Goal: Task Accomplishment & Management: Use online tool/utility

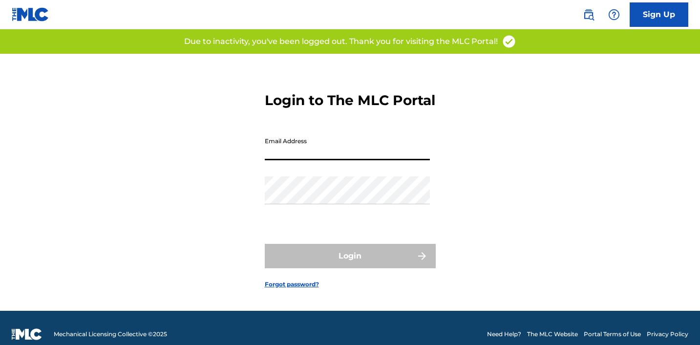
click at [341, 160] on input "Email Address" at bounding box center [347, 146] width 165 height 28
type input "[EMAIL_ADDRESS][DOMAIN_NAME]"
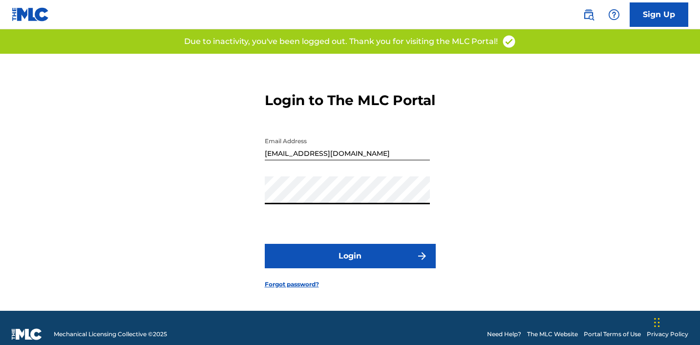
click at [367, 264] on button "Login" at bounding box center [350, 256] width 171 height 24
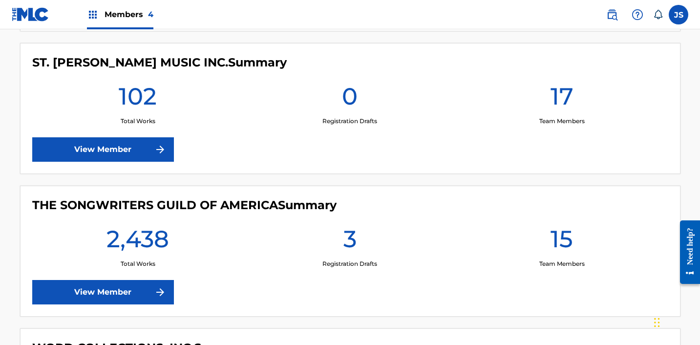
scroll to position [584, 0]
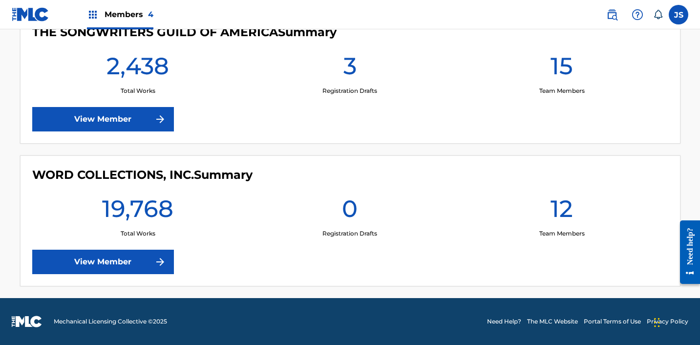
click at [140, 259] on link "View Member" at bounding box center [103, 262] width 142 height 24
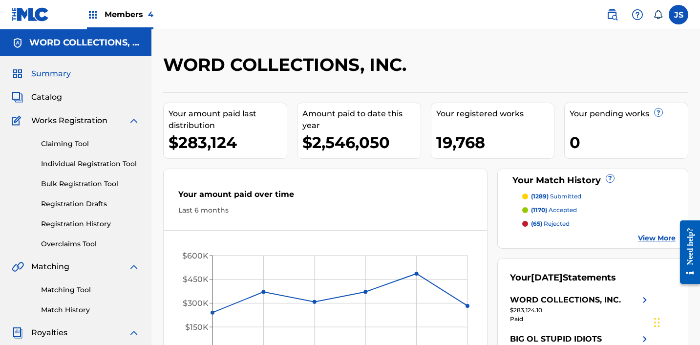
click at [87, 288] on link "Matching Tool" at bounding box center [90, 290] width 99 height 10
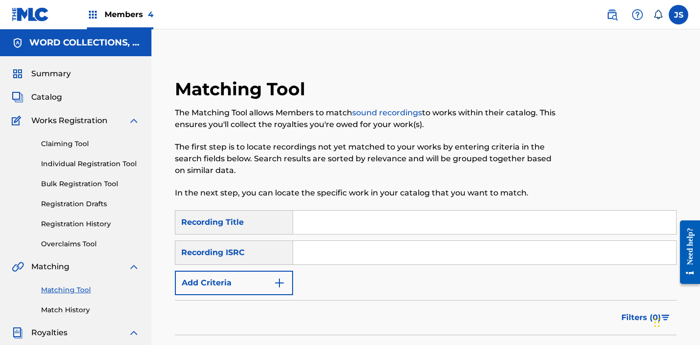
scroll to position [1, 0]
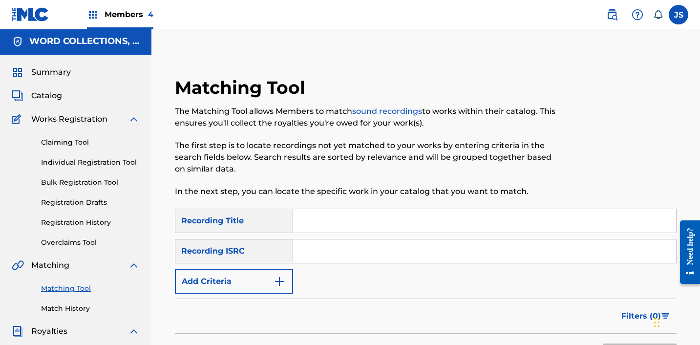
click at [323, 253] on input "Search Form" at bounding box center [484, 251] width 383 height 23
paste input "KRMIM2024198"
type input "KRMIM2024198"
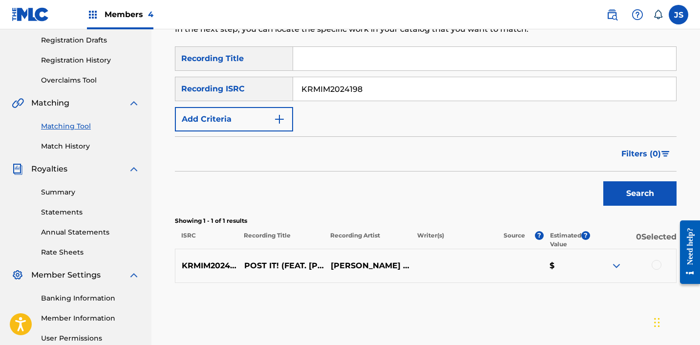
scroll to position [170, 0]
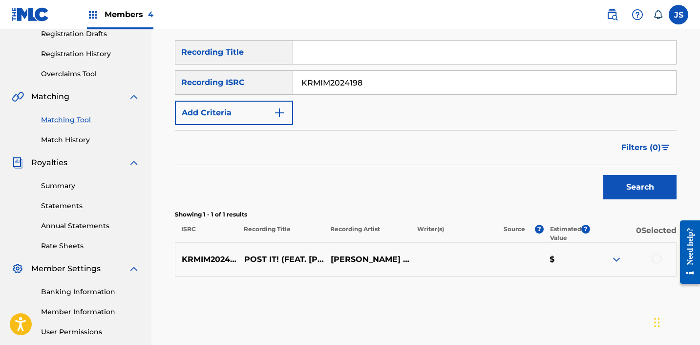
click at [264, 258] on p "POST IT! (FEAT. [PERSON_NAME], GOLDBUUDA)" at bounding box center [281, 260] width 87 height 12
click at [657, 259] on div at bounding box center [657, 259] width 10 height 10
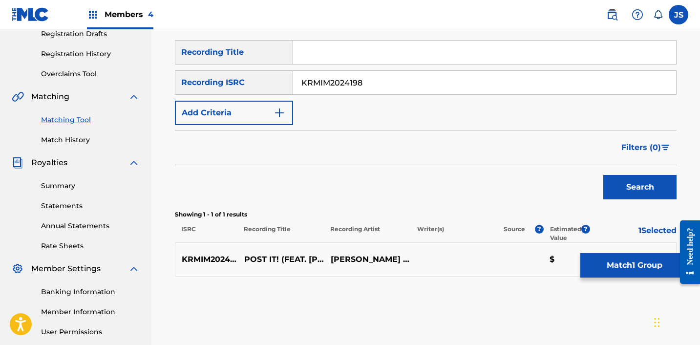
click at [610, 270] on button "Match 1 Group" at bounding box center [635, 265] width 108 height 24
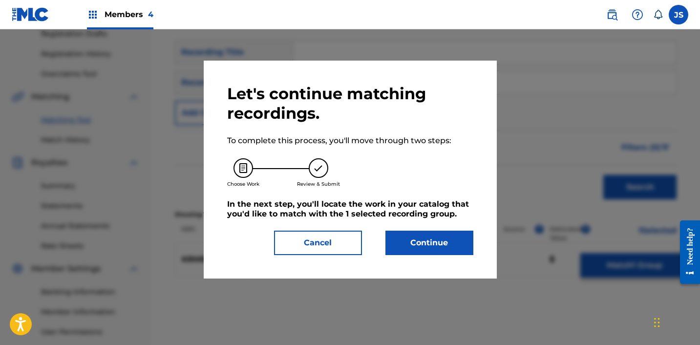
click at [448, 250] on button "Continue" at bounding box center [430, 243] width 88 height 24
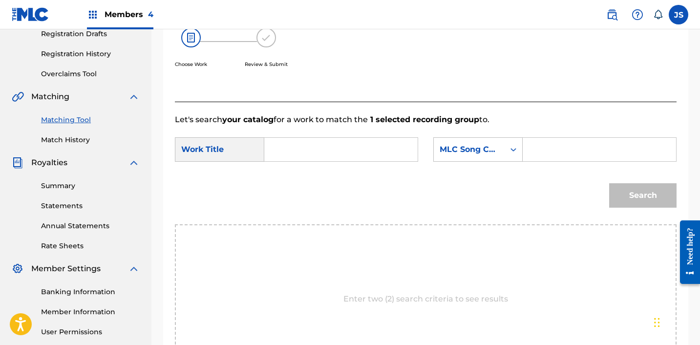
click at [375, 151] on input "Search Form" at bounding box center [341, 149] width 137 height 23
paste input "KRMIM2024198"
type input "KRMIM2024198"
click at [491, 154] on div "MLC Song Code" at bounding box center [469, 150] width 59 height 12
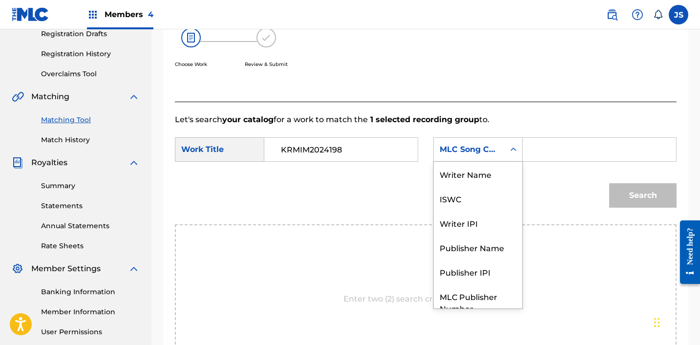
scroll to position [36, 0]
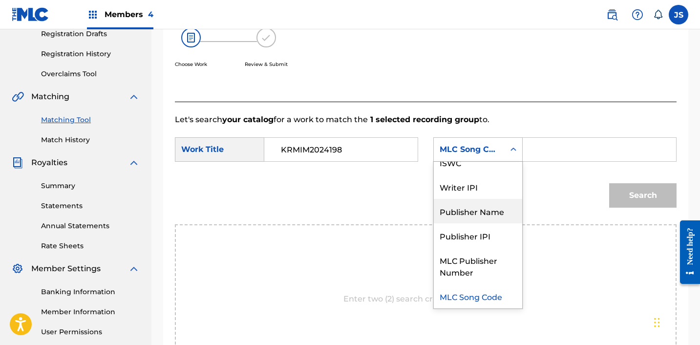
click at [501, 217] on div "Publisher Name" at bounding box center [478, 211] width 88 height 24
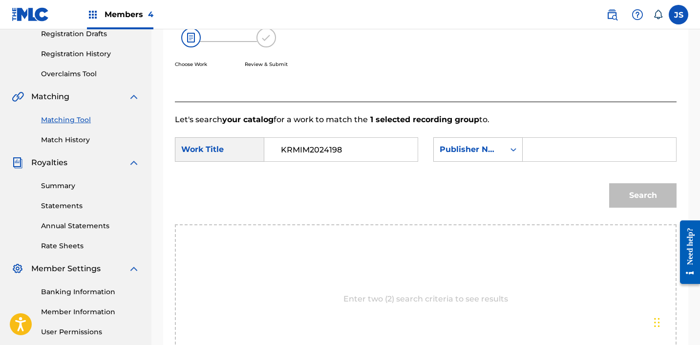
click at [564, 138] on input "Search Form" at bounding box center [599, 149] width 137 height 23
type input "ICHUTUS"
click at [627, 205] on button "Search" at bounding box center [643, 195] width 67 height 24
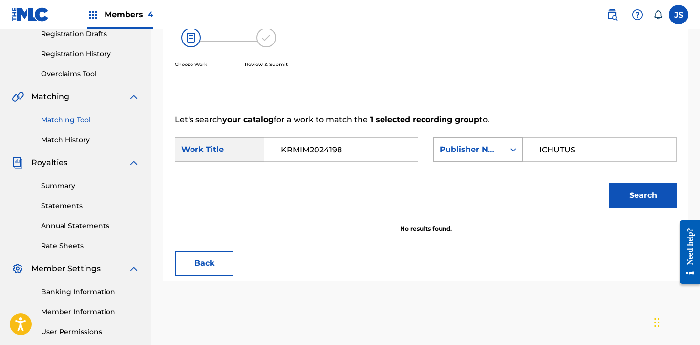
click at [512, 148] on icon "Search Form" at bounding box center [514, 150] width 10 height 10
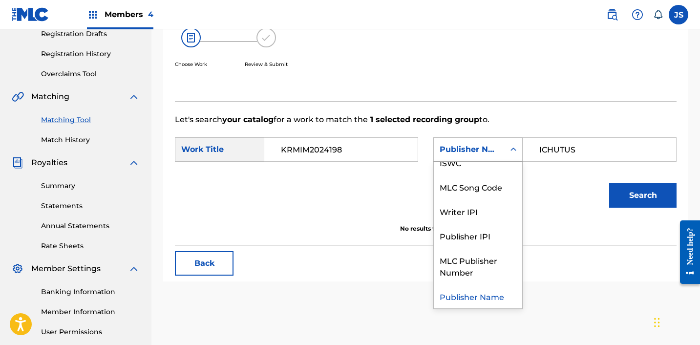
click at [366, 153] on input "KRMIM2024198" at bounding box center [341, 149] width 137 height 23
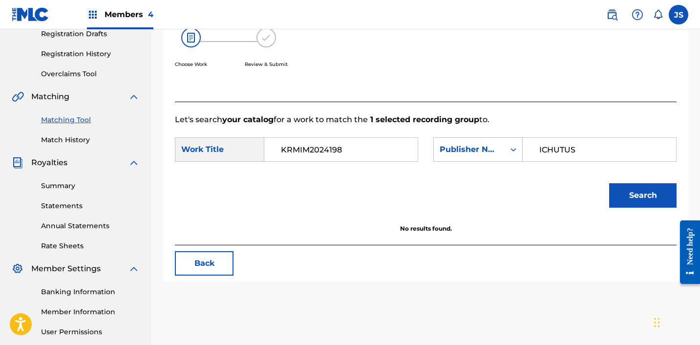
click at [365, 153] on input "KRMIM2024198" at bounding box center [341, 149] width 137 height 23
click at [306, 146] on input "KRMIM2024198" at bounding box center [341, 149] width 137 height 23
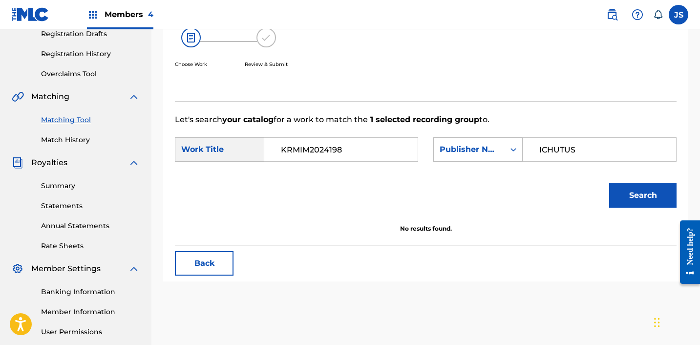
paste input "POST IT! (FEAT.[PERSON_NAME], GOLDBUUDA)"
type input "POST IT! (FEAT.[PERSON_NAME], GOLDBUUDA)"
click at [610, 183] on button "Search" at bounding box center [643, 195] width 67 height 24
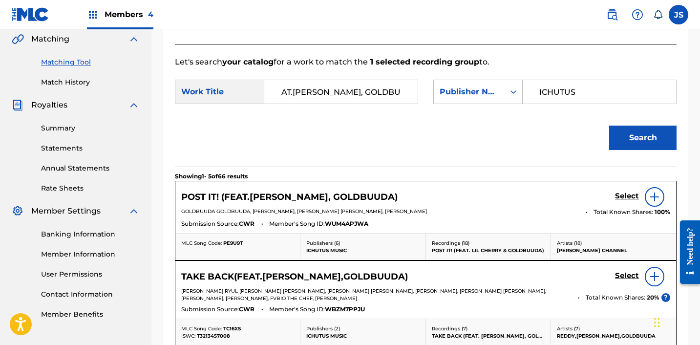
scroll to position [0, 0]
click at [616, 203] on div "Select" at bounding box center [642, 197] width 55 height 20
click at [618, 201] on link "Select" at bounding box center [627, 197] width 24 height 11
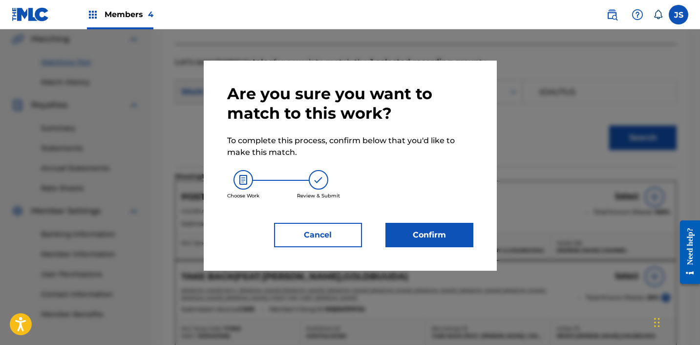
click at [440, 230] on button "Confirm" at bounding box center [430, 235] width 88 height 24
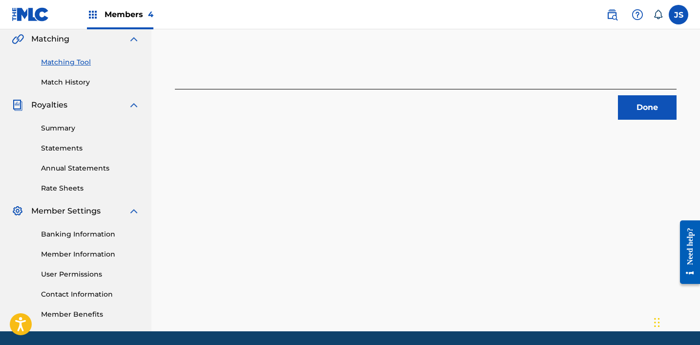
click at [624, 100] on button "Done" at bounding box center [647, 107] width 59 height 24
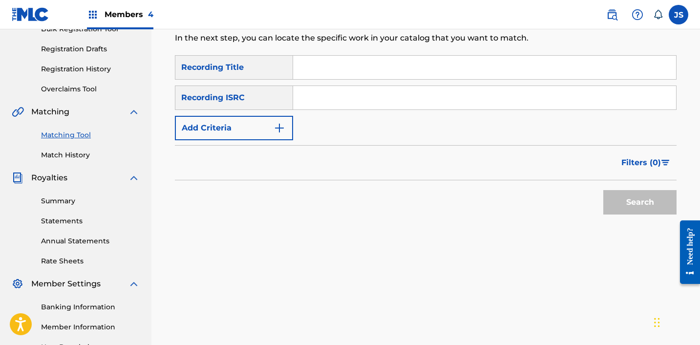
scroll to position [153, 0]
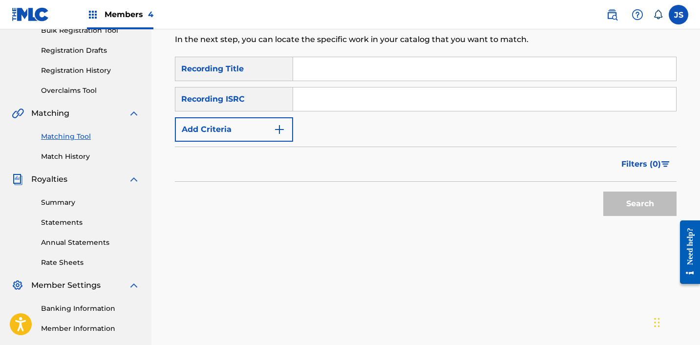
click at [397, 100] on input "Search Form" at bounding box center [484, 99] width 383 height 23
paste input "KRA341629256"
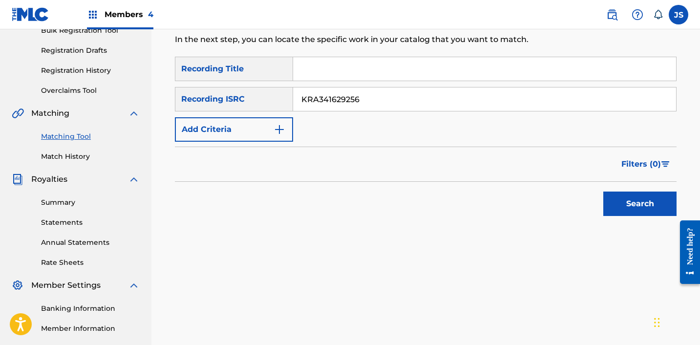
type input "KRA341629256"
click at [604, 192] on button "Search" at bounding box center [640, 204] width 73 height 24
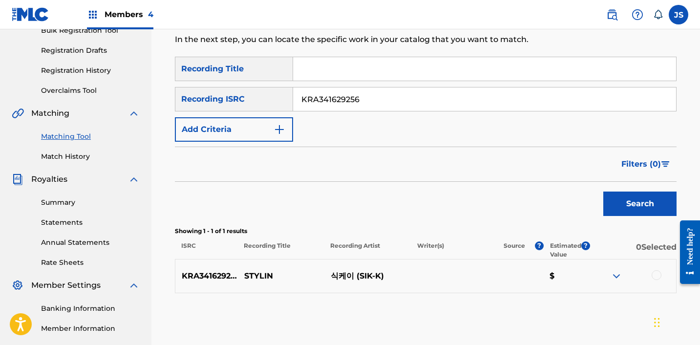
click at [656, 275] on div at bounding box center [657, 275] width 10 height 10
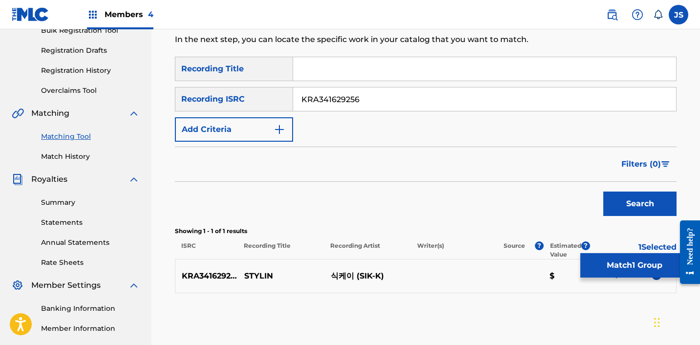
click at [630, 266] on button "Match 1 Group" at bounding box center [635, 265] width 108 height 24
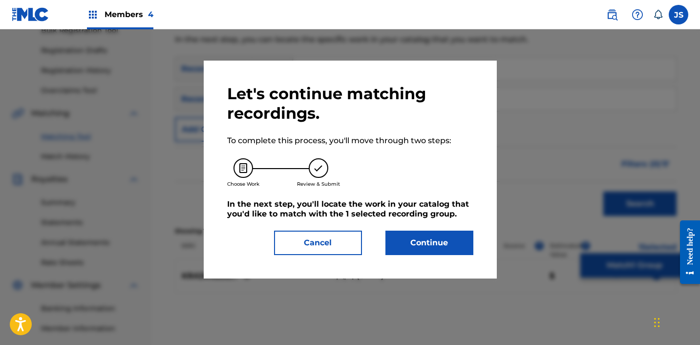
click at [409, 238] on button "Continue" at bounding box center [430, 243] width 88 height 24
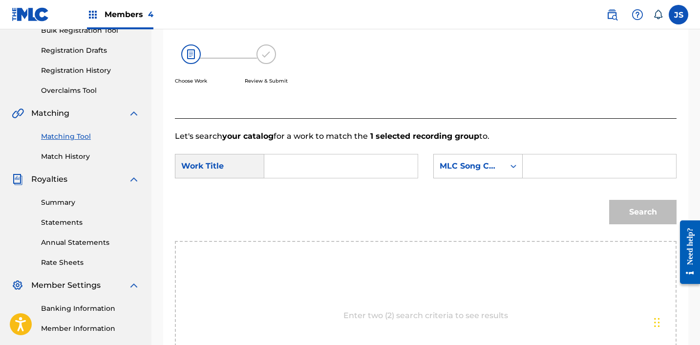
click at [298, 157] on input "Search Form" at bounding box center [341, 165] width 137 height 23
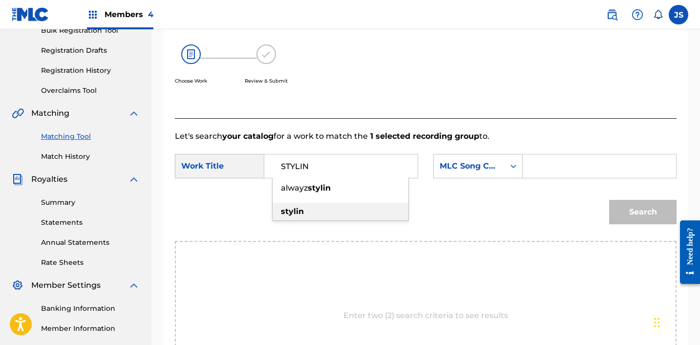
click at [314, 216] on div "stylin" at bounding box center [341, 212] width 136 height 18
type input "stylin"
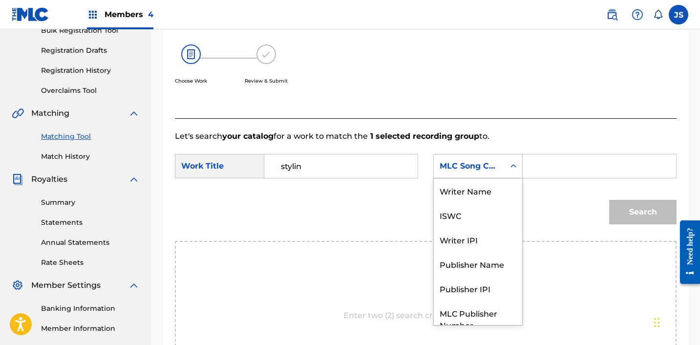
click at [476, 166] on div "MLC Song Code" at bounding box center [469, 166] width 59 height 12
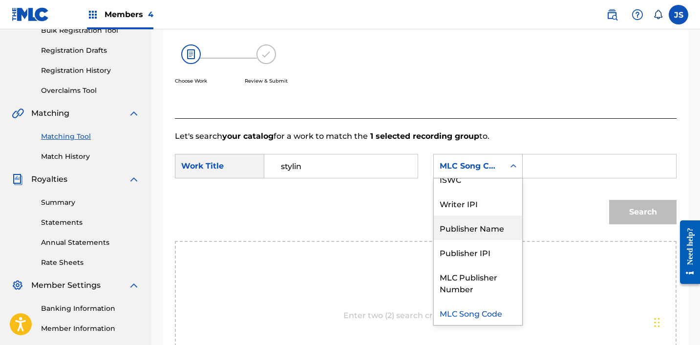
click at [484, 223] on div "Publisher Name" at bounding box center [478, 228] width 88 height 24
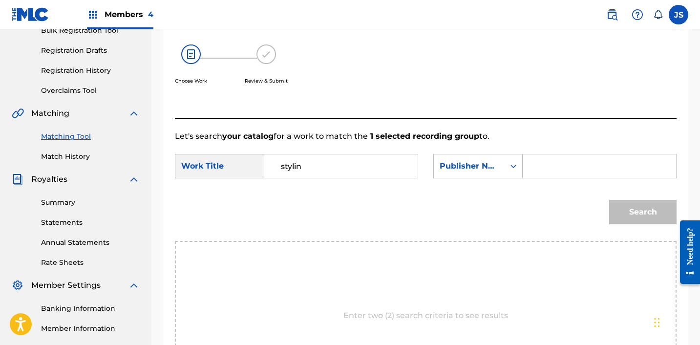
click at [574, 154] on input "Search Form" at bounding box center [599, 165] width 137 height 23
type input "ICHUTUS"
click at [634, 203] on button "Search" at bounding box center [643, 212] width 67 height 24
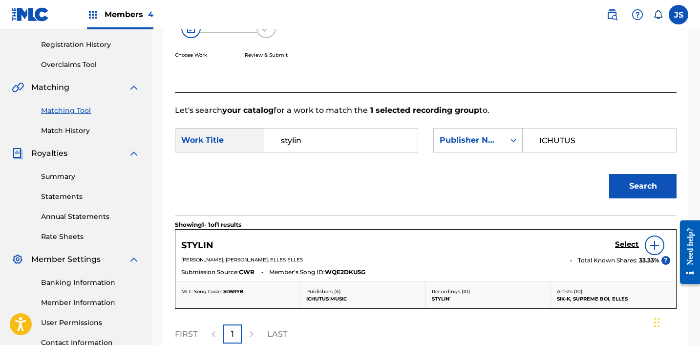
scroll to position [180, 0]
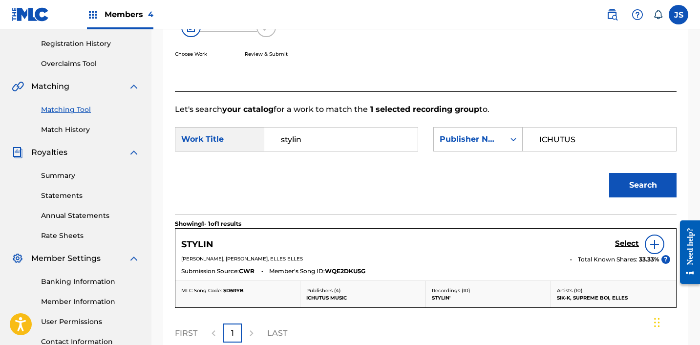
click at [631, 243] on h5 "Select" at bounding box center [627, 243] width 24 height 9
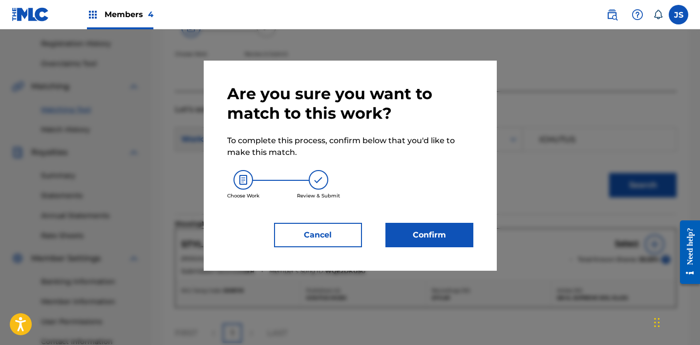
click at [404, 247] on button "Confirm" at bounding box center [430, 235] width 88 height 24
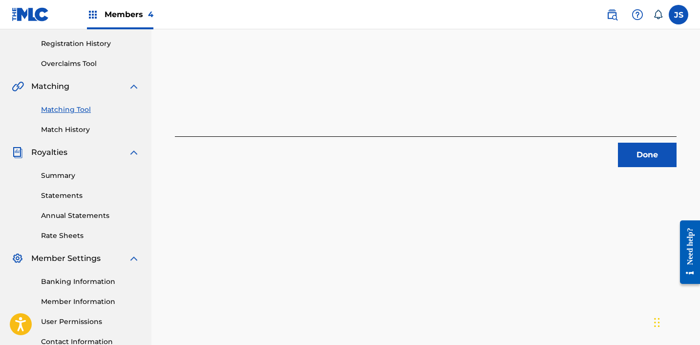
click at [659, 155] on button "Done" at bounding box center [647, 155] width 59 height 24
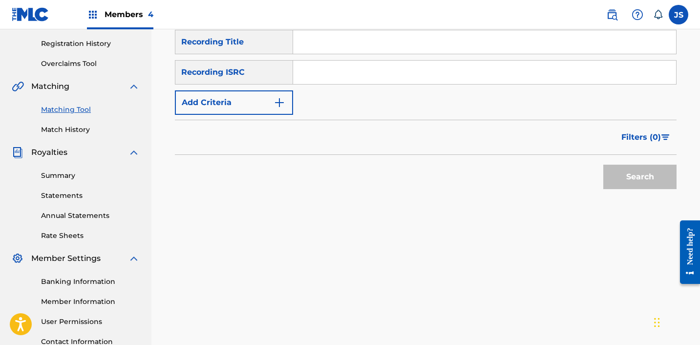
click at [408, 66] on input "Search Form" at bounding box center [484, 72] width 383 height 23
paste input "USUYG1009560"
type input "USUYG1009560"
click at [604, 165] on button "Search" at bounding box center [640, 177] width 73 height 24
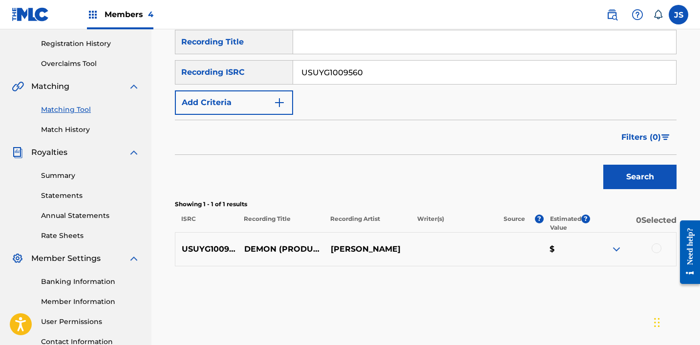
scroll to position [193, 0]
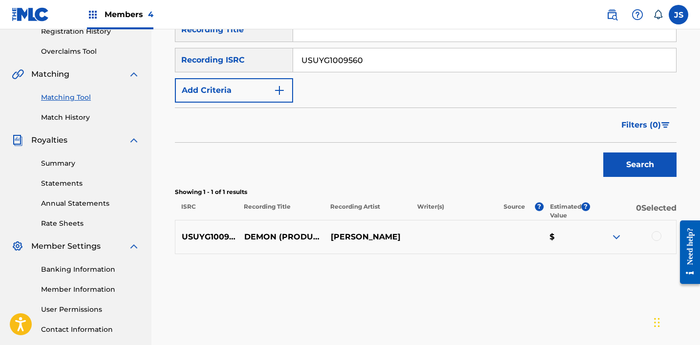
click at [659, 238] on div at bounding box center [657, 236] width 10 height 10
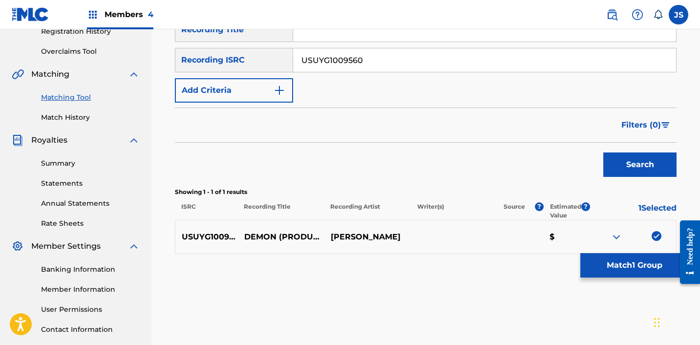
click at [614, 263] on button "Match 1 Group" at bounding box center [635, 265] width 108 height 24
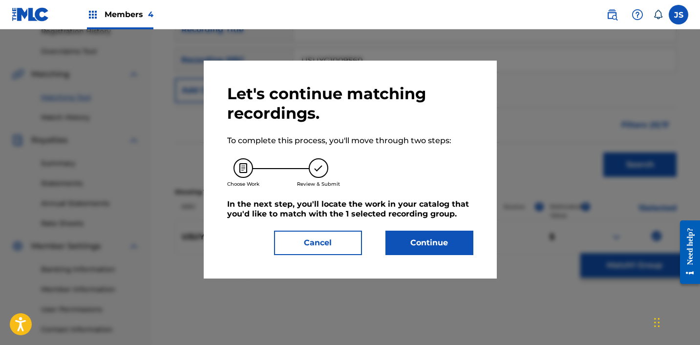
click at [405, 232] on button "Continue" at bounding box center [430, 243] width 88 height 24
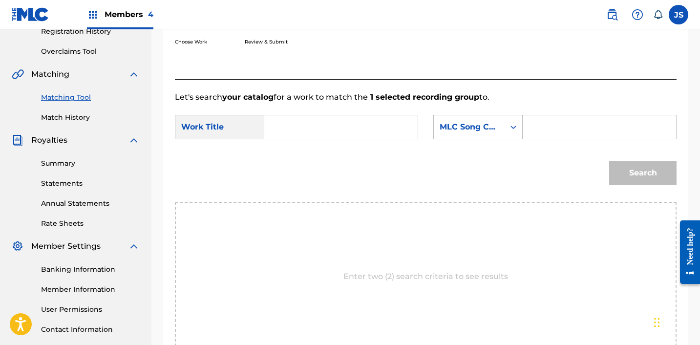
click at [301, 121] on input "Search Form" at bounding box center [341, 126] width 137 height 23
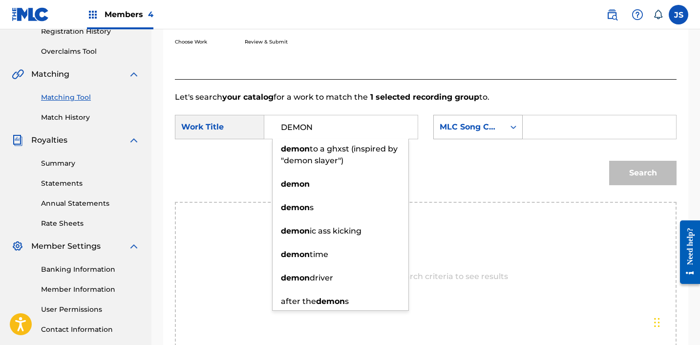
type input "DEMON"
click at [458, 121] on div "MLC Song Code" at bounding box center [469, 127] width 59 height 12
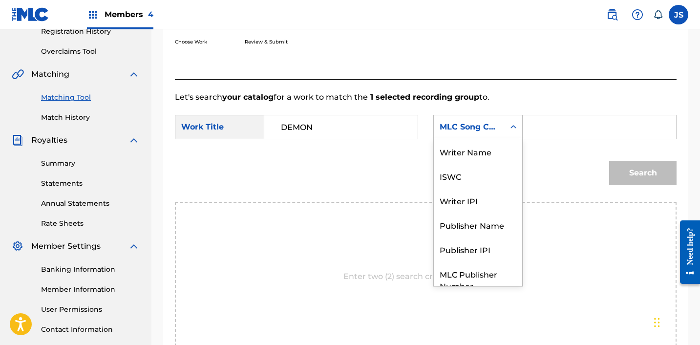
scroll to position [36, 0]
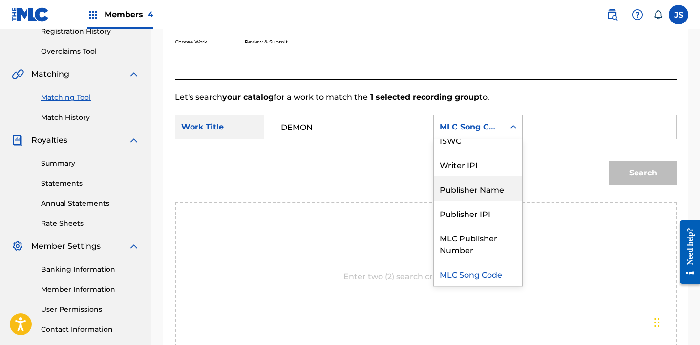
click at [461, 186] on div "Publisher Name" at bounding box center [478, 188] width 88 height 24
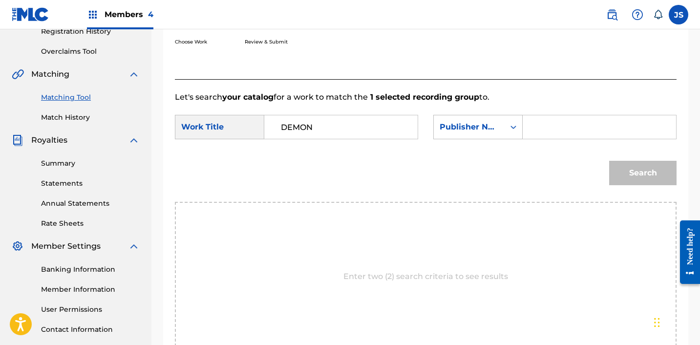
click at [553, 126] on input "Search Form" at bounding box center [599, 126] width 137 height 23
type input "ICHUTUS"
click at [639, 169] on button "Search" at bounding box center [643, 173] width 67 height 24
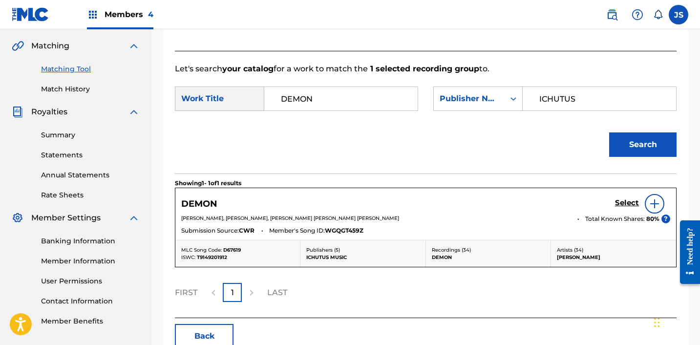
scroll to position [221, 0]
click at [633, 200] on h5 "Select" at bounding box center [627, 202] width 24 height 9
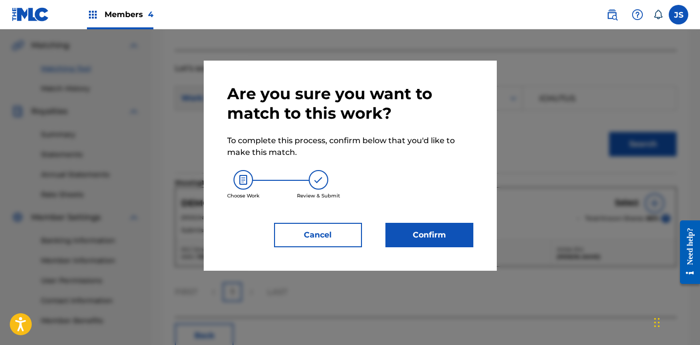
click at [396, 233] on button "Confirm" at bounding box center [430, 235] width 88 height 24
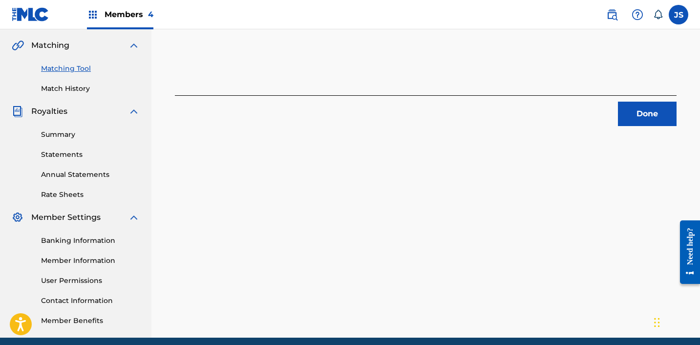
click at [644, 118] on button "Done" at bounding box center [647, 114] width 59 height 24
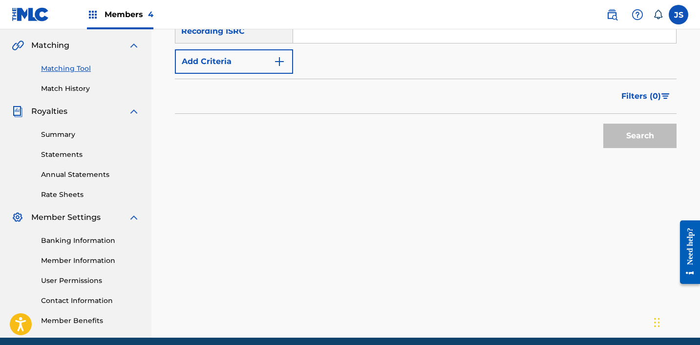
click at [337, 42] on input "Search Form" at bounding box center [484, 31] width 383 height 23
paste input "KSA002100306"
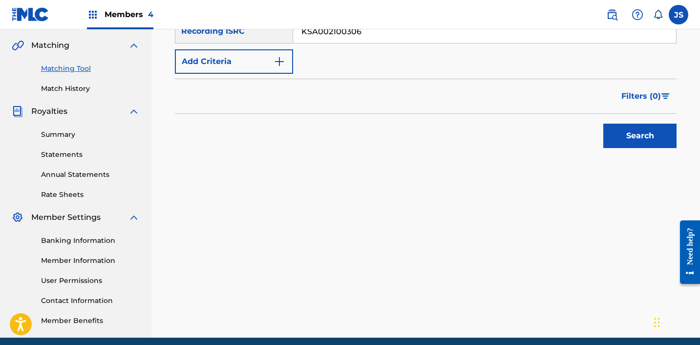
type input "KSA002100306"
click at [604, 124] on button "Search" at bounding box center [640, 136] width 73 height 24
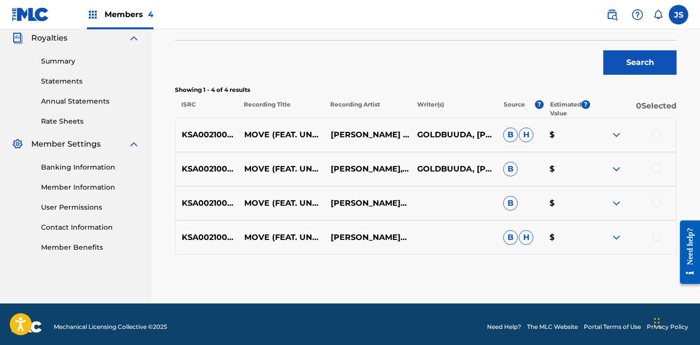
scroll to position [300, 0]
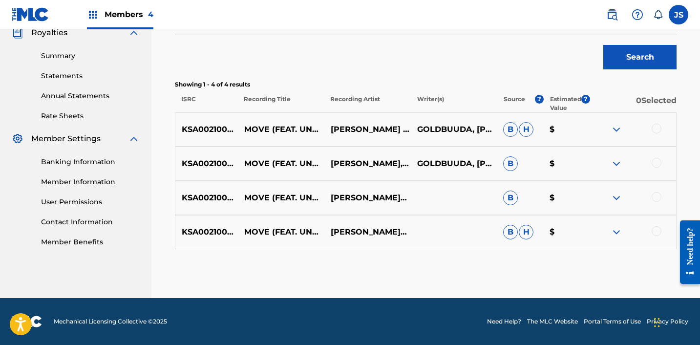
click at [661, 231] on div at bounding box center [657, 231] width 10 height 10
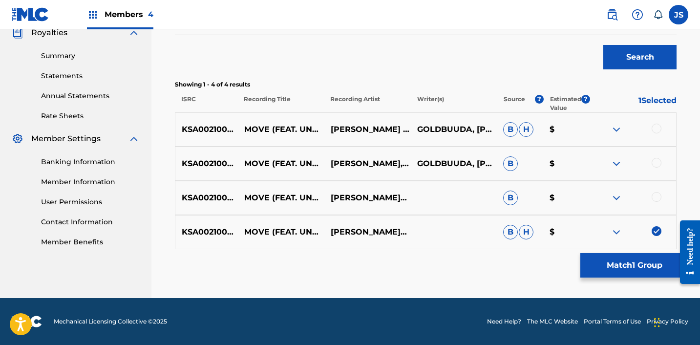
click at [659, 197] on div at bounding box center [657, 197] width 10 height 10
click at [659, 163] on div at bounding box center [657, 163] width 10 height 10
click at [658, 125] on div at bounding box center [657, 129] width 10 height 10
click at [610, 265] on button "Match 4 Groups" at bounding box center [635, 265] width 108 height 24
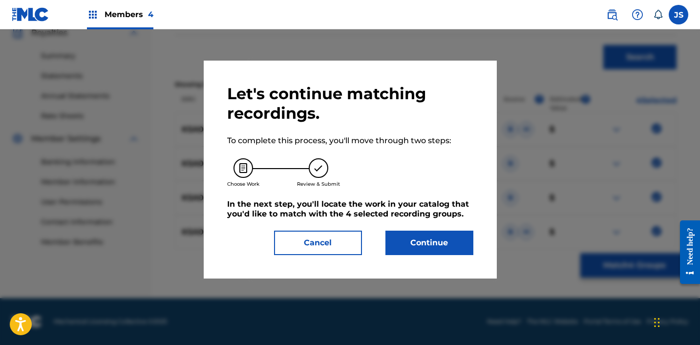
click at [415, 237] on button "Continue" at bounding box center [430, 243] width 88 height 24
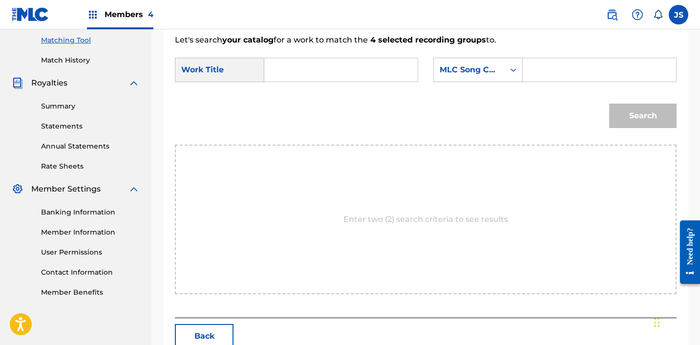
scroll to position [237, 0]
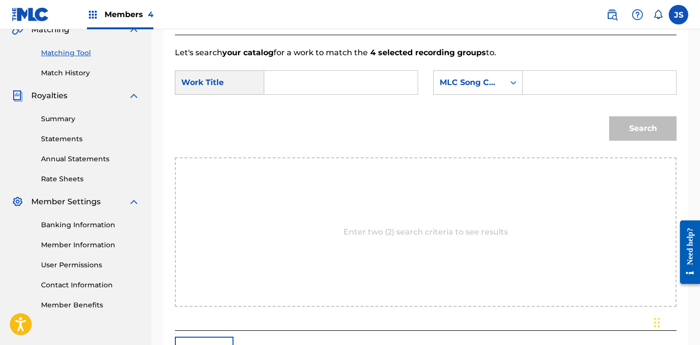
click at [342, 76] on input "Search Form" at bounding box center [341, 82] width 137 height 23
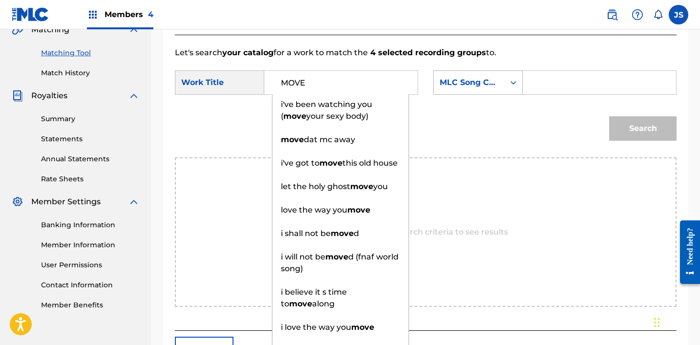
type input "MOVE"
click at [476, 88] on div "MLC Song Code" at bounding box center [469, 82] width 71 height 19
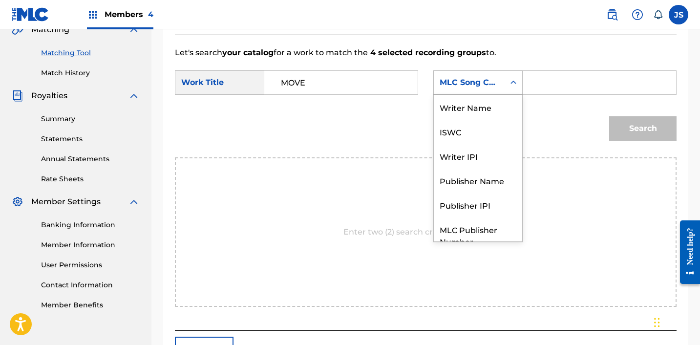
scroll to position [36, 0]
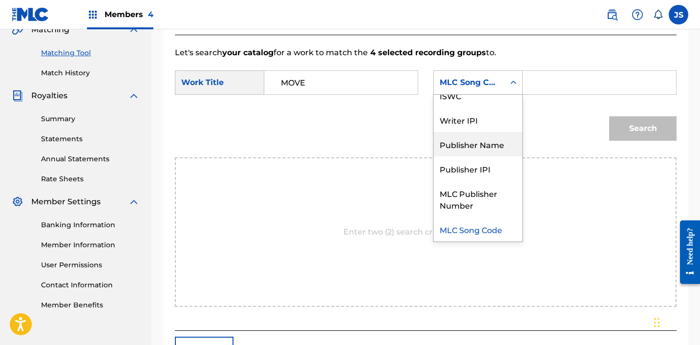
click at [493, 142] on div "Publisher Name" at bounding box center [478, 144] width 88 height 24
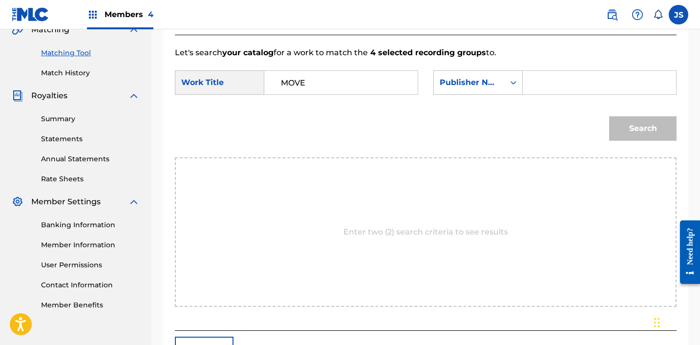
click at [581, 82] on input "Search Form" at bounding box center [599, 82] width 137 height 23
type input "ICHUTUS"
click at [629, 131] on button "Search" at bounding box center [643, 128] width 67 height 24
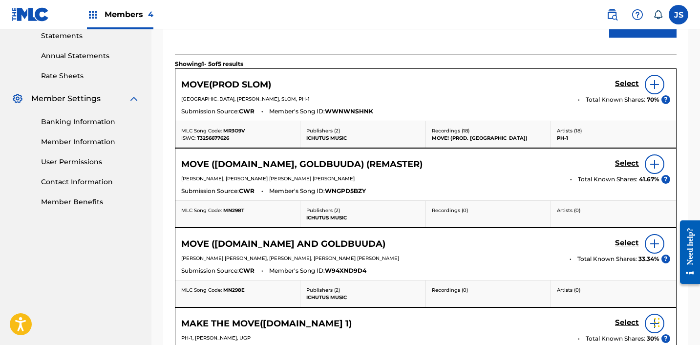
scroll to position [350, 0]
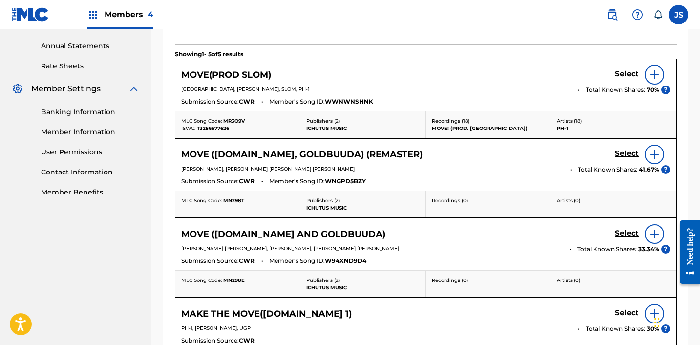
click at [626, 79] on h5 "Select" at bounding box center [627, 73] width 24 height 9
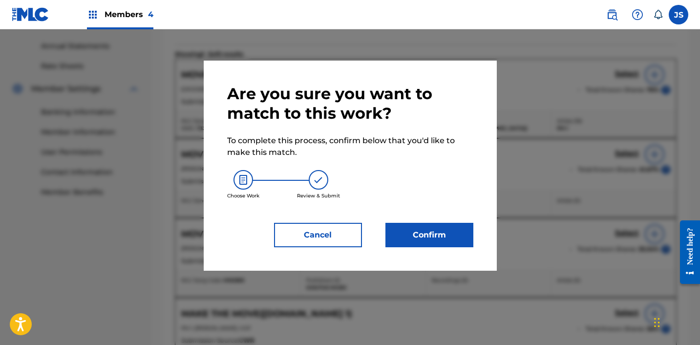
click at [404, 242] on button "Confirm" at bounding box center [430, 235] width 88 height 24
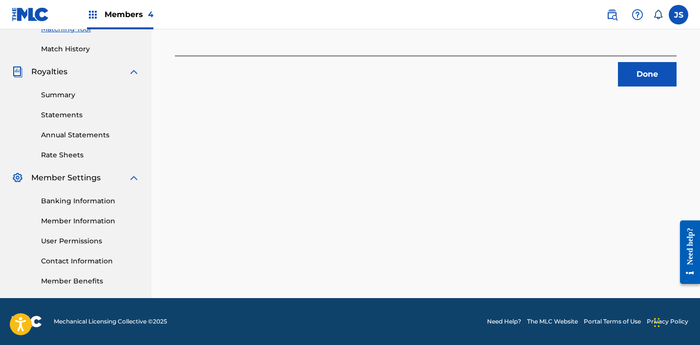
click at [656, 72] on button "Done" at bounding box center [647, 74] width 59 height 24
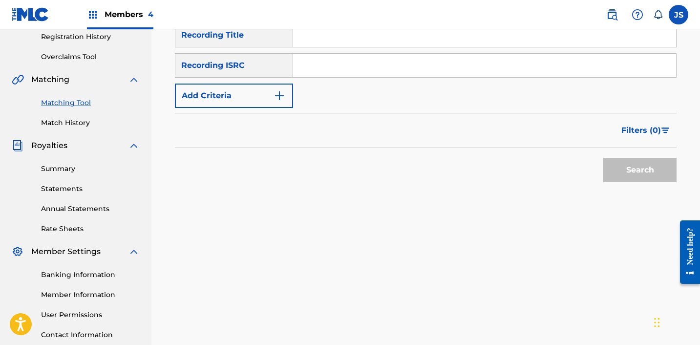
scroll to position [160, 0]
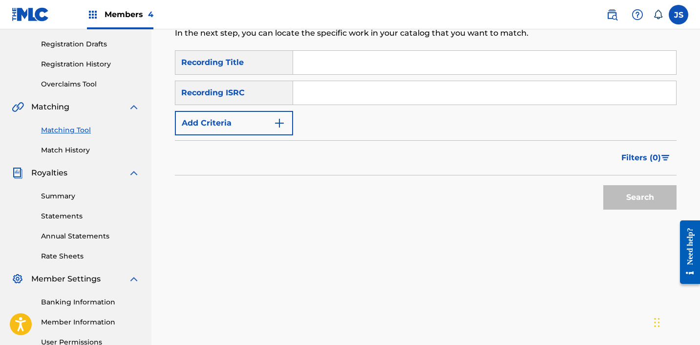
click at [376, 99] on input "Search Form" at bounding box center [484, 92] width 383 height 23
paste input "KRF632204651"
type input "KRF632204651"
click at [604, 185] on button "Search" at bounding box center [640, 197] width 73 height 24
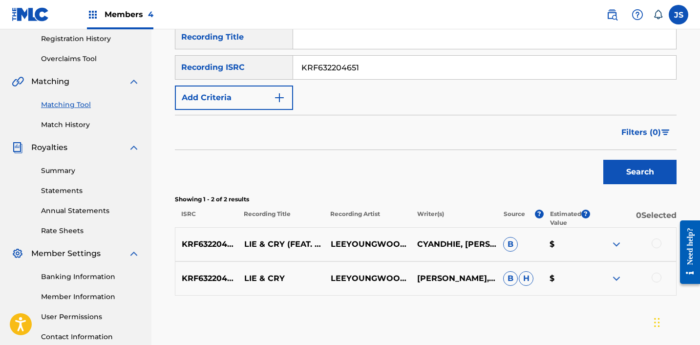
scroll to position [186, 0]
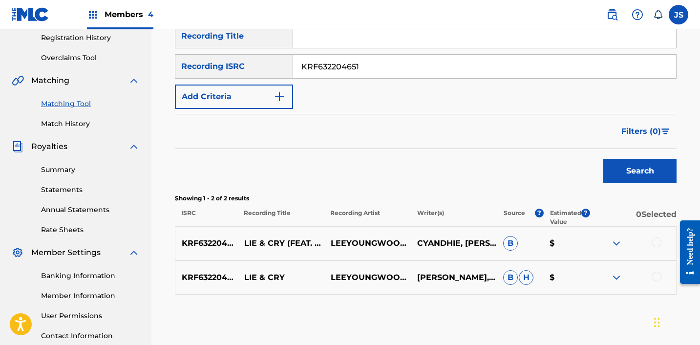
click at [658, 243] on div at bounding box center [657, 243] width 10 height 10
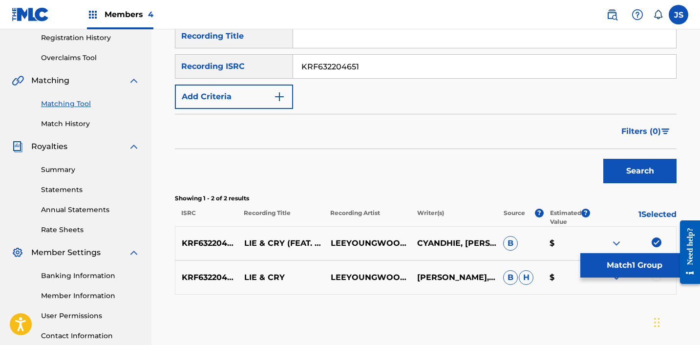
click at [656, 280] on div at bounding box center [657, 277] width 10 height 10
click at [615, 266] on button "Match 2 Groups" at bounding box center [635, 265] width 108 height 24
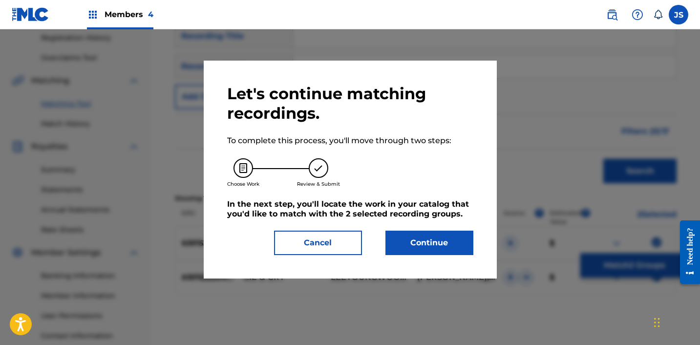
click at [426, 254] on button "Continue" at bounding box center [430, 243] width 88 height 24
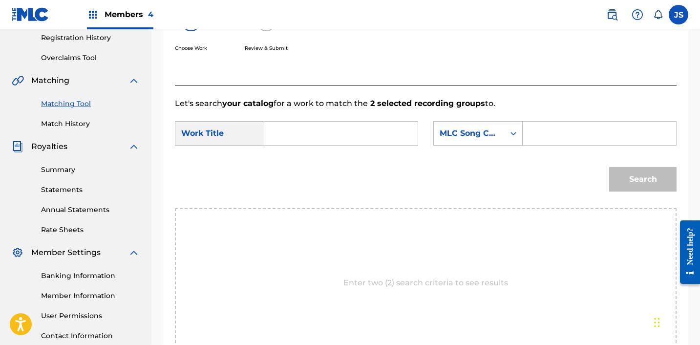
click at [313, 122] on input "Search Form" at bounding box center [341, 133] width 137 height 23
type input "LIE & CRY"
click at [498, 137] on div "MLC Song Code" at bounding box center [469, 134] width 59 height 12
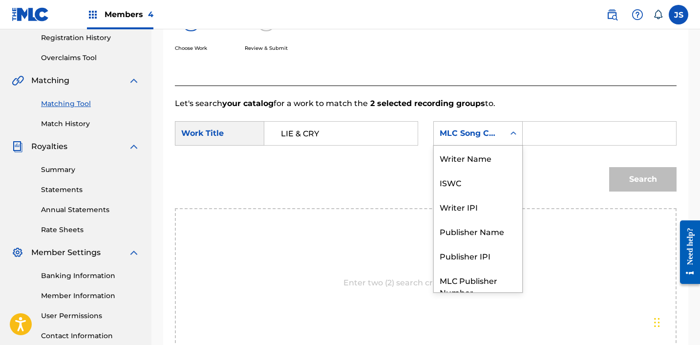
scroll to position [36, 0]
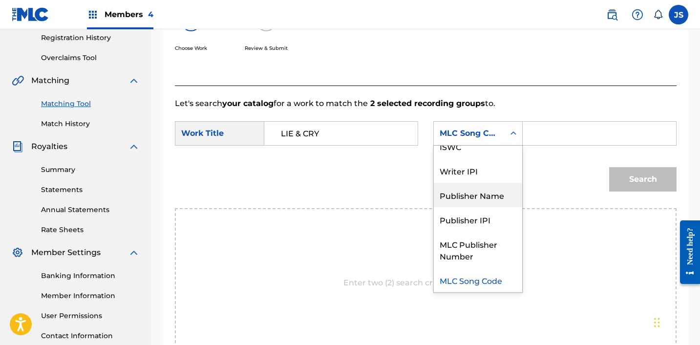
click at [499, 189] on div "Publisher Name" at bounding box center [478, 195] width 88 height 24
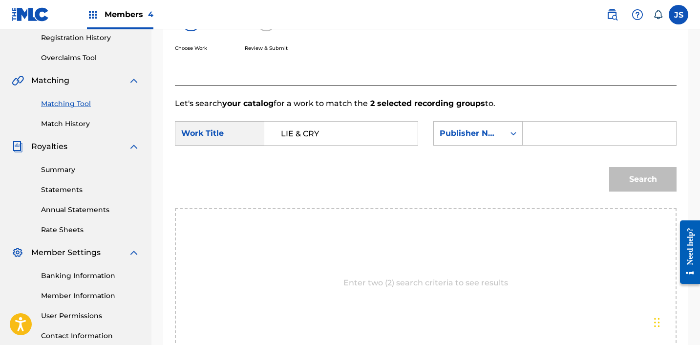
click at [566, 137] on input "Search Form" at bounding box center [599, 133] width 137 height 23
type input "ICHUTUS"
click at [636, 176] on button "Search" at bounding box center [643, 179] width 67 height 24
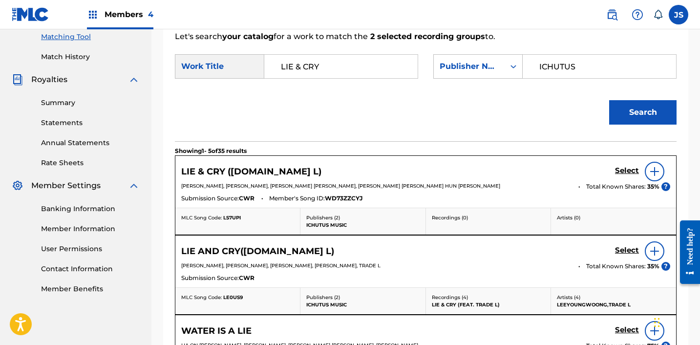
scroll to position [250, 0]
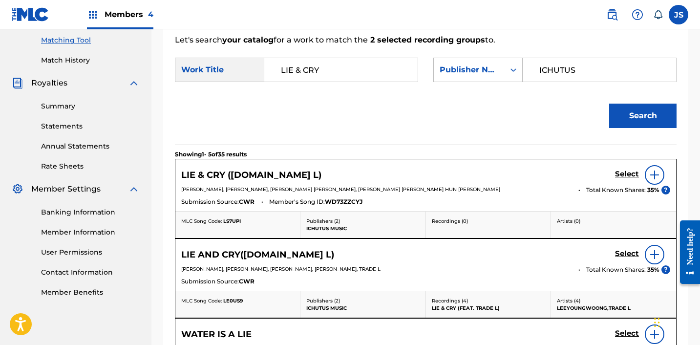
click at [627, 175] on h5 "Select" at bounding box center [627, 174] width 24 height 9
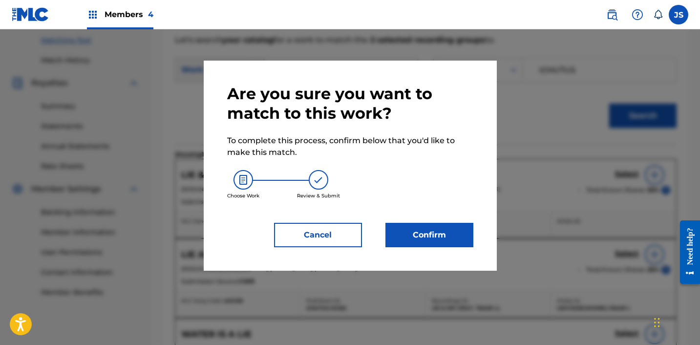
click at [430, 222] on div "Are you sure you want to match to this work? To complete this process, confirm …" at bounding box center [350, 165] width 246 height 163
click at [429, 230] on button "Confirm" at bounding box center [430, 235] width 88 height 24
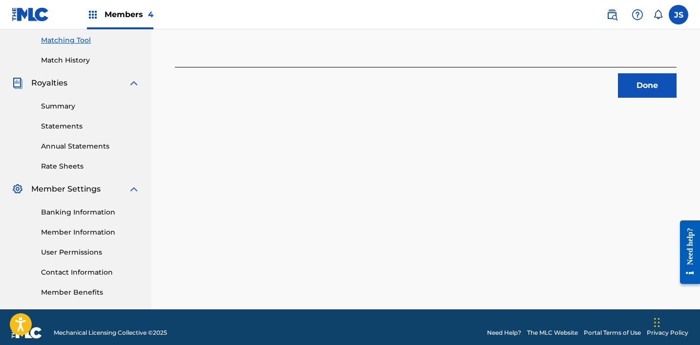
click at [645, 100] on div "2 Recording Groups are pending usage match to the work LIE & CRY ([DOMAIN_NAME]…" at bounding box center [426, 56] width 549 height 505
click at [642, 91] on button "Done" at bounding box center [647, 85] width 59 height 24
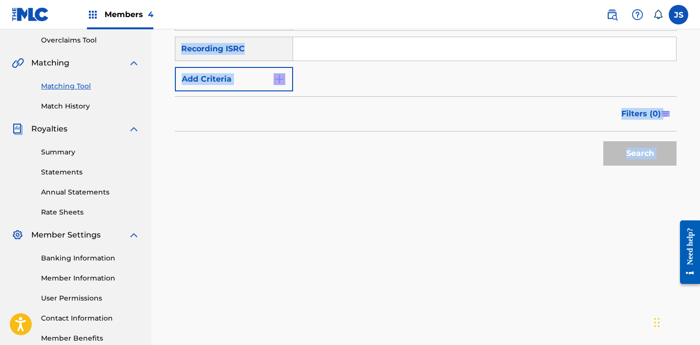
scroll to position [190, 0]
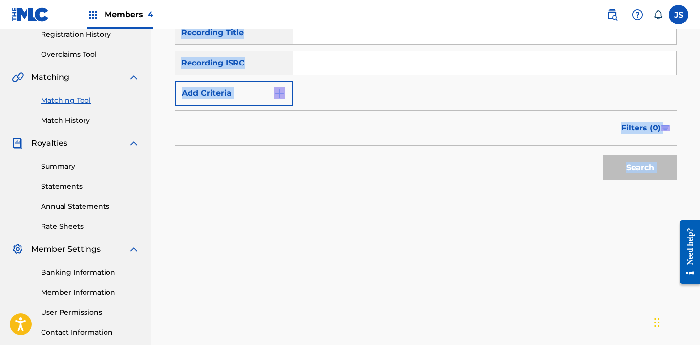
click at [394, 59] on input "Search Form" at bounding box center [484, 62] width 383 height 23
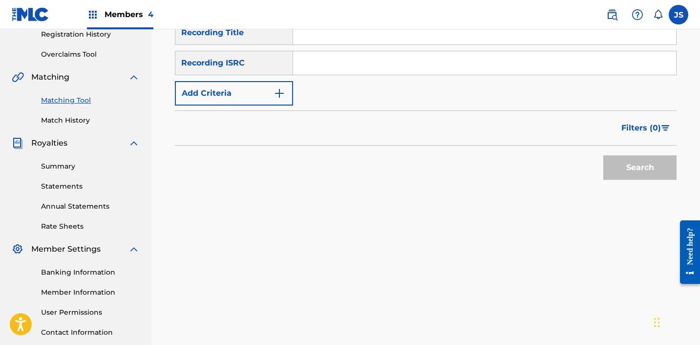
paste input "KRA491900844"
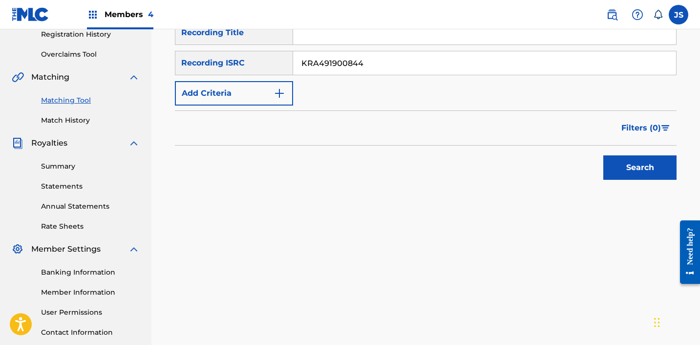
type input "KRA491900844"
click at [604, 155] on button "Search" at bounding box center [640, 167] width 73 height 24
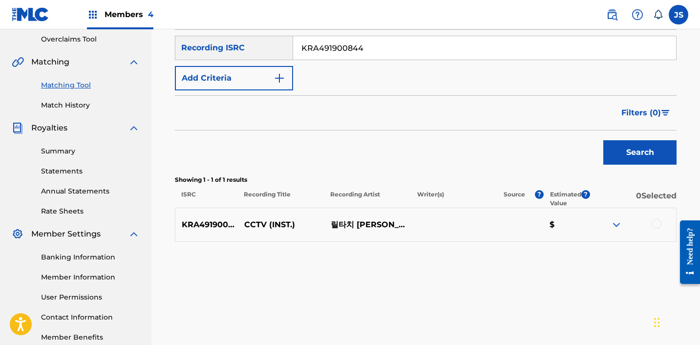
scroll to position [216, 0]
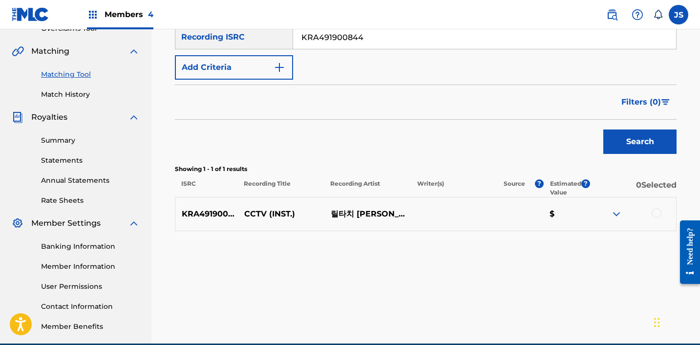
click at [656, 210] on div at bounding box center [657, 213] width 10 height 10
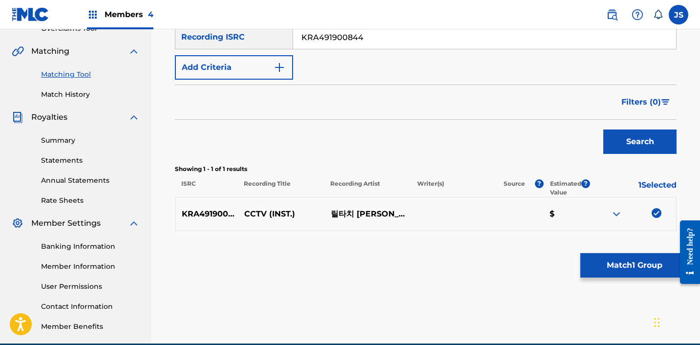
click at [639, 266] on button "Match 1 Group" at bounding box center [635, 265] width 108 height 24
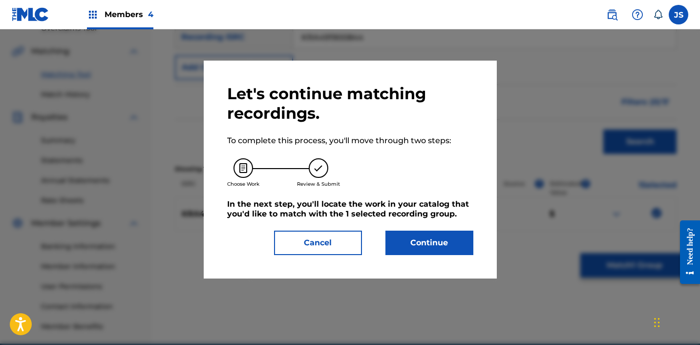
click at [420, 244] on button "Continue" at bounding box center [430, 243] width 88 height 24
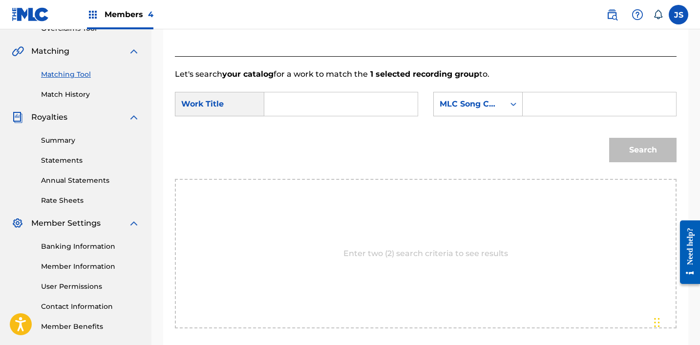
click at [395, 108] on input "Search Form" at bounding box center [341, 103] width 137 height 23
type input "CCTV"
click at [498, 105] on div "MLC Song Code" at bounding box center [469, 104] width 59 height 12
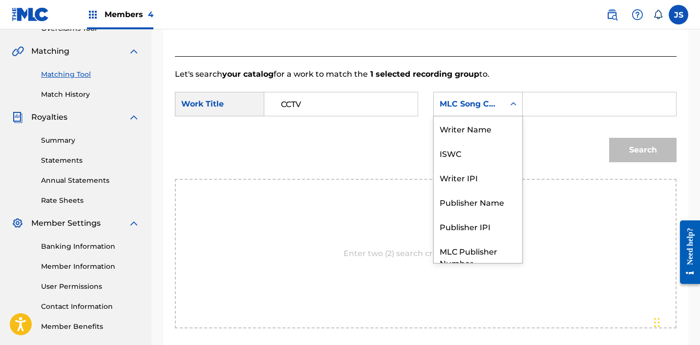
scroll to position [36, 0]
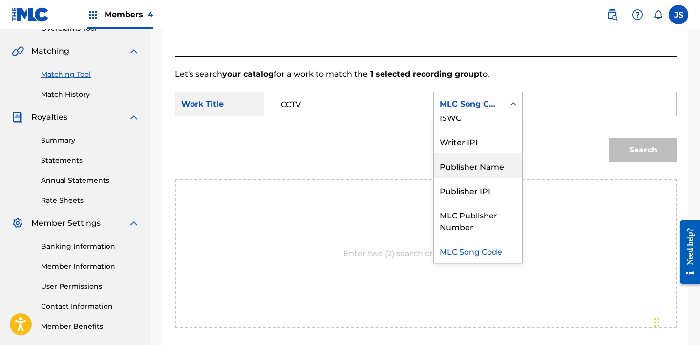
click at [496, 170] on div "Publisher Name" at bounding box center [478, 165] width 88 height 24
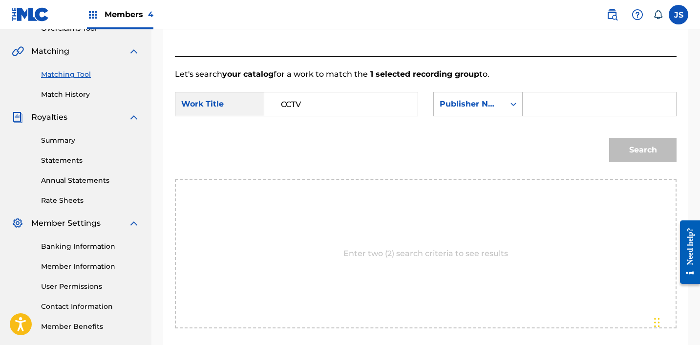
click at [589, 93] on input "Search Form" at bounding box center [599, 103] width 137 height 23
type input "ICHUTUS"
click at [621, 146] on button "Search" at bounding box center [643, 150] width 67 height 24
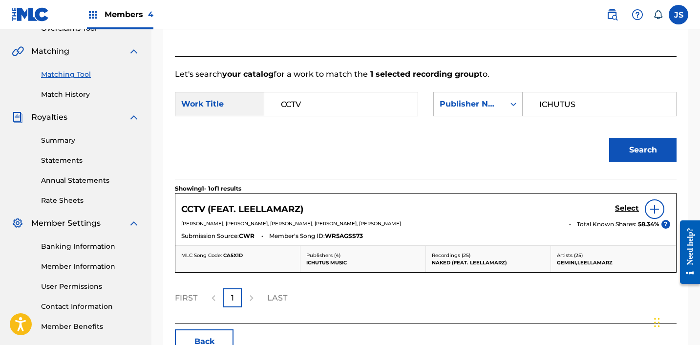
click at [626, 207] on h5 "Select" at bounding box center [627, 208] width 24 height 9
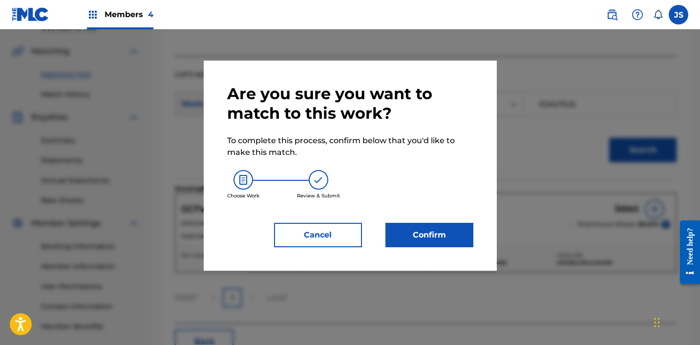
click at [450, 231] on button "Confirm" at bounding box center [430, 235] width 88 height 24
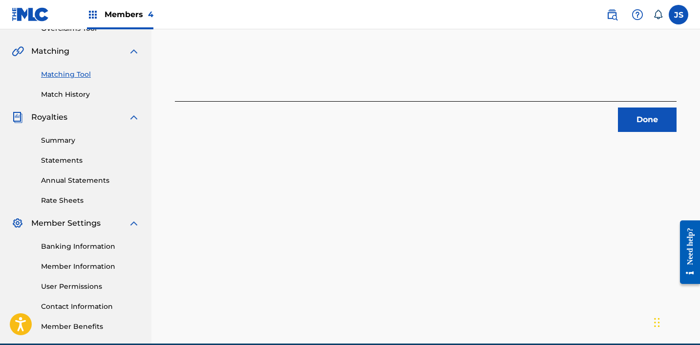
click at [635, 114] on button "Done" at bounding box center [647, 120] width 59 height 24
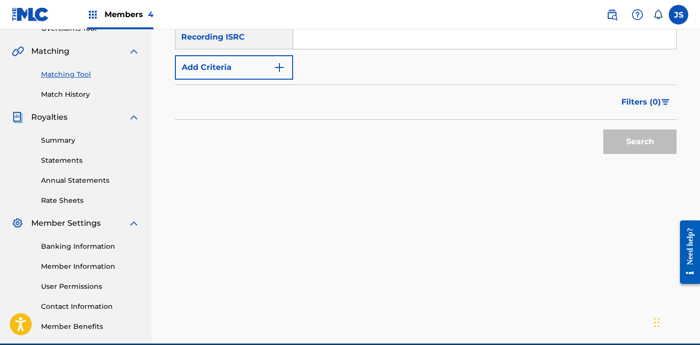
click at [412, 49] on div "Search Form" at bounding box center [485, 37] width 384 height 24
click at [350, 35] on input "Search Form" at bounding box center [484, 36] width 383 height 23
paste input "KRA382208530"
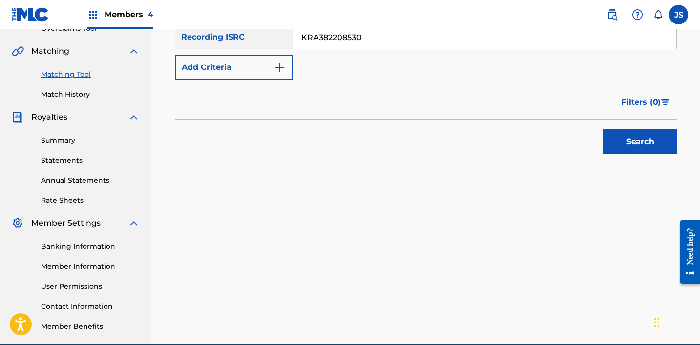
type input "KRA382208530"
click at [604, 130] on button "Search" at bounding box center [640, 142] width 73 height 24
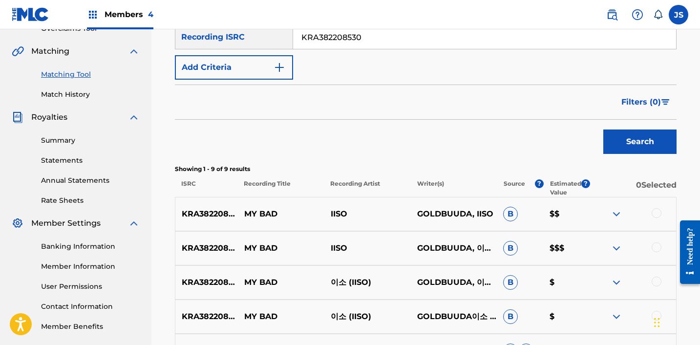
click at [350, 35] on input "KRA382208530" at bounding box center [484, 36] width 383 height 23
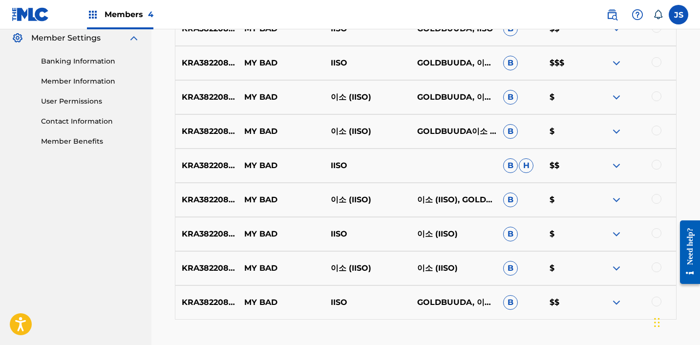
scroll to position [467, 0]
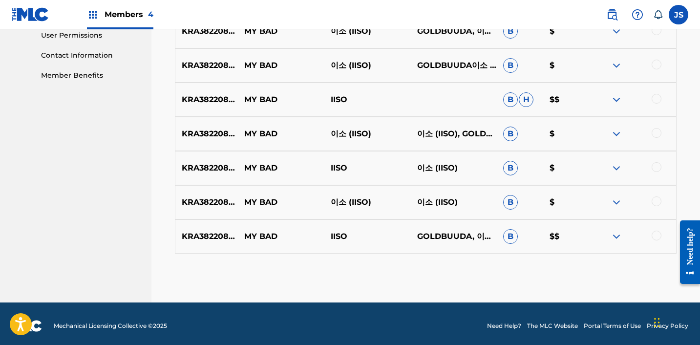
click at [656, 230] on div "KRA382208530 MY BAD IISO GOLDBUUDA, 이소 (IISO), 이소 (IISO) B $$" at bounding box center [426, 236] width 502 height 34
click at [656, 233] on div at bounding box center [657, 236] width 10 height 10
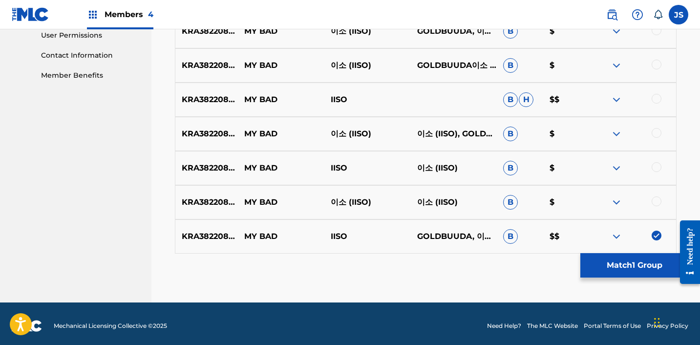
click at [654, 202] on div at bounding box center [657, 202] width 10 height 10
click at [658, 167] on div at bounding box center [657, 167] width 10 height 10
click at [664, 135] on div at bounding box center [633, 134] width 87 height 12
click at [662, 135] on div at bounding box center [633, 134] width 87 height 12
click at [658, 133] on div at bounding box center [657, 133] width 10 height 10
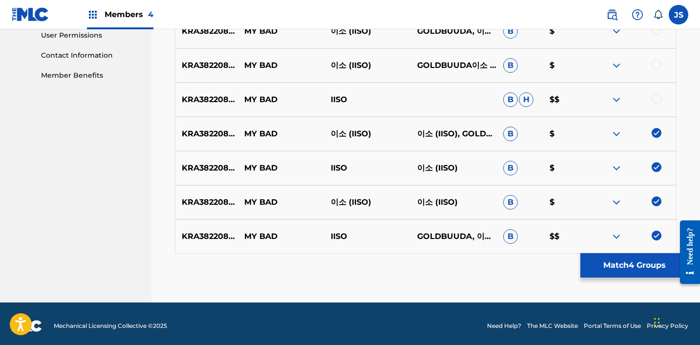
click at [658, 99] on div at bounding box center [657, 99] width 10 height 10
click at [656, 64] on div at bounding box center [657, 65] width 10 height 10
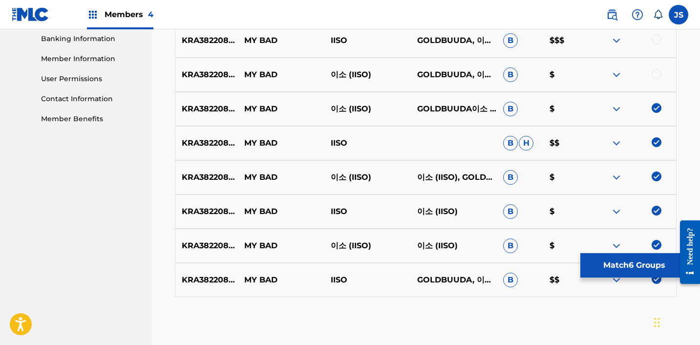
click at [657, 75] on div at bounding box center [657, 74] width 10 height 10
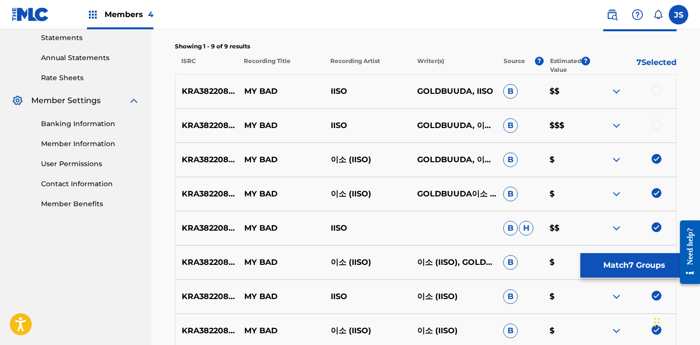
scroll to position [335, 0]
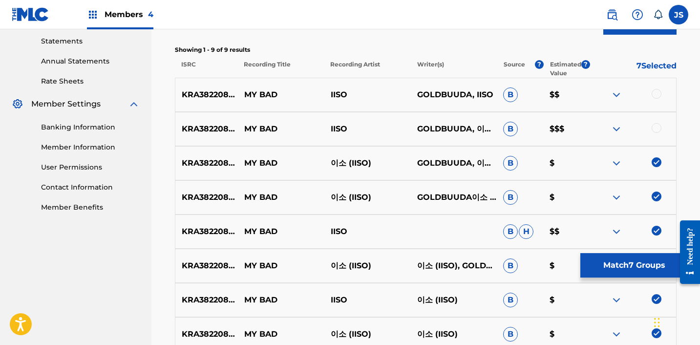
click at [657, 96] on div at bounding box center [657, 94] width 10 height 10
click at [658, 129] on div at bounding box center [657, 128] width 10 height 10
click at [625, 271] on button "Match 9 Groups" at bounding box center [635, 265] width 108 height 24
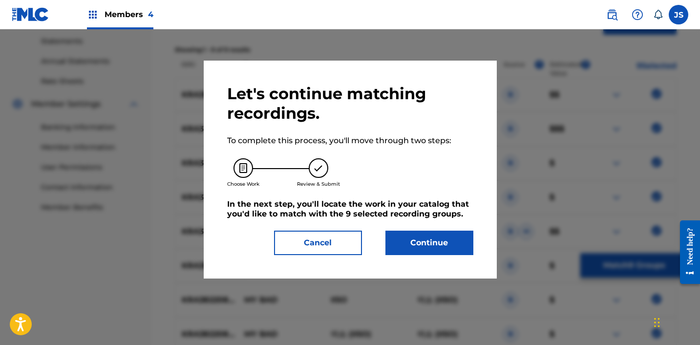
click at [417, 230] on div "Let's continue matching recordings. To complete this process, you'll move throu…" at bounding box center [350, 169] width 246 height 171
click at [413, 235] on button "Continue" at bounding box center [430, 243] width 88 height 24
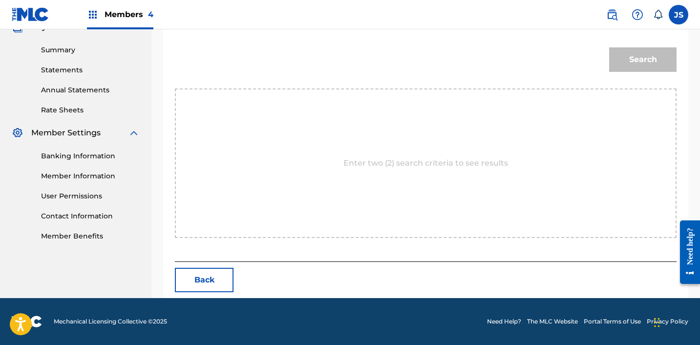
scroll to position [252, 0]
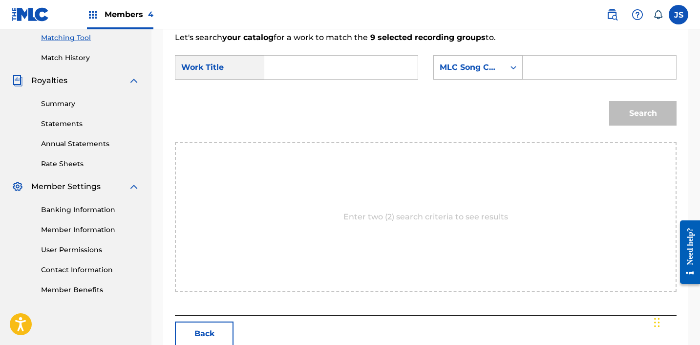
click at [323, 74] on input "Search Form" at bounding box center [341, 67] width 137 height 23
type input "MY BAD"
click at [463, 72] on div "MLC Song Code" at bounding box center [469, 68] width 59 height 12
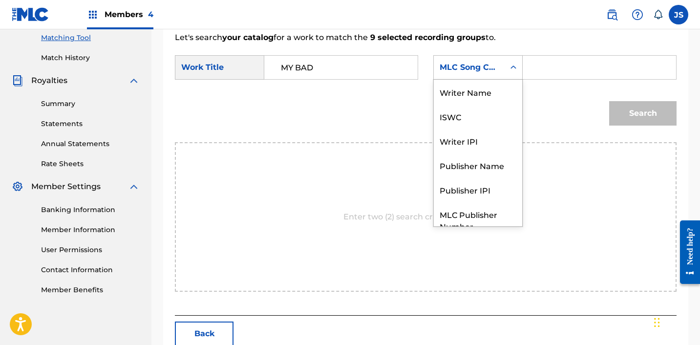
scroll to position [36, 0]
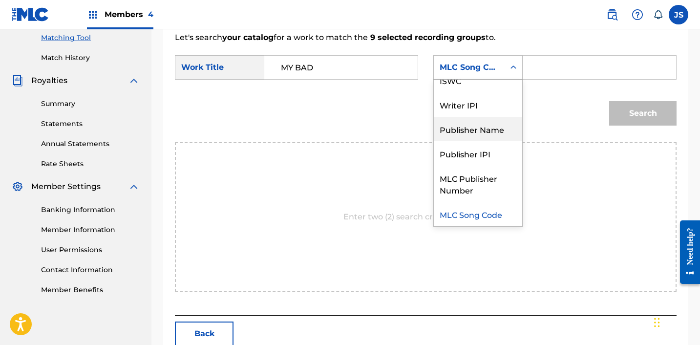
click at [472, 136] on div "Publisher Name" at bounding box center [478, 129] width 88 height 24
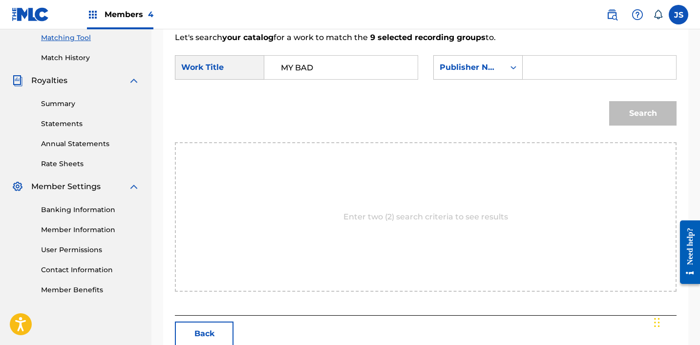
click at [549, 78] on input "Search Form" at bounding box center [599, 67] width 137 height 23
type input "ICHUTUS"
click at [611, 112] on button "Search" at bounding box center [643, 113] width 67 height 24
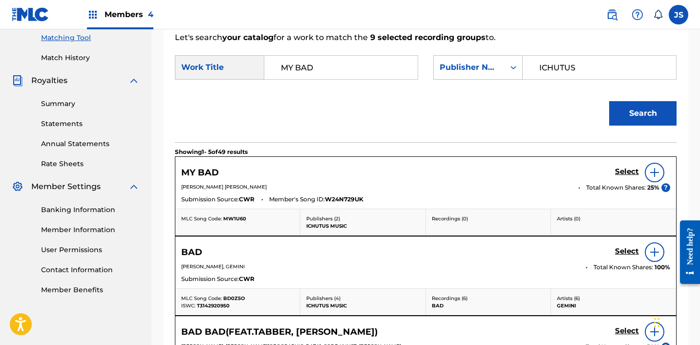
click at [634, 176] on h5 "Select" at bounding box center [627, 171] width 24 height 9
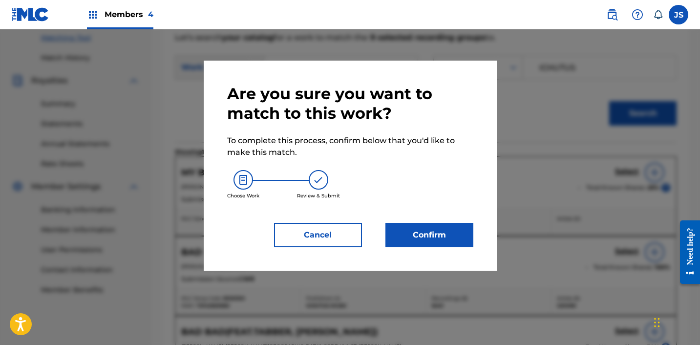
click at [473, 243] on button "Confirm" at bounding box center [430, 235] width 88 height 24
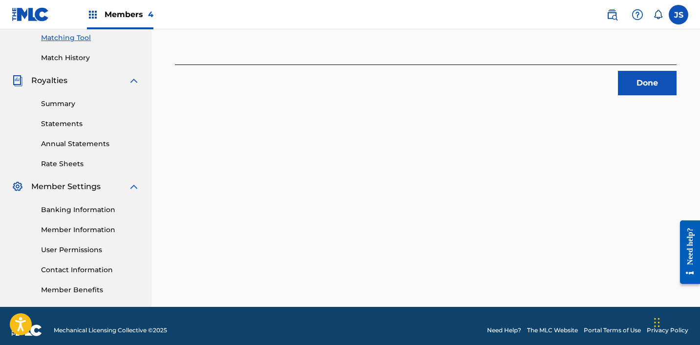
click at [632, 80] on button "Done" at bounding box center [647, 83] width 59 height 24
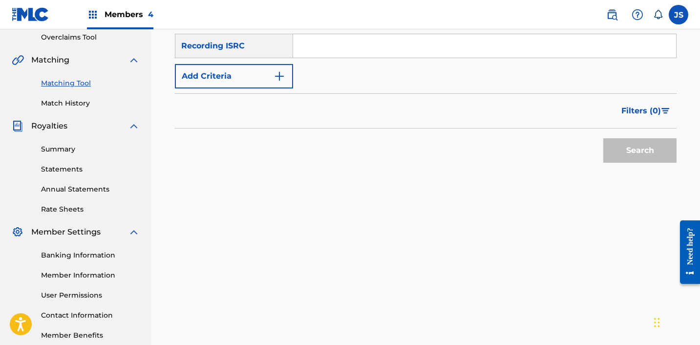
scroll to position [203, 0]
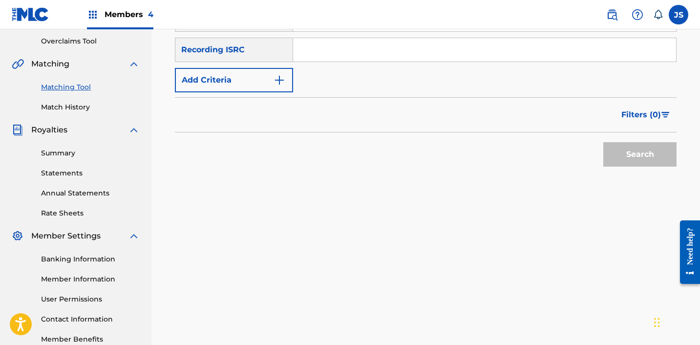
click at [410, 44] on input "Search Form" at bounding box center [484, 49] width 383 height 23
paste input "KRA381801174"
type input "KRA381801174"
click at [604, 142] on button "Search" at bounding box center [640, 154] width 73 height 24
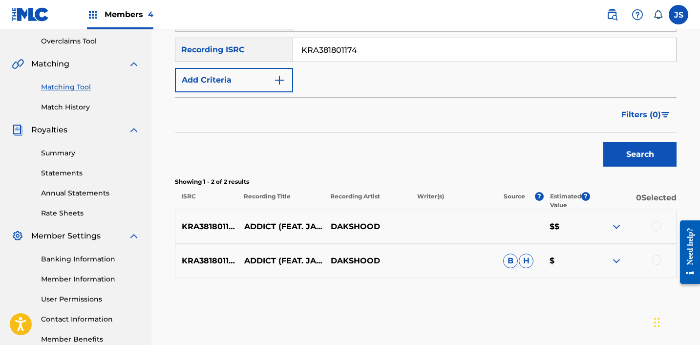
click at [658, 256] on div at bounding box center [657, 260] width 10 height 10
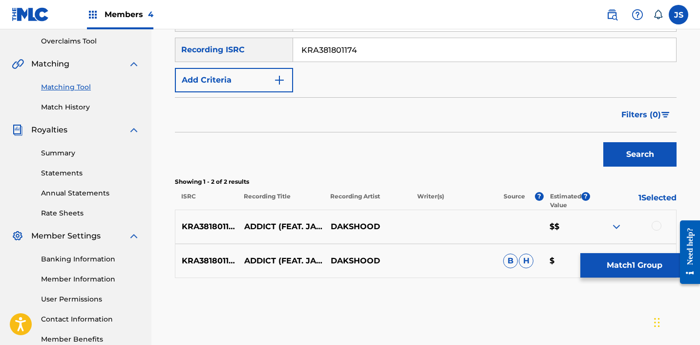
click at [657, 228] on div at bounding box center [657, 226] width 10 height 10
click at [639, 266] on button "Match 2 Groups" at bounding box center [635, 265] width 108 height 24
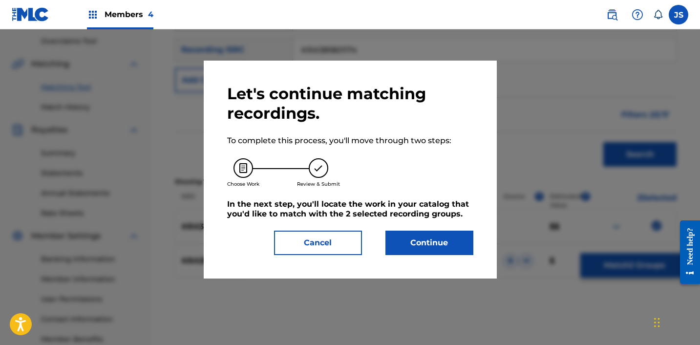
click at [440, 229] on div "Let's continue matching recordings. To complete this process, you'll move throu…" at bounding box center [350, 169] width 246 height 171
click at [440, 237] on button "Continue" at bounding box center [430, 243] width 88 height 24
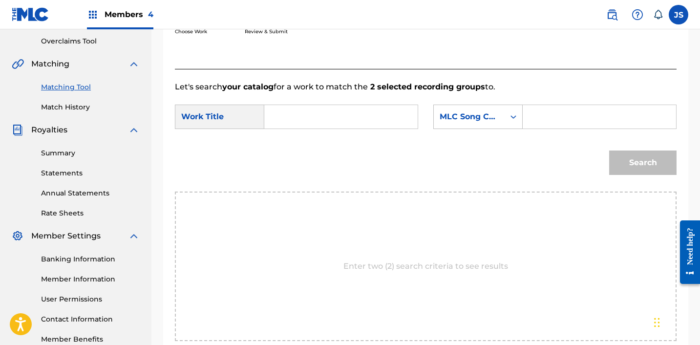
click at [312, 100] on form "SearchWithCriteria414b86d3-b7af-4cf7-b47f-407988726bfc Work Title SearchWithCri…" at bounding box center [426, 142] width 502 height 99
click at [312, 109] on input "Search Form" at bounding box center [341, 116] width 137 height 23
type input "ADDICT"
click at [489, 123] on div "MLC Song Code" at bounding box center [469, 117] width 71 height 19
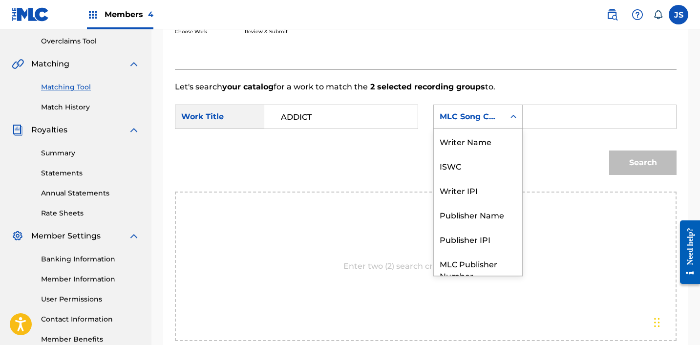
scroll to position [36, 0]
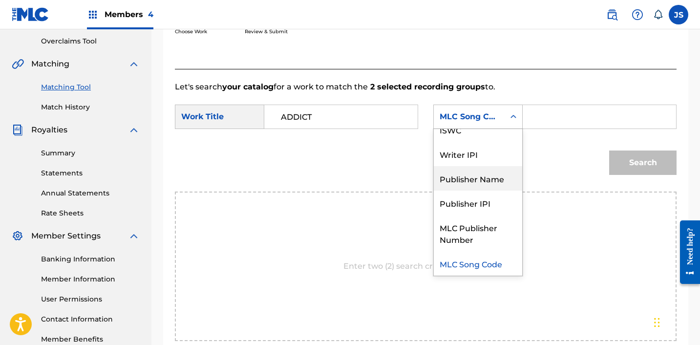
click at [485, 168] on div "Publisher Name" at bounding box center [478, 178] width 88 height 24
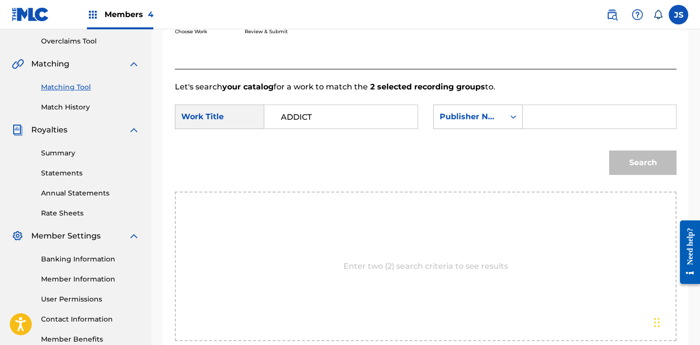
click at [542, 117] on input "Search Form" at bounding box center [599, 116] width 137 height 23
type input "ICHUTUS"
click at [638, 176] on div "Search" at bounding box center [641, 160] width 72 height 39
click at [639, 173] on button "Search" at bounding box center [643, 163] width 67 height 24
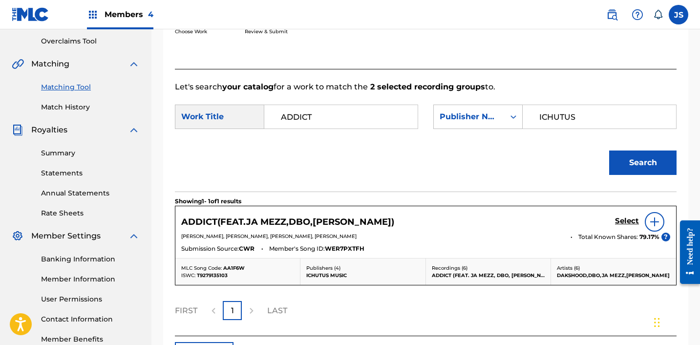
click at [632, 221] on h5 "Select" at bounding box center [627, 221] width 24 height 9
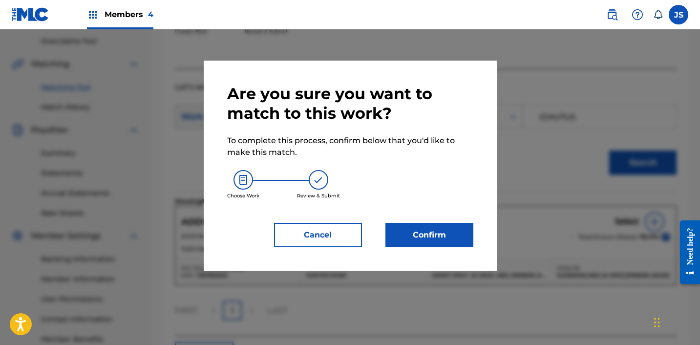
click at [442, 233] on button "Confirm" at bounding box center [430, 235] width 88 height 24
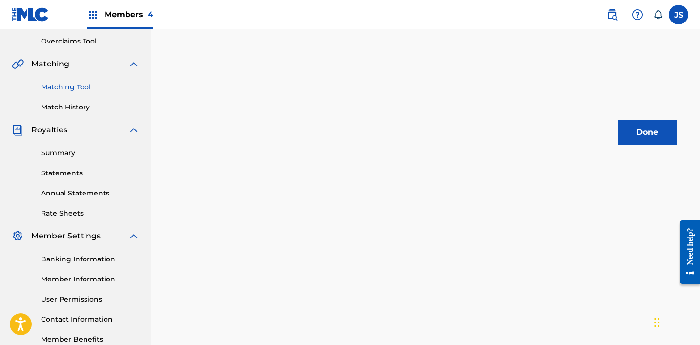
click at [633, 130] on button "Done" at bounding box center [647, 132] width 59 height 24
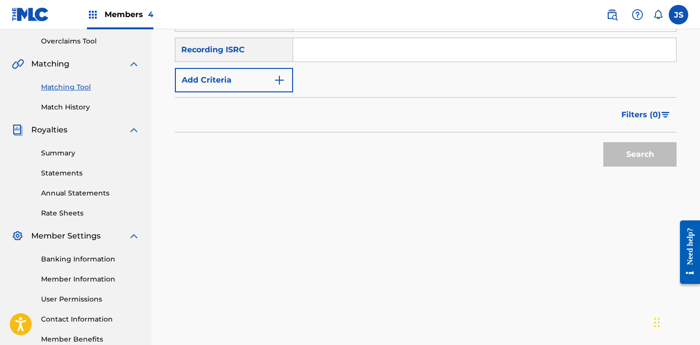
click at [348, 52] on input "Search Form" at bounding box center [484, 49] width 383 height 23
paste input "KRA381801170"
click at [604, 142] on button "Search" at bounding box center [640, 154] width 73 height 24
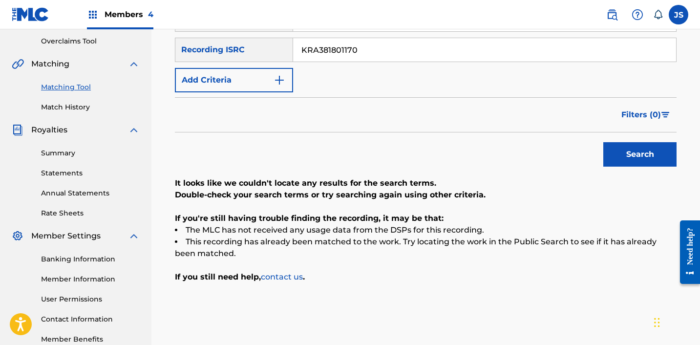
click at [364, 40] on input "KRA381801170" at bounding box center [484, 49] width 383 height 23
paste input "QMDA72325583"
type input "QMDA72325583"
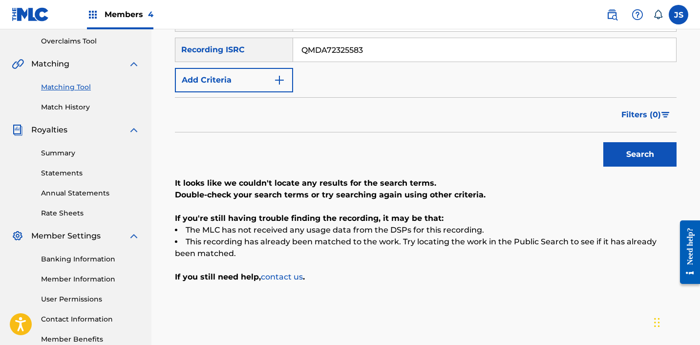
click at [604, 142] on button "Search" at bounding box center [640, 154] width 73 height 24
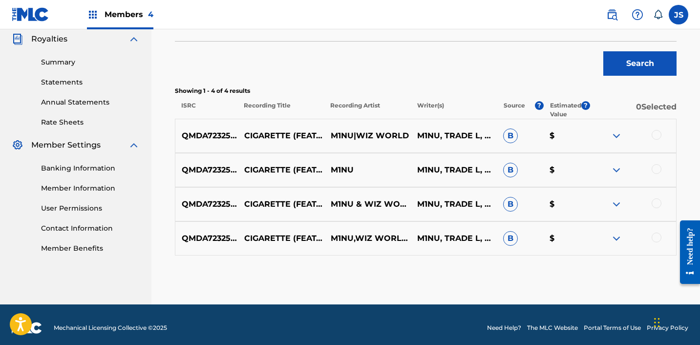
scroll to position [300, 0]
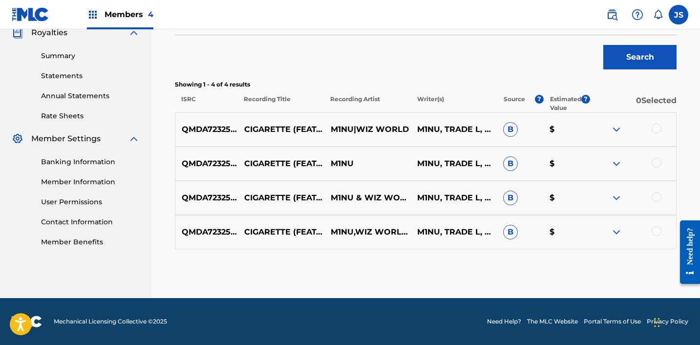
click at [661, 125] on div at bounding box center [633, 130] width 87 height 12
click at [658, 126] on div at bounding box center [657, 129] width 10 height 10
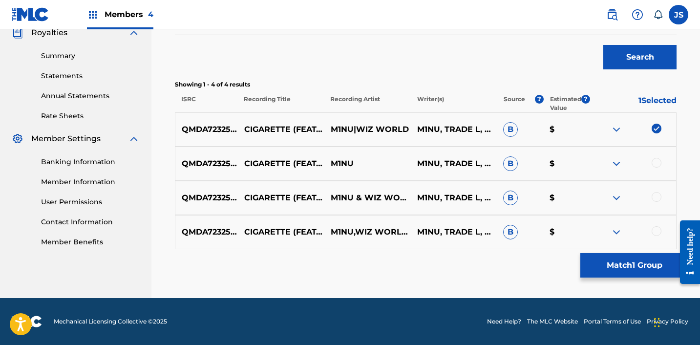
click at [657, 164] on div at bounding box center [657, 163] width 10 height 10
click at [657, 198] on div at bounding box center [657, 197] width 10 height 10
click at [656, 229] on div at bounding box center [657, 231] width 10 height 10
click at [626, 265] on button "Match 4 Groups" at bounding box center [635, 265] width 108 height 24
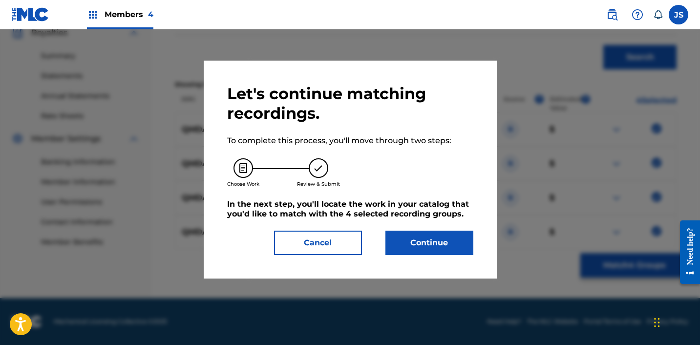
click at [397, 239] on button "Continue" at bounding box center [430, 243] width 88 height 24
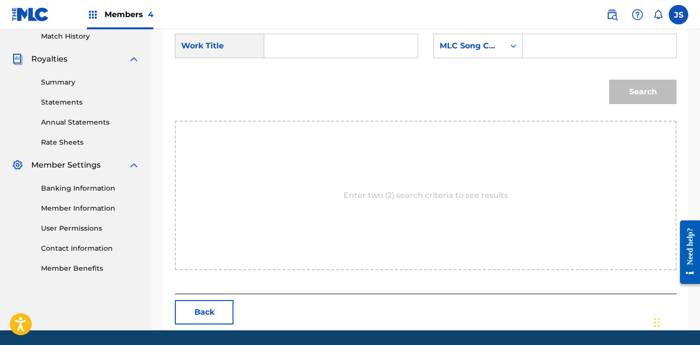
scroll to position [271, 0]
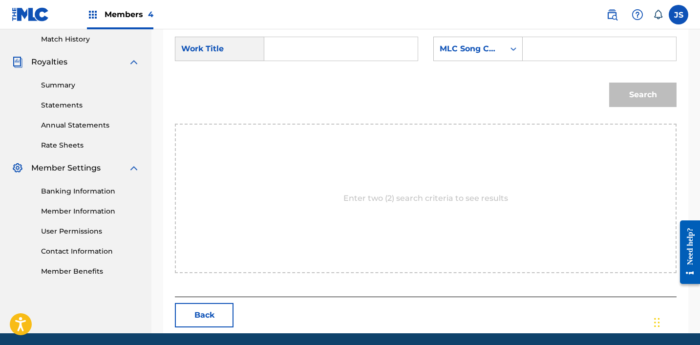
click at [303, 49] on input "Search Form" at bounding box center [341, 48] width 137 height 23
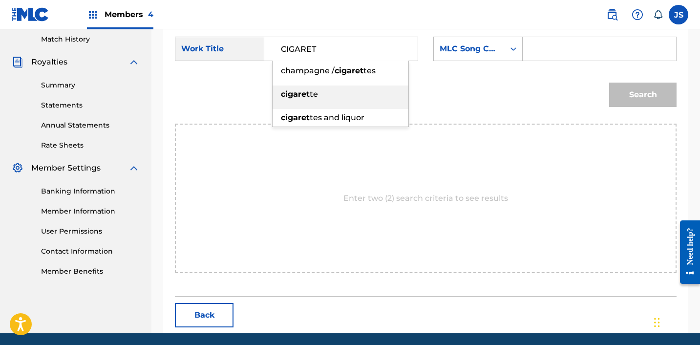
click at [311, 91] on span "te" at bounding box center [314, 93] width 8 height 9
type input "cigarette"
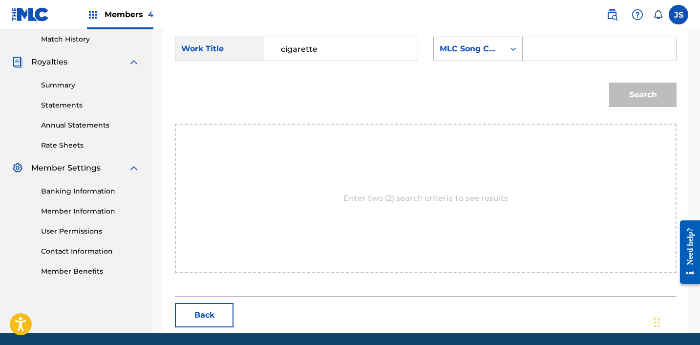
click at [472, 45] on div "MLC Song Code" at bounding box center [469, 49] width 59 height 12
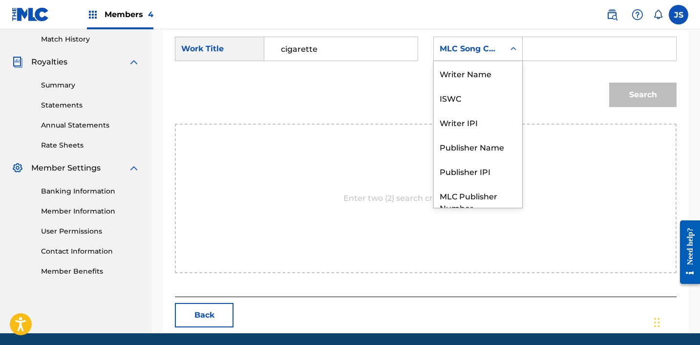
scroll to position [36, 0]
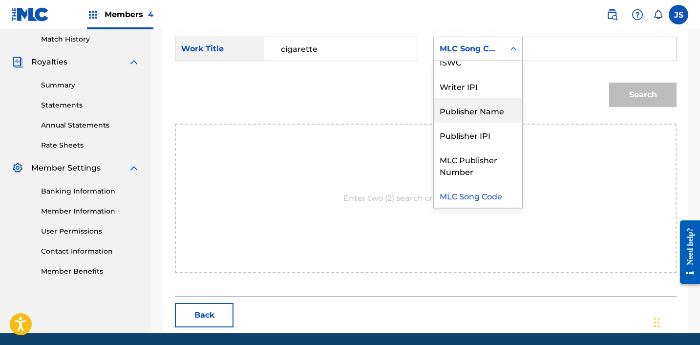
click at [474, 115] on div "Publisher Name" at bounding box center [478, 110] width 88 height 24
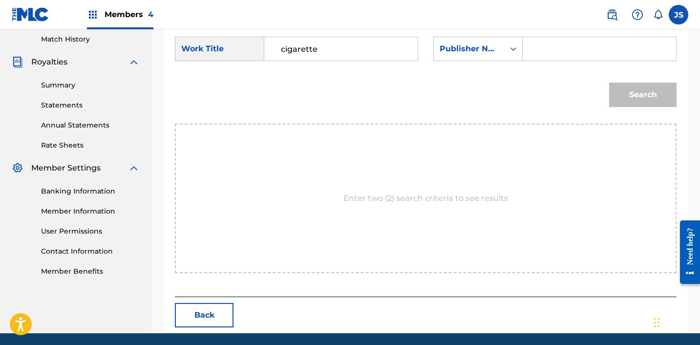
click at [595, 57] on input "Search Form" at bounding box center [599, 48] width 137 height 23
type input "ICHUTUS"
click at [635, 100] on button "Search" at bounding box center [643, 95] width 67 height 24
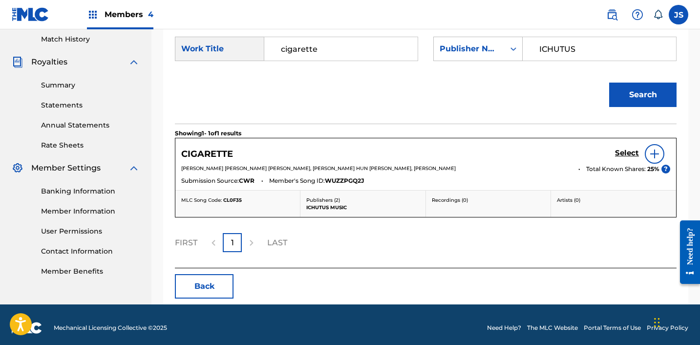
scroll to position [277, 0]
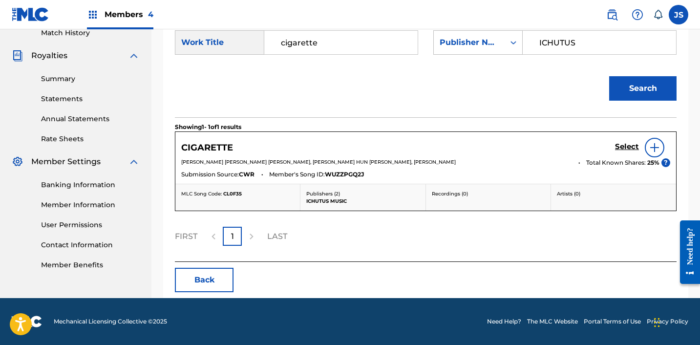
click at [621, 149] on h5 "Select" at bounding box center [627, 146] width 24 height 9
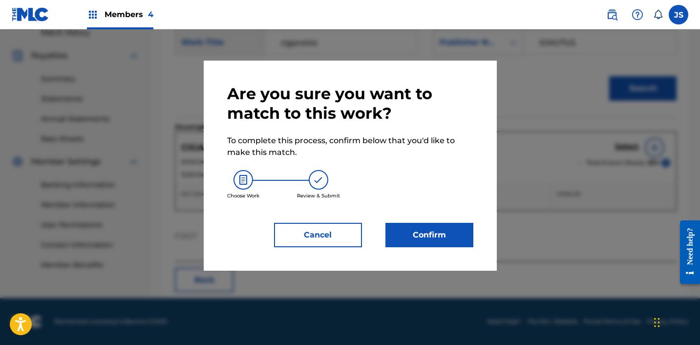
click at [416, 230] on button "Confirm" at bounding box center [430, 235] width 88 height 24
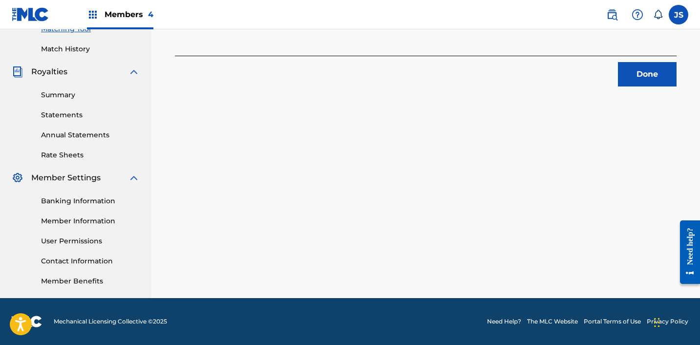
click at [641, 69] on button "Done" at bounding box center [647, 74] width 59 height 24
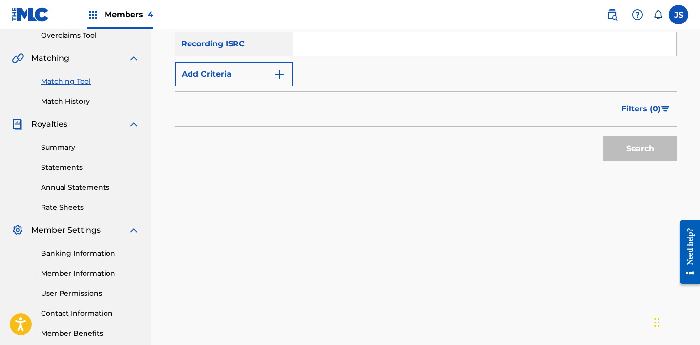
scroll to position [194, 0]
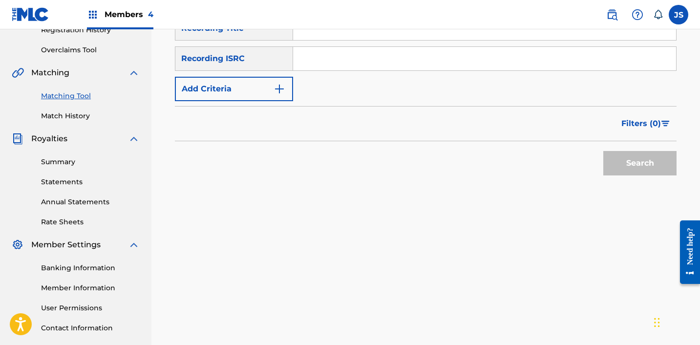
click at [397, 58] on input "Search Form" at bounding box center [484, 58] width 383 height 23
paste input "QM4TX2287913"
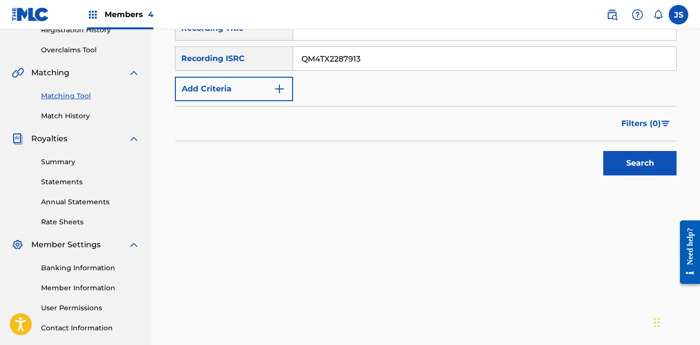
type input "QM4TX2287913"
click at [604, 151] on button "Search" at bounding box center [640, 163] width 73 height 24
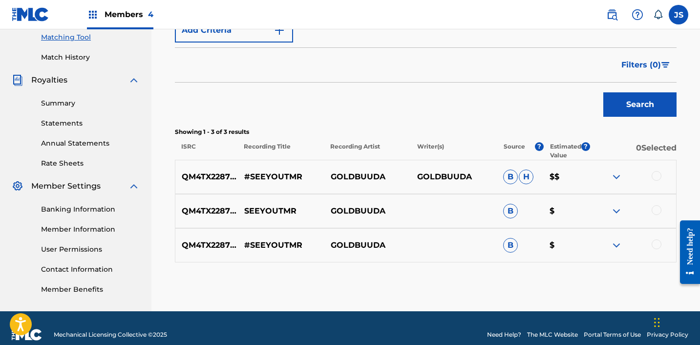
scroll to position [266, 0]
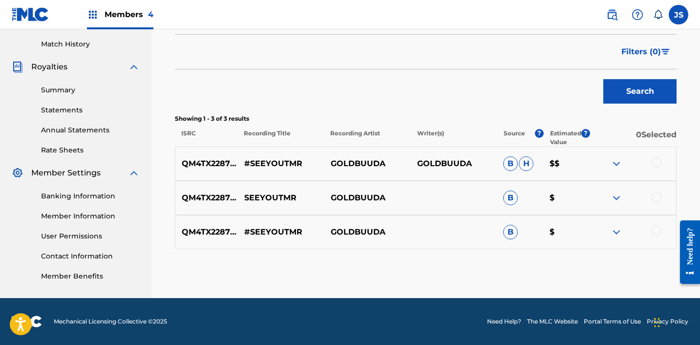
click at [655, 165] on div at bounding box center [657, 163] width 10 height 10
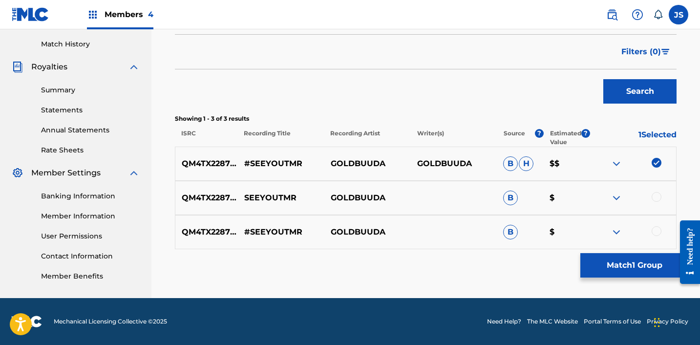
click at [656, 200] on div at bounding box center [657, 197] width 10 height 10
click at [656, 228] on div at bounding box center [657, 231] width 10 height 10
click at [644, 276] on button "Match 3 Groups" at bounding box center [635, 265] width 108 height 24
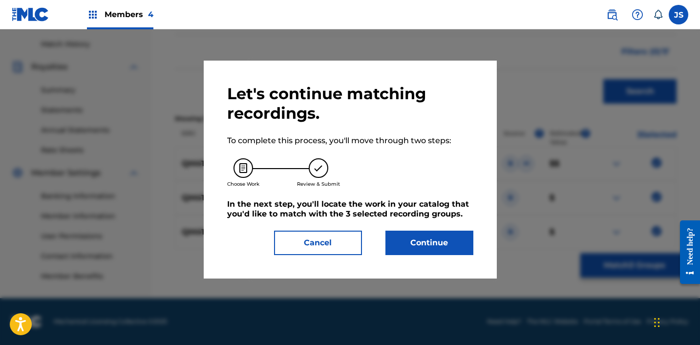
click at [317, 240] on button "Cancel" at bounding box center [318, 243] width 88 height 24
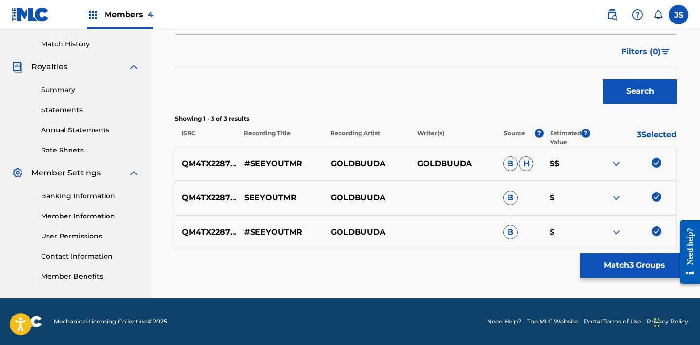
click at [275, 225] on div "QM4TX2287913 #SEEYOUTMR GOLDBUUDA B $" at bounding box center [426, 232] width 502 height 34
click at [275, 229] on p "#SEEYOUTMR" at bounding box center [281, 232] width 87 height 12
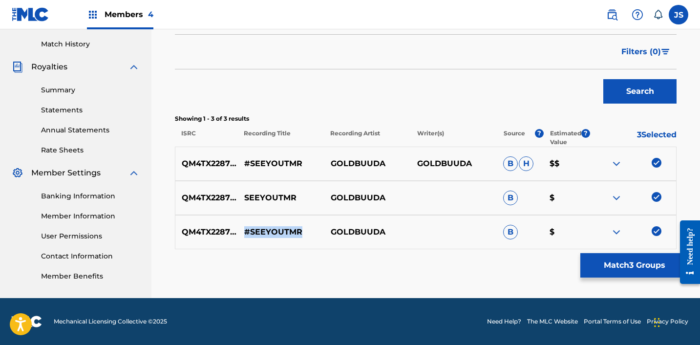
copy p "#SEEYOUTMR"
click at [641, 269] on button "Match 3 Groups" at bounding box center [635, 265] width 108 height 24
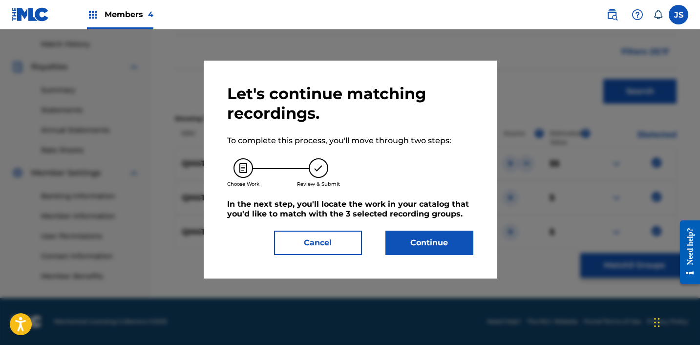
click at [446, 246] on button "Continue" at bounding box center [430, 243] width 88 height 24
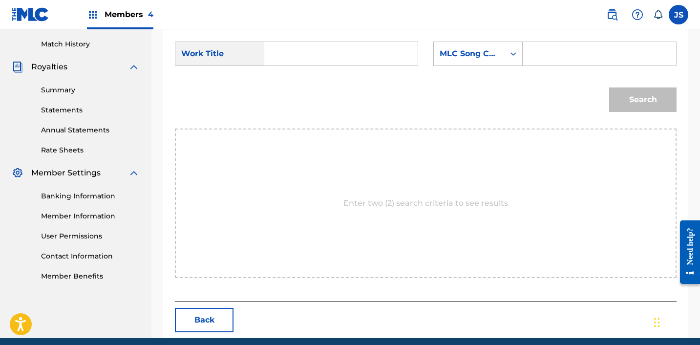
click at [341, 58] on input "Search Form" at bounding box center [341, 53] width 137 height 23
paste input "#SEEYOUTMR"
type input "#SEEYOUTMR"
click at [506, 57] on div "Search Form" at bounding box center [514, 54] width 18 height 18
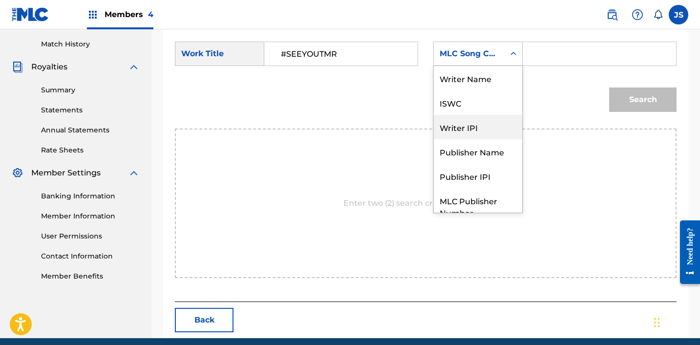
scroll to position [36, 0]
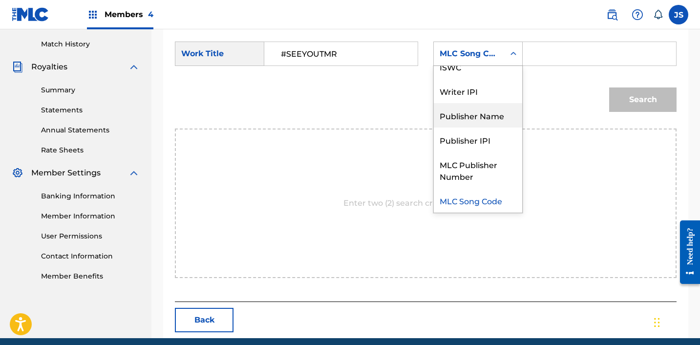
click at [494, 111] on div "Publisher Name" at bounding box center [478, 115] width 88 height 24
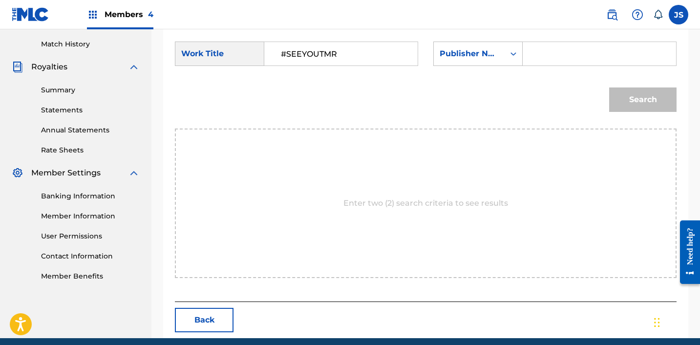
click at [574, 58] on input "Search Form" at bounding box center [599, 53] width 137 height 23
type input "ICHUTUS"
click at [628, 101] on button "Search" at bounding box center [643, 100] width 67 height 24
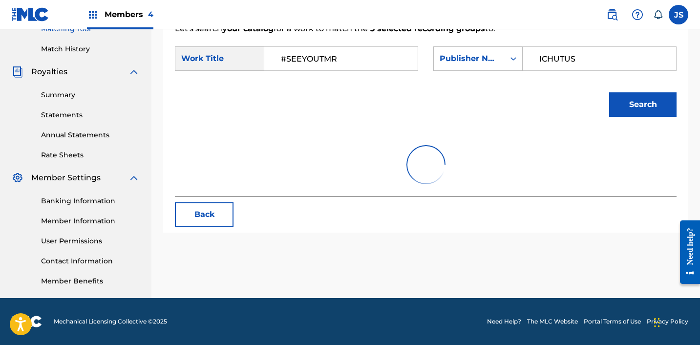
scroll to position [266, 0]
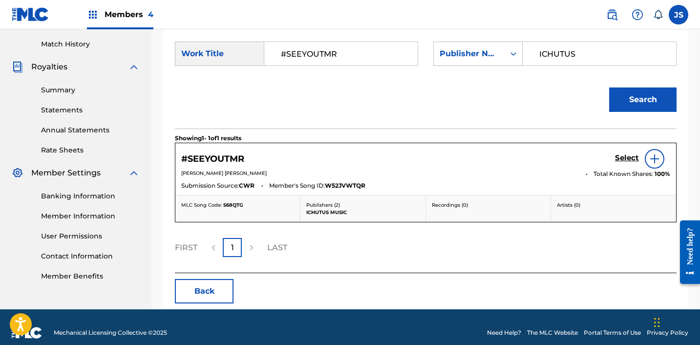
click at [629, 159] on h5 "Select" at bounding box center [627, 157] width 24 height 9
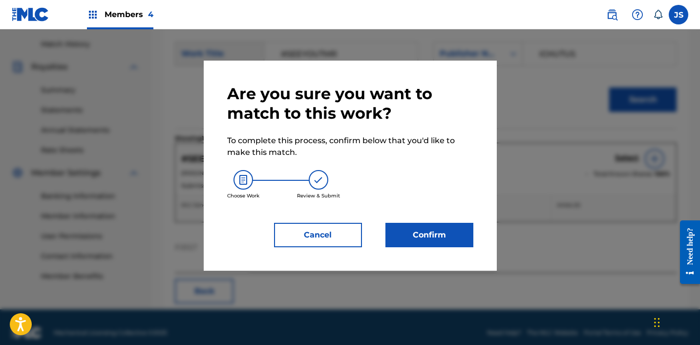
click at [469, 231] on button "Confirm" at bounding box center [430, 235] width 88 height 24
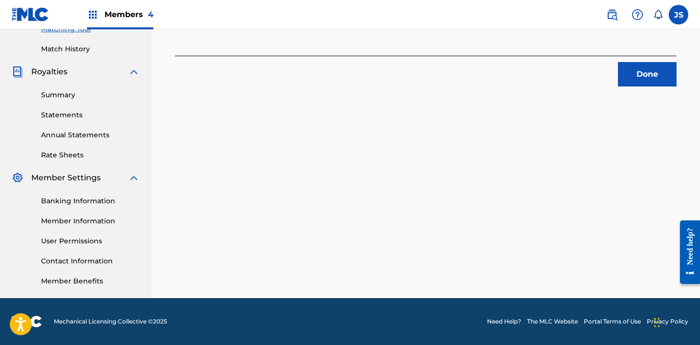
click at [649, 73] on button "Done" at bounding box center [647, 74] width 59 height 24
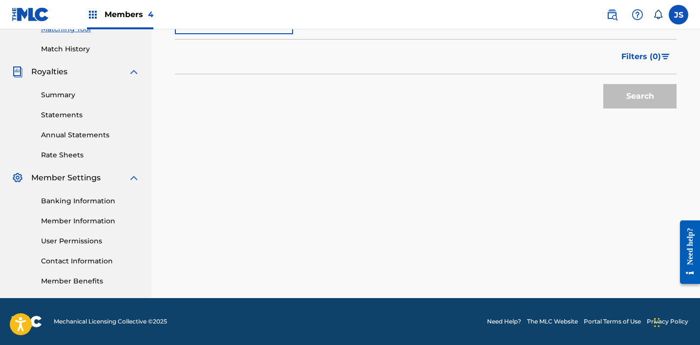
scroll to position [215, 0]
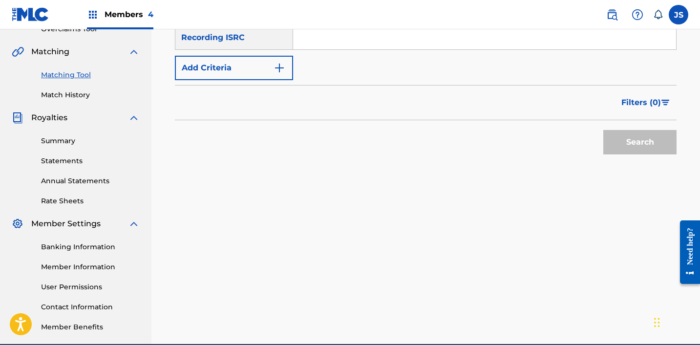
click at [321, 40] on input "Search Form" at bounding box center [484, 37] width 383 height 23
paste input "KSA002201278"
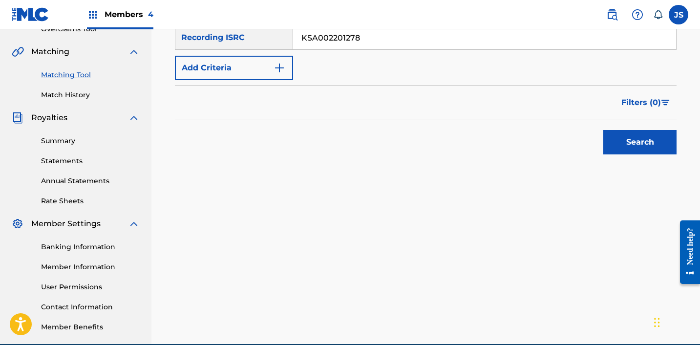
type input "KSA002201278"
click at [604, 130] on button "Search" at bounding box center [640, 142] width 73 height 24
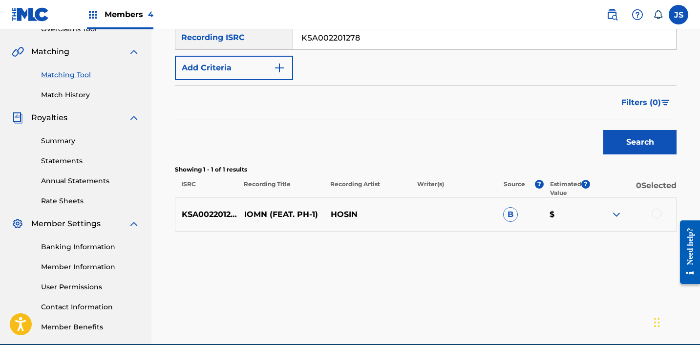
click at [657, 215] on div at bounding box center [657, 214] width 10 height 10
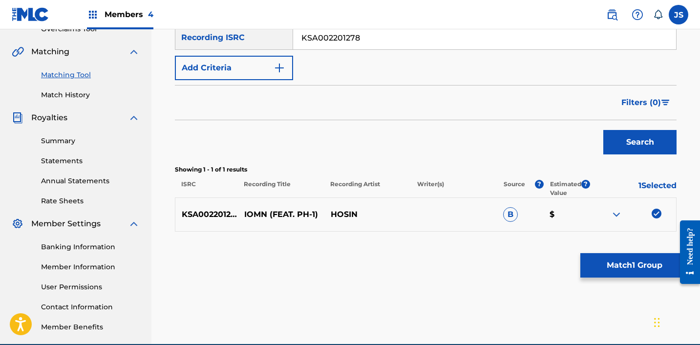
click at [602, 268] on button "Match 1 Group" at bounding box center [635, 265] width 108 height 24
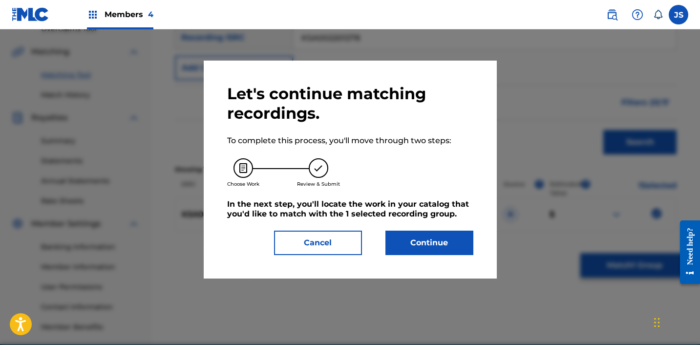
click at [414, 235] on button "Continue" at bounding box center [430, 243] width 88 height 24
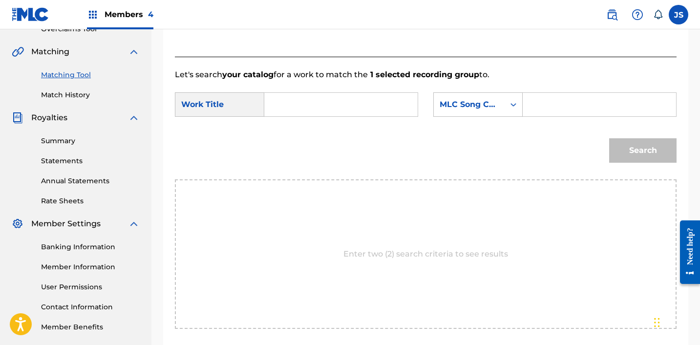
click at [344, 119] on div "SearchWithCriteria414b86d3-b7af-4cf7-b47f-407988726bfc Work Title SearchWithCri…" at bounding box center [426, 107] width 502 height 30
click at [340, 110] on input "Search Form" at bounding box center [341, 104] width 137 height 23
click at [371, 134] on div "iomn (feat.ph-1)" at bounding box center [341, 127] width 136 height 18
type input "iomn (feat.ph-1)"
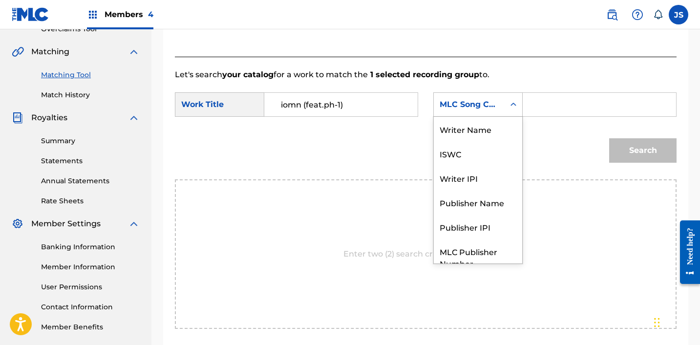
click at [475, 109] on div "MLC Song Code" at bounding box center [469, 105] width 59 height 12
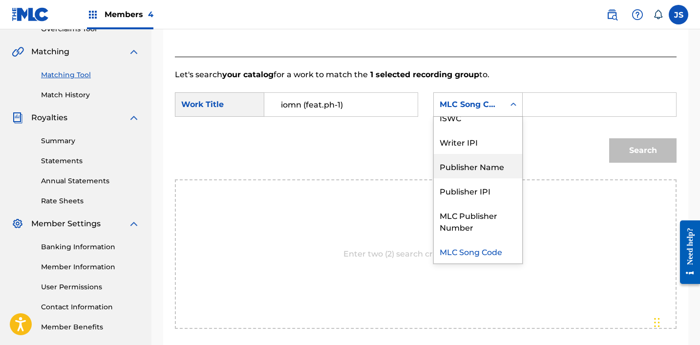
click at [478, 161] on div "Publisher Name" at bounding box center [478, 166] width 88 height 24
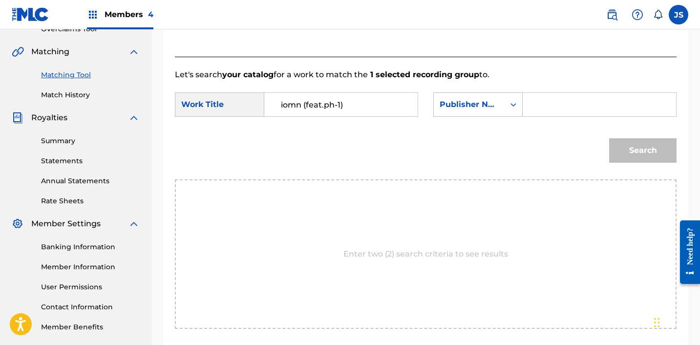
click at [573, 103] on input "Search Form" at bounding box center [599, 104] width 137 height 23
type input "ICHUTUS"
click at [617, 146] on button "Search" at bounding box center [643, 150] width 67 height 24
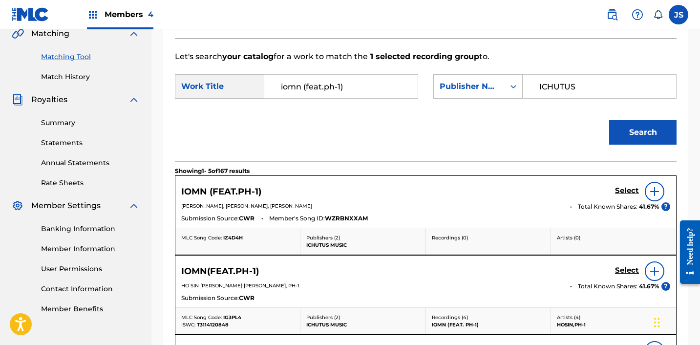
scroll to position [233, 0]
click at [627, 193] on h5 "Select" at bounding box center [627, 191] width 24 height 9
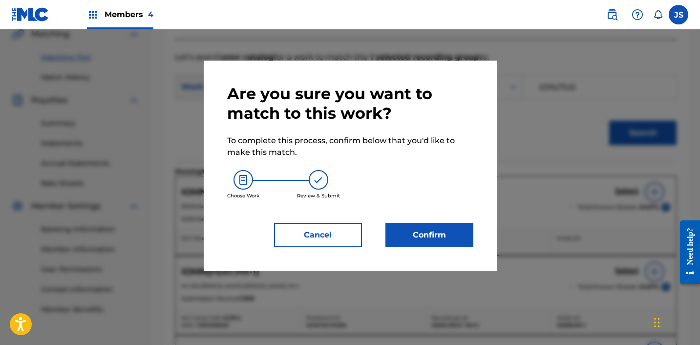
click at [438, 243] on button "Confirm" at bounding box center [430, 235] width 88 height 24
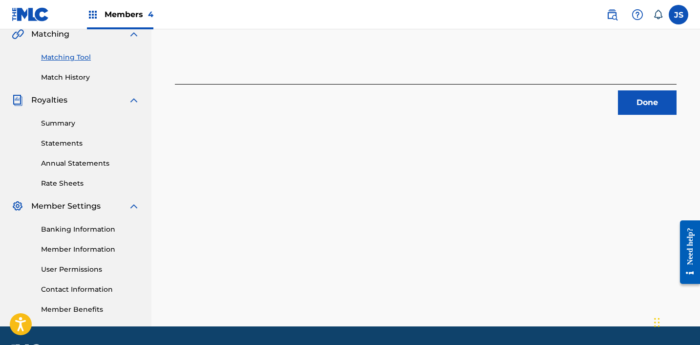
click at [631, 96] on button "Done" at bounding box center [647, 102] width 59 height 24
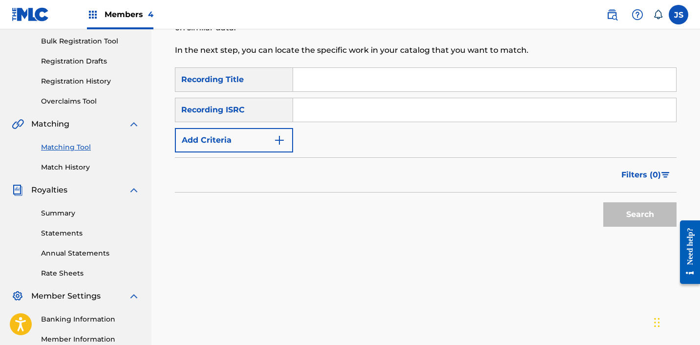
scroll to position [110, 0]
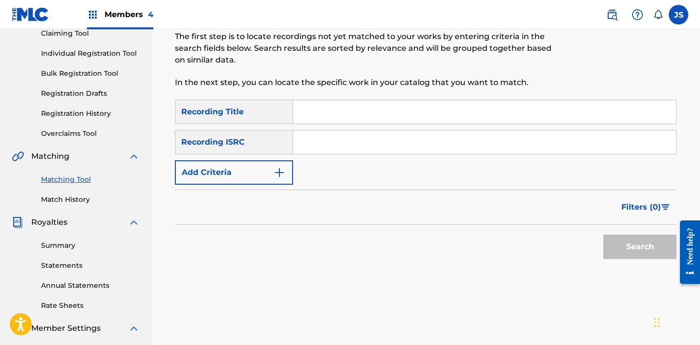
click at [346, 141] on input "Search Form" at bounding box center [484, 142] width 383 height 23
paste input "KRB462001182"
type input "KRB462001182"
click at [604, 235] on button "Search" at bounding box center [640, 247] width 73 height 24
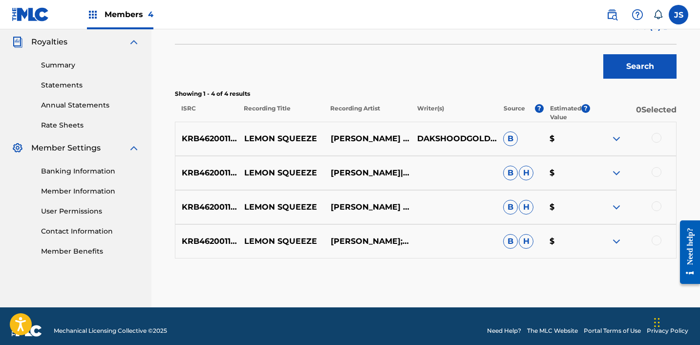
scroll to position [296, 0]
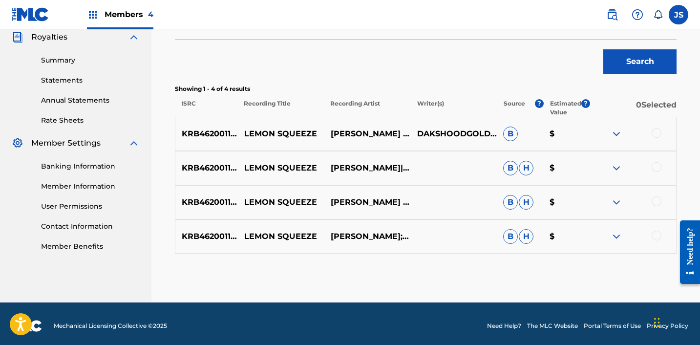
click at [656, 235] on div at bounding box center [657, 236] width 10 height 10
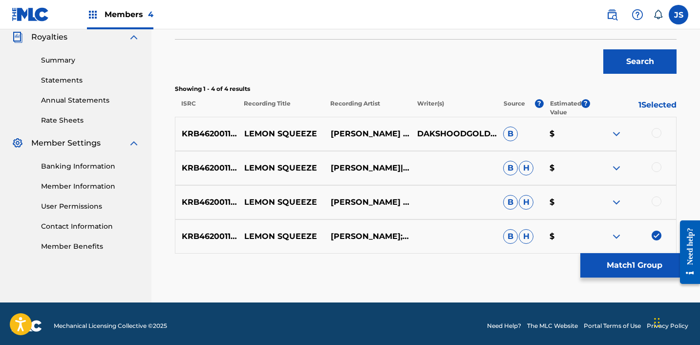
click at [656, 206] on div at bounding box center [657, 202] width 10 height 10
click at [653, 170] on div at bounding box center [657, 167] width 10 height 10
click at [654, 133] on div at bounding box center [657, 133] width 10 height 10
click at [627, 267] on button "Match 4 Groups" at bounding box center [635, 265] width 108 height 24
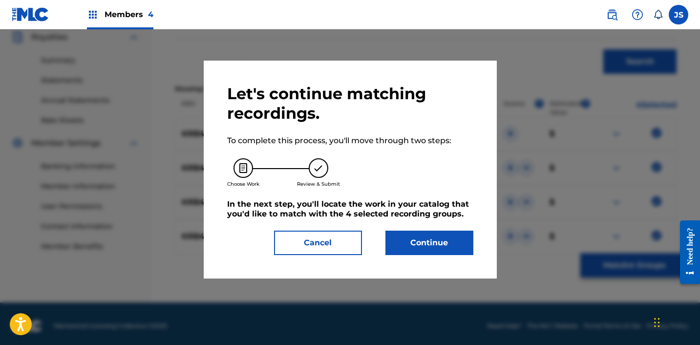
click at [288, 245] on button "Cancel" at bounding box center [318, 243] width 88 height 24
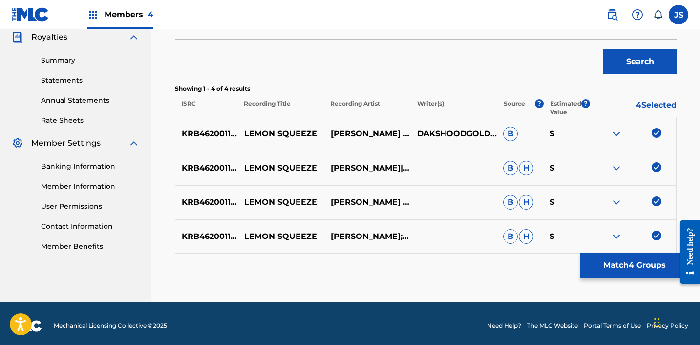
click at [615, 260] on button "Match 4 Groups" at bounding box center [635, 265] width 108 height 24
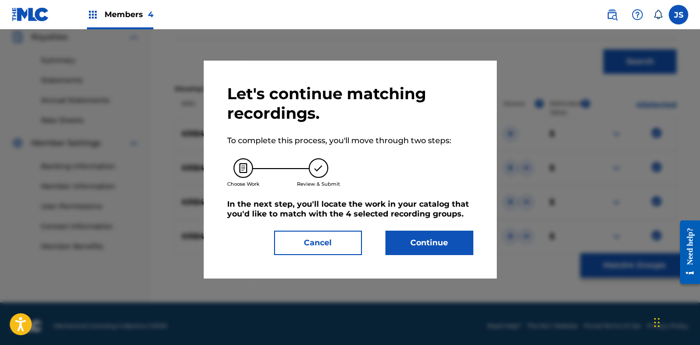
click at [459, 241] on button "Continue" at bounding box center [430, 243] width 88 height 24
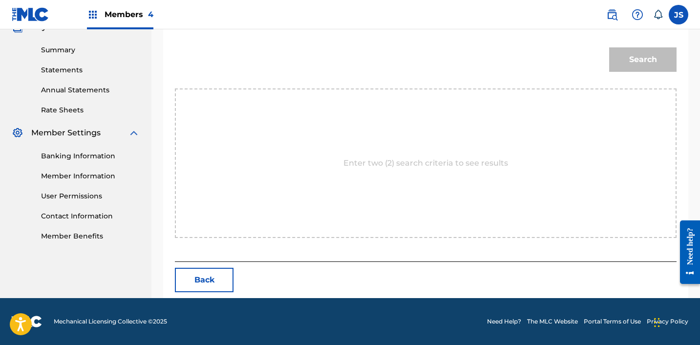
scroll to position [272, 0]
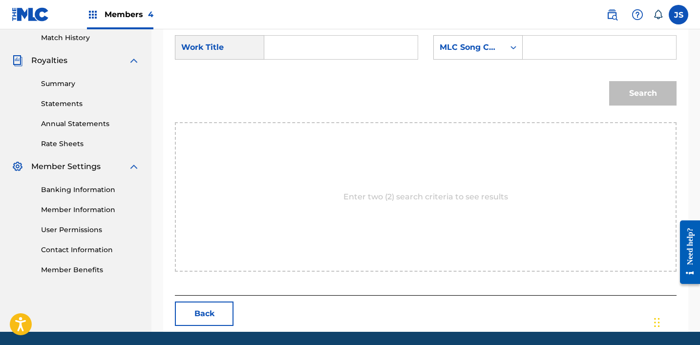
click at [311, 50] on input "Search Form" at bounding box center [341, 47] width 137 height 23
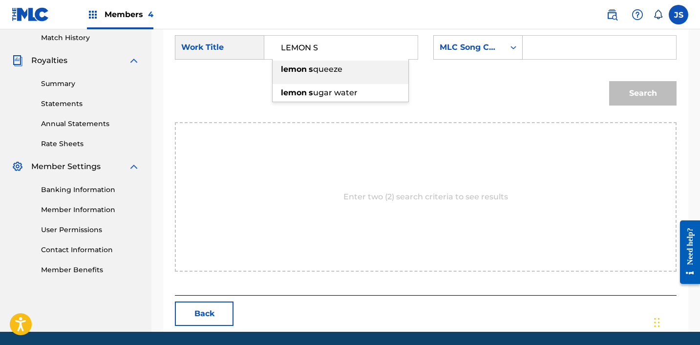
click at [315, 66] on span "queeze" at bounding box center [327, 69] width 29 height 9
type input "lemon squeeze"
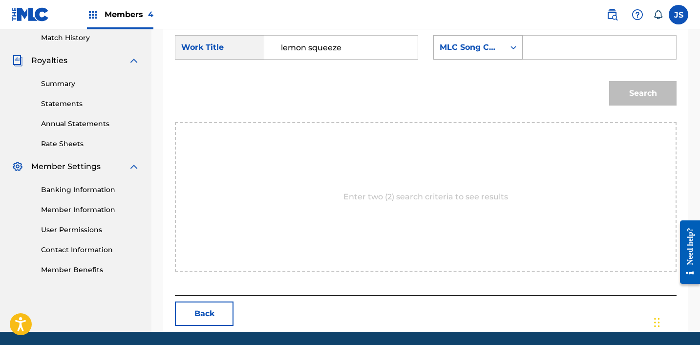
click at [478, 51] on div "MLC Song Code" at bounding box center [469, 48] width 59 height 12
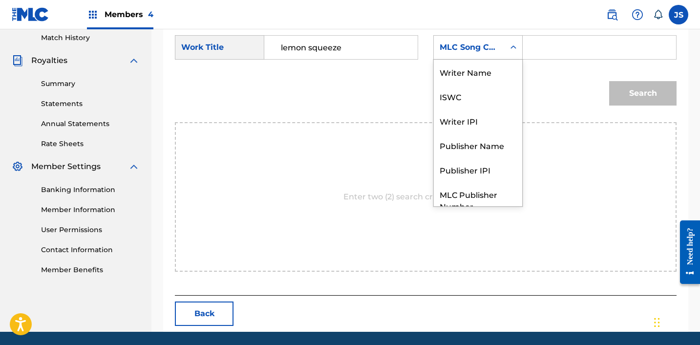
scroll to position [36, 0]
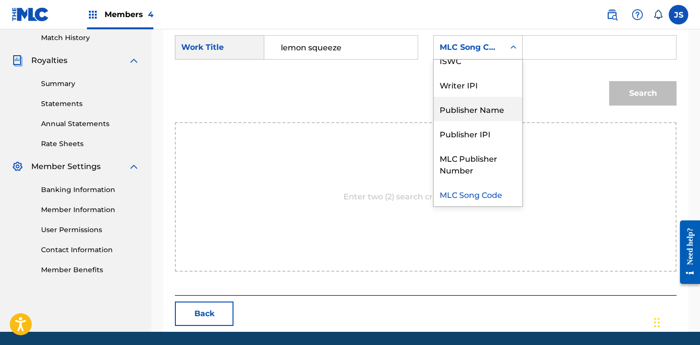
click at [494, 109] on div "Publisher Name" at bounding box center [478, 109] width 88 height 24
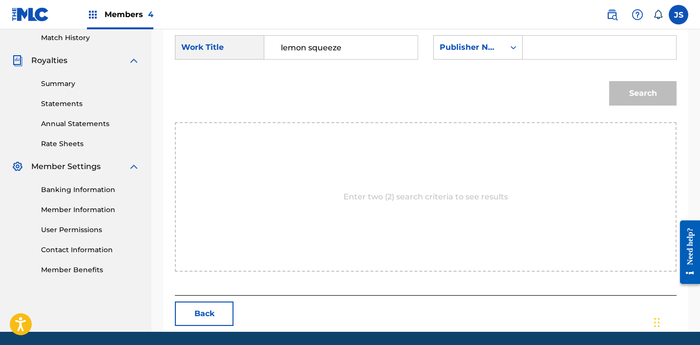
click at [561, 54] on input "Search Form" at bounding box center [599, 47] width 137 height 23
click at [607, 61] on div "SearchWithCriteria414b86d3-b7af-4cf7-b47f-407988726bfc Work Title lemon squeeze…" at bounding box center [426, 50] width 502 height 30
click at [607, 60] on div "SearchWithCriteria414b86d3-b7af-4cf7-b47f-407988726bfc Work Title lemon squeeze…" at bounding box center [426, 50] width 502 height 30
click at [607, 47] on input "[PERSON_NAME]" at bounding box center [599, 47] width 137 height 23
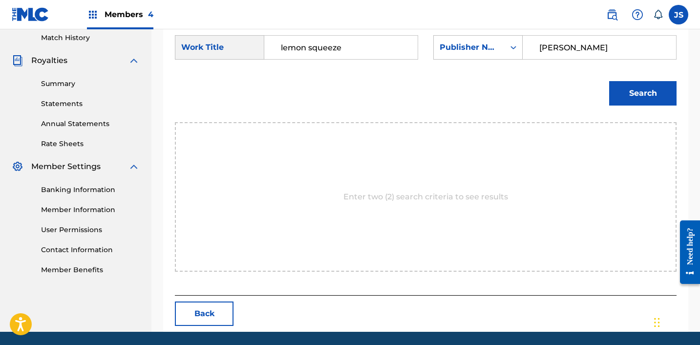
click at [607, 47] on input "[PERSON_NAME]" at bounding box center [599, 47] width 137 height 23
type input "U"
type input "ICHUTUS"
click at [660, 91] on button "Search" at bounding box center [643, 93] width 67 height 24
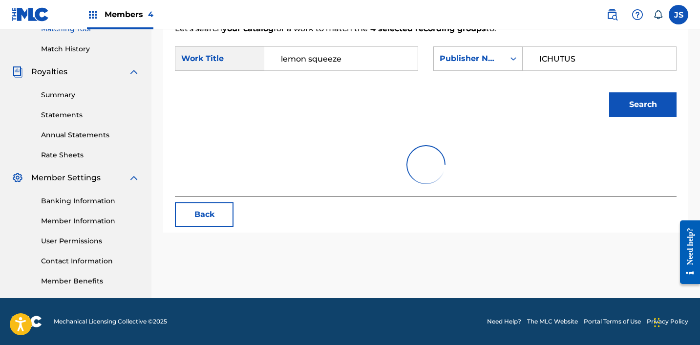
scroll to position [272, 0]
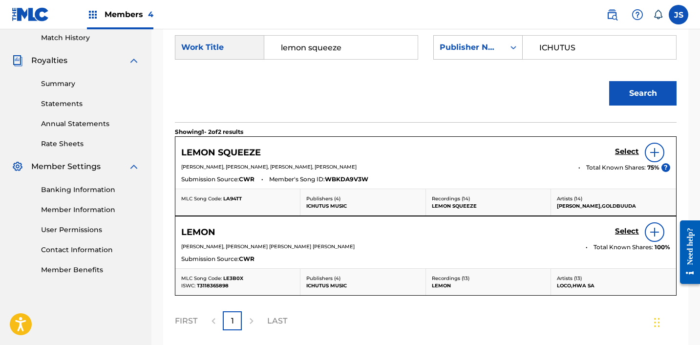
click at [631, 145] on div "Select" at bounding box center [642, 153] width 55 height 20
click at [630, 151] on h5 "Select" at bounding box center [627, 151] width 24 height 9
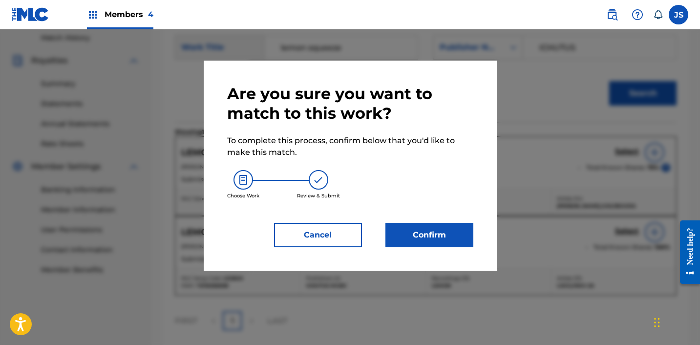
click at [403, 234] on button "Confirm" at bounding box center [430, 235] width 88 height 24
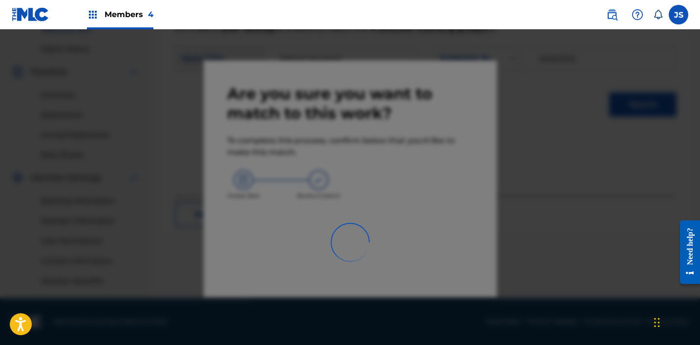
scroll to position [261, 0]
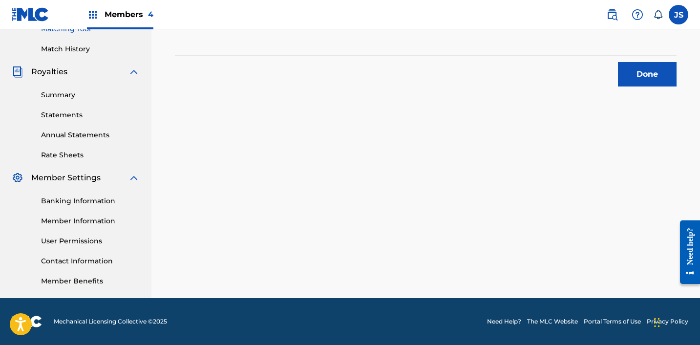
click at [663, 70] on button "Done" at bounding box center [647, 74] width 59 height 24
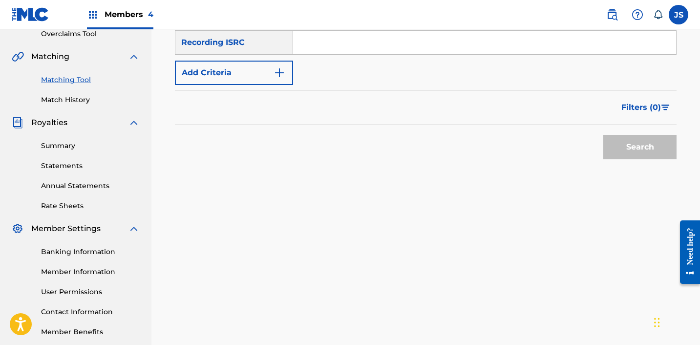
scroll to position [181, 0]
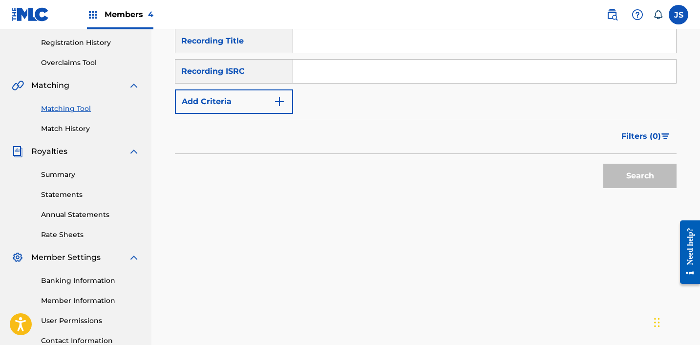
click at [467, 79] on input "Search Form" at bounding box center [484, 71] width 383 height 23
paste input "KRA492001604"
type input "KRA492001604"
click at [604, 164] on button "Search" at bounding box center [640, 176] width 73 height 24
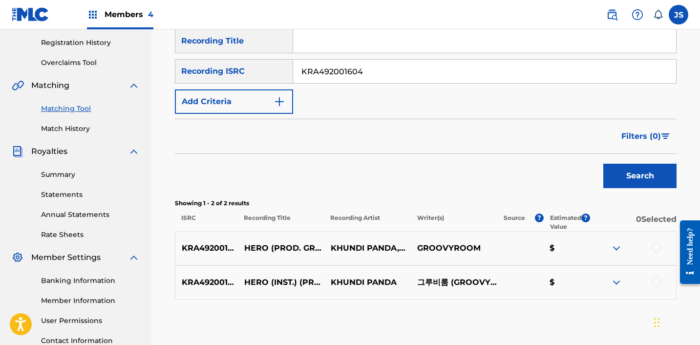
click at [657, 245] on div at bounding box center [657, 247] width 10 height 10
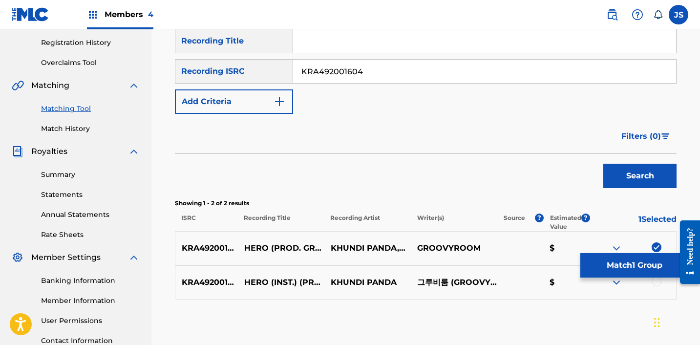
click at [656, 281] on div at bounding box center [657, 282] width 10 height 10
click at [635, 270] on button "Match 2 Groups" at bounding box center [635, 265] width 108 height 24
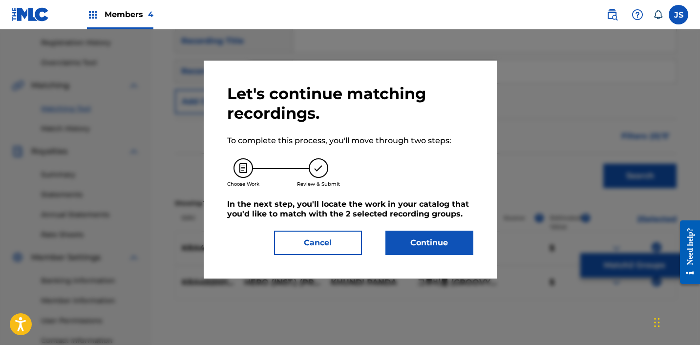
click at [417, 240] on button "Continue" at bounding box center [430, 243] width 88 height 24
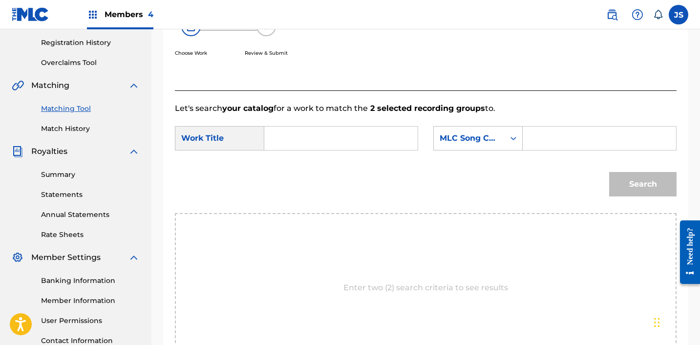
click at [331, 127] on input "Search Form" at bounding box center [341, 138] width 137 height 23
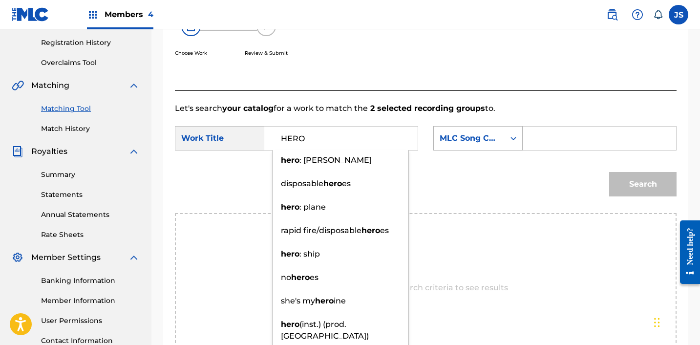
type input "HERO"
click at [495, 142] on div "MLC Song Code" at bounding box center [469, 138] width 59 height 12
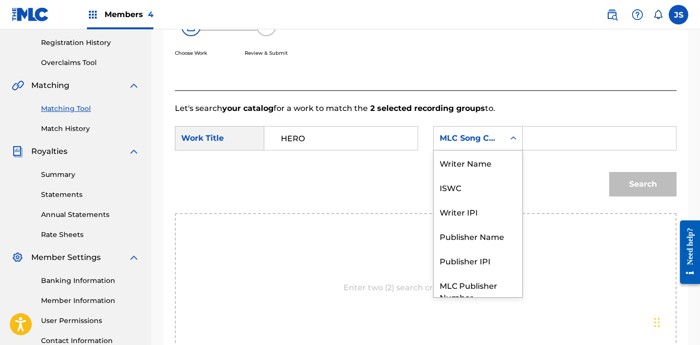
scroll to position [36, 0]
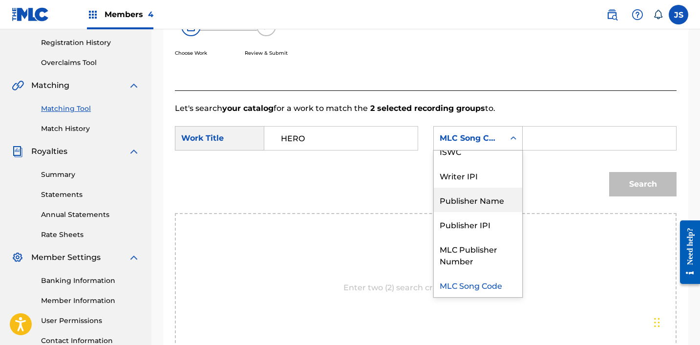
click at [494, 204] on div "Publisher Name" at bounding box center [478, 200] width 88 height 24
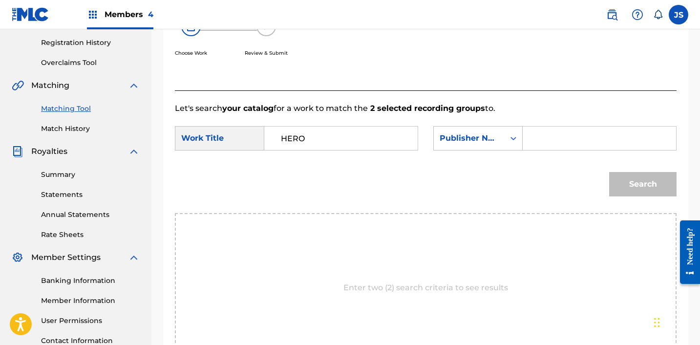
click at [568, 141] on input "Search Form" at bounding box center [599, 138] width 137 height 23
type input "ICHUTUS"
click at [626, 178] on button "Search" at bounding box center [643, 184] width 67 height 24
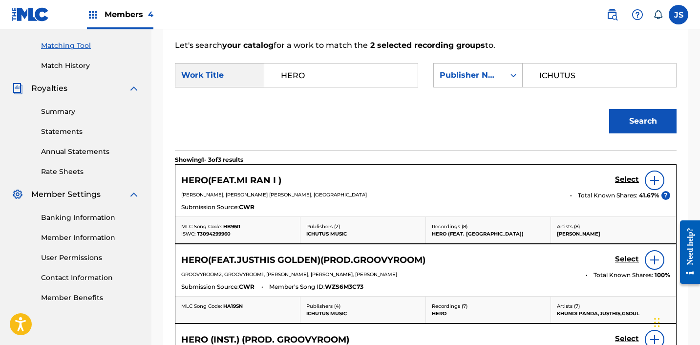
scroll to position [264, 0]
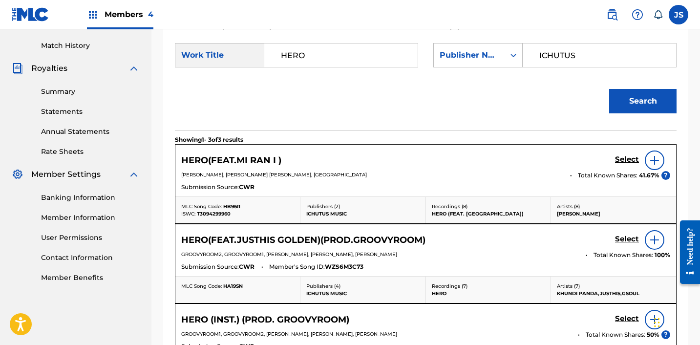
click at [626, 164] on h5 "Select" at bounding box center [627, 159] width 24 height 9
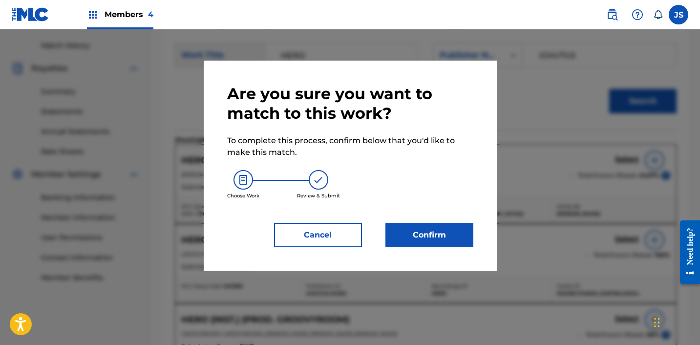
click at [415, 232] on button "Confirm" at bounding box center [430, 235] width 88 height 24
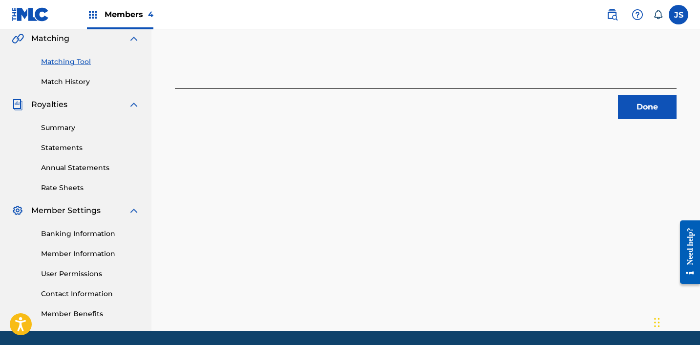
scroll to position [231, 0]
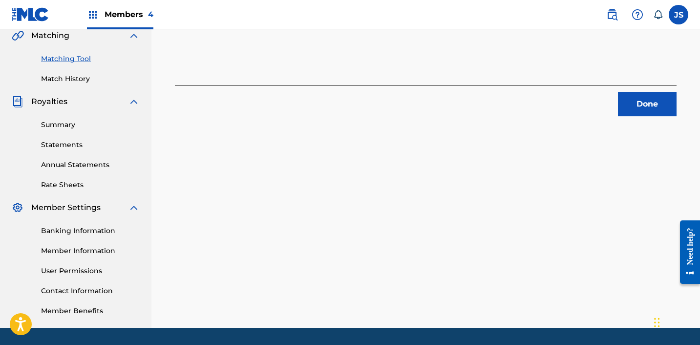
click at [667, 114] on button "Done" at bounding box center [647, 104] width 59 height 24
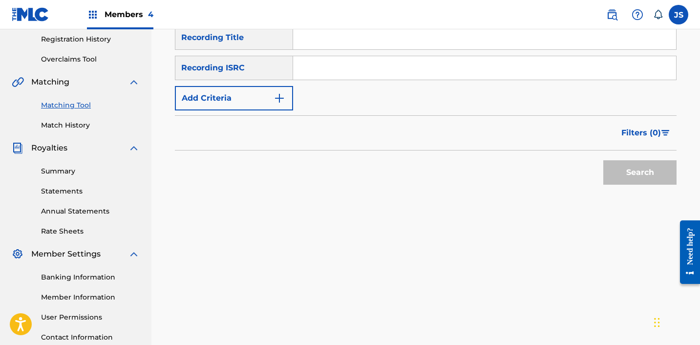
scroll to position [175, 0]
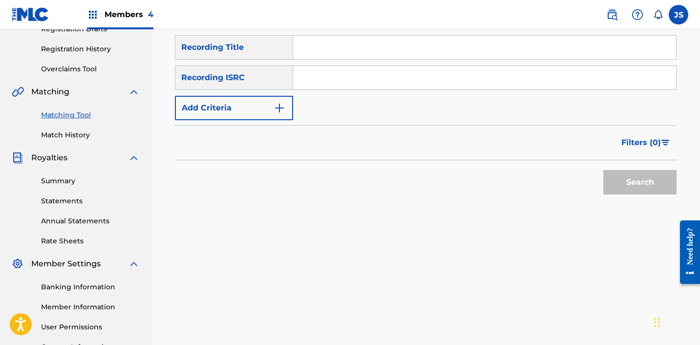
click at [422, 77] on input "Search Form" at bounding box center [484, 77] width 383 height 23
paste input "KRA301800087"
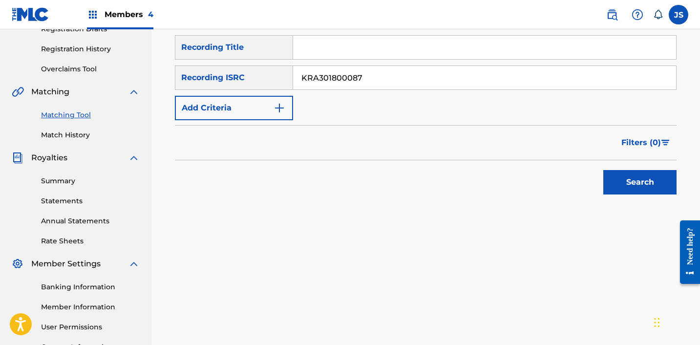
type input "KRA301800087"
click at [604, 170] on button "Search" at bounding box center [640, 182] width 73 height 24
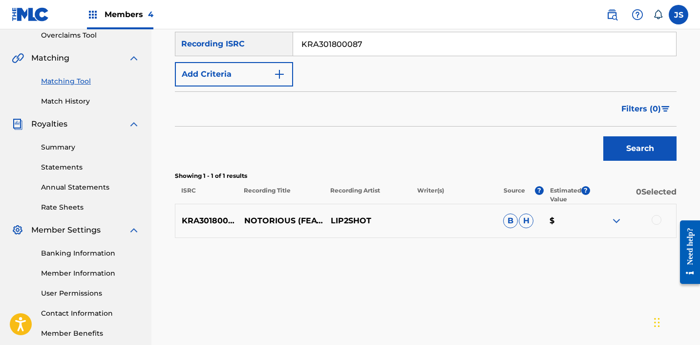
scroll to position [217, 0]
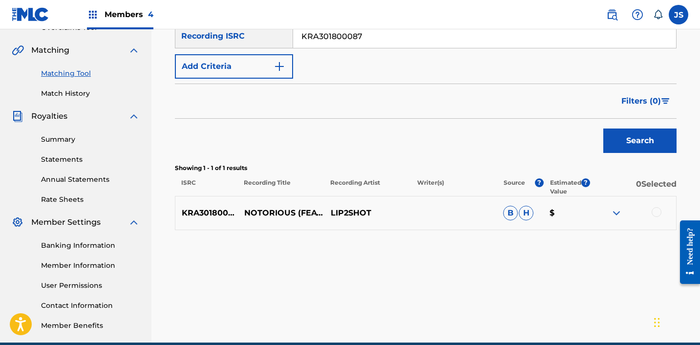
click at [655, 208] on div at bounding box center [657, 212] width 10 height 10
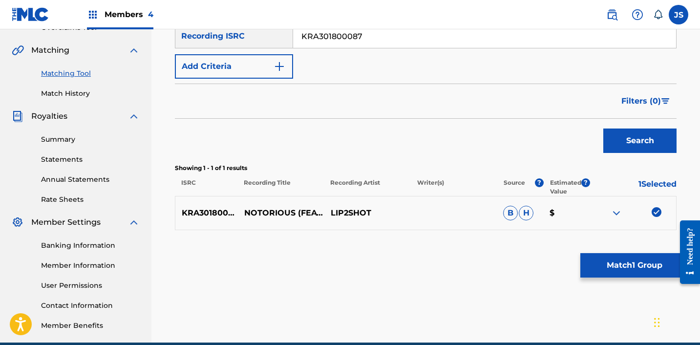
click at [592, 261] on button "Match 1 Group" at bounding box center [635, 265] width 108 height 24
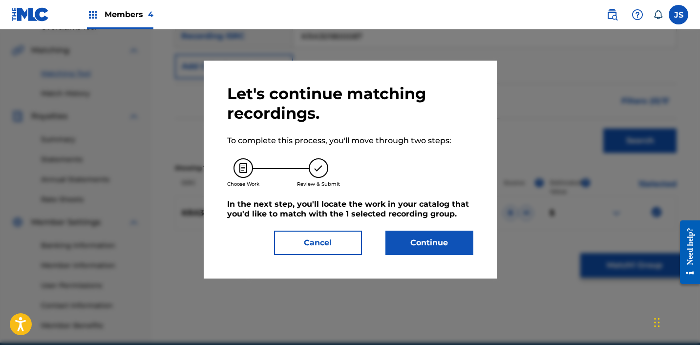
click at [457, 254] on button "Continue" at bounding box center [430, 243] width 88 height 24
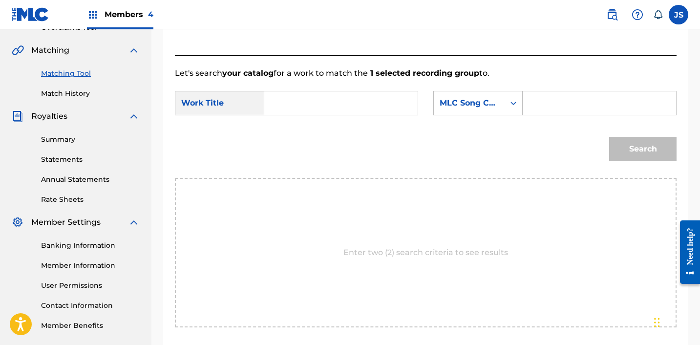
click at [345, 107] on input "Search Form" at bounding box center [341, 102] width 137 height 23
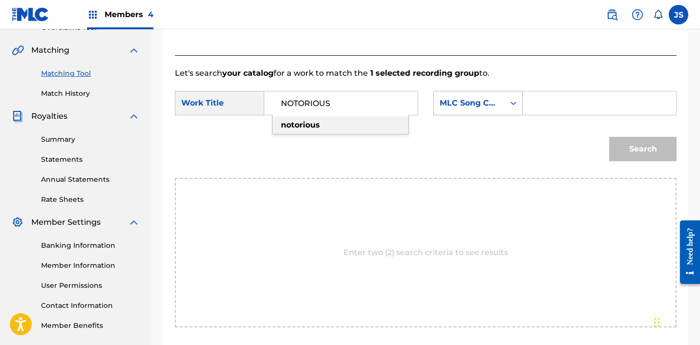
type input "NOTORIOUS"
click at [442, 95] on div "MLC Song Code" at bounding box center [469, 103] width 71 height 19
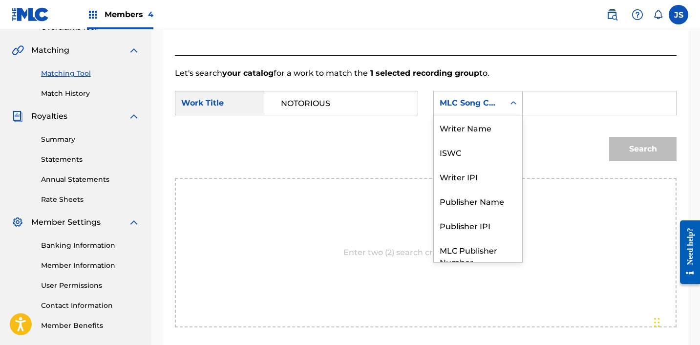
scroll to position [36, 0]
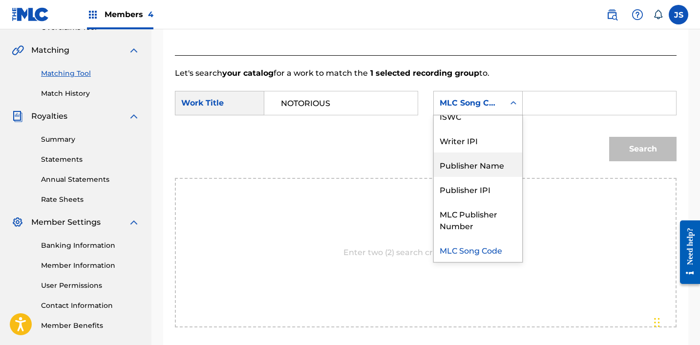
click at [476, 161] on div "Publisher Name" at bounding box center [478, 165] width 88 height 24
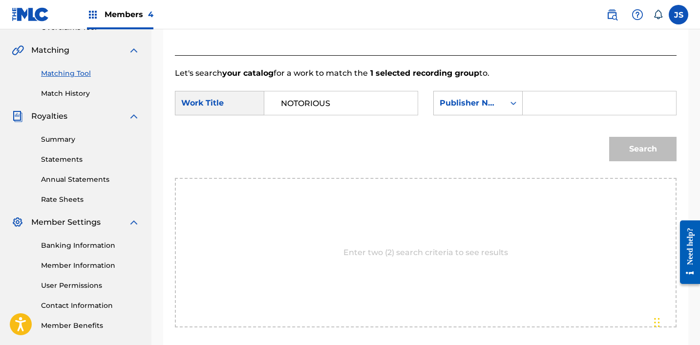
click at [539, 110] on input "Search Form" at bounding box center [599, 102] width 137 height 23
type input "ICHUTUS"
click at [617, 150] on button "Search" at bounding box center [643, 149] width 67 height 24
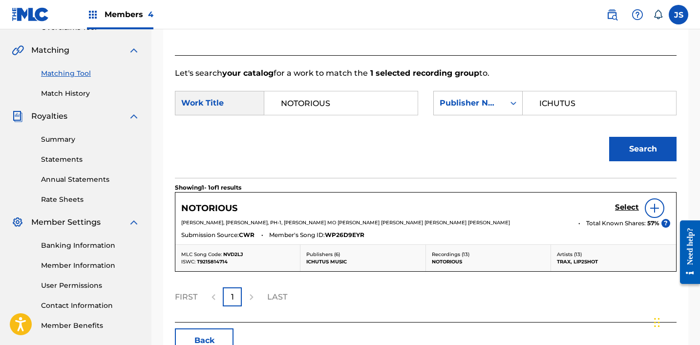
click at [617, 150] on button "Search" at bounding box center [643, 149] width 67 height 24
click at [623, 208] on h5 "Select" at bounding box center [627, 207] width 24 height 9
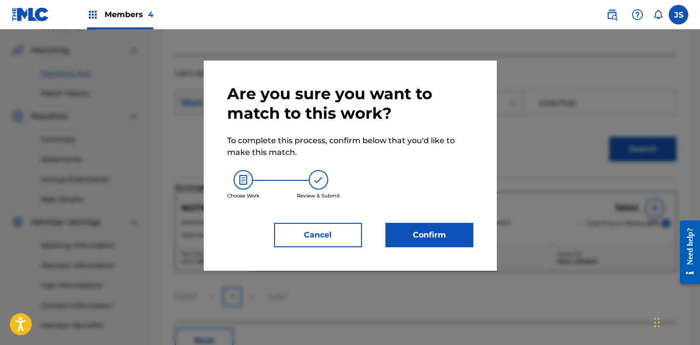
click at [433, 236] on button "Confirm" at bounding box center [430, 235] width 88 height 24
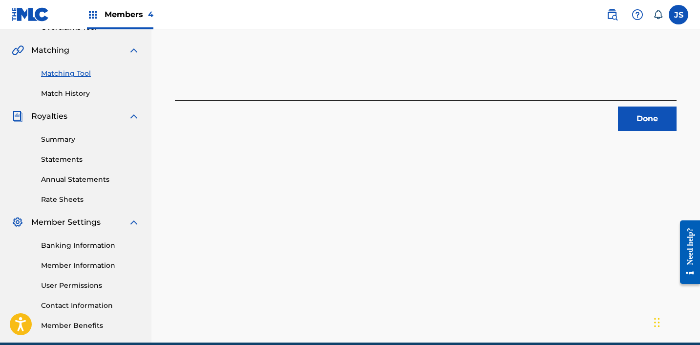
click at [648, 123] on button "Done" at bounding box center [647, 119] width 59 height 24
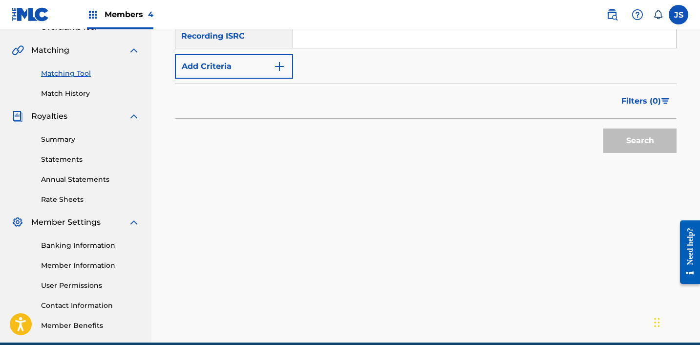
click at [489, 47] on input "Search Form" at bounding box center [484, 35] width 383 height 23
paste input "KSA002101064"
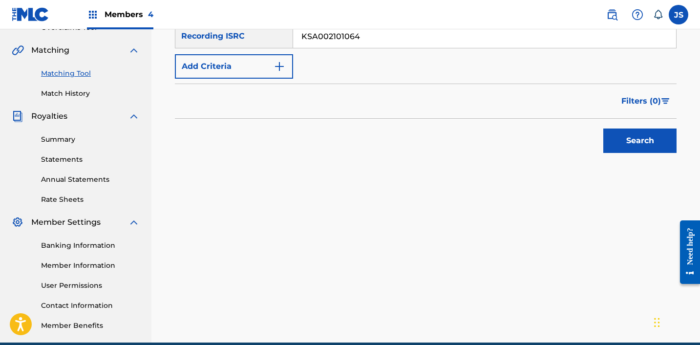
type input "KSA002101064"
click at [604, 129] on button "Search" at bounding box center [640, 141] width 73 height 24
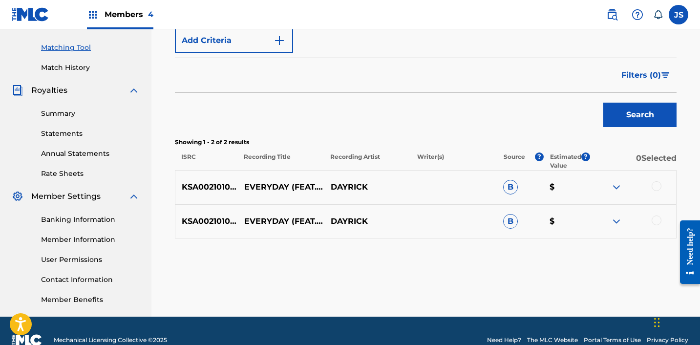
scroll to position [244, 0]
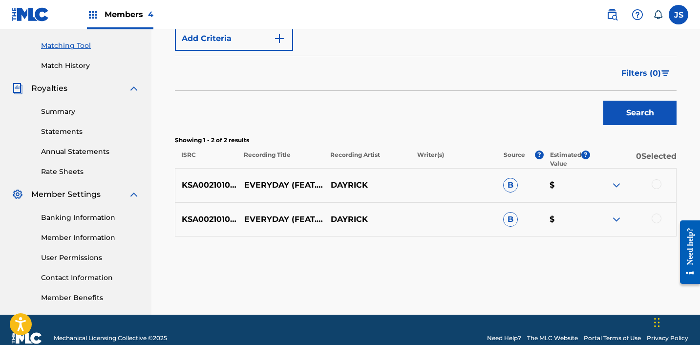
click at [653, 180] on div at bounding box center [633, 185] width 87 height 12
click at [654, 184] on div at bounding box center [657, 184] width 10 height 10
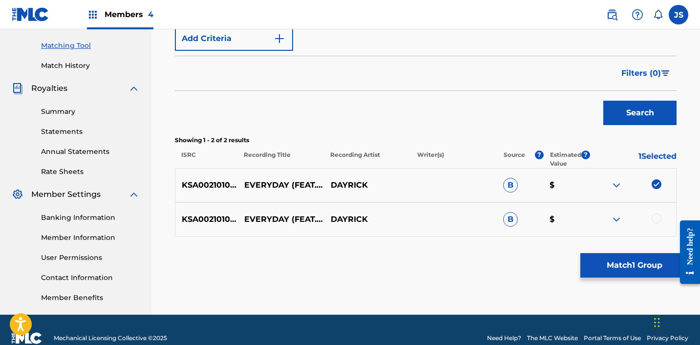
click at [654, 220] on div at bounding box center [657, 219] width 10 height 10
click at [632, 266] on button "Match 2 Groups" at bounding box center [635, 265] width 108 height 24
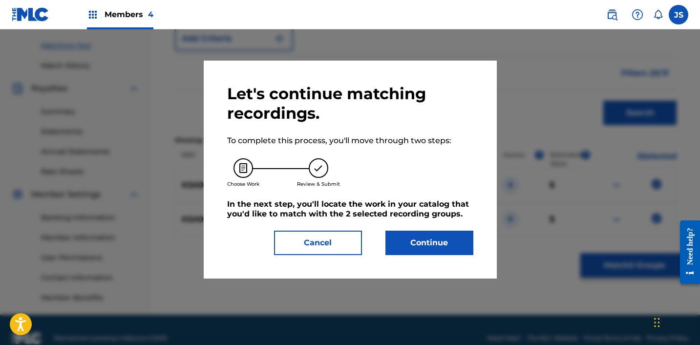
click at [459, 255] on div "Let's continue matching recordings. To complete this process, you'll move throu…" at bounding box center [350, 170] width 293 height 218
click at [464, 249] on button "Continue" at bounding box center [430, 243] width 88 height 24
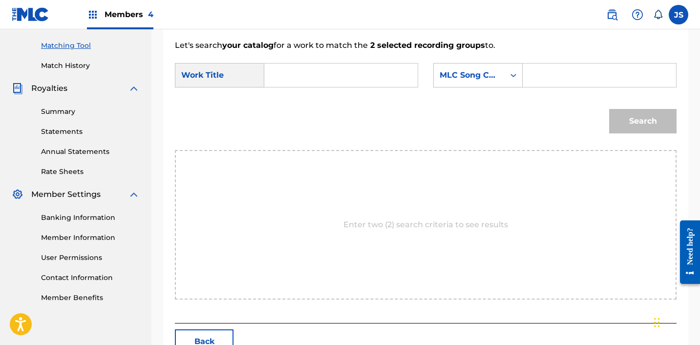
click at [341, 67] on input "Search Form" at bounding box center [341, 75] width 137 height 23
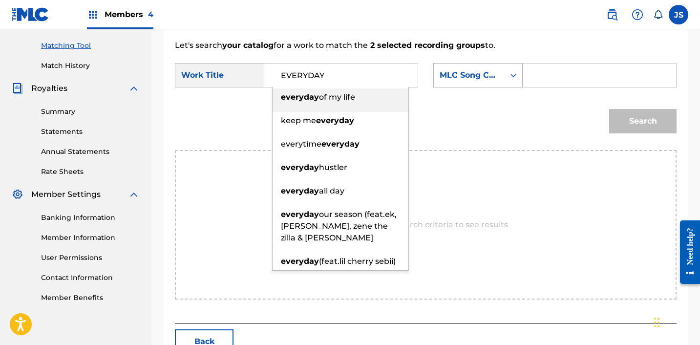
type input "EVERYDAY"
click at [456, 80] on div "MLC Song Code" at bounding box center [469, 75] width 59 height 12
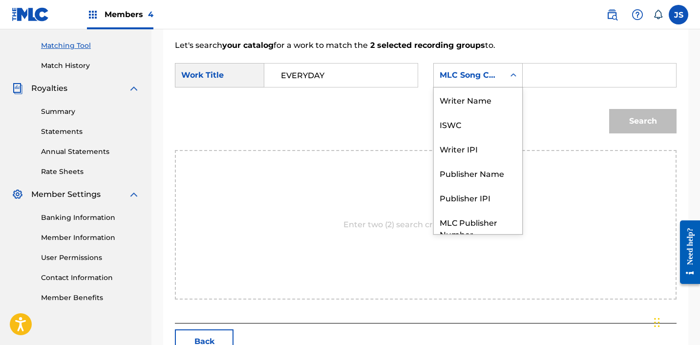
scroll to position [36, 0]
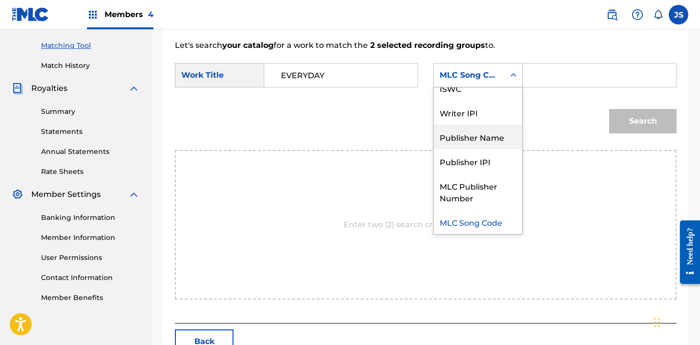
click at [468, 134] on div "Publisher Name" at bounding box center [478, 137] width 88 height 24
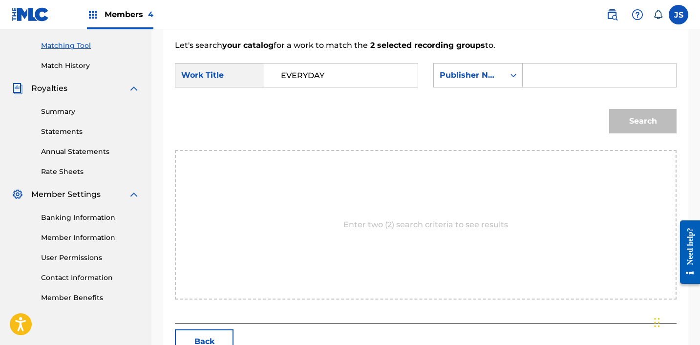
click at [585, 74] on input "Search Form" at bounding box center [599, 75] width 137 height 23
type input "ICHUTUS"
click at [634, 118] on button "Search" at bounding box center [643, 121] width 67 height 24
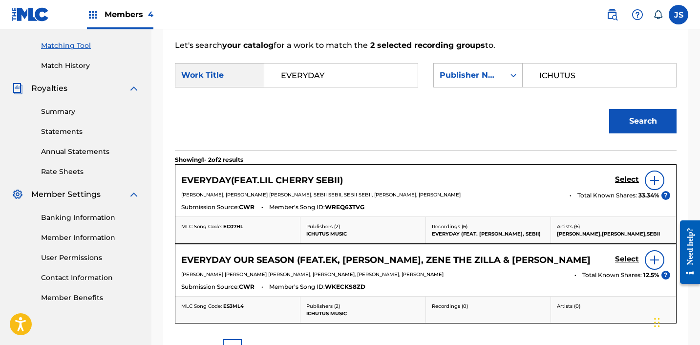
click at [630, 182] on h5 "Select" at bounding box center [627, 179] width 24 height 9
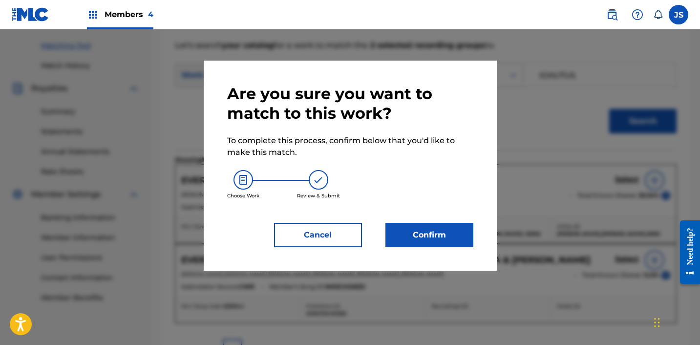
click at [454, 232] on button "Confirm" at bounding box center [430, 235] width 88 height 24
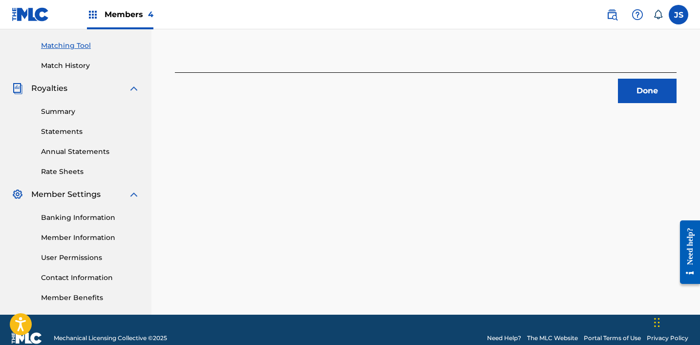
click at [655, 93] on button "Done" at bounding box center [647, 91] width 59 height 24
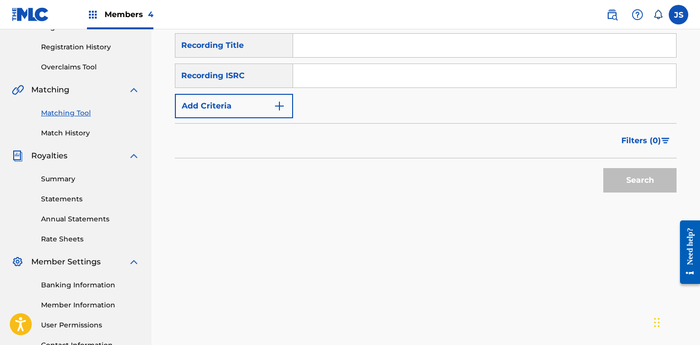
scroll to position [180, 0]
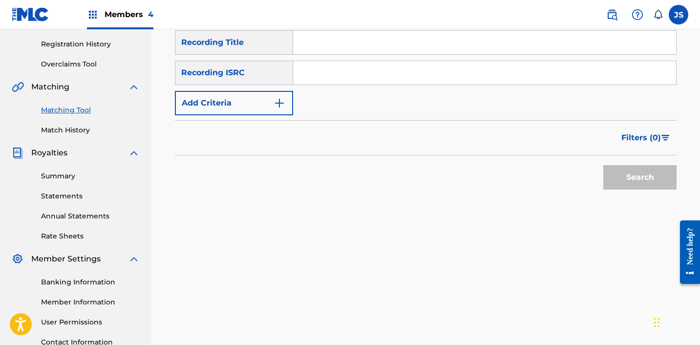
click at [371, 68] on input "Search Form" at bounding box center [484, 72] width 383 height 23
paste input "KSA002100639"
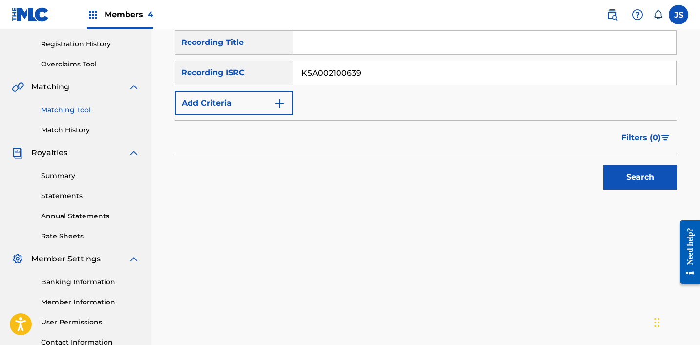
type input "KSA002100639"
click at [604, 165] on button "Search" at bounding box center [640, 177] width 73 height 24
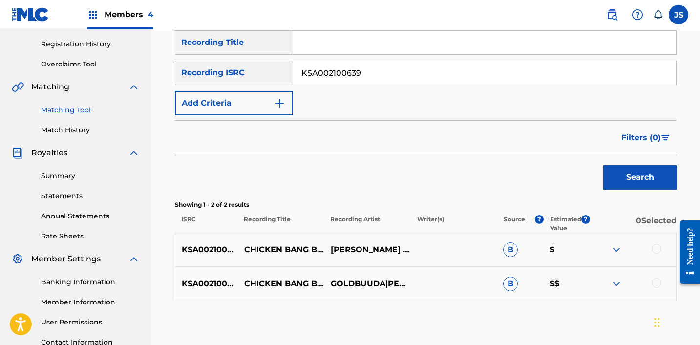
scroll to position [226, 0]
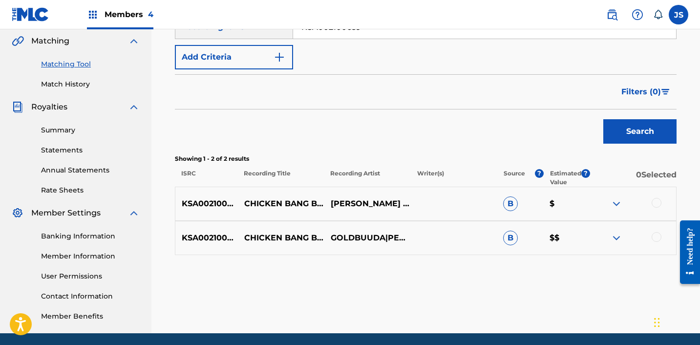
click at [657, 205] on div at bounding box center [657, 203] width 10 height 10
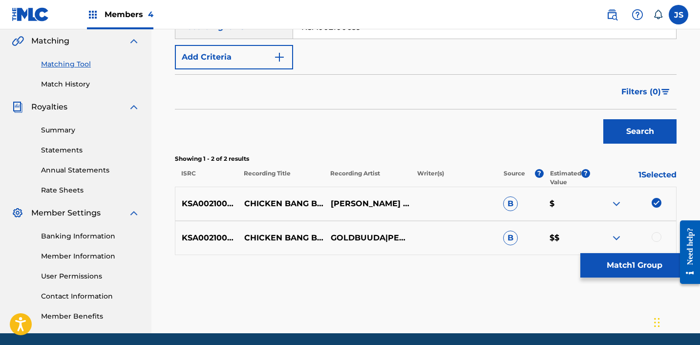
click at [657, 239] on div at bounding box center [657, 237] width 10 height 10
click at [607, 255] on button "Match 2 Groups" at bounding box center [635, 265] width 108 height 24
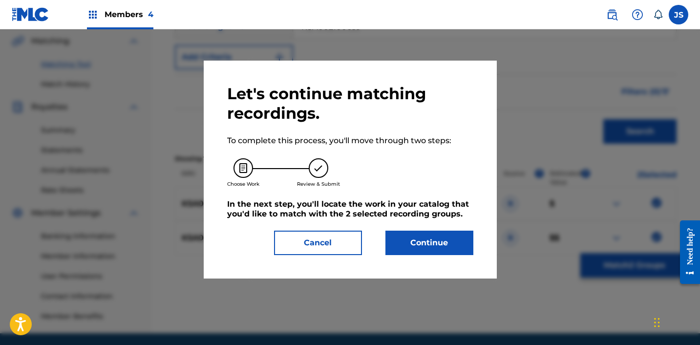
click at [464, 250] on button "Continue" at bounding box center [430, 243] width 88 height 24
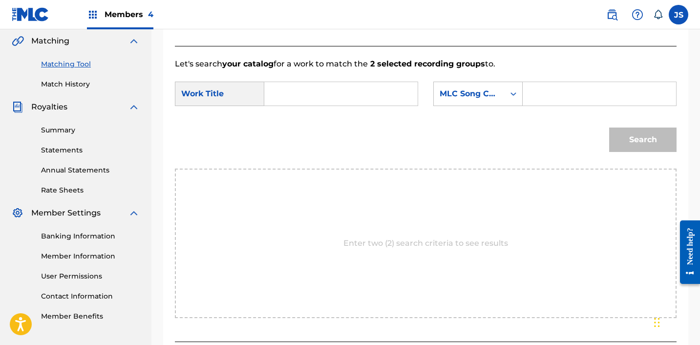
click at [309, 90] on input "Search Form" at bounding box center [341, 93] width 137 height 23
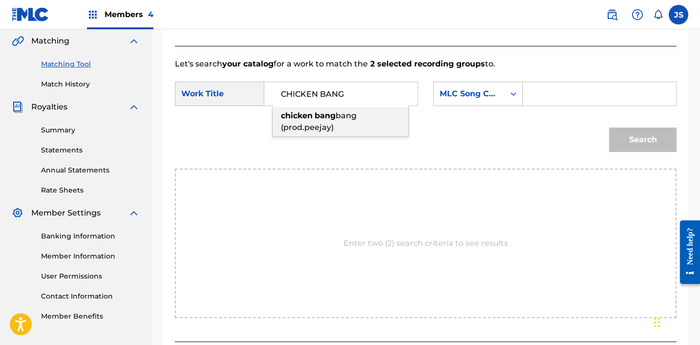
click at [343, 117] on span "bang (prod.peejay)" at bounding box center [319, 121] width 76 height 21
type input "chicken bang bang (prod.peejay)"
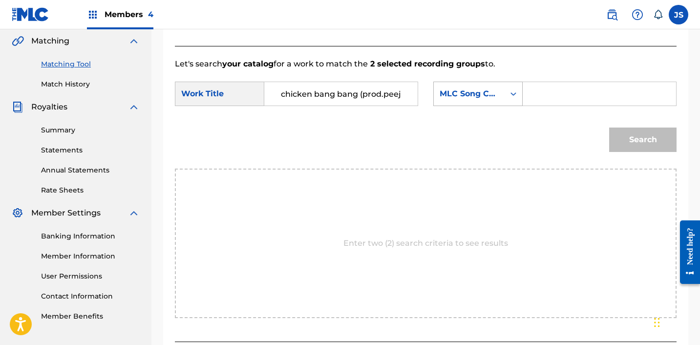
click at [444, 92] on div "MLC Song Code" at bounding box center [469, 94] width 59 height 12
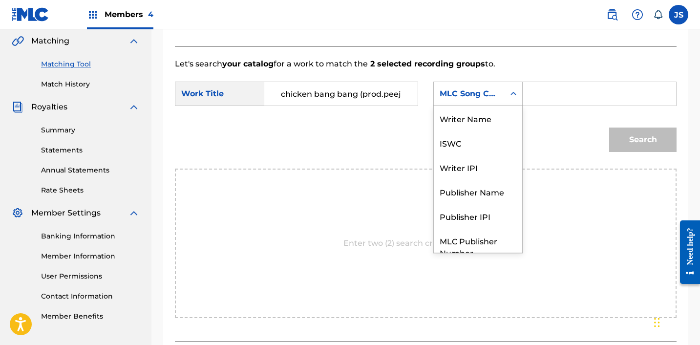
scroll to position [36, 0]
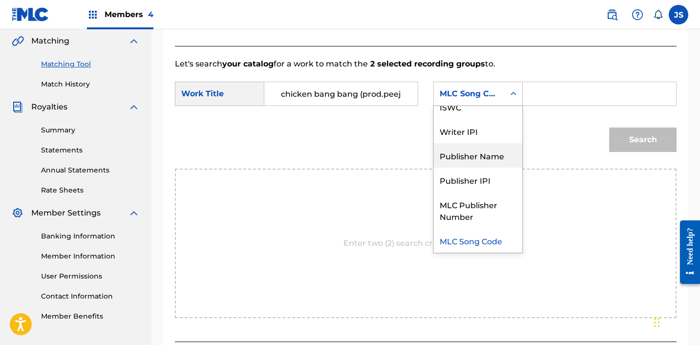
click at [468, 148] on div "Publisher Name" at bounding box center [478, 155] width 88 height 24
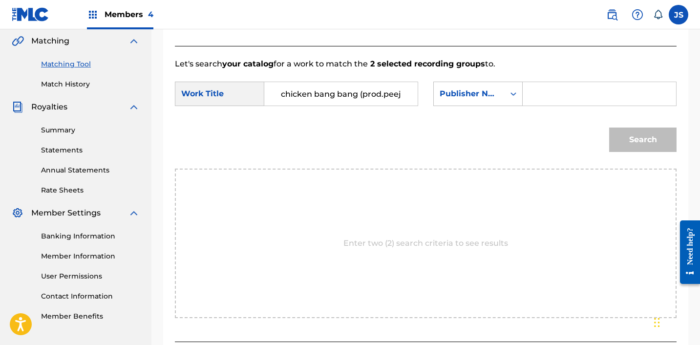
click at [576, 90] on input "Search Form" at bounding box center [599, 93] width 137 height 23
type input "ICHUTUS"
click at [613, 130] on button "Search" at bounding box center [643, 140] width 67 height 24
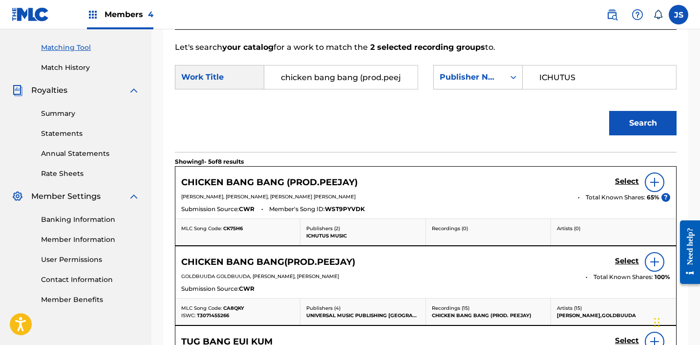
scroll to position [251, 0]
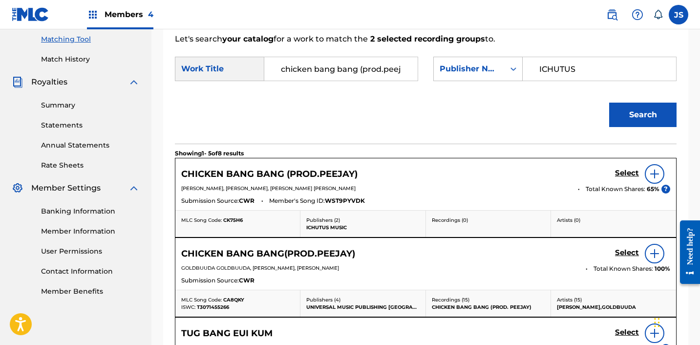
click at [621, 169] on h5 "Select" at bounding box center [627, 173] width 24 height 9
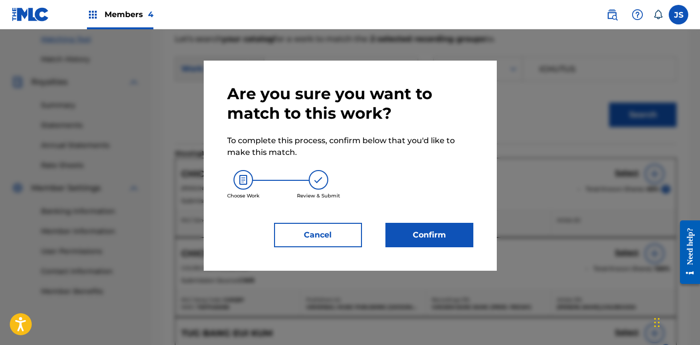
click at [439, 248] on div "Are you sure you want to match to this work? To complete this process, confirm …" at bounding box center [350, 166] width 293 height 210
click at [428, 236] on button "Confirm" at bounding box center [430, 235] width 88 height 24
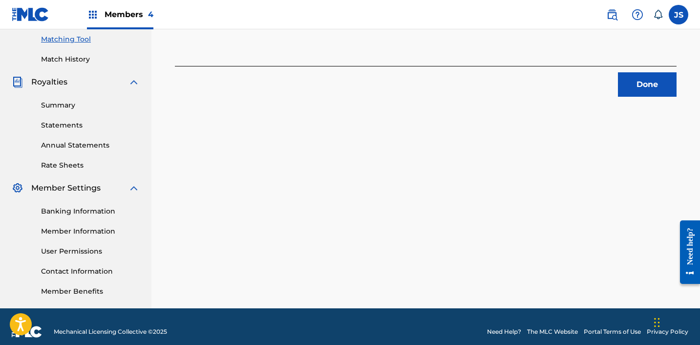
click at [635, 87] on button "Done" at bounding box center [647, 84] width 59 height 24
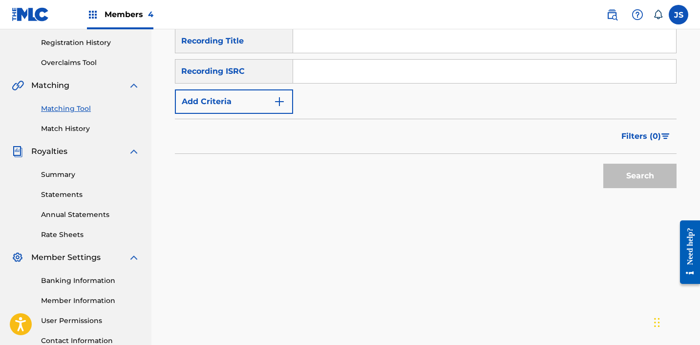
scroll to position [176, 0]
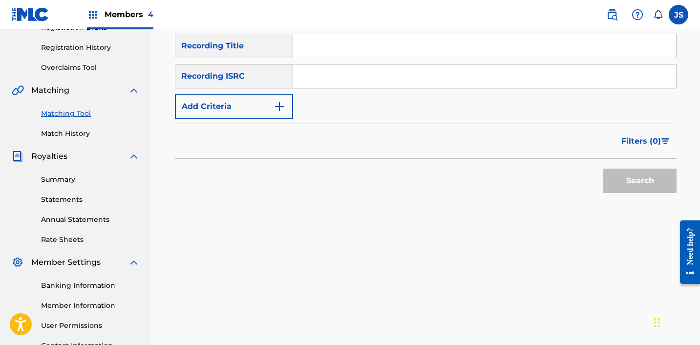
click at [398, 84] on input "Search Form" at bounding box center [484, 76] width 383 height 23
paste input "KRNAR1806477"
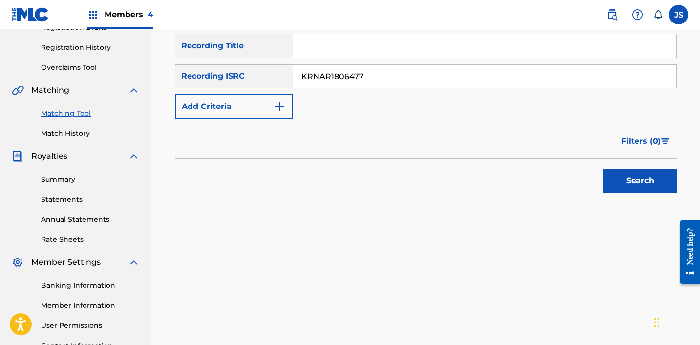
type input "KRNAR1806477"
click at [604, 169] on button "Search" at bounding box center [640, 181] width 73 height 24
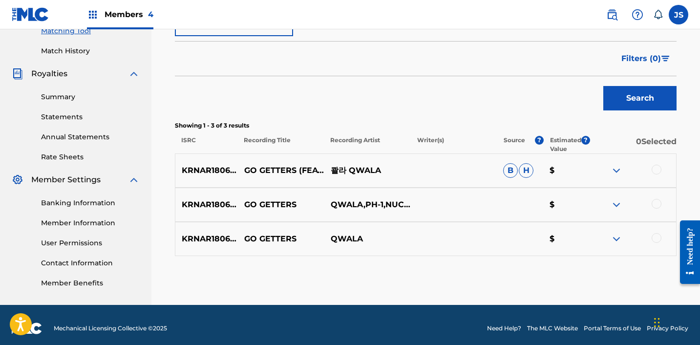
scroll to position [266, 0]
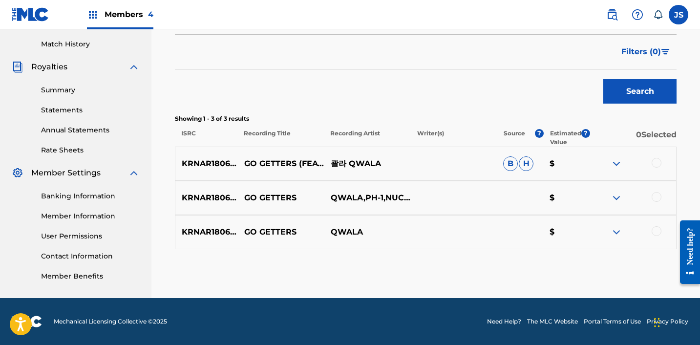
click at [657, 238] on div "KRNAR1806477 GO GETTERS QWALA $" at bounding box center [426, 232] width 502 height 34
click at [657, 234] on div at bounding box center [657, 231] width 10 height 10
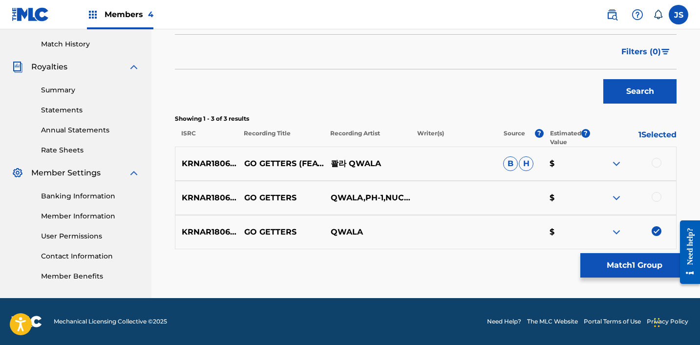
click at [656, 197] on div at bounding box center [657, 197] width 10 height 10
click at [656, 160] on div at bounding box center [657, 163] width 10 height 10
click at [636, 267] on button "Match 3 Groups" at bounding box center [635, 265] width 108 height 24
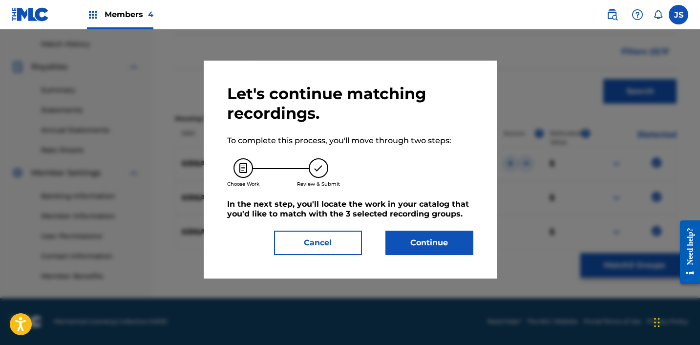
click at [460, 252] on button "Continue" at bounding box center [430, 243] width 88 height 24
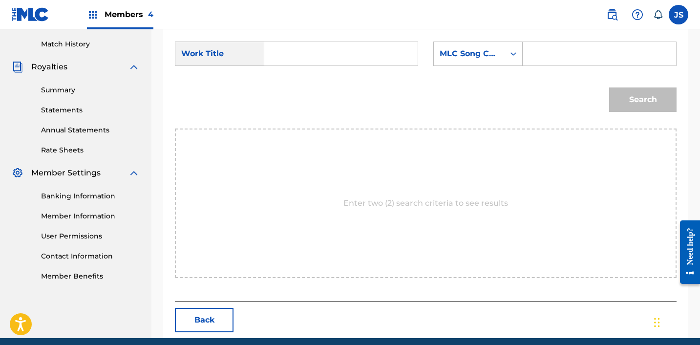
click at [359, 56] on input "Search Form" at bounding box center [341, 53] width 137 height 23
click at [366, 74] on div "go getters" at bounding box center [341, 76] width 136 height 18
type input "go getters"
click at [491, 58] on div "MLC Song Code" at bounding box center [469, 54] width 59 height 12
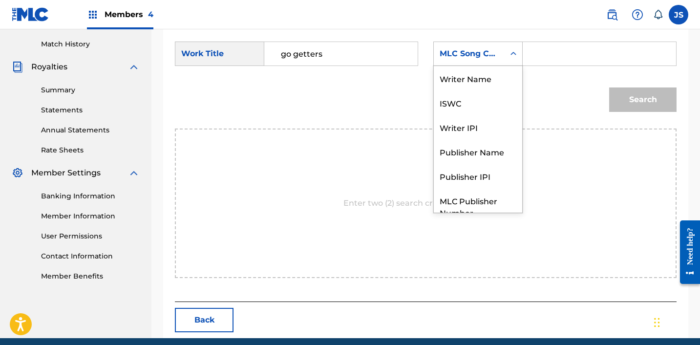
scroll to position [36, 0]
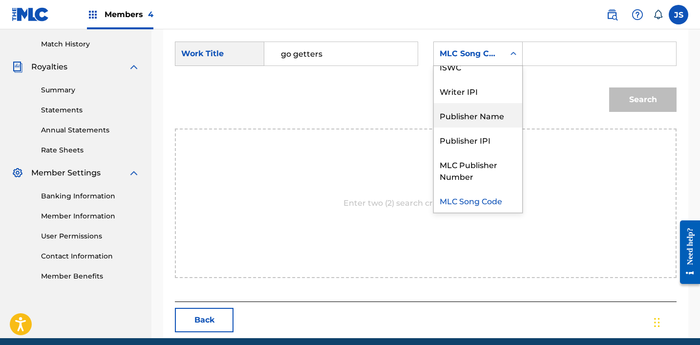
click at [492, 107] on div "Publisher Name" at bounding box center [478, 115] width 88 height 24
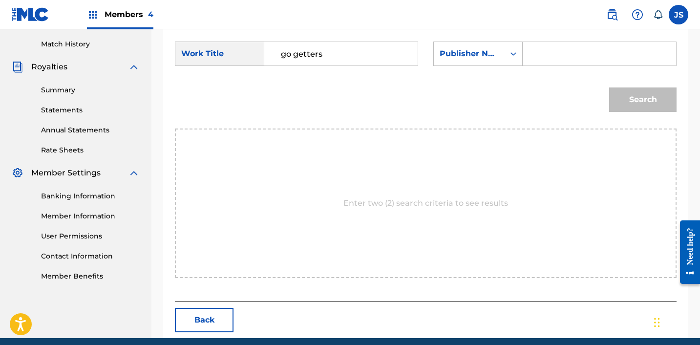
click at [561, 58] on input "Search Form" at bounding box center [599, 53] width 137 height 23
type input "ICHUTUS"
click at [635, 99] on button "Search" at bounding box center [643, 100] width 67 height 24
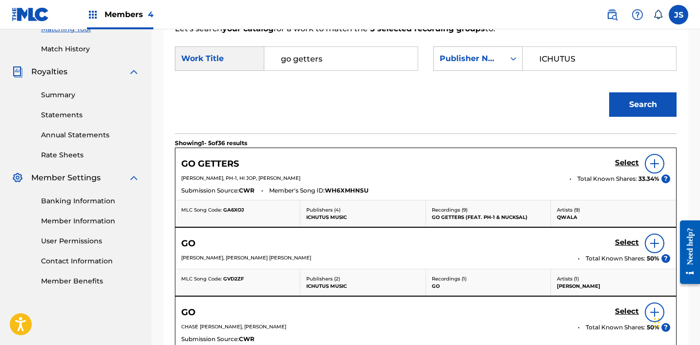
scroll to position [266, 0]
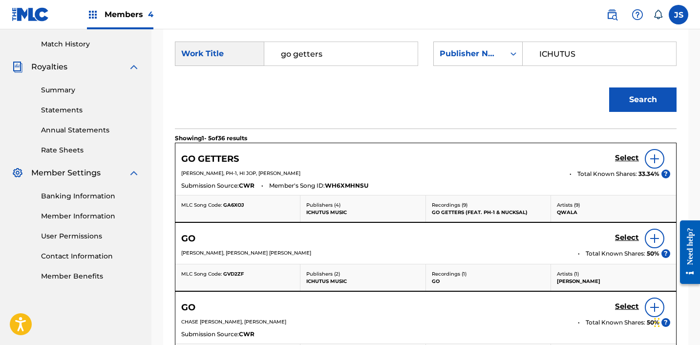
click at [629, 160] on h5 "Select" at bounding box center [627, 157] width 24 height 9
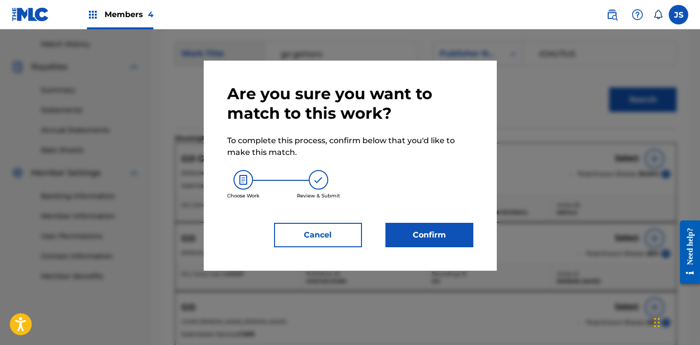
click at [406, 246] on button "Confirm" at bounding box center [430, 235] width 88 height 24
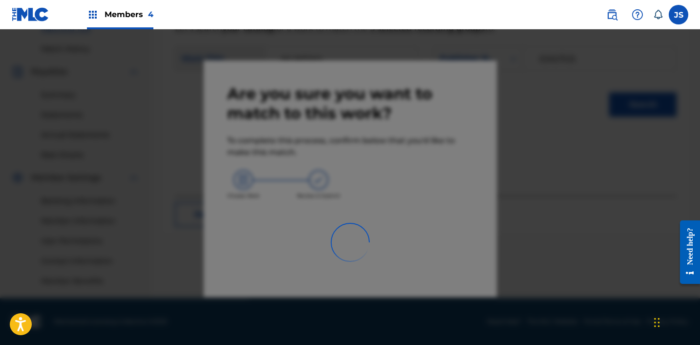
scroll to position [261, 0]
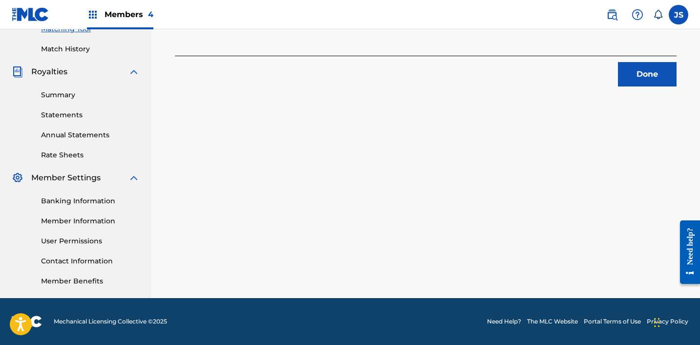
click at [617, 71] on div "Done" at bounding box center [426, 71] width 502 height 31
click at [619, 71] on button "Done" at bounding box center [647, 74] width 59 height 24
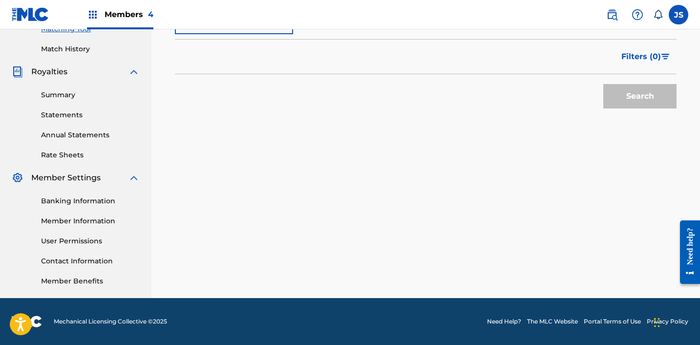
scroll to position [227, 0]
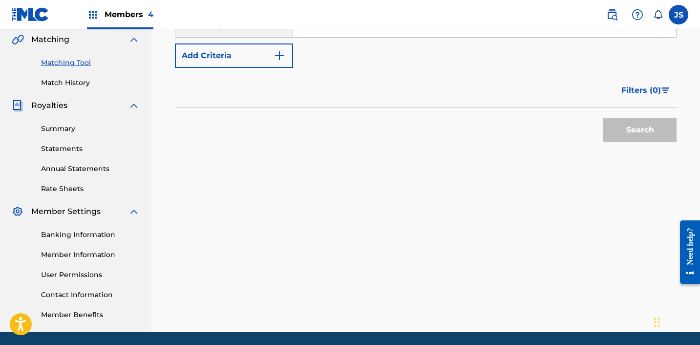
click at [402, 33] on input "Search Form" at bounding box center [484, 25] width 383 height 23
paste input "KRMIM1914222"
type input "KRMIM1914222"
click at [604, 118] on button "Search" at bounding box center [640, 130] width 73 height 24
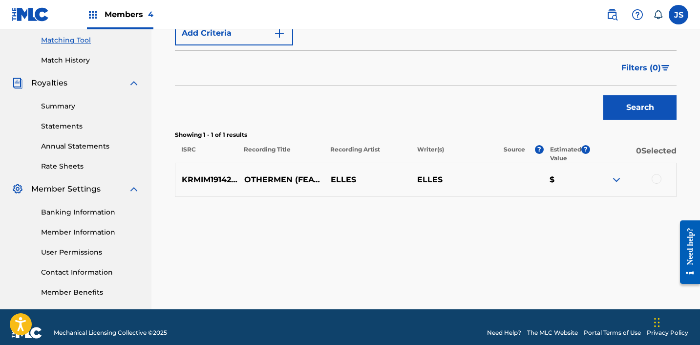
scroll to position [247, 0]
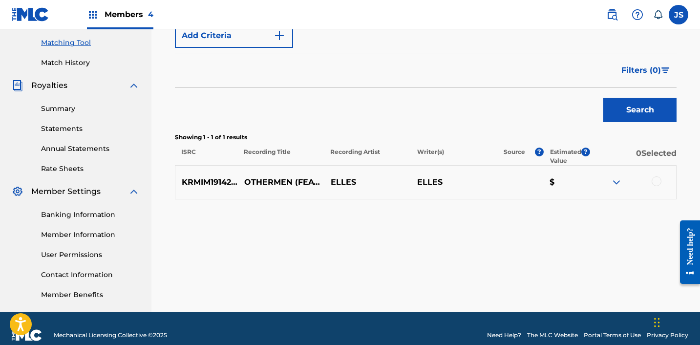
click at [656, 183] on div at bounding box center [657, 181] width 10 height 10
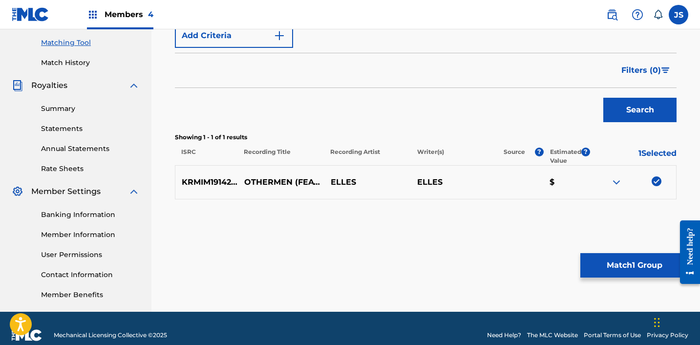
click at [612, 259] on button "Match 1 Group" at bounding box center [635, 265] width 108 height 24
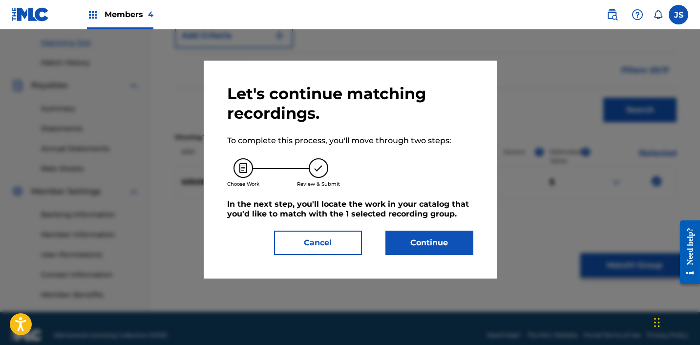
click at [437, 243] on button "Continue" at bounding box center [430, 243] width 88 height 24
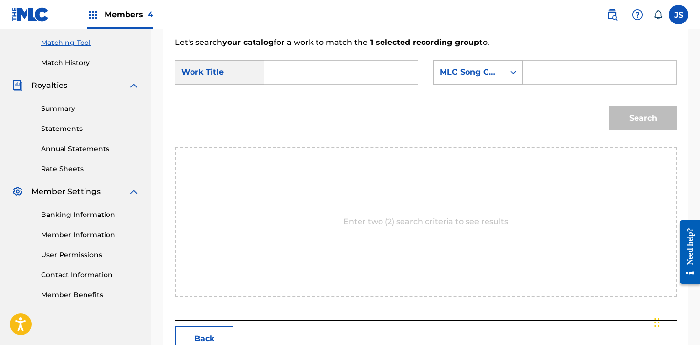
click at [322, 77] on input "Search Form" at bounding box center [341, 72] width 137 height 23
type input "OTHERMEN"
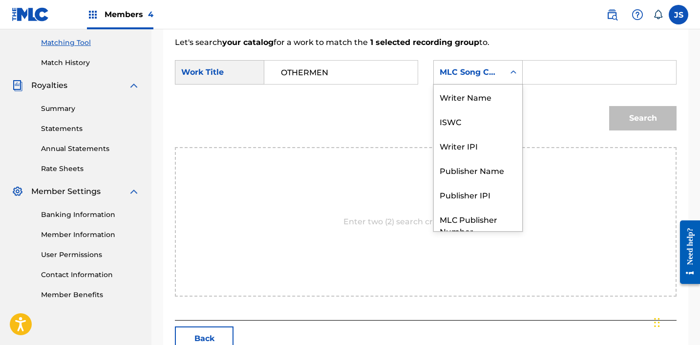
click at [467, 72] on div "MLC Song Code" at bounding box center [469, 72] width 59 height 12
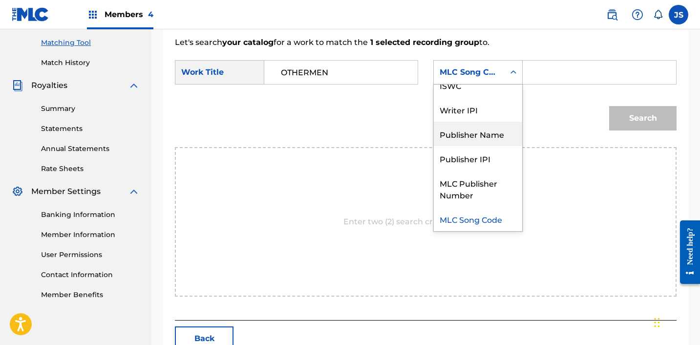
click at [462, 135] on div "Publisher Name" at bounding box center [478, 134] width 88 height 24
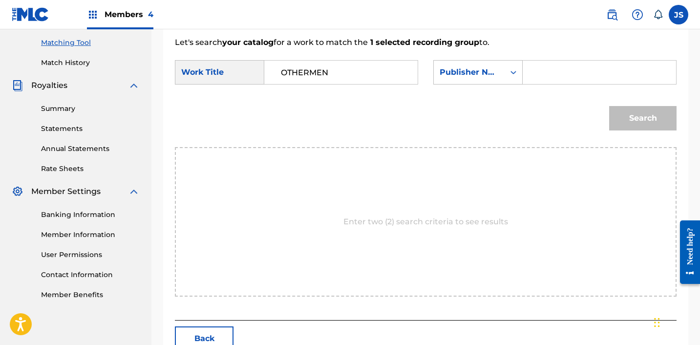
click at [559, 73] on input "Search Form" at bounding box center [599, 72] width 137 height 23
type input "ICHUTUS"
click at [617, 109] on button "Search" at bounding box center [643, 118] width 67 height 24
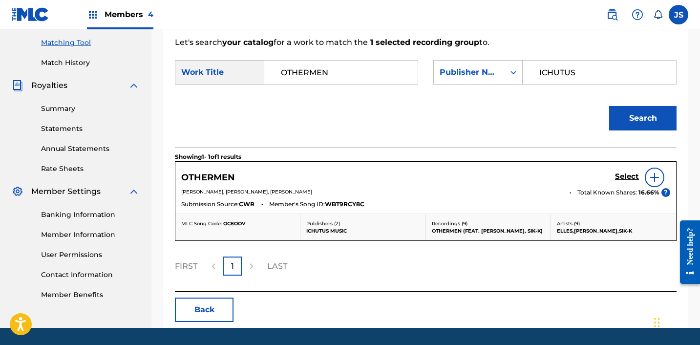
click at [637, 177] on h5 "Select" at bounding box center [627, 176] width 24 height 9
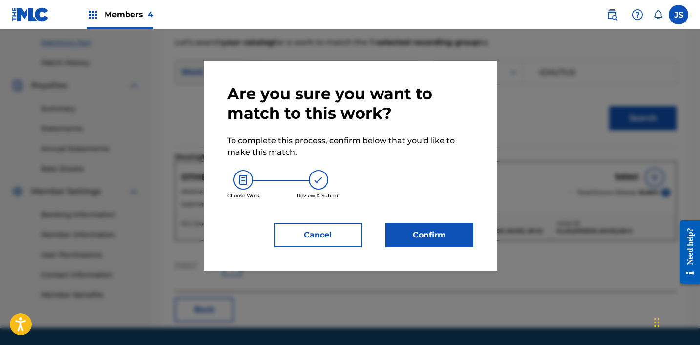
click at [461, 240] on button "Confirm" at bounding box center [430, 235] width 88 height 24
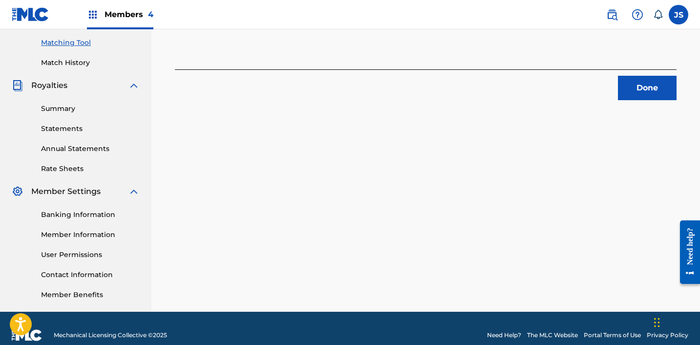
click at [645, 82] on button "Done" at bounding box center [647, 88] width 59 height 24
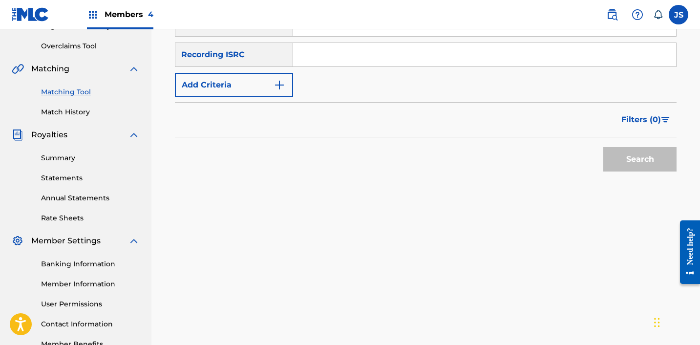
scroll to position [198, 0]
click at [440, 55] on input "Search Form" at bounding box center [484, 54] width 383 height 23
paste input "KRA492100433"
type input "KRA492100433"
click at [604, 147] on button "Search" at bounding box center [640, 159] width 73 height 24
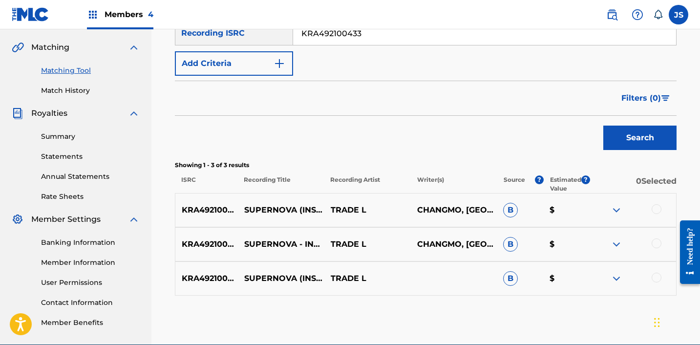
scroll to position [219, 0]
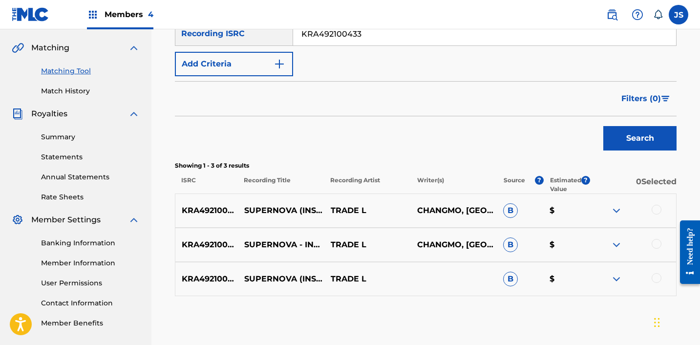
click at [658, 209] on div at bounding box center [657, 210] width 10 height 10
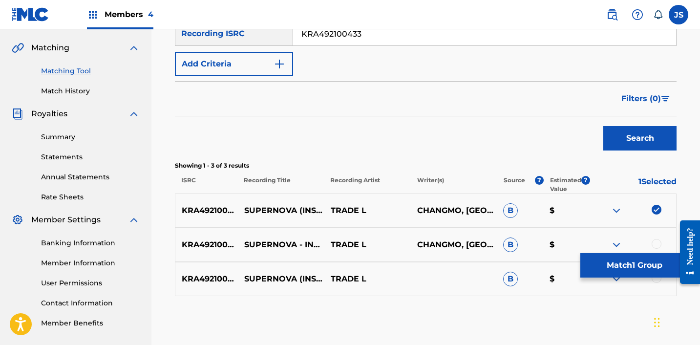
click at [657, 240] on div at bounding box center [657, 244] width 10 height 10
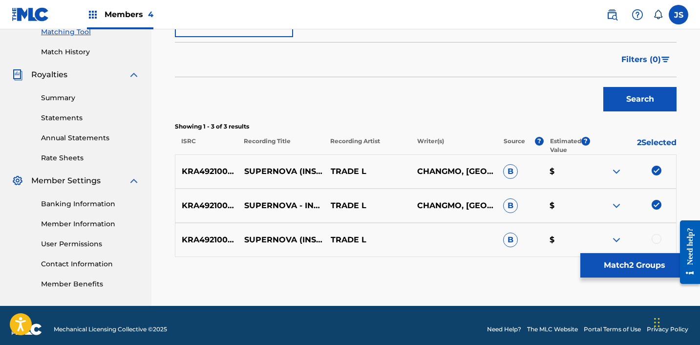
scroll to position [266, 0]
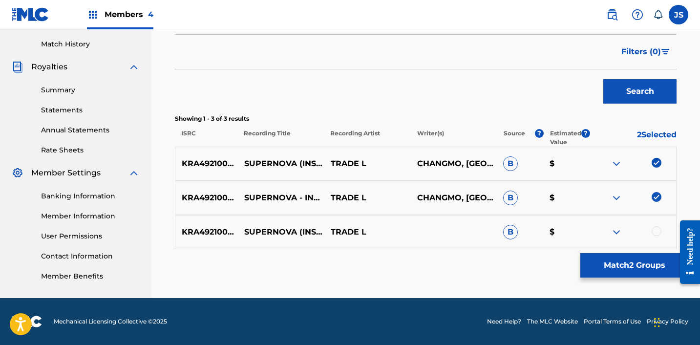
click at [655, 233] on div at bounding box center [657, 231] width 10 height 10
click at [595, 267] on button "Match 3 Groups" at bounding box center [635, 265] width 108 height 24
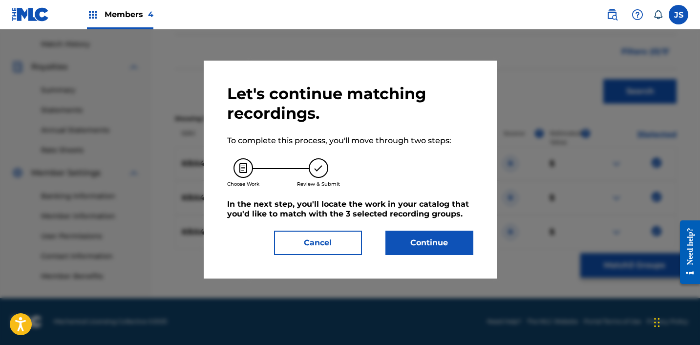
click at [389, 241] on button "Continue" at bounding box center [430, 243] width 88 height 24
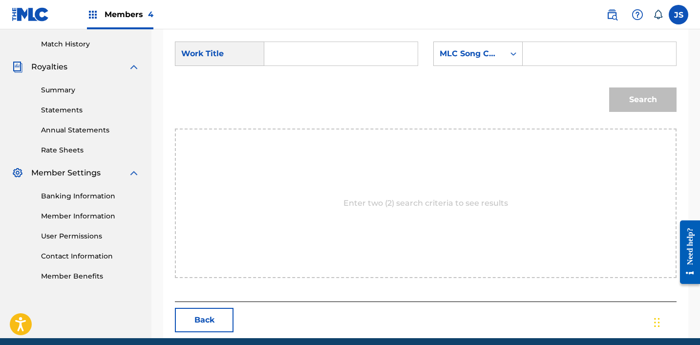
click at [385, 63] on input "Search Form" at bounding box center [341, 53] width 137 height 23
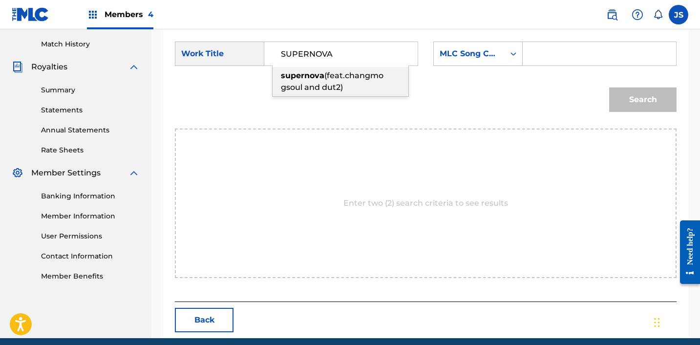
click at [387, 96] on div "supernova (feat.changmo gsoul and dut2)" at bounding box center [341, 81] width 136 height 29
type input "supernova(feat.changmo gsoul and dut2)"
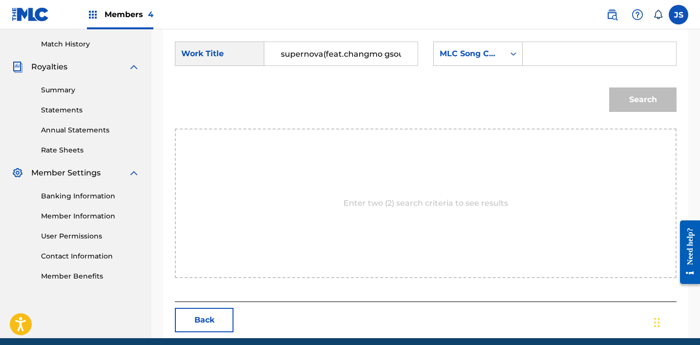
click at [492, 71] on div "SearchWithCriteria414b86d3-b7af-4cf7-b47f-407988726bfc Work Title supernova(fea…" at bounding box center [426, 57] width 502 height 30
click at [491, 58] on div "MLC Song Code" at bounding box center [469, 54] width 59 height 12
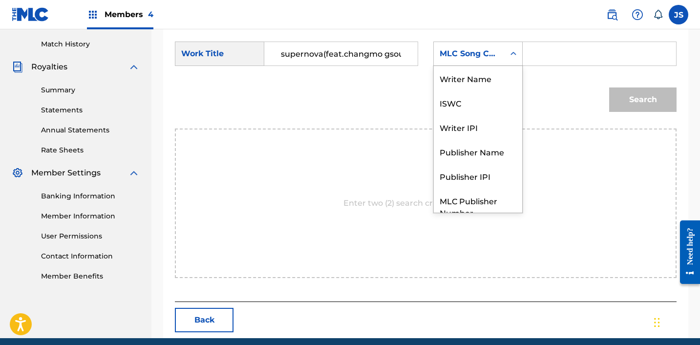
scroll to position [36, 0]
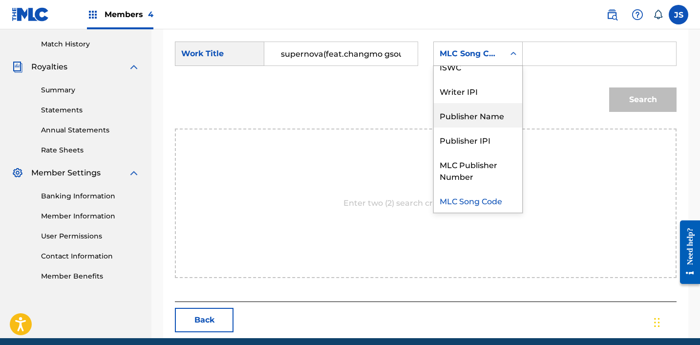
click at [499, 113] on div "Publisher Name" at bounding box center [478, 115] width 88 height 24
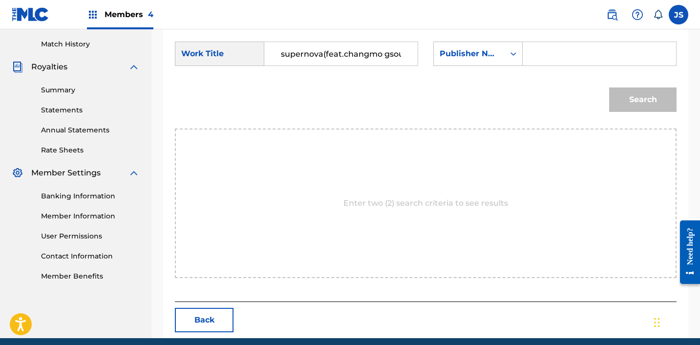
click at [569, 53] on input "Search Form" at bounding box center [599, 53] width 137 height 23
type input "ICHUTUS"
click at [630, 107] on button "Search" at bounding box center [643, 100] width 67 height 24
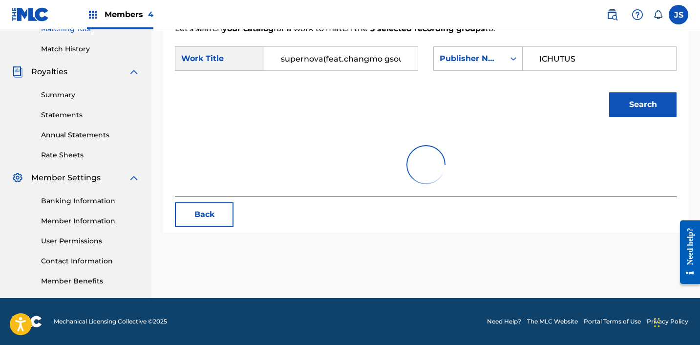
scroll to position [266, 0]
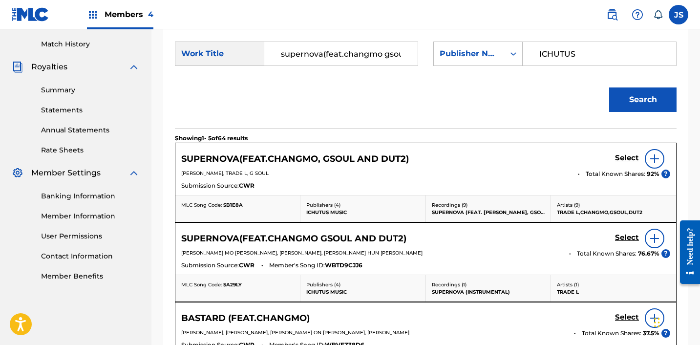
click at [636, 163] on h5 "Select" at bounding box center [627, 157] width 24 height 9
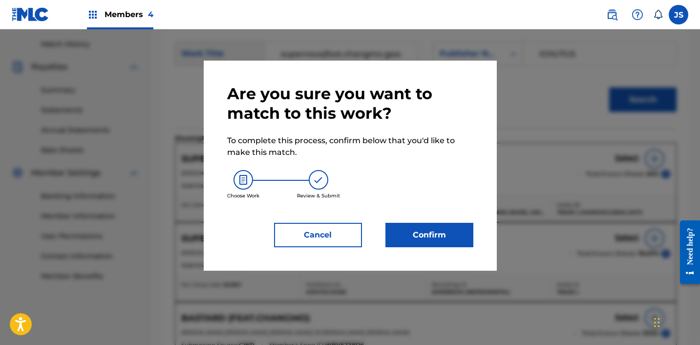
click at [422, 233] on button "Confirm" at bounding box center [430, 235] width 88 height 24
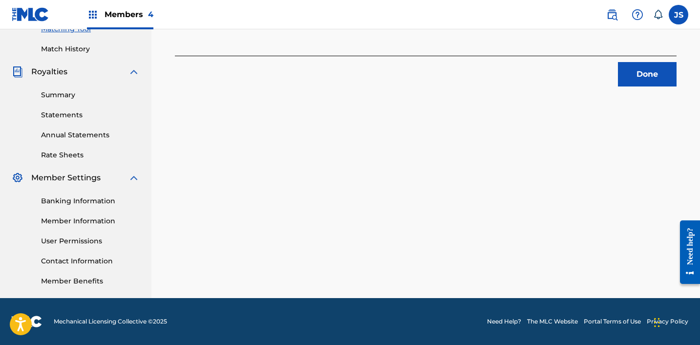
click at [637, 67] on button "Done" at bounding box center [647, 74] width 59 height 24
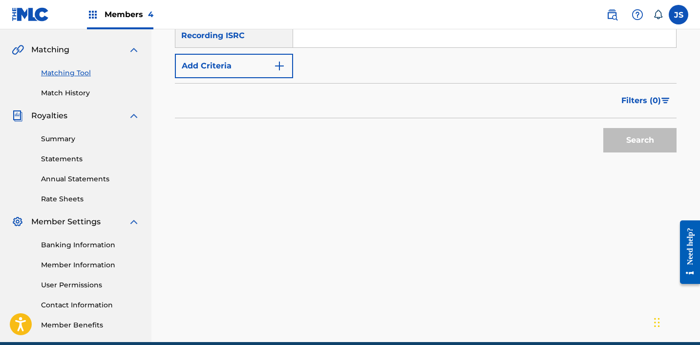
scroll to position [216, 0]
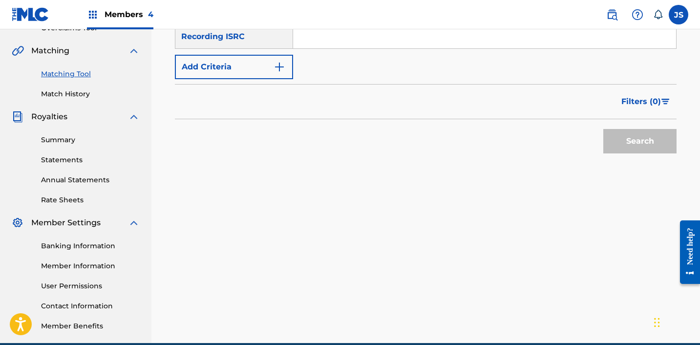
click at [372, 45] on input "Search Form" at bounding box center [484, 36] width 383 height 23
paste input "KRA382207739"
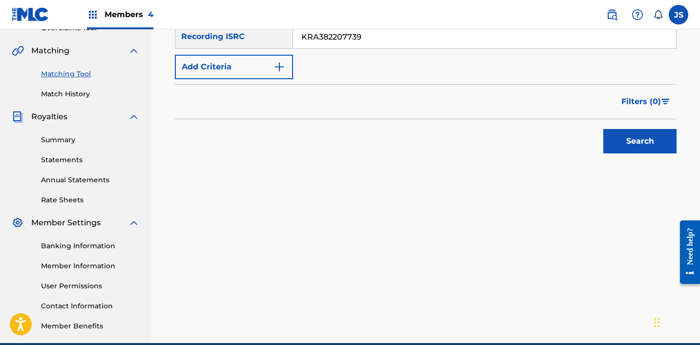
type input "KRA382207739"
click at [604, 129] on button "Search" at bounding box center [640, 141] width 73 height 24
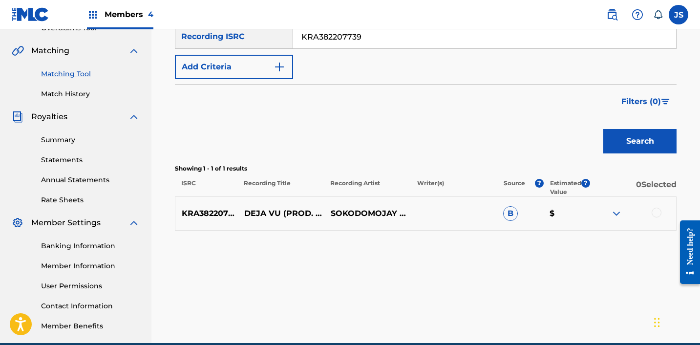
click at [656, 209] on div at bounding box center [657, 213] width 10 height 10
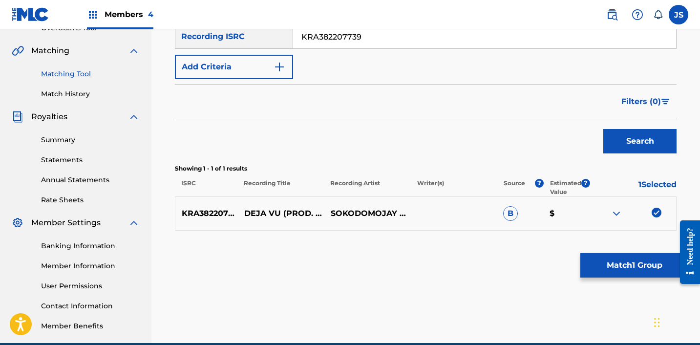
click at [620, 246] on div "Matching Tool The Matching Tool allows Members to match sound recordings to wor…" at bounding box center [426, 70] width 502 height 417
click at [616, 261] on button "Match 1 Group" at bounding box center [635, 265] width 108 height 24
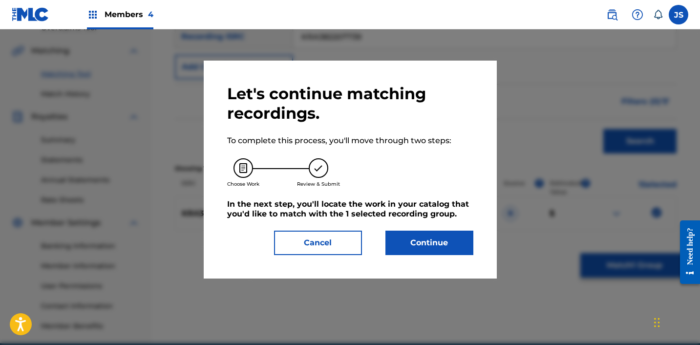
click at [396, 254] on button "Continue" at bounding box center [430, 243] width 88 height 24
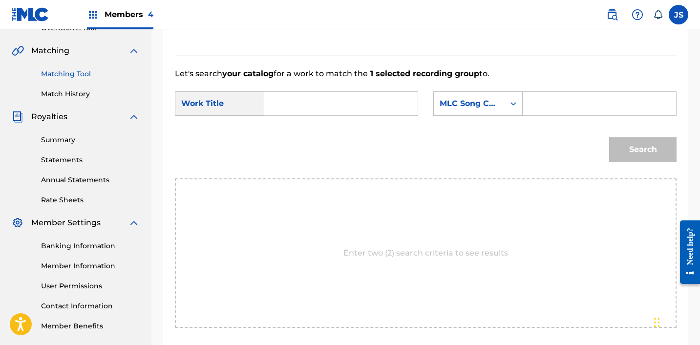
click at [327, 98] on input "Search Form" at bounding box center [341, 103] width 137 height 23
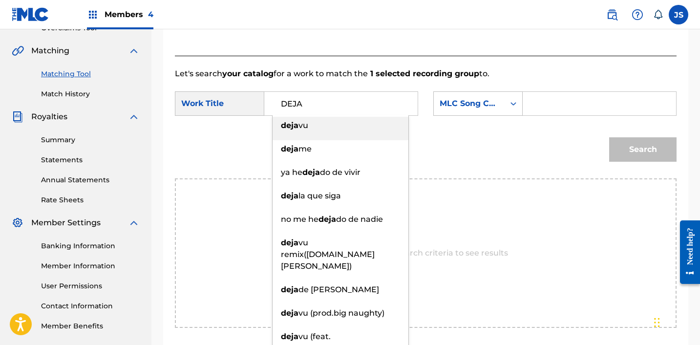
click at [330, 121] on div "deja vu" at bounding box center [341, 126] width 136 height 18
type input "deja vu"
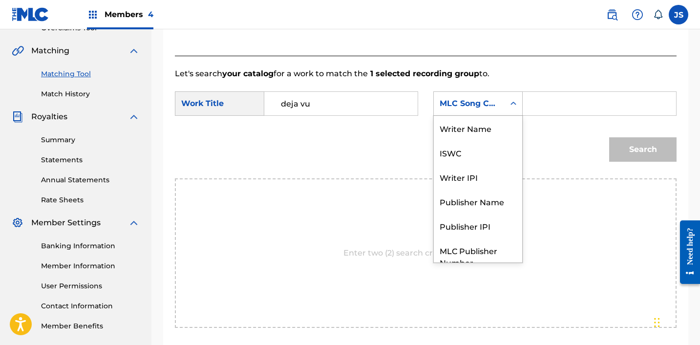
click at [501, 96] on div "MLC Song Code" at bounding box center [469, 103] width 71 height 19
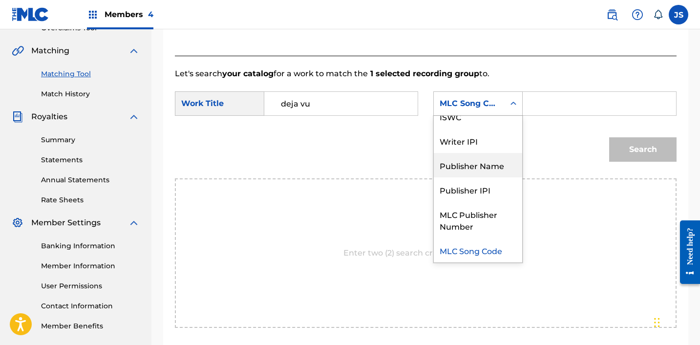
click at [492, 159] on div "Publisher Name" at bounding box center [478, 165] width 88 height 24
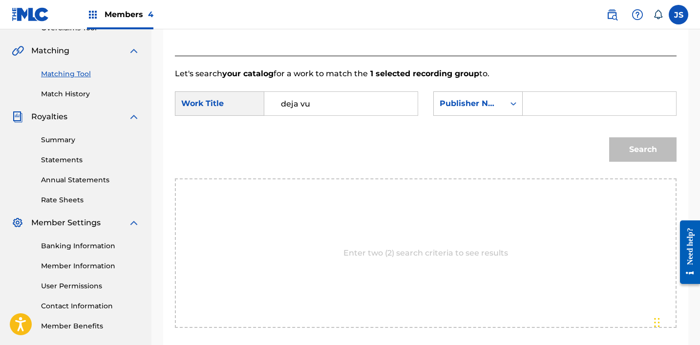
click at [588, 98] on input "Search Form" at bounding box center [599, 103] width 137 height 23
type input "ICHUTUS"
click at [638, 154] on button "Search" at bounding box center [643, 149] width 67 height 24
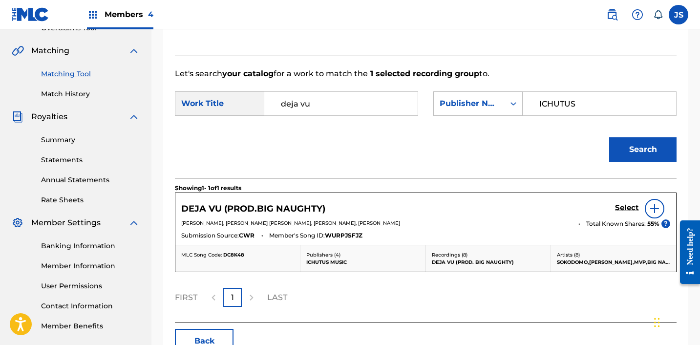
click at [634, 208] on h5 "Select" at bounding box center [627, 207] width 24 height 9
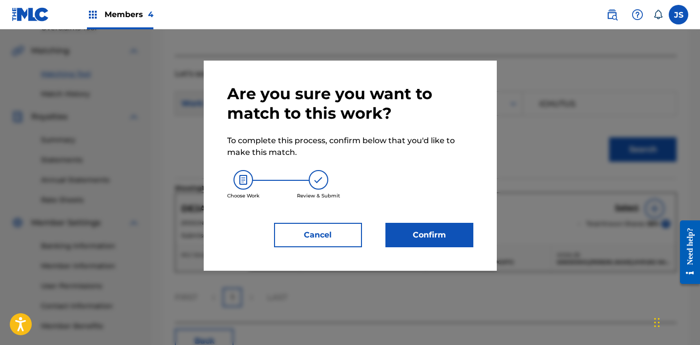
click at [390, 231] on button "Confirm" at bounding box center [430, 235] width 88 height 24
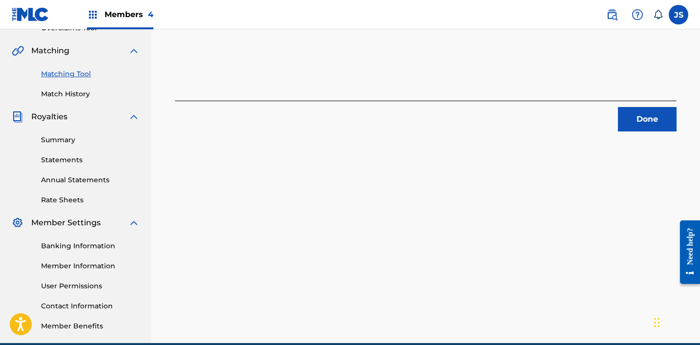
click at [631, 115] on button "Done" at bounding box center [647, 119] width 59 height 24
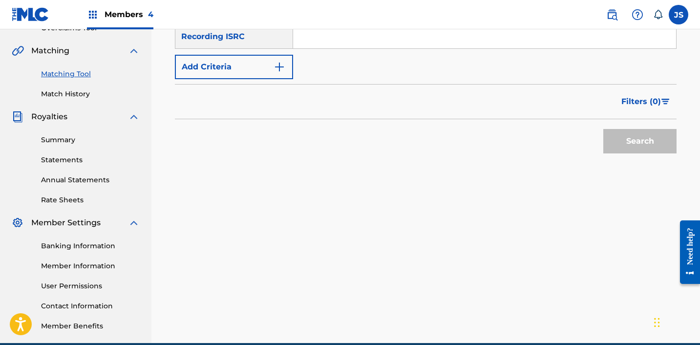
click at [413, 39] on input "Search Form" at bounding box center [484, 36] width 383 height 23
paste input "GB32E1505535"
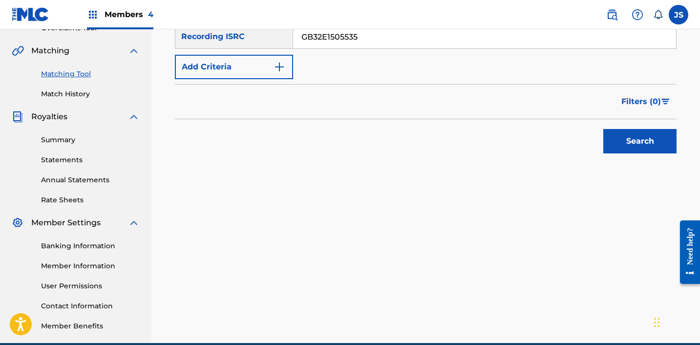
type input "GB32E1505535"
click at [604, 129] on button "Search" at bounding box center [640, 141] width 73 height 24
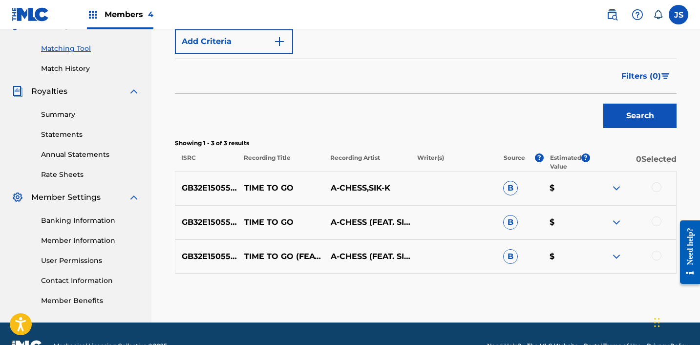
scroll to position [250, 0]
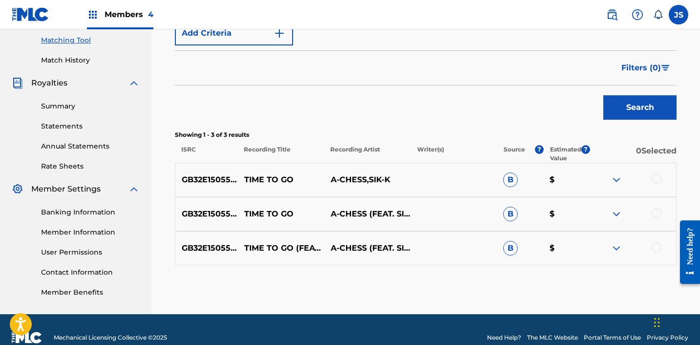
click at [655, 244] on div at bounding box center [657, 247] width 10 height 10
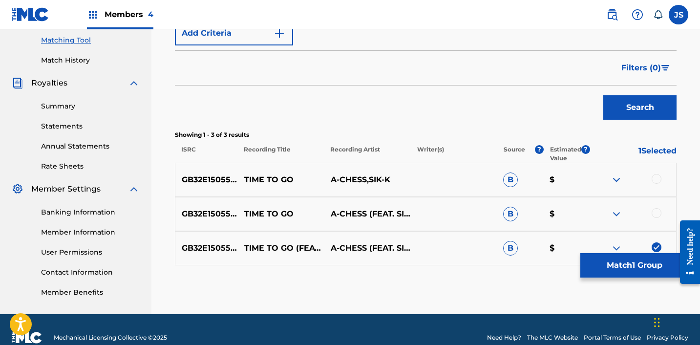
click at [655, 215] on div at bounding box center [657, 213] width 10 height 10
click at [653, 181] on div at bounding box center [657, 179] width 10 height 10
click at [643, 259] on button "Match 3 Groups" at bounding box center [635, 265] width 108 height 24
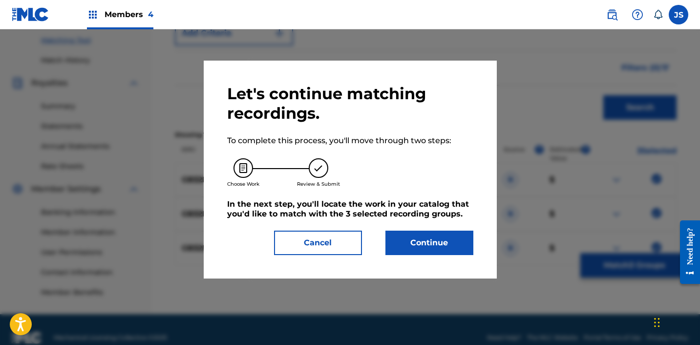
click at [444, 239] on button "Continue" at bounding box center [430, 243] width 88 height 24
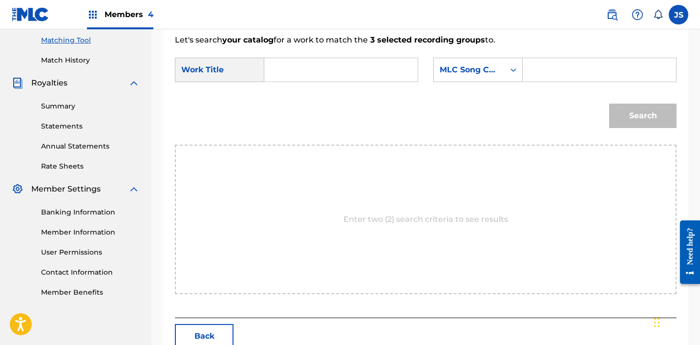
click at [306, 77] on input "Search Form" at bounding box center [341, 69] width 137 height 23
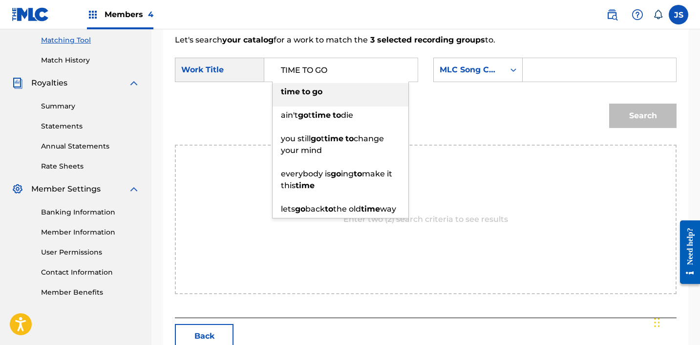
click at [319, 98] on div "time to go" at bounding box center [341, 92] width 136 height 18
type input "time to go"
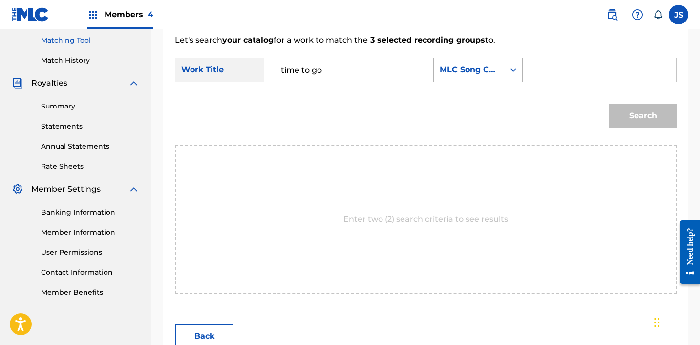
click at [504, 66] on div "MLC Song Code" at bounding box center [469, 70] width 71 height 19
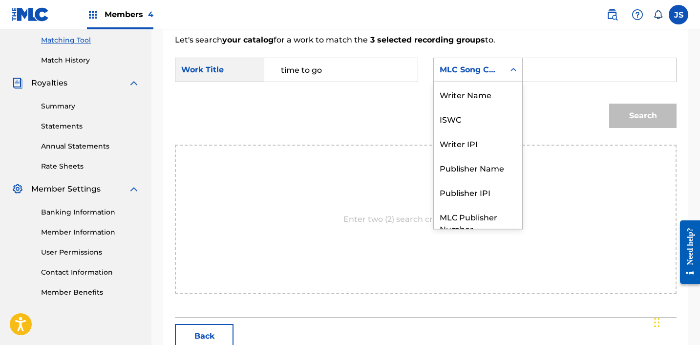
scroll to position [36, 0]
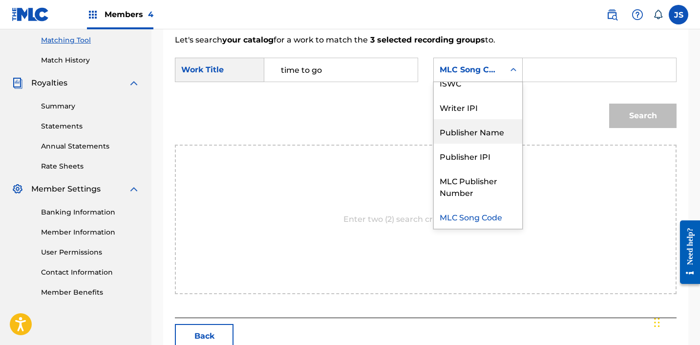
click at [476, 128] on div "Publisher Name" at bounding box center [478, 131] width 88 height 24
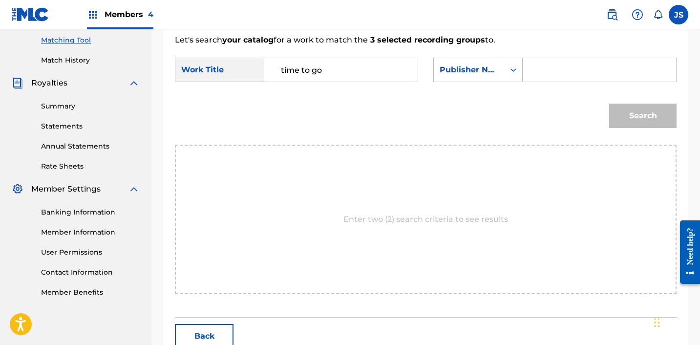
click at [568, 66] on input "Search Form" at bounding box center [599, 69] width 137 height 23
type input "ICHUTUS"
click at [627, 107] on button "Search" at bounding box center [643, 116] width 67 height 24
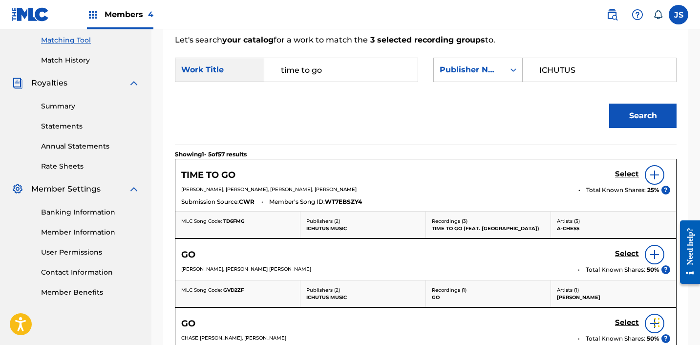
click at [622, 174] on h5 "Select" at bounding box center [627, 174] width 24 height 9
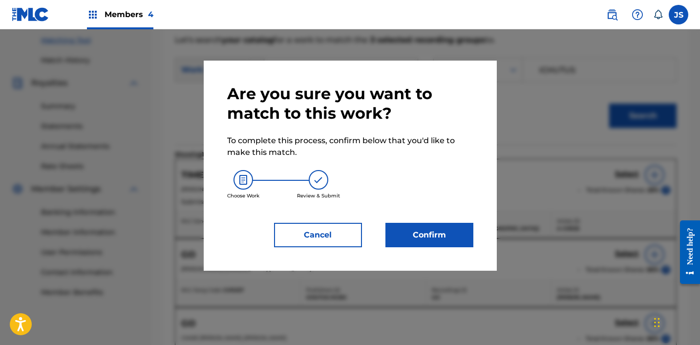
click at [439, 233] on button "Confirm" at bounding box center [430, 235] width 88 height 24
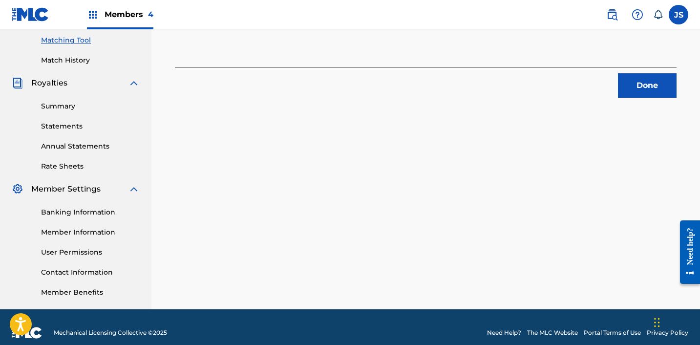
click at [661, 83] on button "Done" at bounding box center [647, 85] width 59 height 24
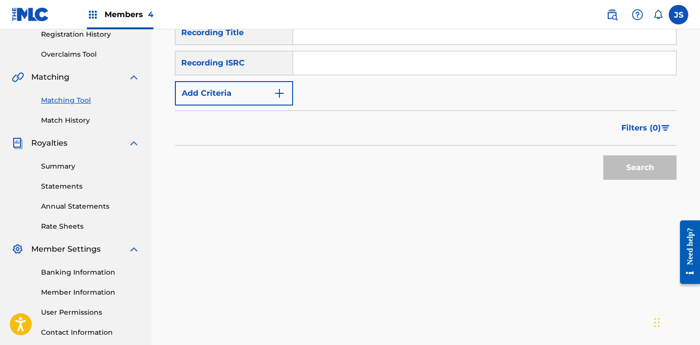
scroll to position [189, 0]
click at [563, 63] on input "Search Form" at bounding box center [484, 63] width 383 height 23
paste input "BEK011400312"
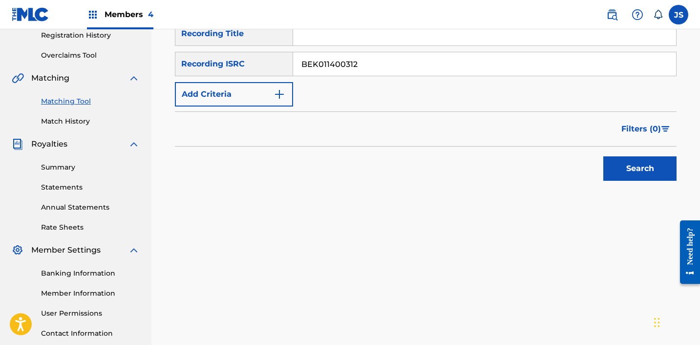
type input "BEK011400312"
click at [604, 156] on button "Search" at bounding box center [640, 168] width 73 height 24
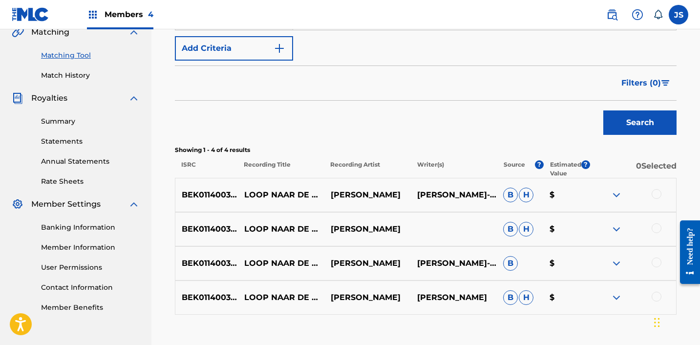
scroll to position [251, 0]
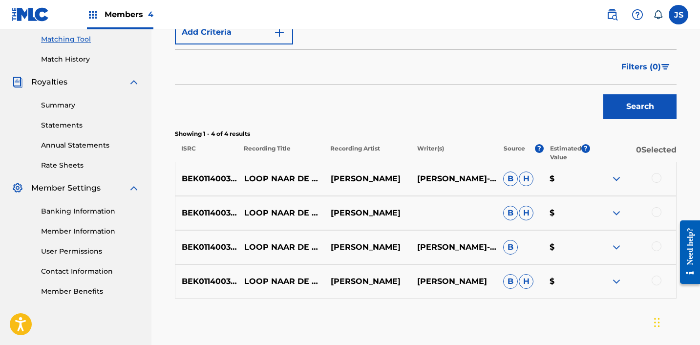
click at [654, 284] on div at bounding box center [657, 281] width 10 height 10
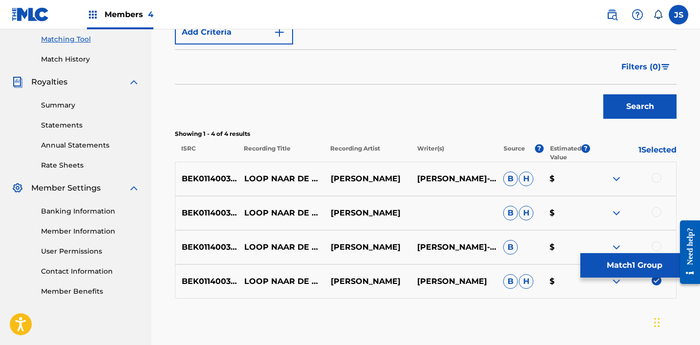
click at [654, 245] on div at bounding box center [657, 246] width 10 height 10
click at [655, 210] on div at bounding box center [657, 212] width 10 height 10
click at [655, 177] on div at bounding box center [657, 178] width 10 height 10
click at [627, 262] on button "Match 4 Groups" at bounding box center [635, 265] width 108 height 24
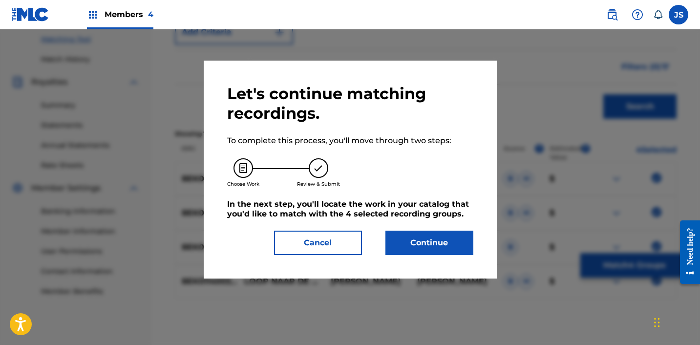
click at [442, 246] on button "Continue" at bounding box center [430, 243] width 88 height 24
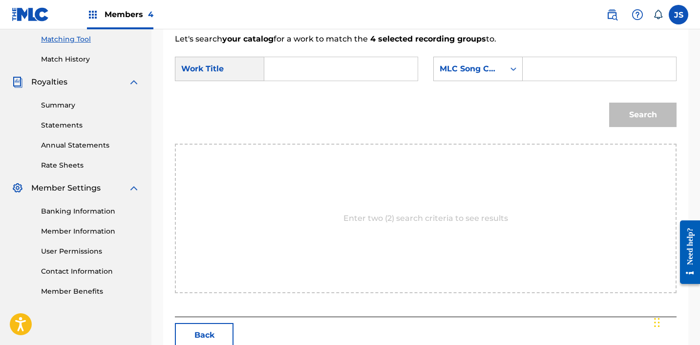
click at [355, 66] on input "Search Form" at bounding box center [341, 68] width 137 height 23
type input "LOOP NAAR"
click at [475, 71] on div "MLC Song Code" at bounding box center [469, 69] width 59 height 12
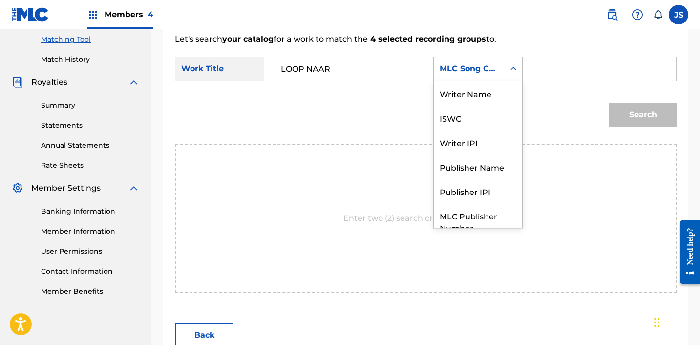
scroll to position [36, 0]
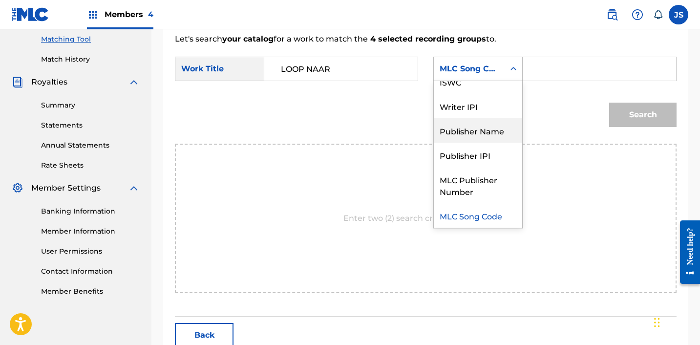
click at [479, 131] on div "Publisher Name" at bounding box center [478, 130] width 88 height 24
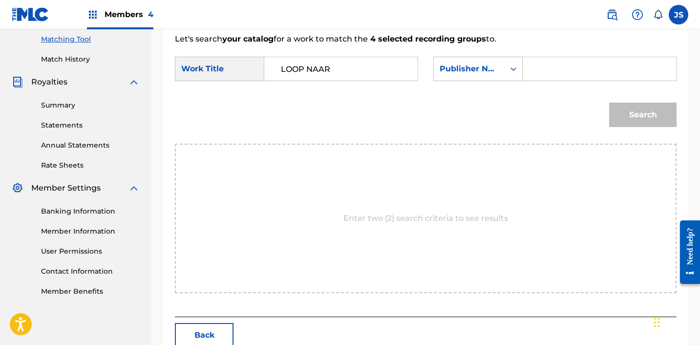
click at [548, 68] on input "Search Form" at bounding box center [599, 68] width 137 height 23
type input "ICHUTUS"
click at [613, 116] on button "Search" at bounding box center [643, 115] width 67 height 24
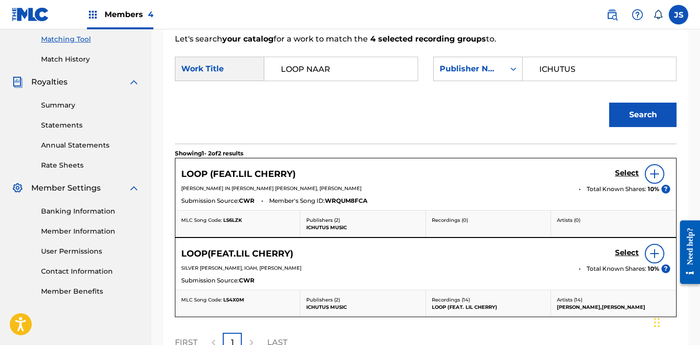
click at [621, 175] on h5 "Select" at bounding box center [627, 173] width 24 height 9
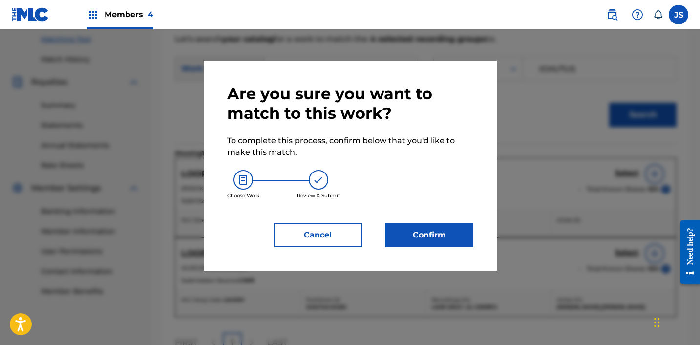
click at [413, 241] on button "Confirm" at bounding box center [430, 235] width 88 height 24
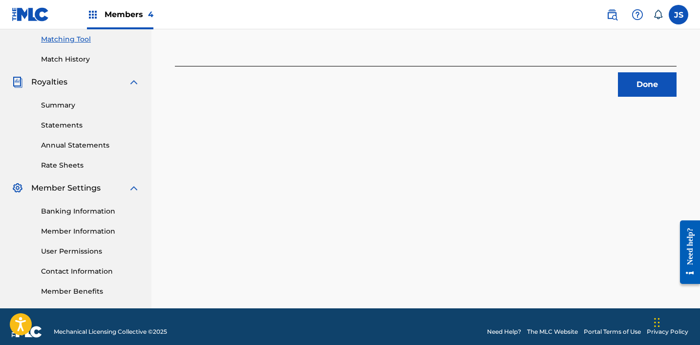
click at [628, 79] on button "Done" at bounding box center [647, 84] width 59 height 24
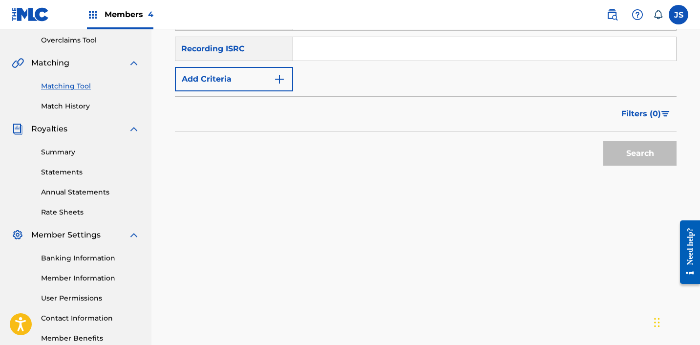
scroll to position [188, 0]
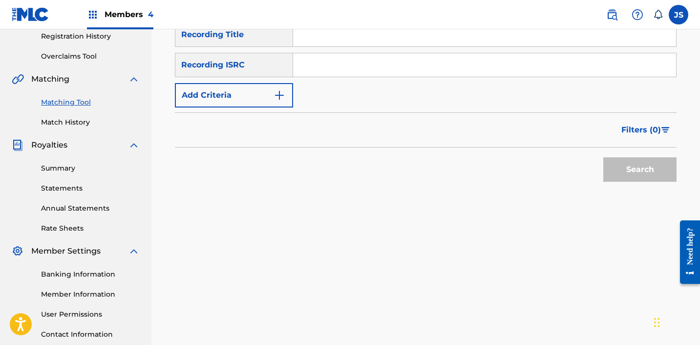
click at [469, 65] on input "Search Form" at bounding box center [484, 64] width 383 height 23
paste input "USLD91715092"
type input "USLD91715092"
click at [604, 157] on button "Search" at bounding box center [640, 169] width 73 height 24
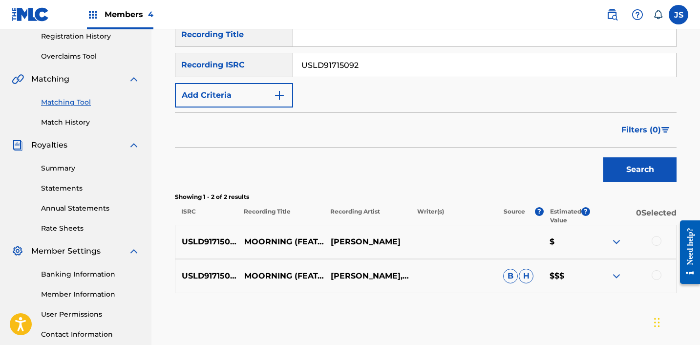
click at [657, 275] on div at bounding box center [657, 275] width 10 height 10
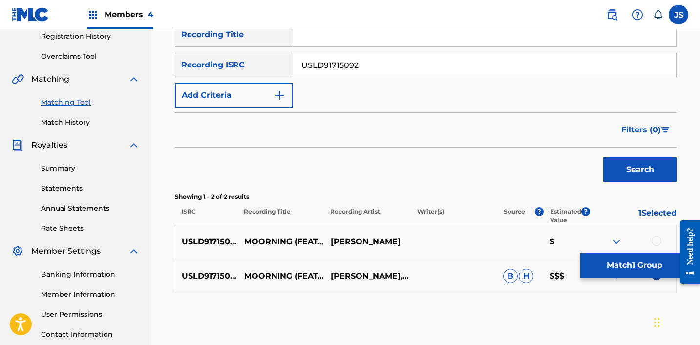
click at [656, 237] on div at bounding box center [657, 241] width 10 height 10
click at [617, 268] on button "Match 2 Groups" at bounding box center [635, 265] width 108 height 24
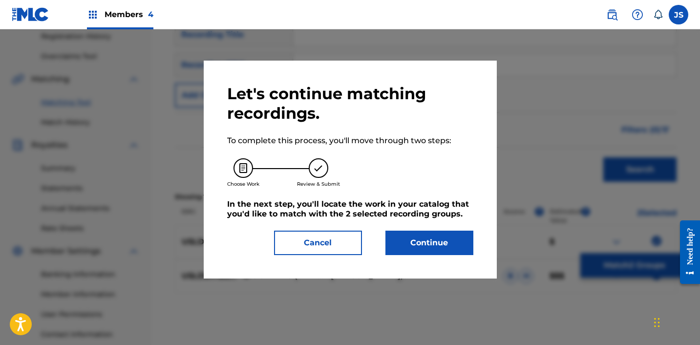
click at [433, 228] on div "Let's continue matching recordings. To complete this process, you'll move throu…" at bounding box center [350, 169] width 246 height 171
click at [432, 240] on button "Continue" at bounding box center [430, 243] width 88 height 24
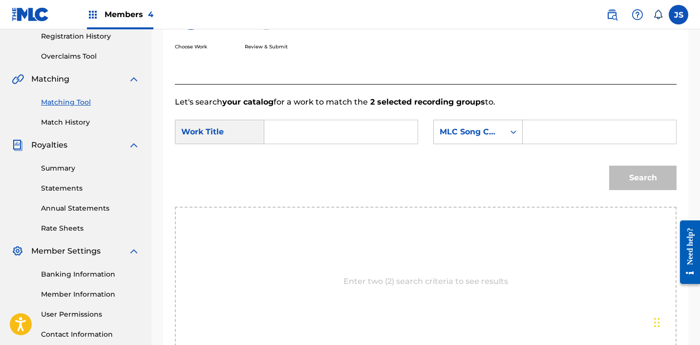
click at [357, 134] on input "Search Form" at bounding box center [341, 131] width 137 height 23
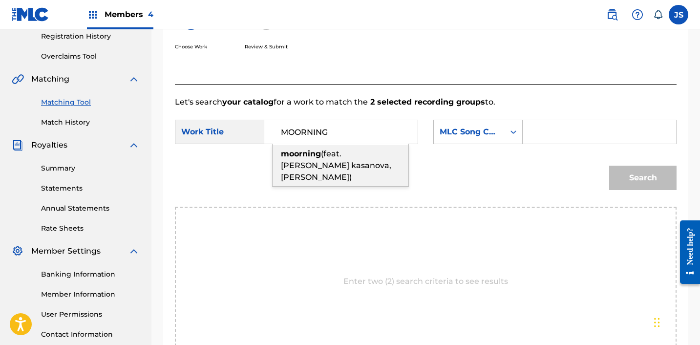
click at [369, 157] on span "(feat.[PERSON_NAME] kasanova, [PERSON_NAME])" at bounding box center [336, 165] width 110 height 33
type input "moorning(feat.[PERSON_NAME] kasanova, [PERSON_NAME])"
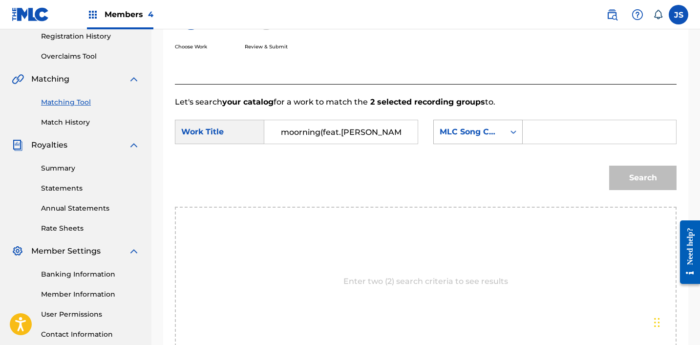
click at [465, 138] on div "MLC Song Code" at bounding box center [469, 132] width 71 height 19
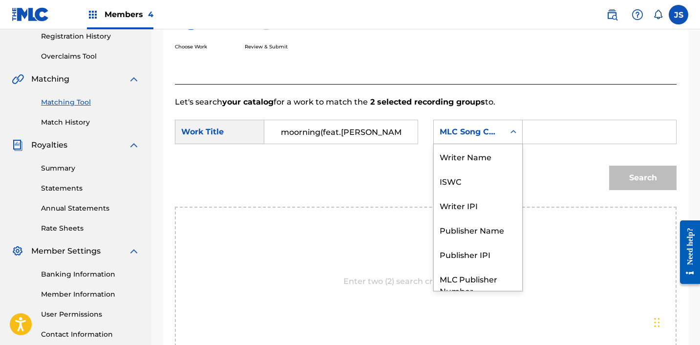
scroll to position [36, 0]
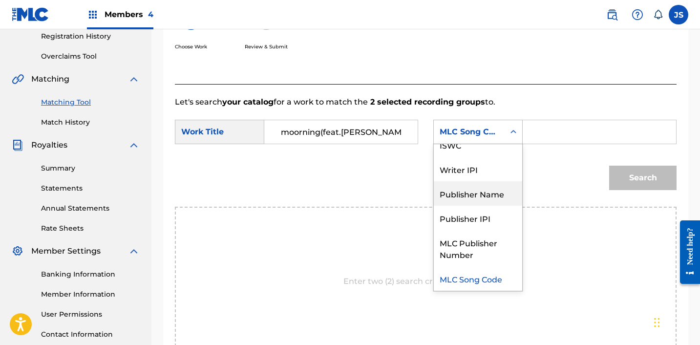
click at [462, 194] on div "Publisher Name" at bounding box center [478, 193] width 88 height 24
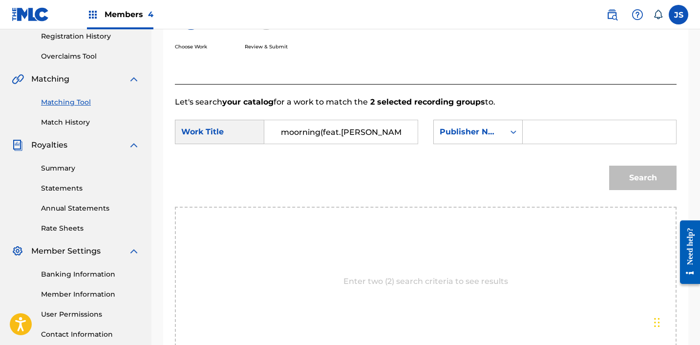
click at [613, 156] on div "Search" at bounding box center [641, 175] width 72 height 39
click at [581, 131] on input "Search Form" at bounding box center [599, 131] width 137 height 23
type input "ICHUTUS"
click at [621, 172] on button "Search" at bounding box center [643, 178] width 67 height 24
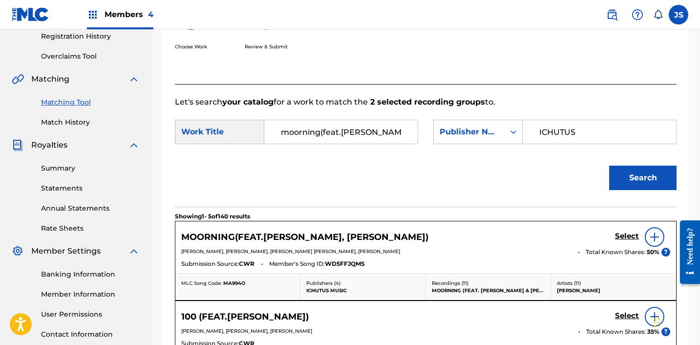
click at [632, 235] on h5 "Select" at bounding box center [627, 236] width 24 height 9
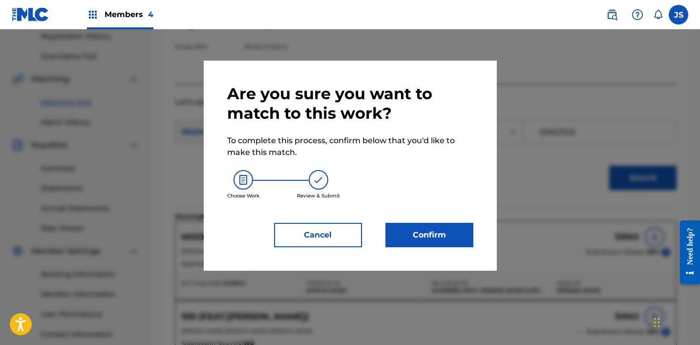
click at [406, 240] on button "Confirm" at bounding box center [430, 235] width 88 height 24
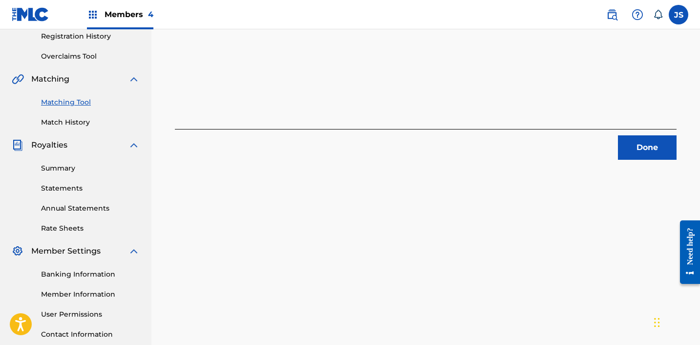
click at [672, 151] on button "Done" at bounding box center [647, 147] width 59 height 24
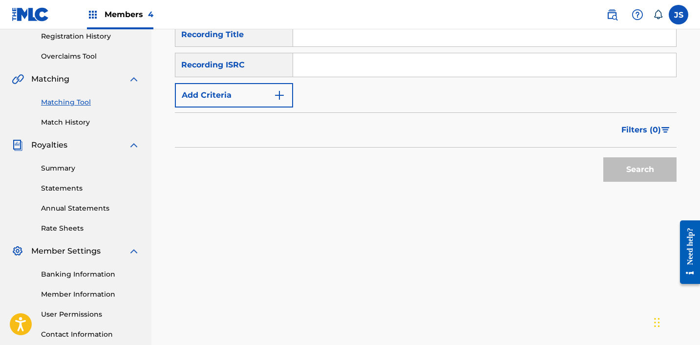
click at [385, 61] on input "Search Form" at bounding box center [484, 64] width 383 height 23
paste input "KRF632103255"
type input "KRF632103255"
click at [604, 157] on button "Search" at bounding box center [640, 169] width 73 height 24
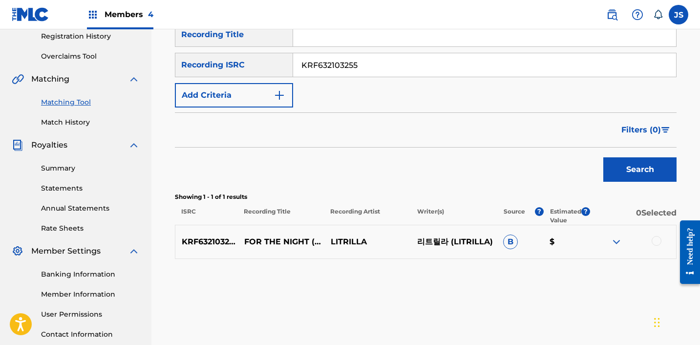
click at [657, 240] on div at bounding box center [657, 241] width 10 height 10
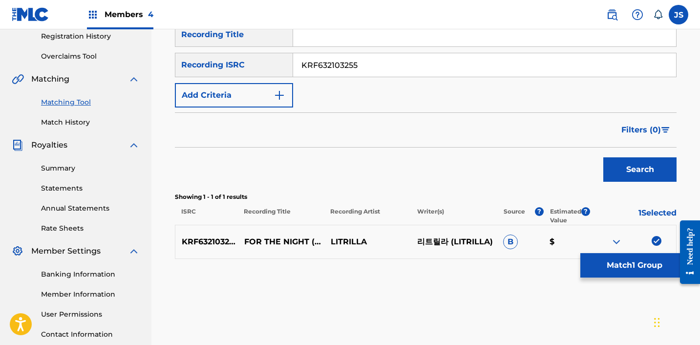
click at [620, 258] on button "Match 1 Group" at bounding box center [635, 265] width 108 height 24
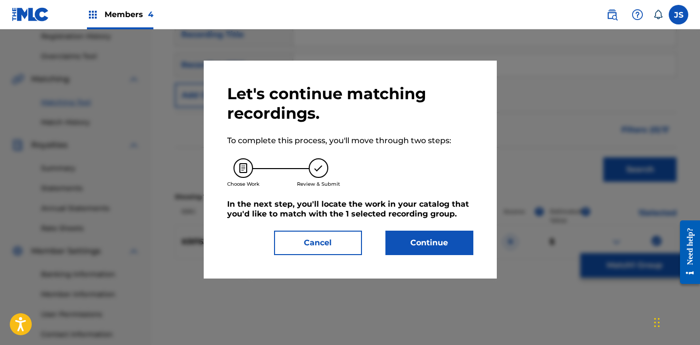
click at [455, 239] on button "Continue" at bounding box center [430, 243] width 88 height 24
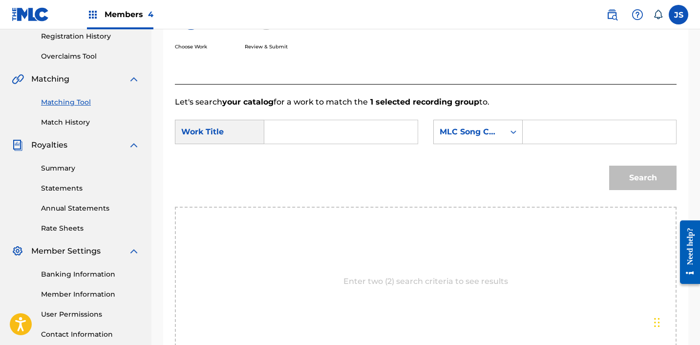
click at [351, 135] on input "Search Form" at bounding box center [341, 131] width 137 height 23
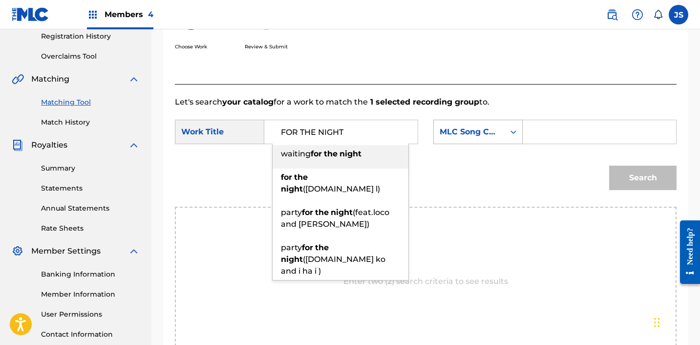
type input "FOR THE NIGHT"
click at [508, 140] on div "Search Form" at bounding box center [514, 131] width 18 height 23
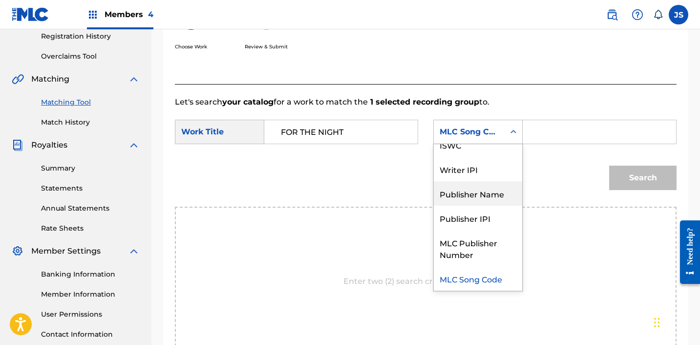
click at [504, 185] on div "Publisher Name" at bounding box center [478, 193] width 88 height 24
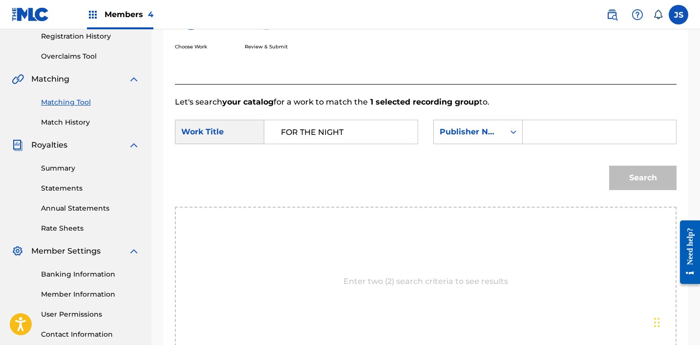
click at [539, 143] on input "Search Form" at bounding box center [599, 131] width 137 height 23
type input "ICHUTUS"
click at [650, 191] on div "Search" at bounding box center [641, 175] width 72 height 39
click at [650, 184] on button "Search" at bounding box center [643, 178] width 67 height 24
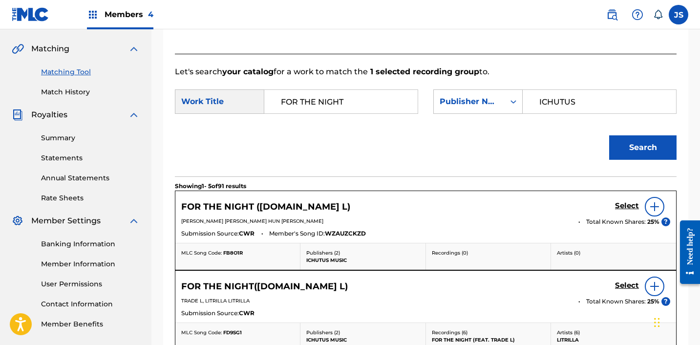
scroll to position [234, 0]
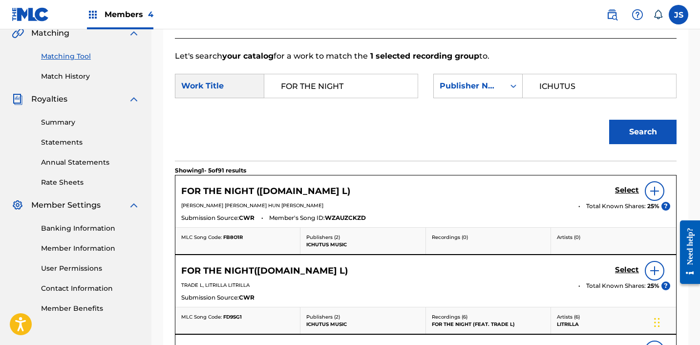
click at [615, 189] on h5 "Select" at bounding box center [627, 190] width 24 height 9
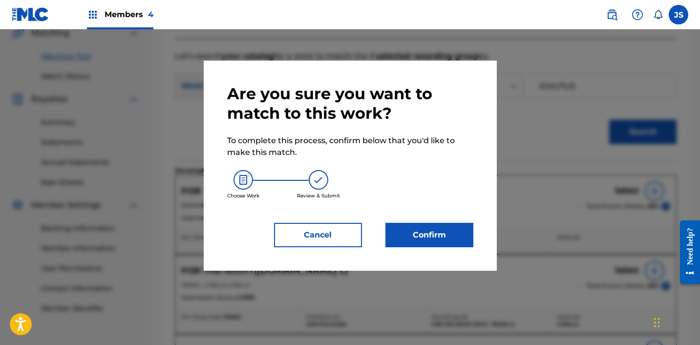
click at [442, 258] on div "Are you sure you want to match to this work? To complete this process, confirm …" at bounding box center [350, 166] width 293 height 210
click at [443, 233] on button "Confirm" at bounding box center [430, 235] width 88 height 24
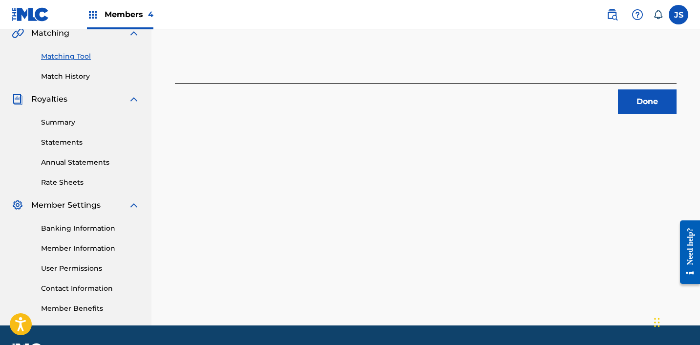
click at [648, 109] on button "Done" at bounding box center [647, 101] width 59 height 24
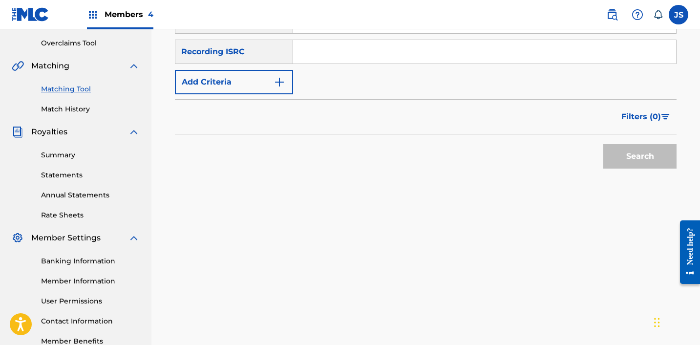
click at [418, 44] on input "Search Form" at bounding box center [484, 51] width 383 height 23
paste input "KRA491402911"
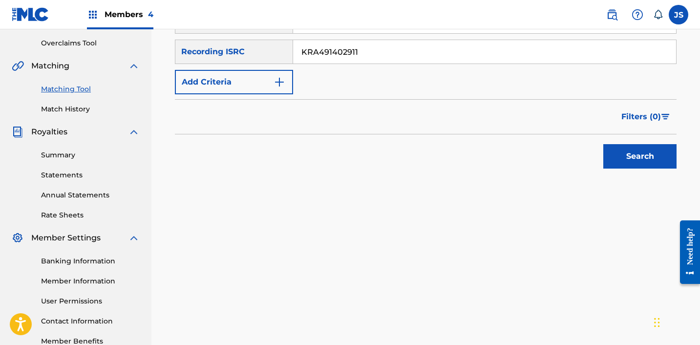
click at [604, 144] on button "Search" at bounding box center [640, 156] width 73 height 24
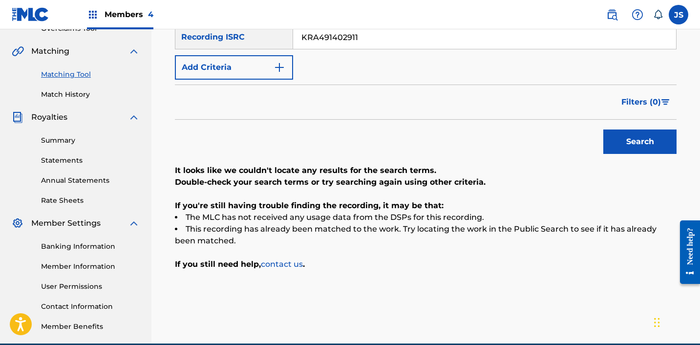
scroll to position [206, 0]
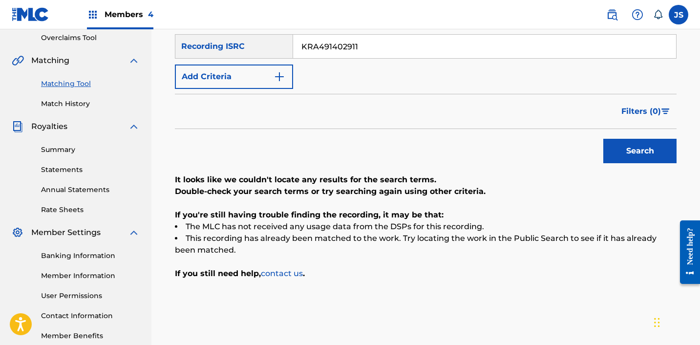
click at [462, 55] on input "KRA491402911" at bounding box center [484, 46] width 383 height 23
paste input "ZZA0P2404158"
type input "ZZA0P2404158"
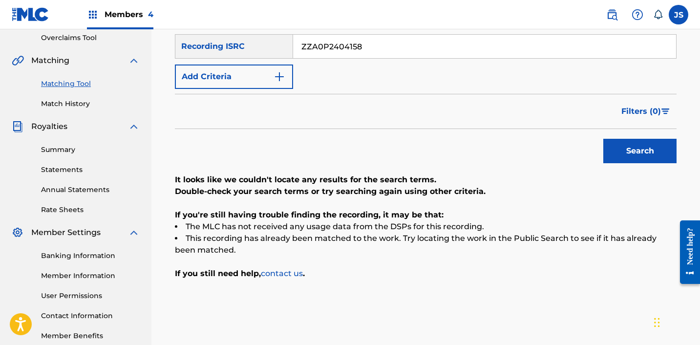
click at [604, 139] on button "Search" at bounding box center [640, 151] width 73 height 24
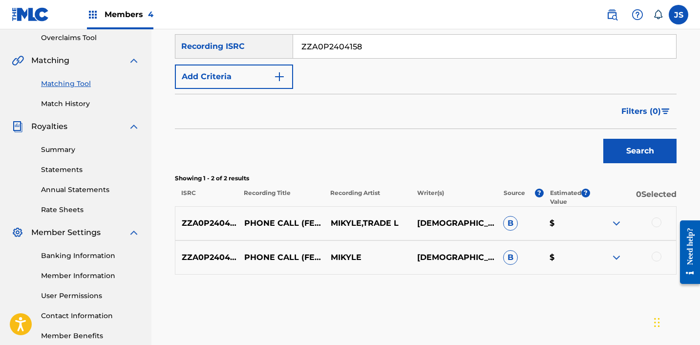
click at [651, 224] on div at bounding box center [633, 224] width 87 height 12
click at [659, 223] on div at bounding box center [657, 223] width 10 height 10
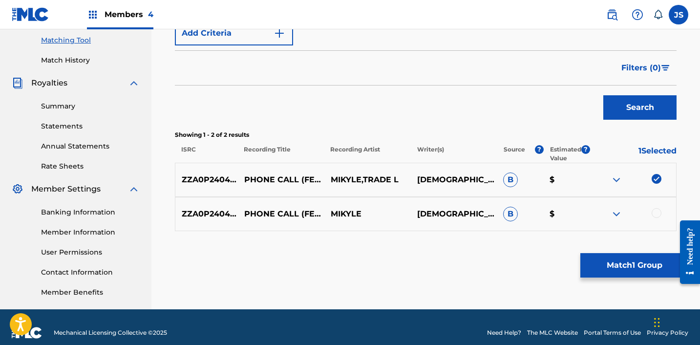
scroll to position [249, 0]
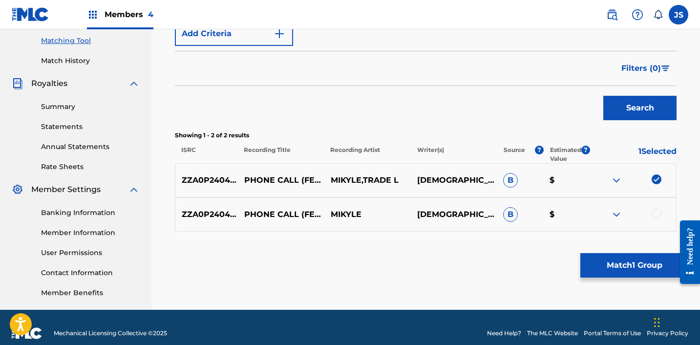
click at [657, 209] on div at bounding box center [657, 214] width 10 height 10
click at [601, 265] on button "Match 2 Groups" at bounding box center [635, 265] width 108 height 24
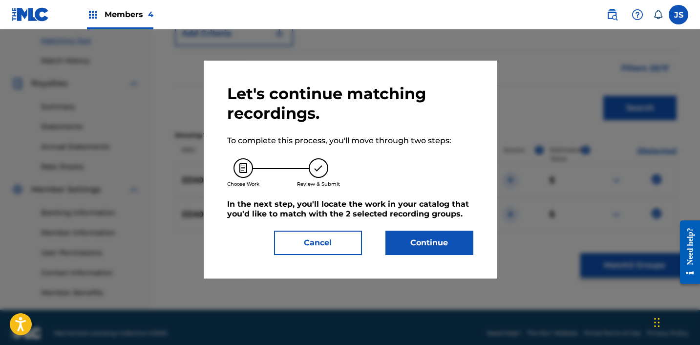
click at [414, 226] on div "Let's continue matching recordings. To complete this process, you'll move throu…" at bounding box center [350, 169] width 246 height 171
click at [414, 231] on button "Continue" at bounding box center [430, 243] width 88 height 24
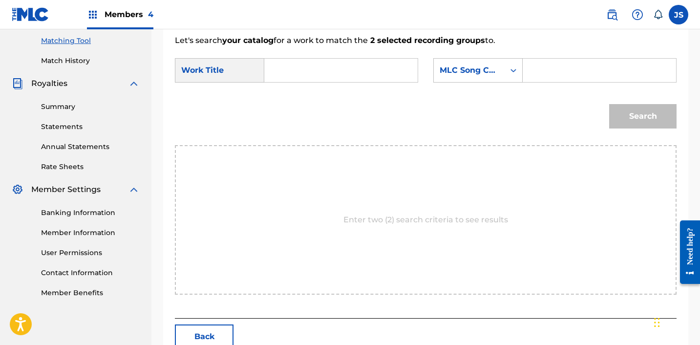
click at [327, 70] on input "Search Form" at bounding box center [341, 70] width 137 height 23
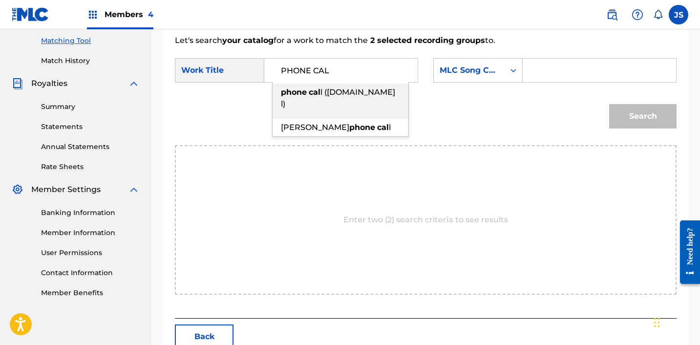
click at [327, 78] on input "PHONE CAL" at bounding box center [341, 70] width 137 height 23
click at [327, 88] on span "l ([DOMAIN_NAME] l)" at bounding box center [338, 98] width 114 height 21
type input "phone call ([DOMAIN_NAME] l)"
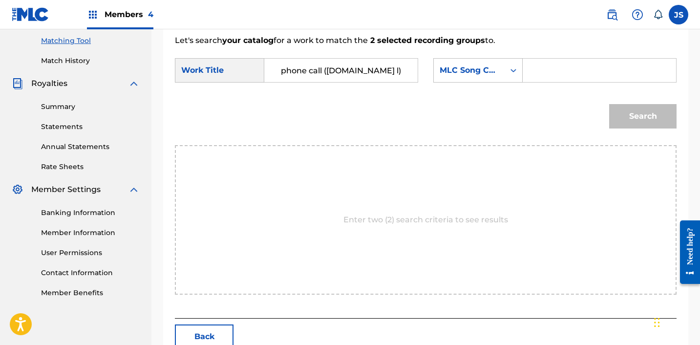
click at [428, 66] on div "SearchWithCriteria414b86d3-b7af-4cf7-b47f-407988726bfc Work Title phone call ([…" at bounding box center [426, 73] width 502 height 30
click at [444, 66] on div "MLC Song Code" at bounding box center [469, 71] width 59 height 12
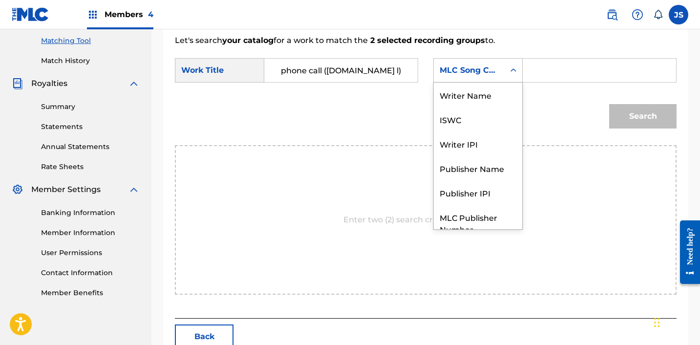
scroll to position [36, 0]
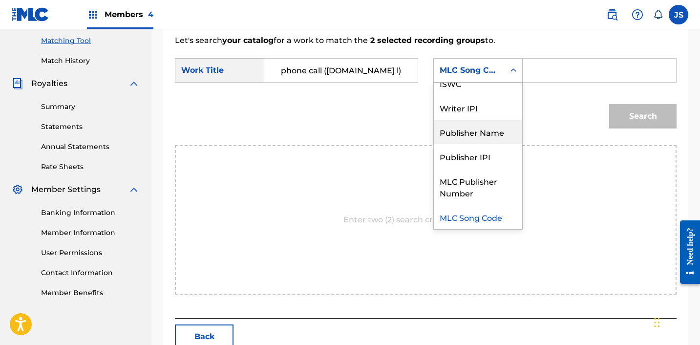
click at [464, 133] on div "Publisher Name" at bounding box center [478, 132] width 88 height 24
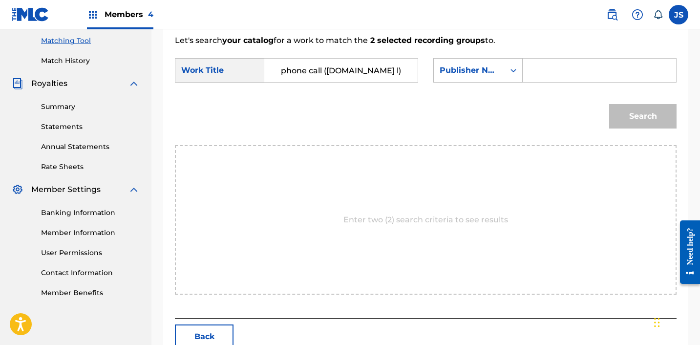
click at [535, 75] on input "Search Form" at bounding box center [599, 70] width 137 height 23
type input "ICHUTUS"
click at [622, 113] on button "Search" at bounding box center [643, 116] width 67 height 24
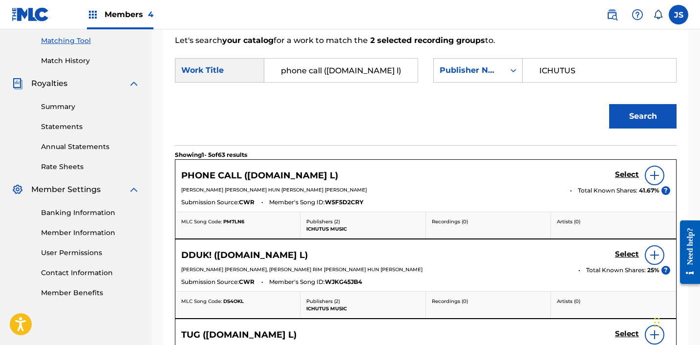
click at [631, 177] on h5 "Select" at bounding box center [627, 174] width 24 height 9
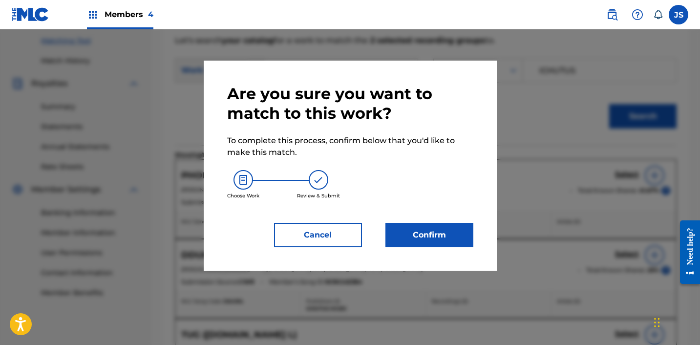
click at [421, 233] on button "Confirm" at bounding box center [430, 235] width 88 height 24
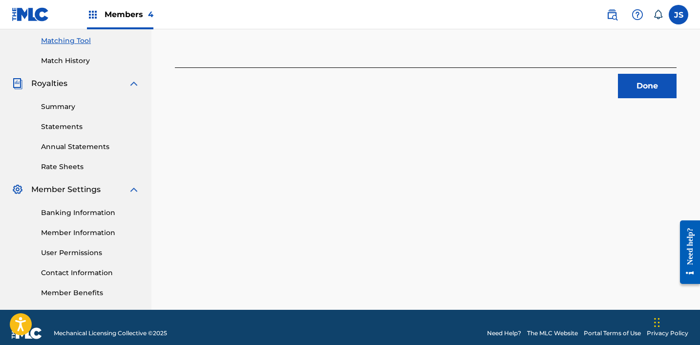
click at [631, 92] on button "Done" at bounding box center [647, 86] width 59 height 24
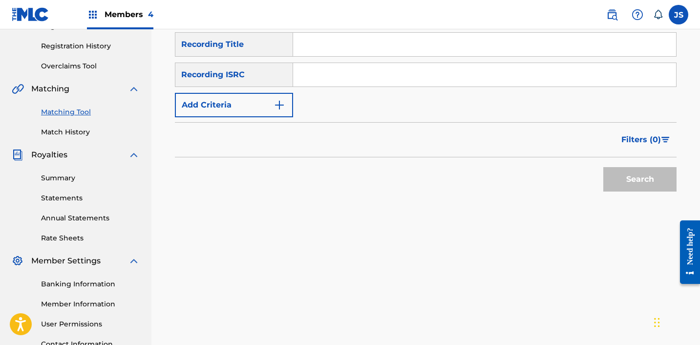
scroll to position [166, 0]
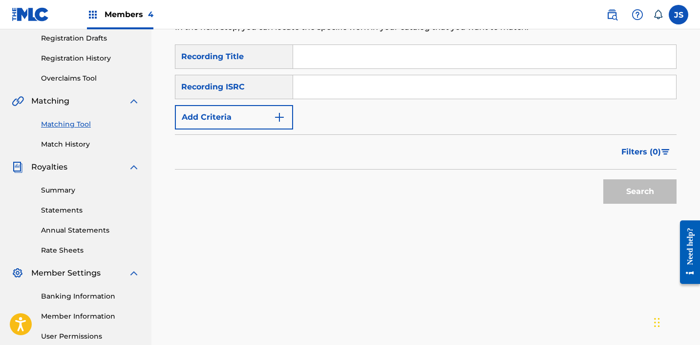
click at [441, 78] on input "Search Form" at bounding box center [484, 86] width 383 height 23
paste input "KSA002303616"
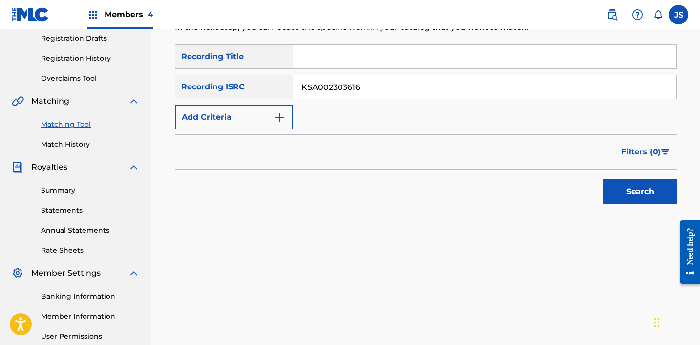
type input "KSA002303616"
click at [604, 179] on button "Search" at bounding box center [640, 191] width 73 height 24
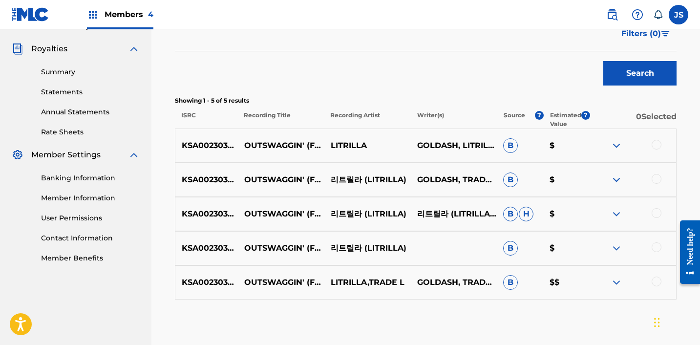
scroll to position [285, 0]
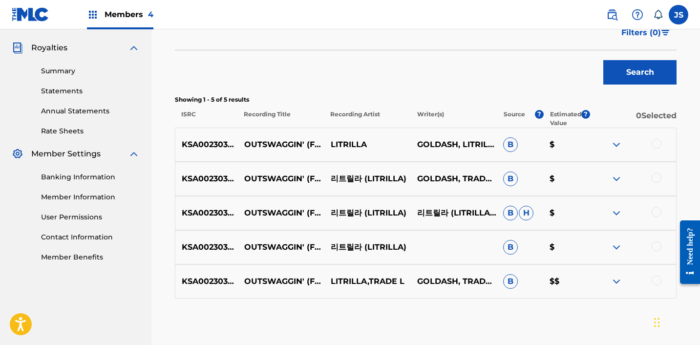
click at [657, 280] on div at bounding box center [657, 281] width 10 height 10
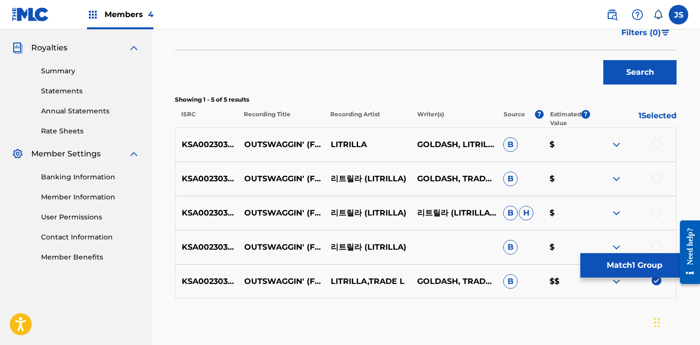
click at [656, 242] on div at bounding box center [657, 246] width 10 height 10
click at [656, 211] on div at bounding box center [657, 212] width 10 height 10
click at [656, 180] on div at bounding box center [657, 178] width 10 height 10
click at [656, 140] on div at bounding box center [657, 144] width 10 height 10
click at [625, 260] on button "Match 5 Groups" at bounding box center [635, 265] width 108 height 24
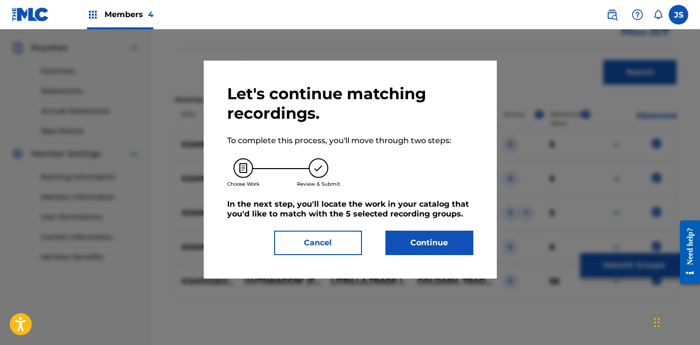
click at [391, 243] on button "Continue" at bounding box center [430, 243] width 88 height 24
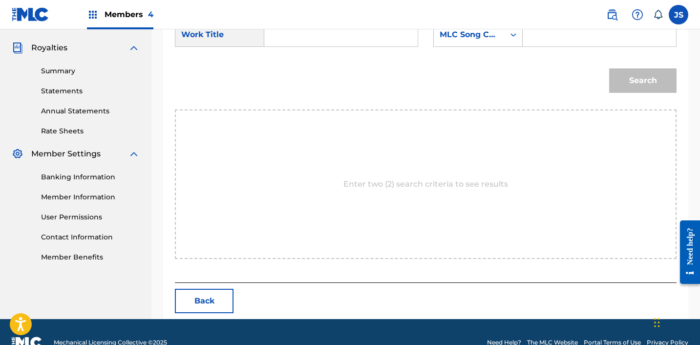
click at [316, 51] on div "SearchWithCriteria414b86d3-b7af-4cf7-b47f-407988726bfc Work Title SearchWithCri…" at bounding box center [426, 37] width 502 height 30
click at [316, 43] on input "Search Form" at bounding box center [341, 34] width 137 height 23
click at [322, 58] on span "ggin (feat.tradel)" at bounding box center [344, 56] width 66 height 9
type input "outswaggin (feat.tradel)"
click at [447, 42] on div "MLC Song Code" at bounding box center [469, 34] width 71 height 19
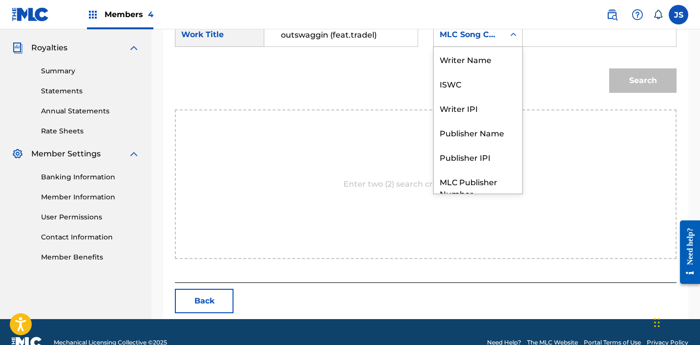
scroll to position [36, 0]
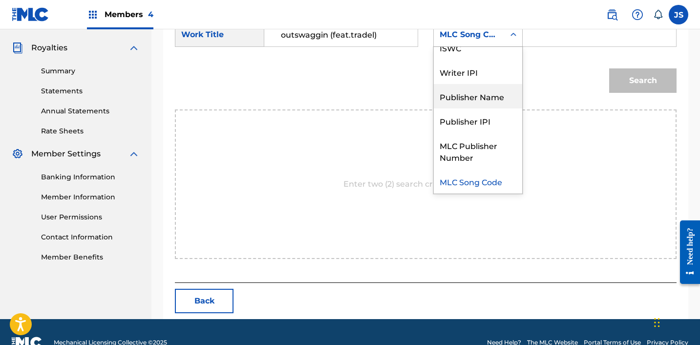
click at [471, 93] on div "Publisher Name" at bounding box center [478, 96] width 88 height 24
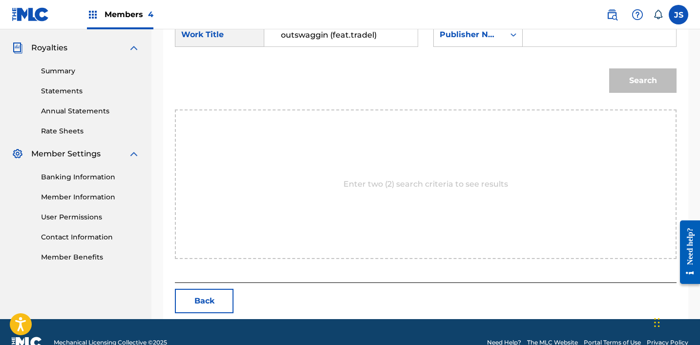
click at [557, 40] on input "Search Form" at bounding box center [599, 34] width 137 height 23
type input "ICHUTUS"
click at [615, 90] on button "Search" at bounding box center [643, 80] width 67 height 24
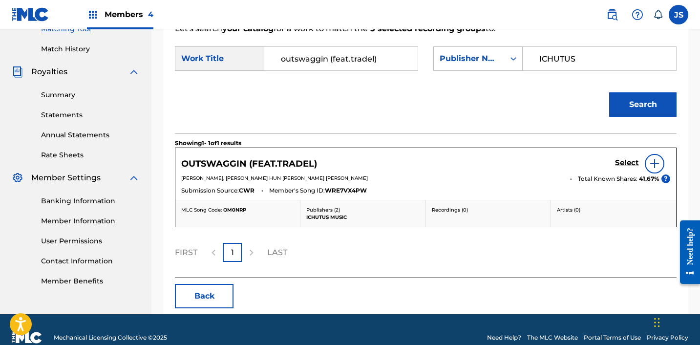
scroll to position [277, 0]
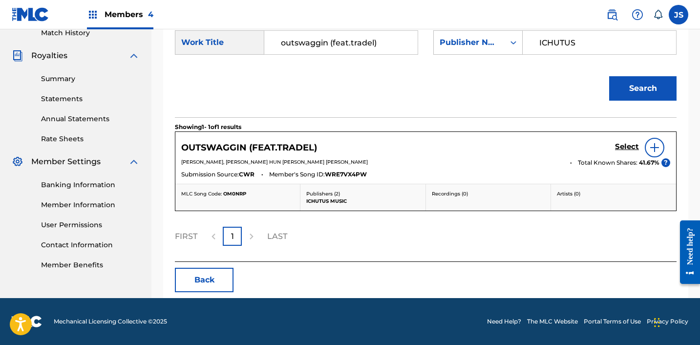
click at [626, 145] on h5 "Select" at bounding box center [627, 146] width 24 height 9
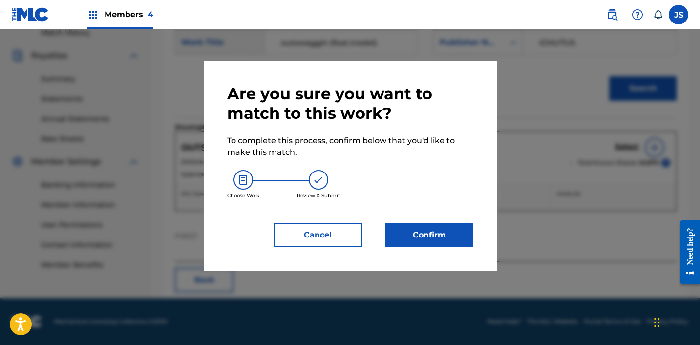
click at [440, 241] on button "Confirm" at bounding box center [430, 235] width 88 height 24
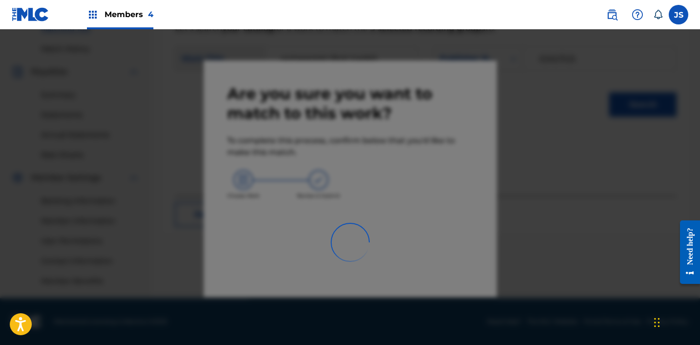
scroll to position [261, 0]
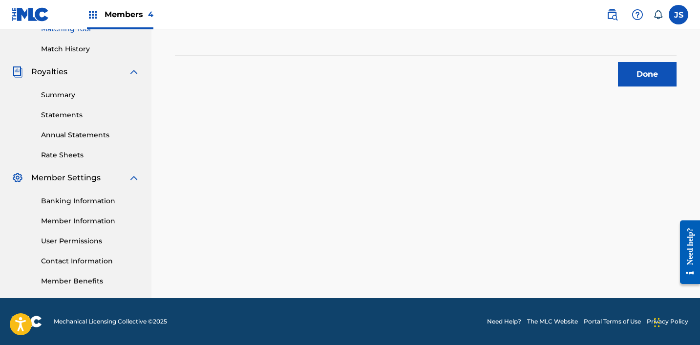
click at [635, 66] on button "Done" at bounding box center [647, 74] width 59 height 24
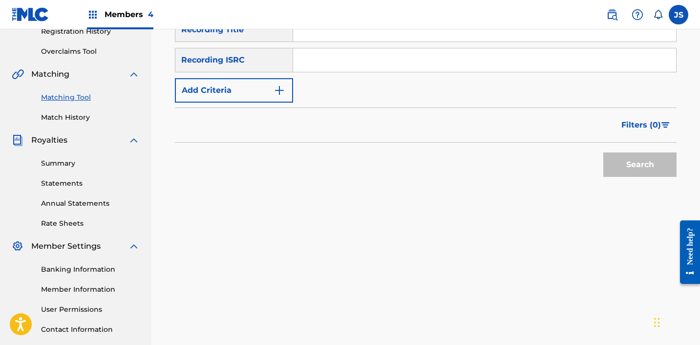
scroll to position [192, 0]
click at [504, 65] on input "Search Form" at bounding box center [484, 60] width 383 height 23
paste input "KRZ291821246"
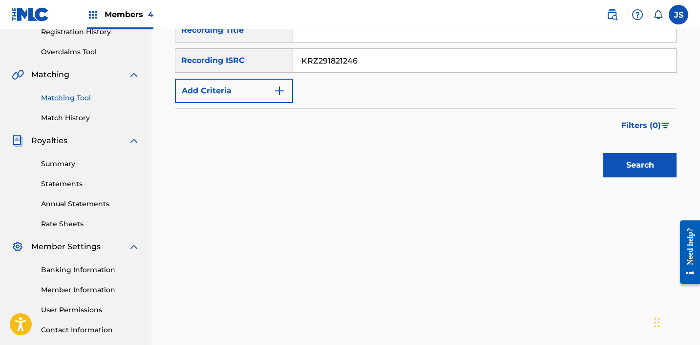
click at [604, 153] on button "Search" at bounding box center [640, 165] width 73 height 24
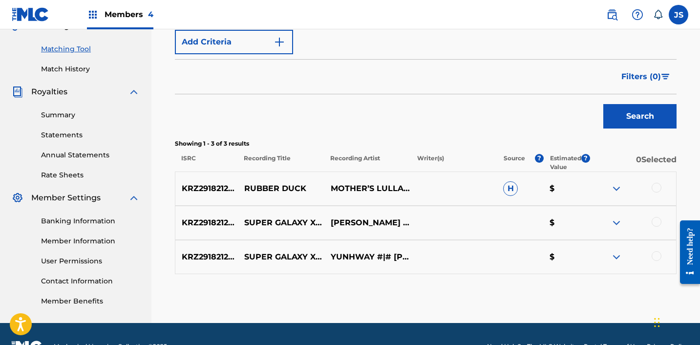
scroll to position [149, 0]
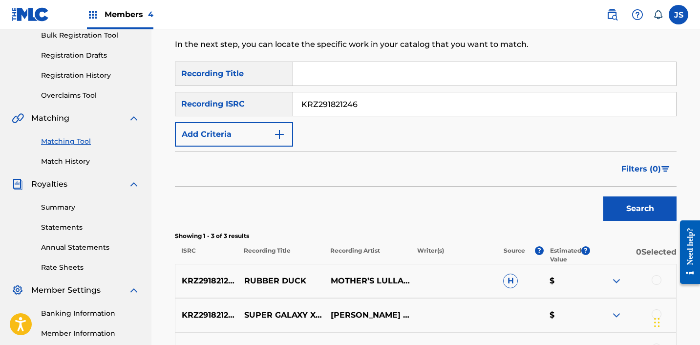
click at [360, 107] on input "KRZ291821246" at bounding box center [484, 103] width 383 height 23
paste input "NAR1600472"
type input "KRNAR1600472"
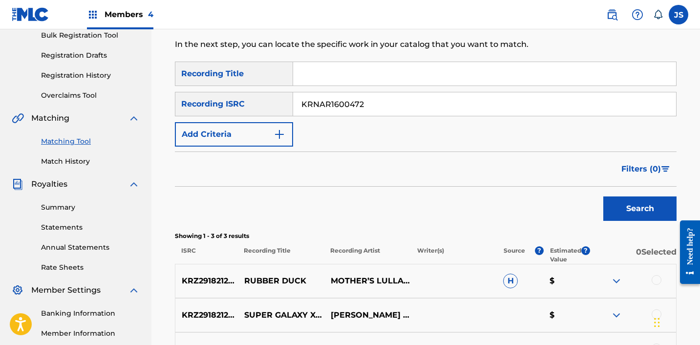
click at [604, 197] on button "Search" at bounding box center [640, 209] width 73 height 24
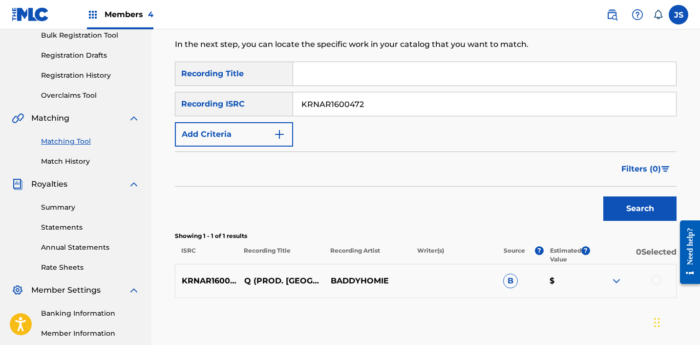
click at [660, 281] on div at bounding box center [657, 280] width 10 height 10
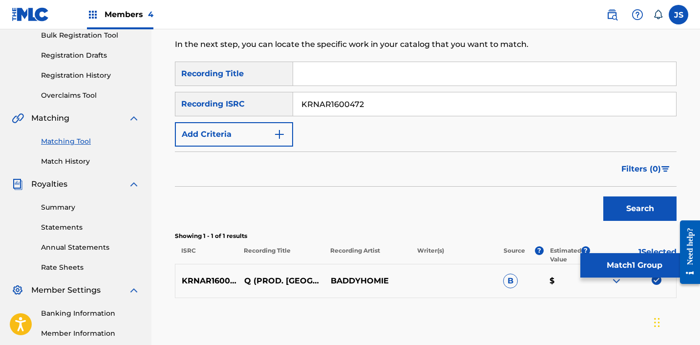
click at [626, 270] on button "Match 1 Group" at bounding box center [635, 265] width 108 height 24
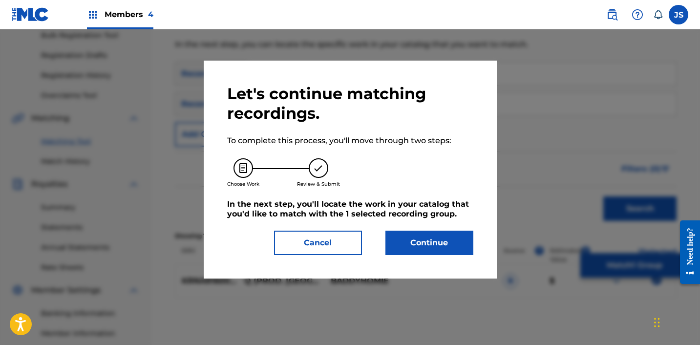
click at [407, 253] on button "Continue" at bounding box center [430, 243] width 88 height 24
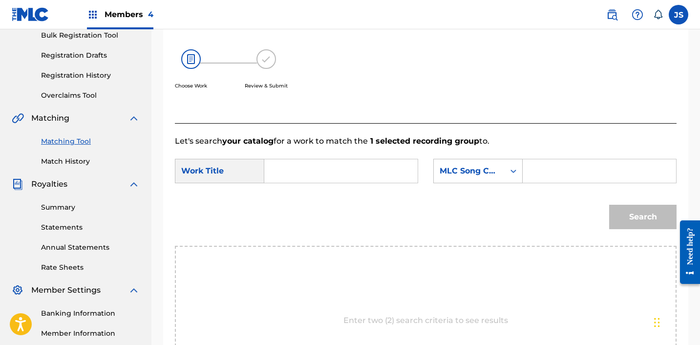
click at [305, 179] on input "Search Form" at bounding box center [341, 170] width 137 height 23
type input "Q"
click at [503, 175] on div "MLC Song Code" at bounding box center [469, 171] width 71 height 19
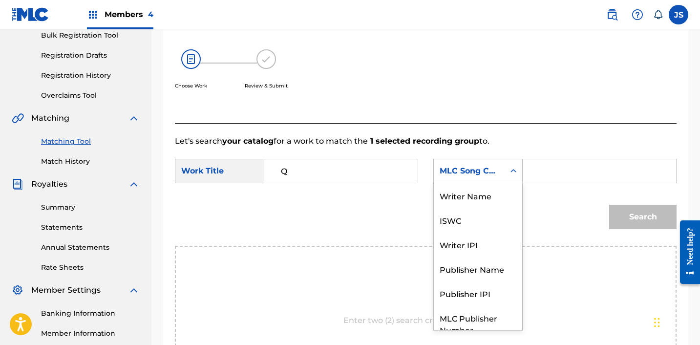
scroll to position [36, 0]
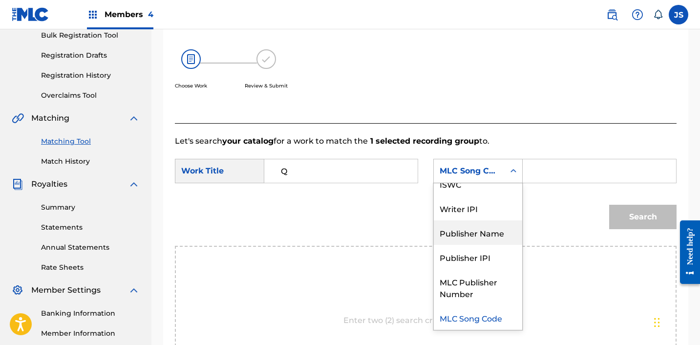
click at [486, 234] on div "Publisher Name" at bounding box center [478, 232] width 88 height 24
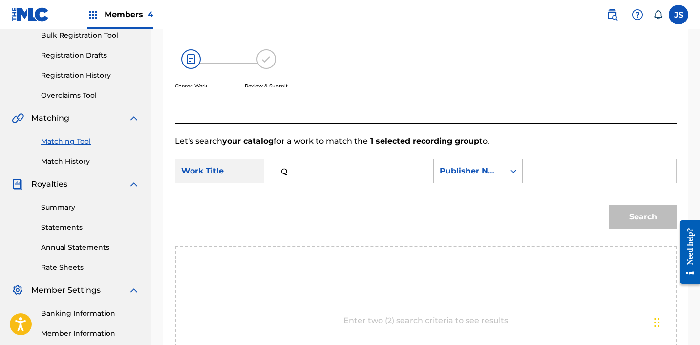
click at [554, 164] on input "Search Form" at bounding box center [599, 170] width 137 height 23
type input "ICHUTUS"
click at [625, 220] on button "Search" at bounding box center [643, 217] width 67 height 24
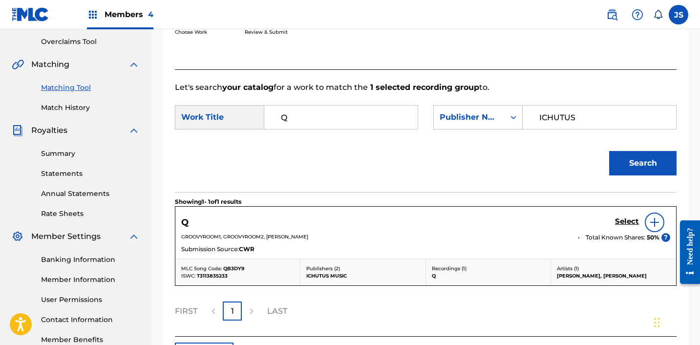
scroll to position [202, 0]
click at [633, 215] on div "Select" at bounding box center [642, 223] width 55 height 20
click at [631, 219] on h5 "Select" at bounding box center [627, 222] width 24 height 9
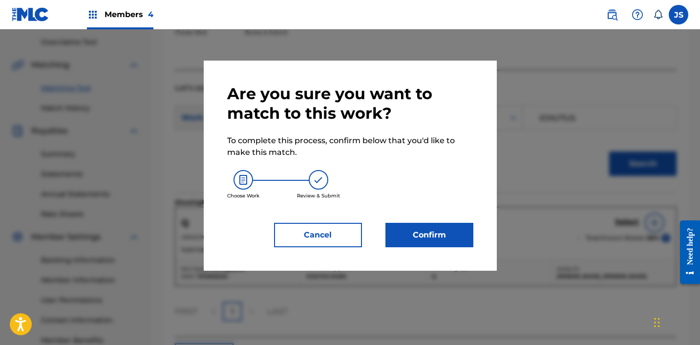
click at [445, 242] on button "Confirm" at bounding box center [430, 235] width 88 height 24
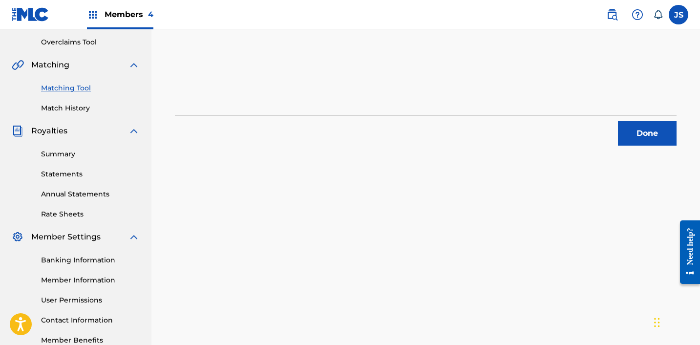
click at [657, 131] on button "Done" at bounding box center [647, 133] width 59 height 24
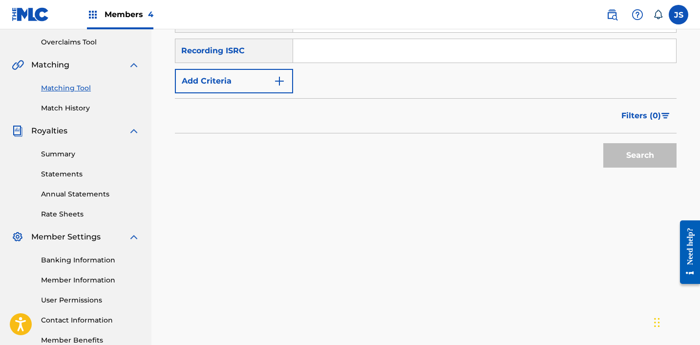
click at [352, 55] on input "Search Form" at bounding box center [484, 50] width 383 height 23
paste input "Q (PROD.GROOVYROOM)"
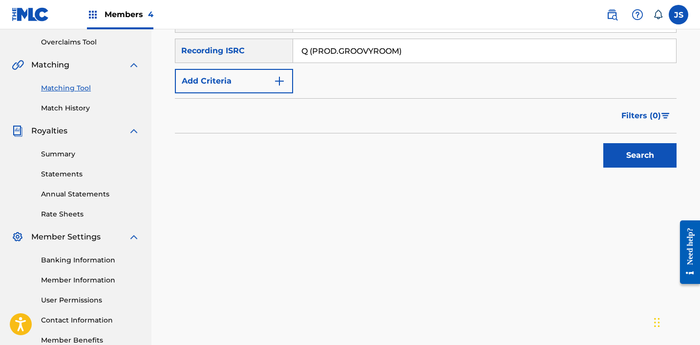
type input "Q (PROD.GROOVYROOM)"
click at [604, 143] on button "Search" at bounding box center [640, 155] width 73 height 24
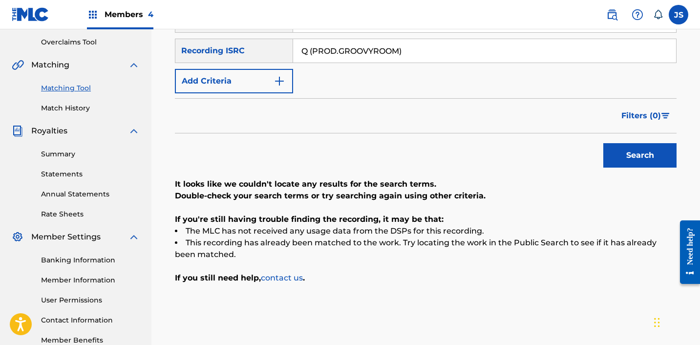
click at [52, 111] on link "Match History" at bounding box center [90, 108] width 99 height 10
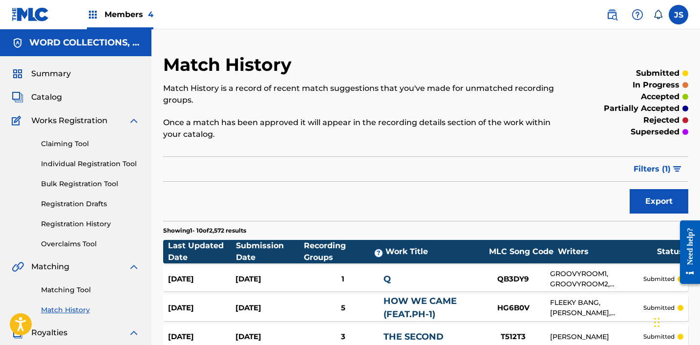
click at [60, 296] on div "Matching Tool Match History" at bounding box center [76, 294] width 128 height 43
click at [60, 290] on link "Matching Tool" at bounding box center [90, 290] width 99 height 10
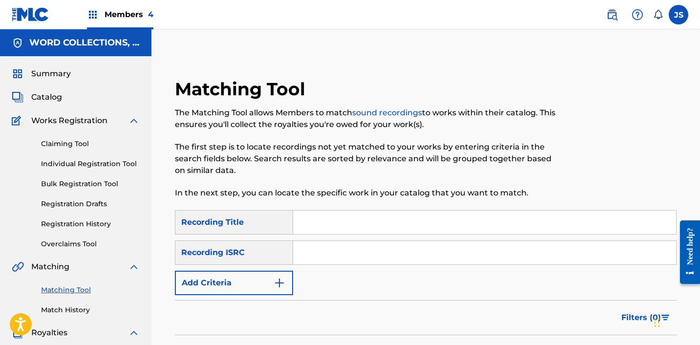
click at [377, 255] on input "Search Form" at bounding box center [484, 252] width 383 height 23
paste input "KRMIM2386507"
type input "KRMIM2386507"
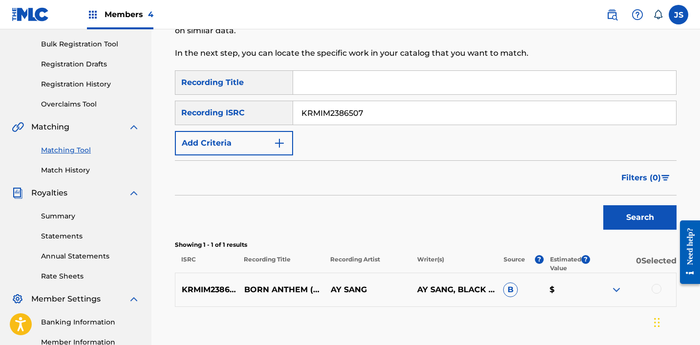
scroll to position [167, 0]
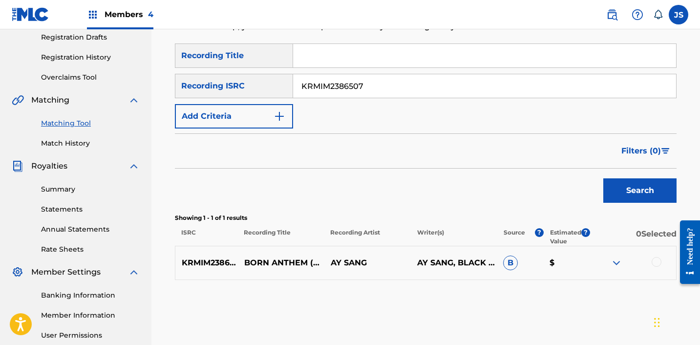
click at [656, 261] on div at bounding box center [657, 262] width 10 height 10
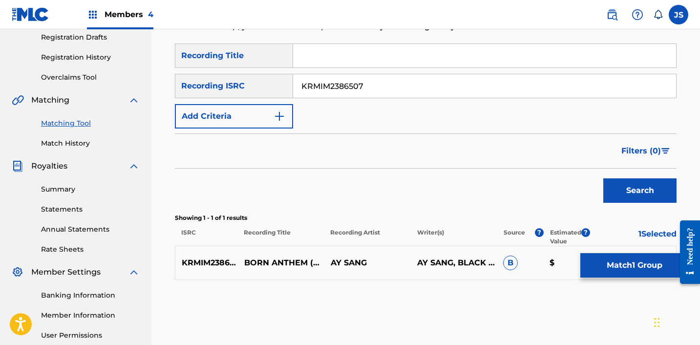
click at [591, 267] on button "Match 1 Group" at bounding box center [635, 265] width 108 height 24
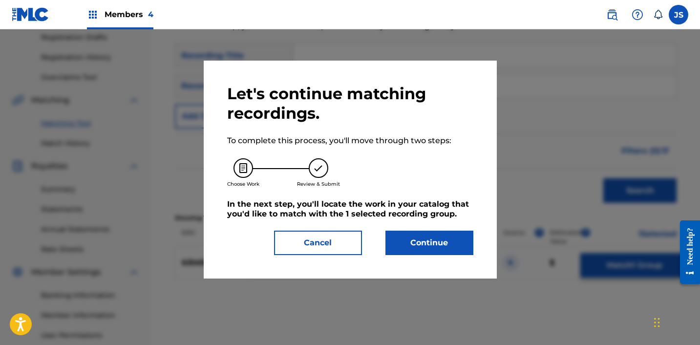
click at [444, 242] on button "Continue" at bounding box center [430, 243] width 88 height 24
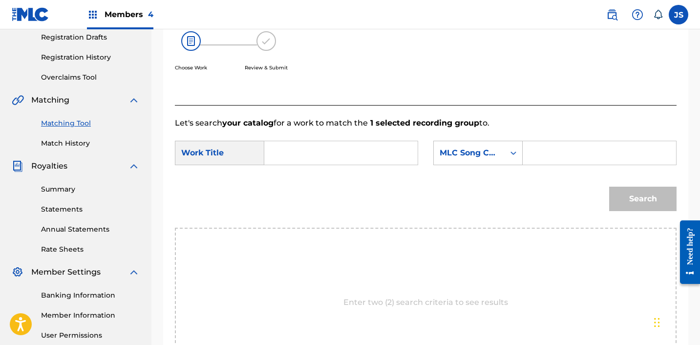
click at [314, 140] on form "SearchWithCriteria414b86d3-b7af-4cf7-b47f-407988726bfc Work Title SearchWithCri…" at bounding box center [426, 178] width 502 height 99
click at [311, 146] on input "Search Form" at bounding box center [341, 152] width 137 height 23
type input "N"
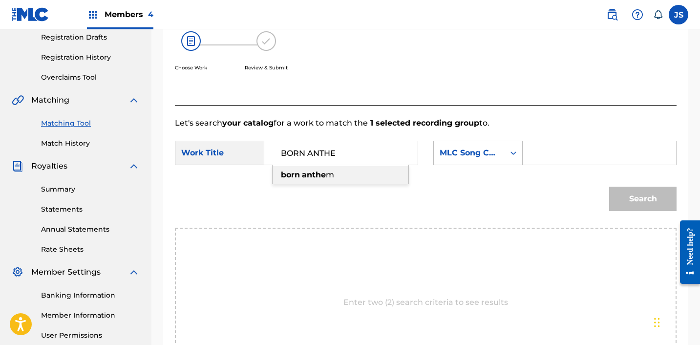
click at [307, 181] on div "born [PERSON_NAME]" at bounding box center [341, 175] width 136 height 18
type input "born anthem"
click at [469, 131] on form "SearchWithCriteria414b86d3-b7af-4cf7-b47f-407988726bfc Work Title born anthem S…" at bounding box center [426, 178] width 502 height 99
click at [468, 153] on div "MLC Song Code" at bounding box center [469, 153] width 59 height 12
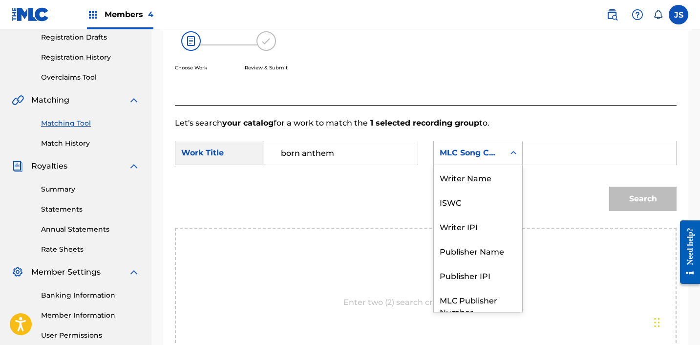
scroll to position [36, 0]
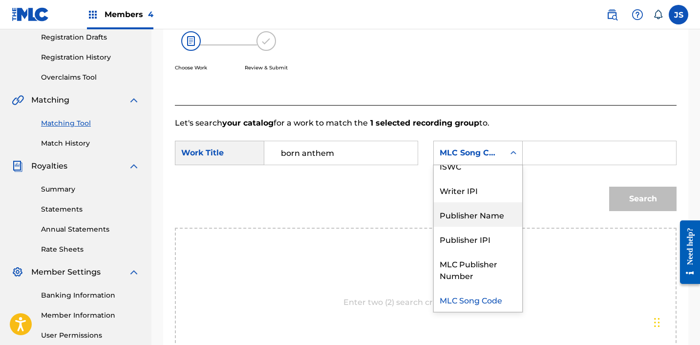
click at [477, 207] on div "Publisher Name" at bounding box center [478, 214] width 88 height 24
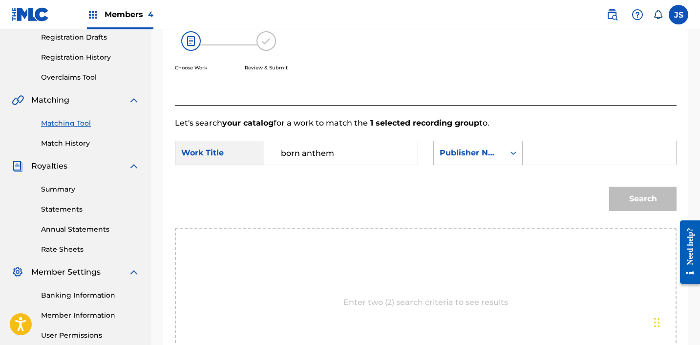
click at [555, 152] on input "Search Form" at bounding box center [599, 152] width 137 height 23
type input "ICHUTUS"
click at [631, 199] on button "Search" at bounding box center [643, 199] width 67 height 24
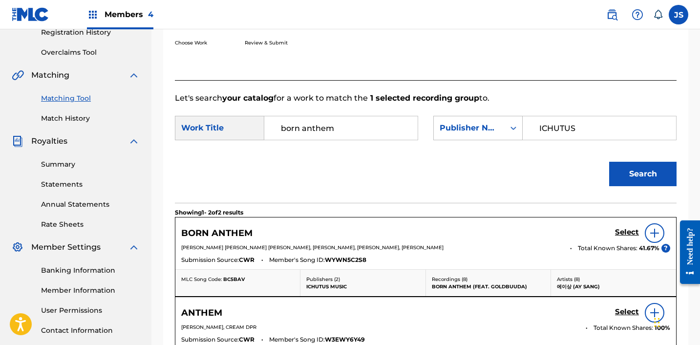
scroll to position [196, 0]
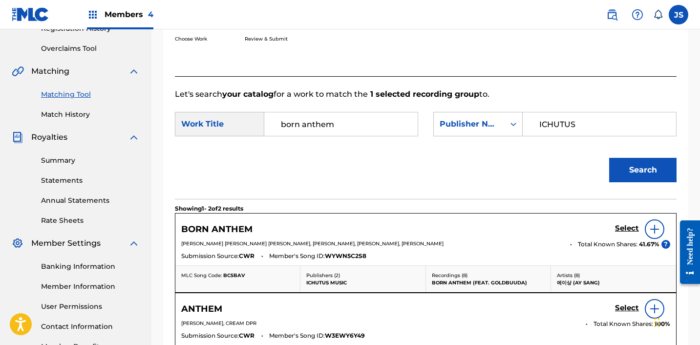
click at [622, 226] on h5 "Select" at bounding box center [627, 228] width 24 height 9
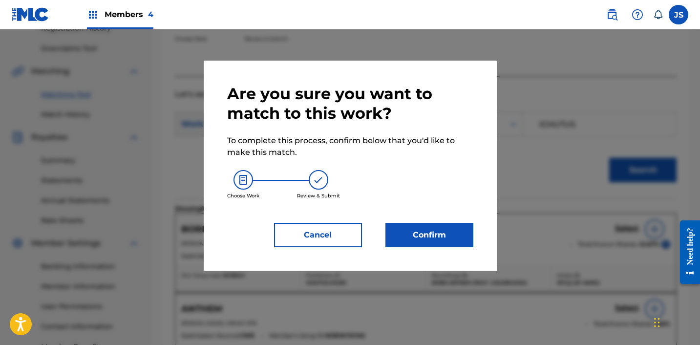
click at [430, 229] on button "Confirm" at bounding box center [430, 235] width 88 height 24
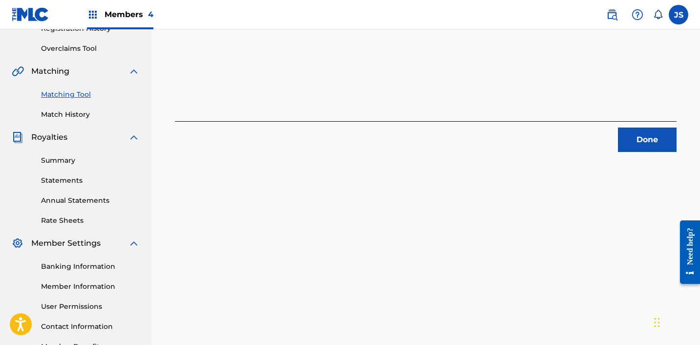
click at [636, 135] on button "Done" at bounding box center [647, 140] width 59 height 24
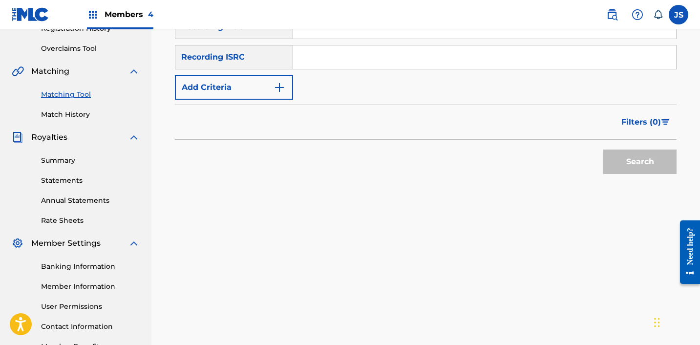
click at [430, 69] on div "SearchWithCriteria1a13cc2f-d32b-4c23-90a7-a66a3fddc11a Recording Title SearchWi…" at bounding box center [426, 57] width 502 height 85
click at [430, 62] on input "Search Form" at bounding box center [484, 56] width 383 height 23
paste input "KRMIM2035390"
type input "KRMIM2035390"
click at [604, 150] on button "Search" at bounding box center [640, 162] width 73 height 24
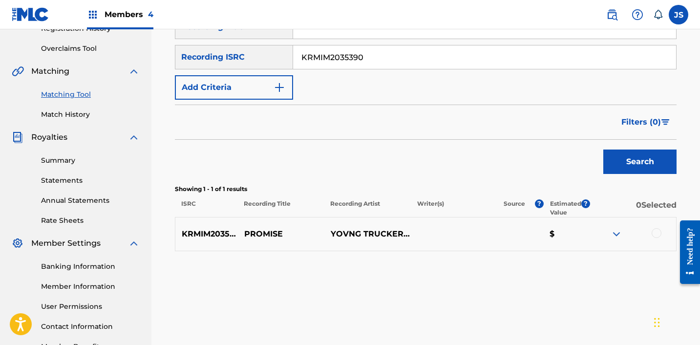
scroll to position [228, 0]
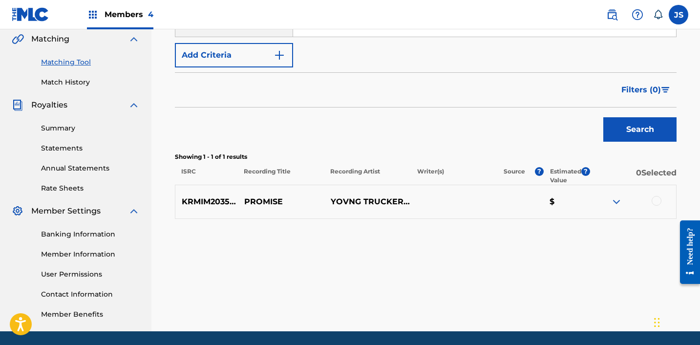
click at [653, 207] on div at bounding box center [633, 202] width 87 height 12
click at [654, 201] on div at bounding box center [657, 201] width 10 height 10
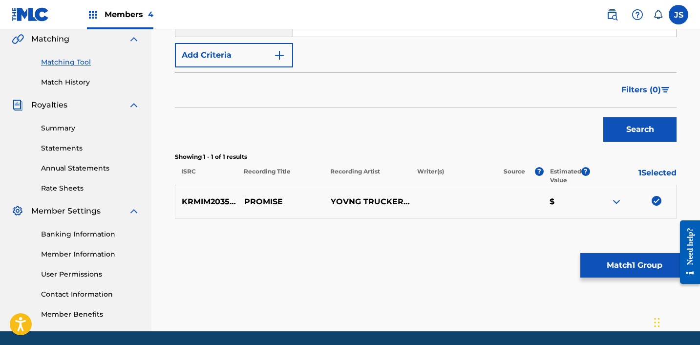
click at [631, 259] on button "Match 1 Group" at bounding box center [635, 265] width 108 height 24
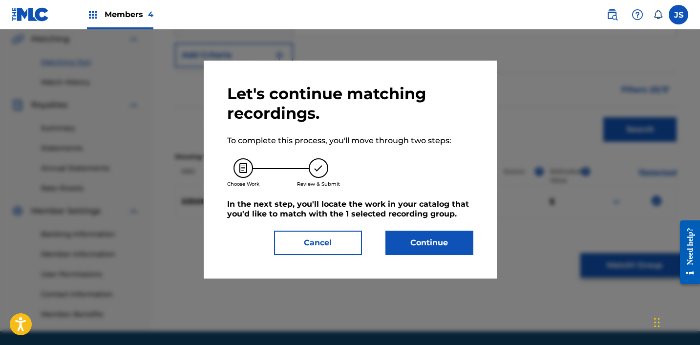
click at [457, 249] on button "Continue" at bounding box center [430, 243] width 88 height 24
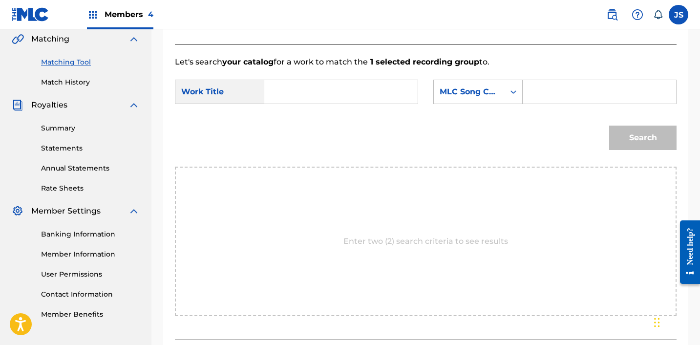
click at [378, 89] on input "Search Form" at bounding box center [341, 91] width 137 height 23
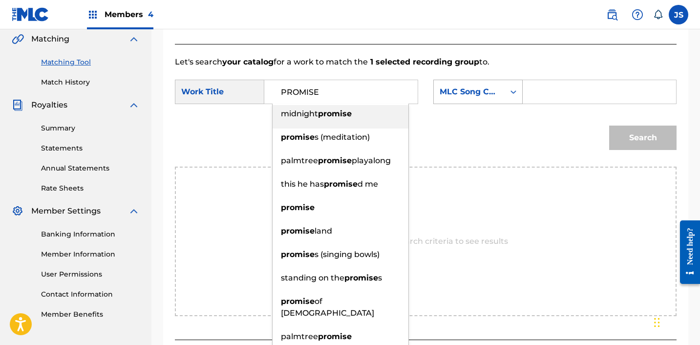
type input "PROMISE"
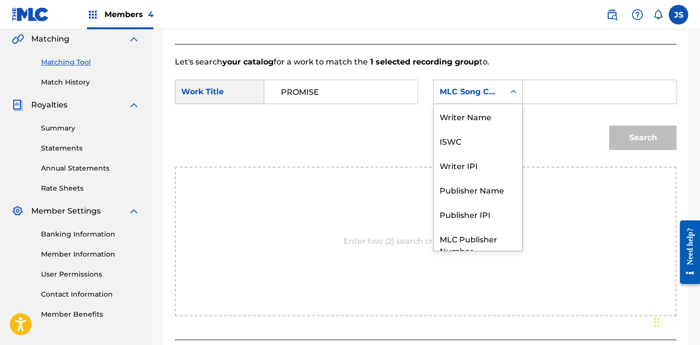
click at [477, 89] on div "MLC Song Code" at bounding box center [469, 92] width 59 height 12
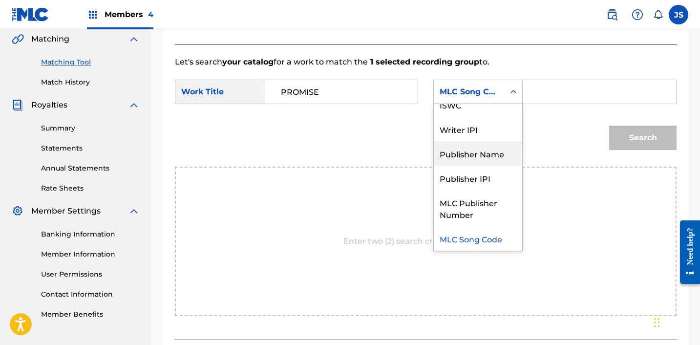
click at [481, 146] on div "Publisher Name" at bounding box center [478, 153] width 88 height 24
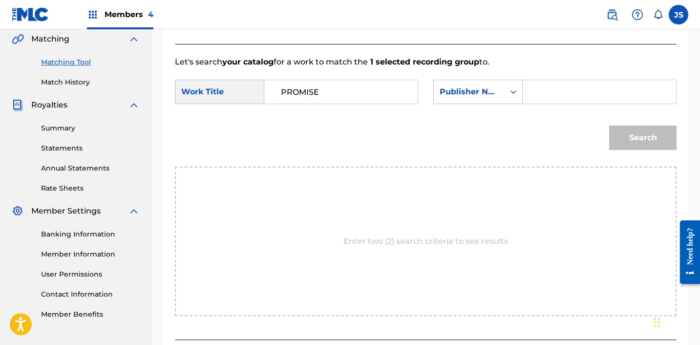
click at [550, 107] on div "SearchWithCriteria414b86d3-b7af-4cf7-b47f-407988726bfc Work Title PROMISE Searc…" at bounding box center [426, 95] width 502 height 30
click at [550, 96] on input "Search Form" at bounding box center [599, 91] width 137 height 23
type input "ICHUTUS"
click at [634, 144] on button "Search" at bounding box center [643, 138] width 67 height 24
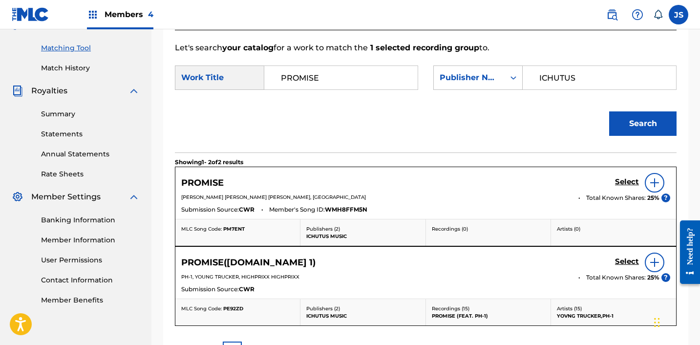
scroll to position [242, 0]
click at [631, 185] on h5 "Select" at bounding box center [627, 181] width 24 height 9
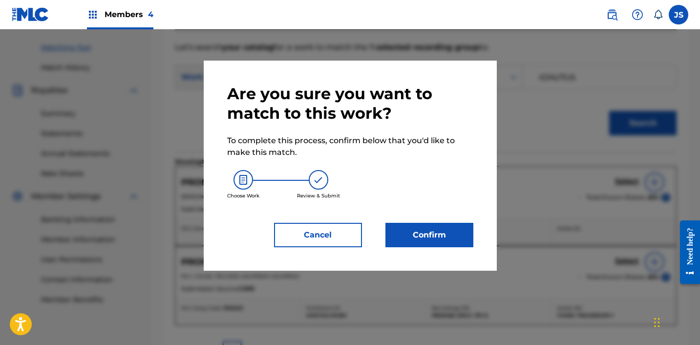
click at [423, 229] on button "Confirm" at bounding box center [430, 235] width 88 height 24
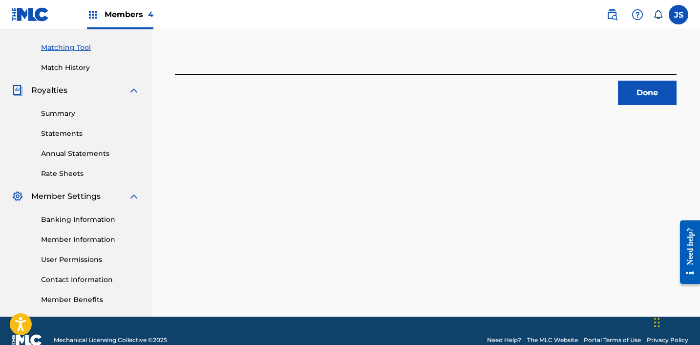
click at [652, 105] on button "Done" at bounding box center [647, 93] width 59 height 24
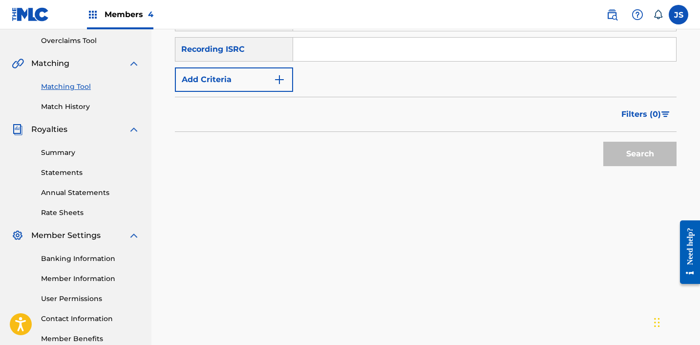
scroll to position [200, 0]
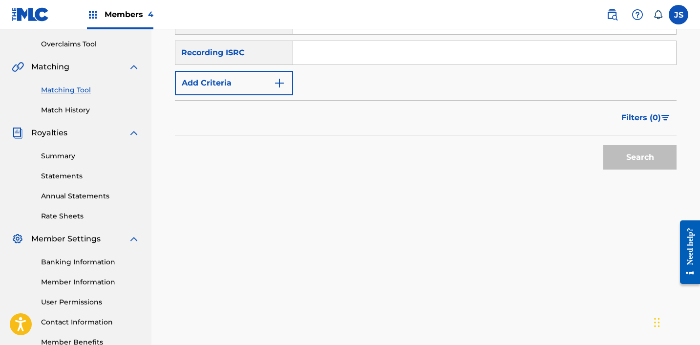
click at [504, 53] on input "Search Form" at bounding box center [484, 52] width 383 height 23
paste input "KRMIM1907341"
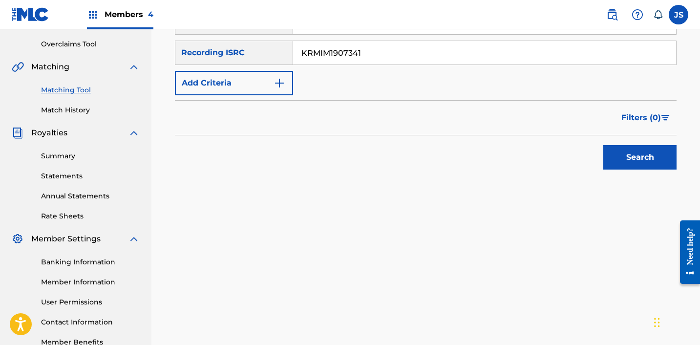
type input "KRMIM1907341"
click at [604, 145] on button "Search" at bounding box center [640, 157] width 73 height 24
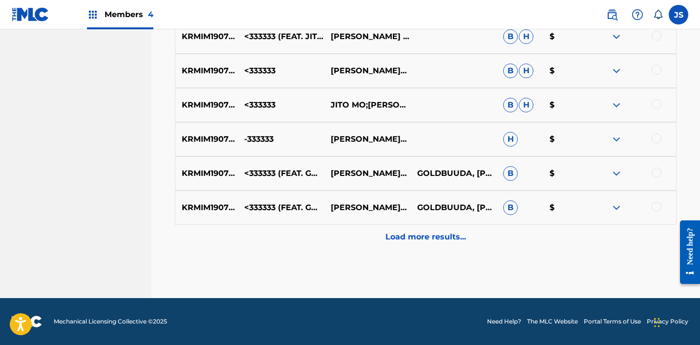
click at [552, 248] on div "Load more results..." at bounding box center [426, 237] width 502 height 24
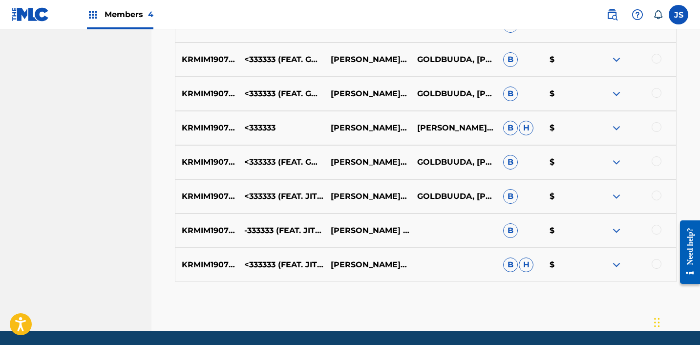
scroll to position [677, 0]
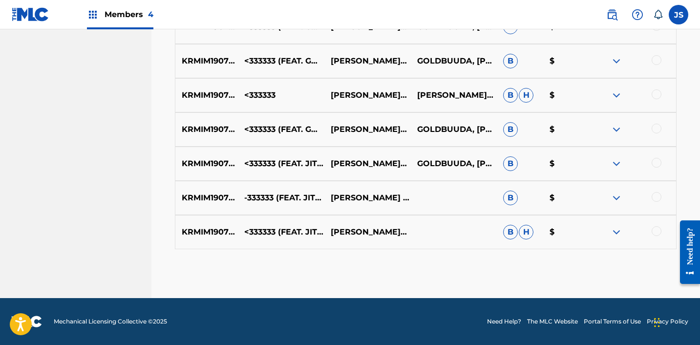
click at [658, 231] on div at bounding box center [657, 231] width 10 height 10
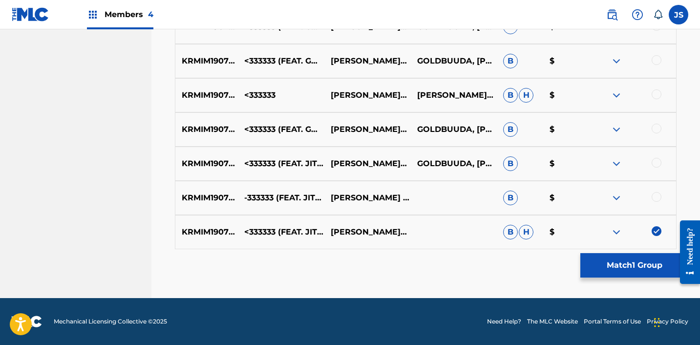
click at [656, 196] on div at bounding box center [657, 197] width 10 height 10
click at [656, 163] on div at bounding box center [657, 163] width 10 height 10
click at [658, 127] on div at bounding box center [657, 129] width 10 height 10
click at [656, 92] on div at bounding box center [657, 94] width 10 height 10
click at [656, 62] on div at bounding box center [657, 60] width 10 height 10
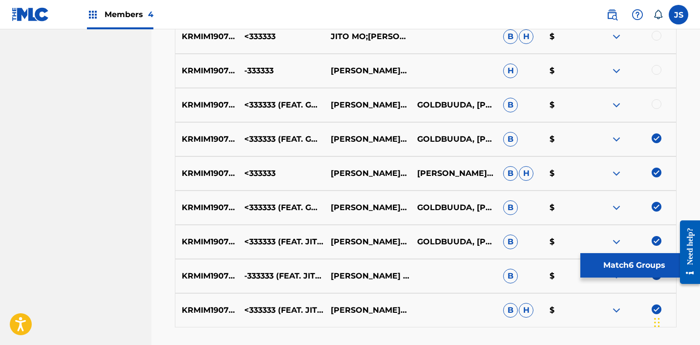
scroll to position [595, 0]
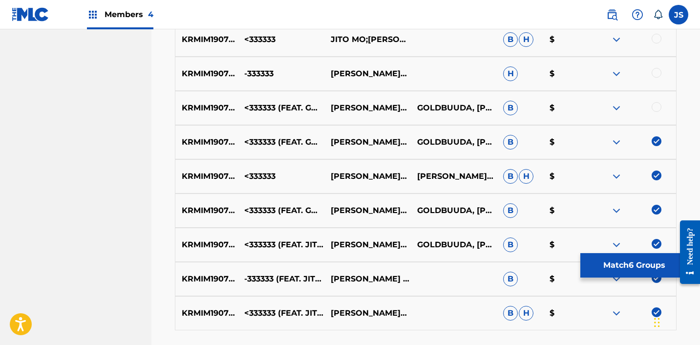
click at [656, 105] on div at bounding box center [657, 107] width 10 height 10
click at [656, 70] on div at bounding box center [657, 73] width 10 height 10
click at [655, 40] on div at bounding box center [657, 39] width 10 height 10
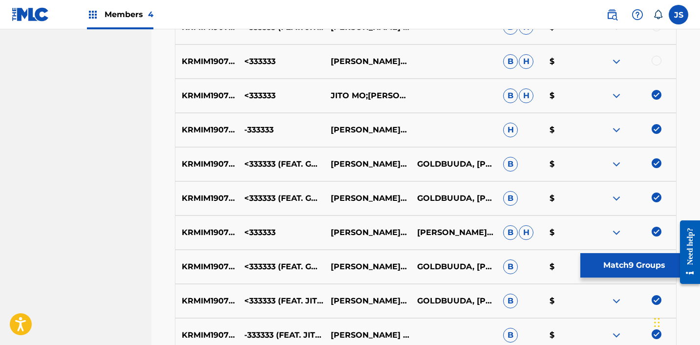
scroll to position [538, 0]
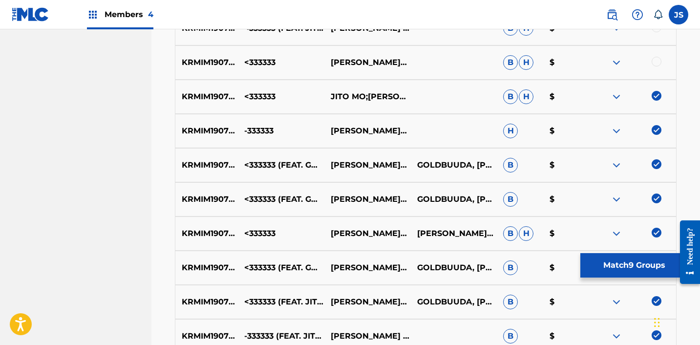
click at [655, 62] on div at bounding box center [657, 62] width 10 height 10
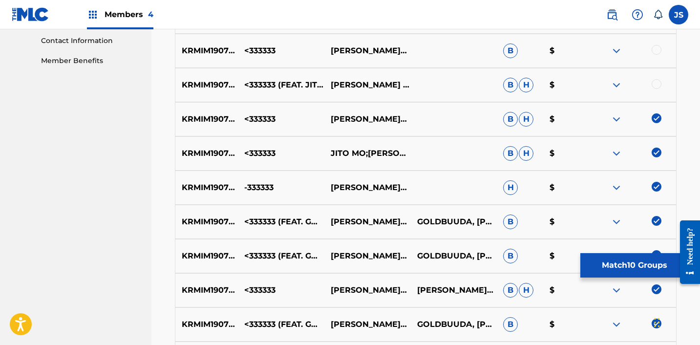
scroll to position [481, 0]
click at [656, 54] on div at bounding box center [657, 50] width 10 height 10
click at [656, 84] on div at bounding box center [657, 85] width 10 height 10
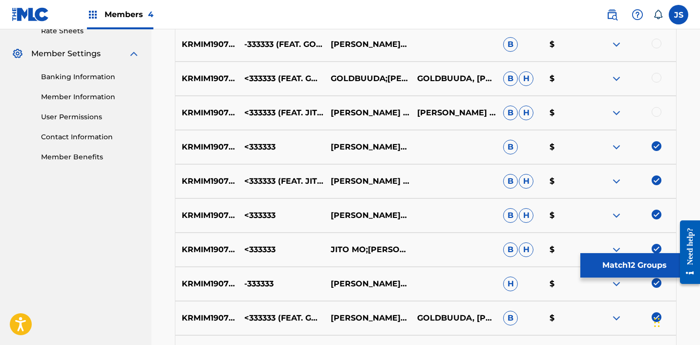
scroll to position [383, 0]
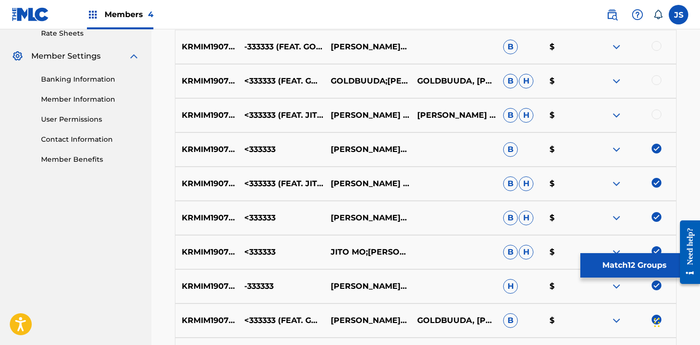
click at [654, 47] on div at bounding box center [657, 46] width 10 height 10
click at [660, 79] on div at bounding box center [657, 80] width 10 height 10
click at [660, 115] on div at bounding box center [657, 114] width 10 height 10
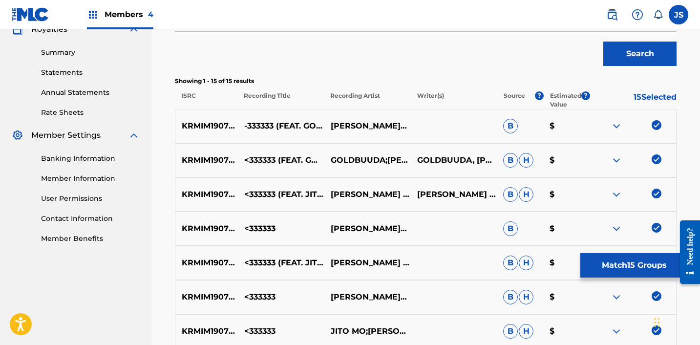
scroll to position [301, 0]
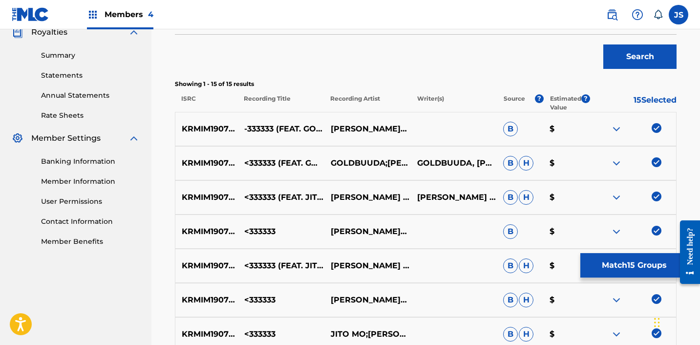
click at [612, 265] on button "Match 15 Groups" at bounding box center [635, 265] width 108 height 24
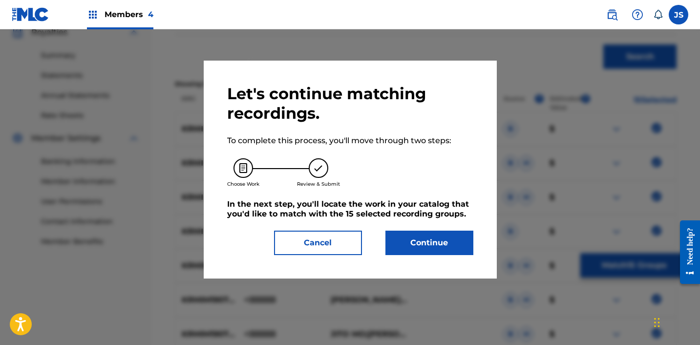
click at [426, 245] on button "Continue" at bounding box center [430, 243] width 88 height 24
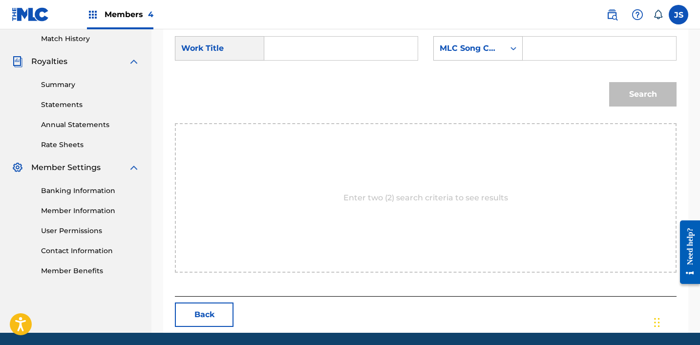
scroll to position [269, 0]
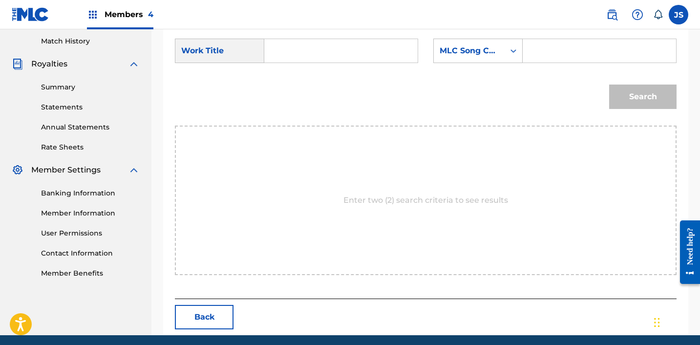
click at [319, 49] on input "Search Form" at bounding box center [341, 50] width 137 height 23
type input "1"
type input "-33333"
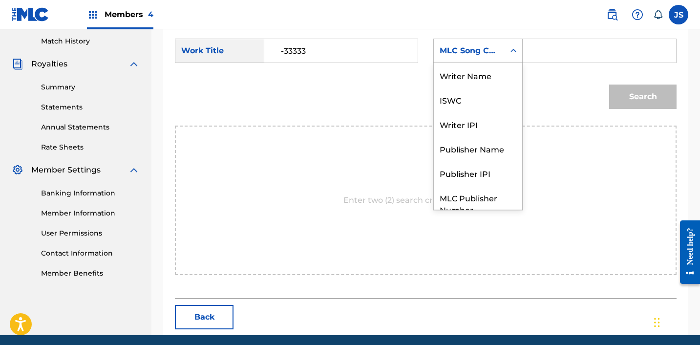
click at [450, 49] on div "MLC Song Code" at bounding box center [469, 51] width 59 height 12
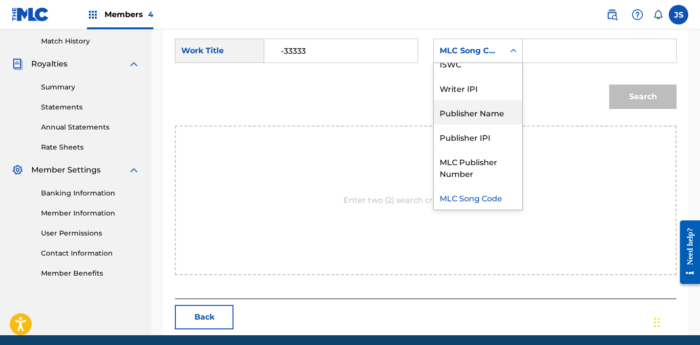
click at [463, 109] on div "Publisher Name" at bounding box center [478, 112] width 88 height 24
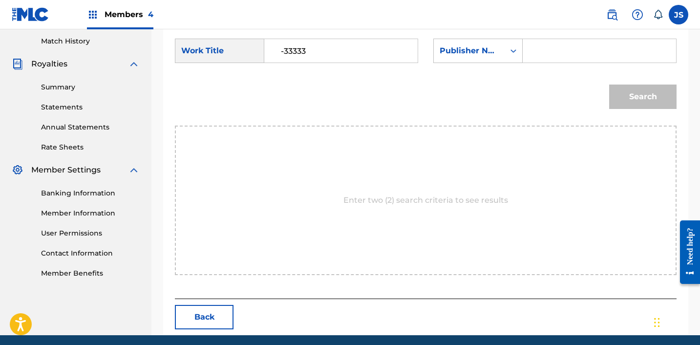
click at [557, 57] on input "Search Form" at bounding box center [599, 50] width 137 height 23
type input "ICHUTUS"
click at [615, 91] on button "Search" at bounding box center [643, 97] width 67 height 24
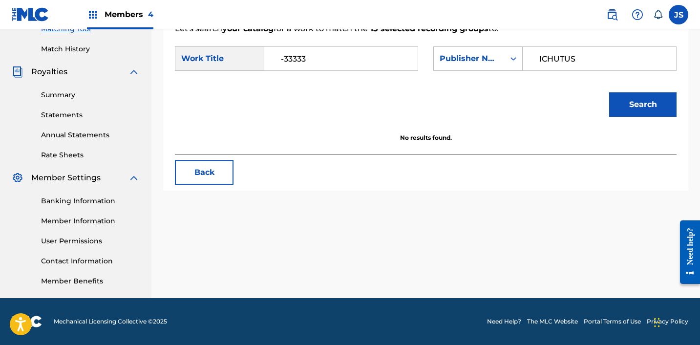
click at [347, 58] on input "-33333" at bounding box center [341, 58] width 137 height 23
paste input "<333333 (FEAT.JITO MO)"
type input "<333333 (FEAT.JITO MO)"
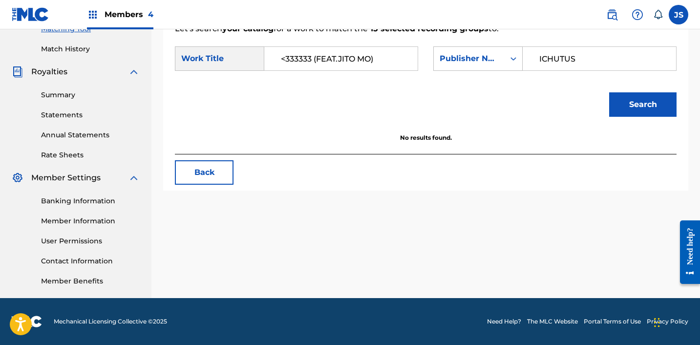
click at [610, 92] on button "Search" at bounding box center [643, 104] width 67 height 24
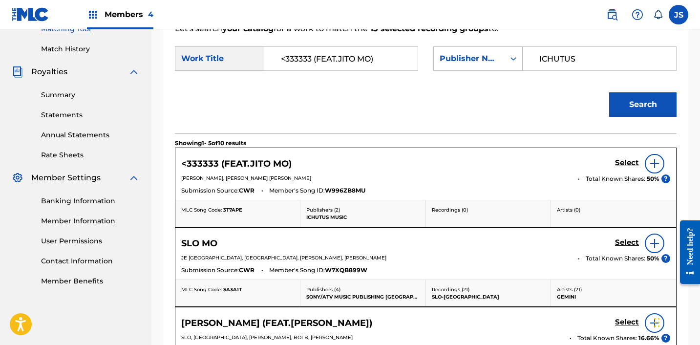
click at [623, 158] on h5 "Select" at bounding box center [627, 162] width 24 height 9
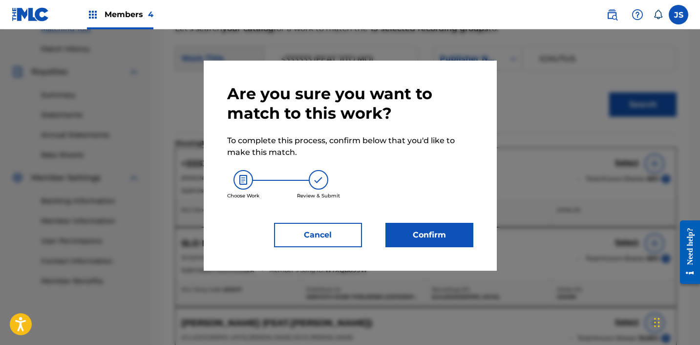
click at [413, 235] on button "Confirm" at bounding box center [430, 235] width 88 height 24
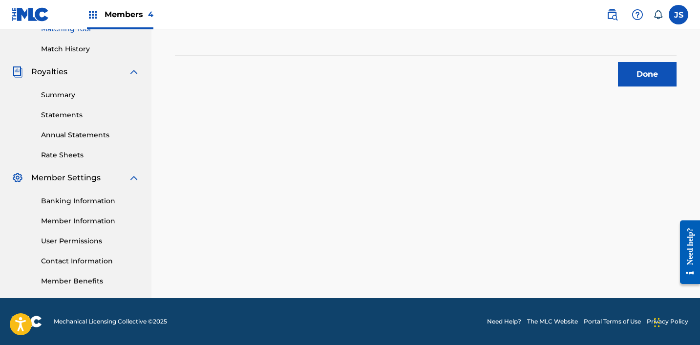
click at [638, 68] on button "Done" at bounding box center [647, 74] width 59 height 24
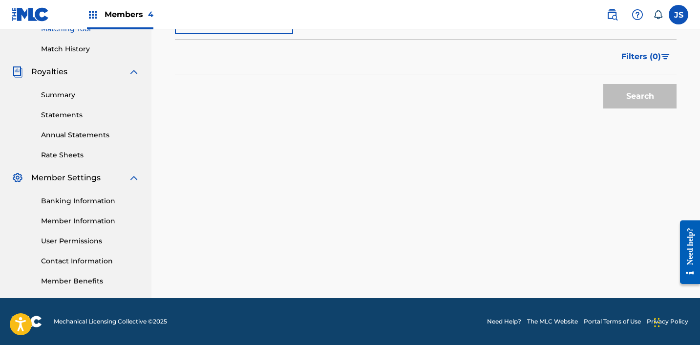
scroll to position [219, 0]
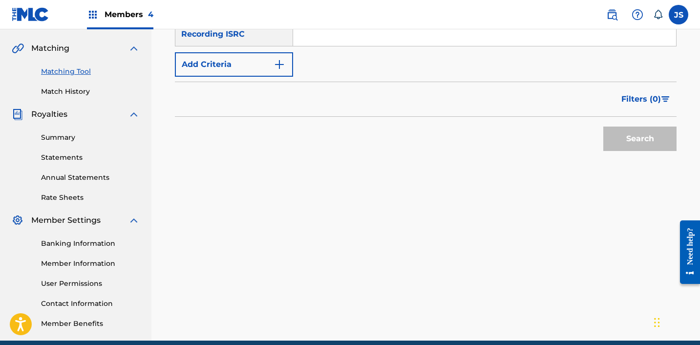
click at [473, 42] on input "Search Form" at bounding box center [484, 33] width 383 height 23
type input "V"
paste input "KRC391800048"
type input "KRC391800048"
click at [604, 127] on button "Search" at bounding box center [640, 139] width 73 height 24
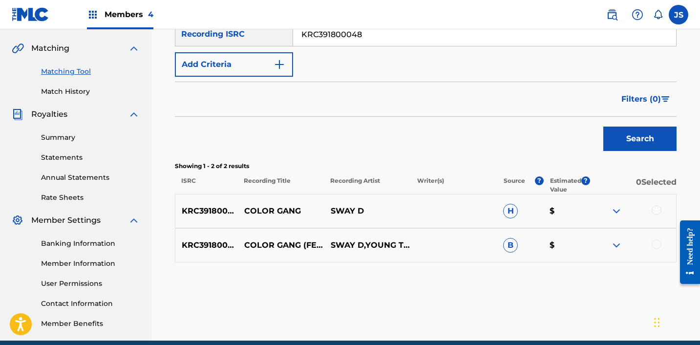
click at [655, 247] on div at bounding box center [657, 245] width 10 height 10
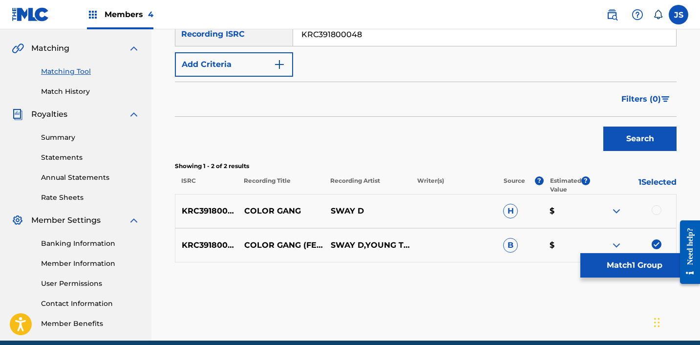
click at [658, 208] on div at bounding box center [657, 210] width 10 height 10
click at [635, 266] on button "Match 2 Groups" at bounding box center [635, 265] width 108 height 24
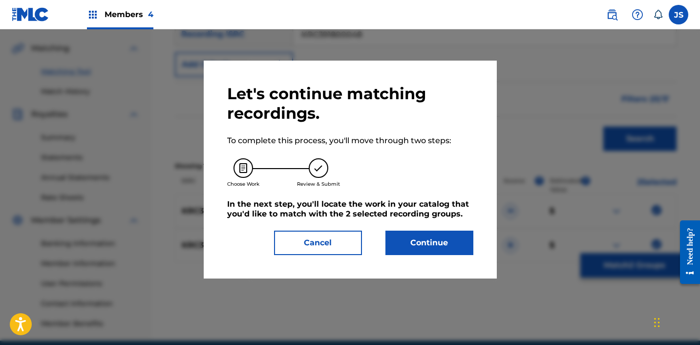
click at [458, 254] on button "Continue" at bounding box center [430, 243] width 88 height 24
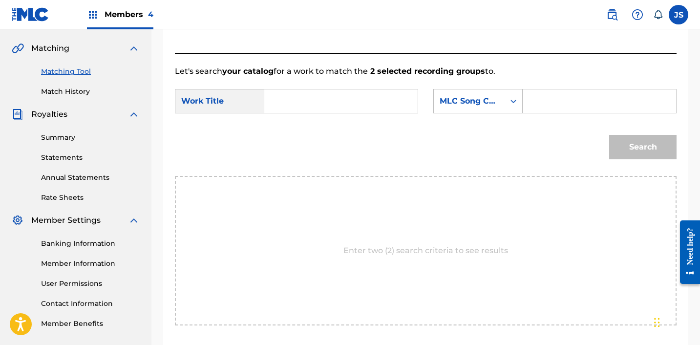
click at [296, 98] on input "Search Form" at bounding box center [341, 100] width 137 height 23
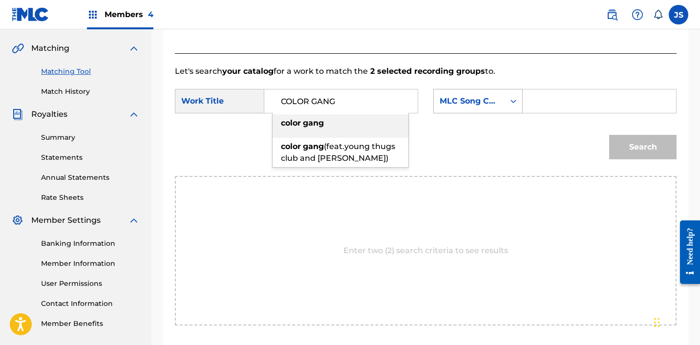
type input "COLOR GANG"
click at [443, 101] on div "MLC Song Code" at bounding box center [469, 101] width 59 height 12
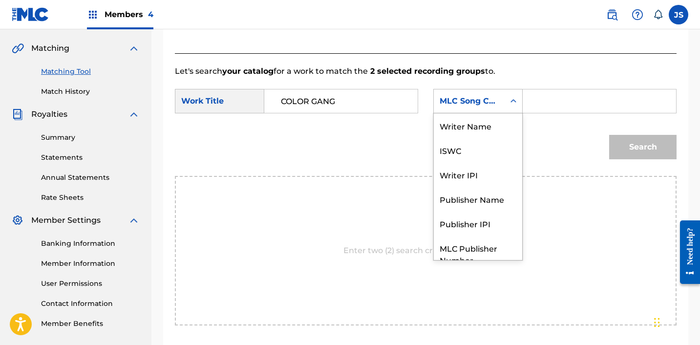
scroll to position [36, 0]
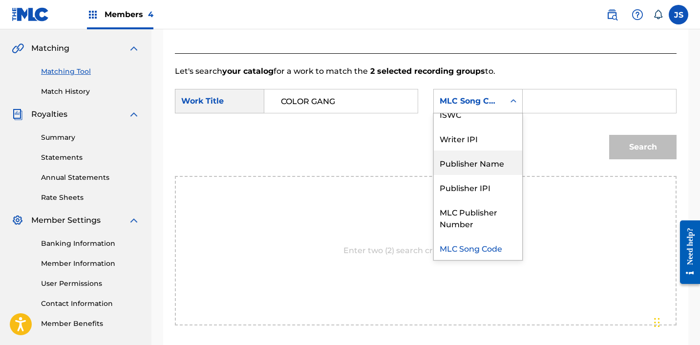
click at [482, 163] on div "Publisher Name" at bounding box center [478, 163] width 88 height 24
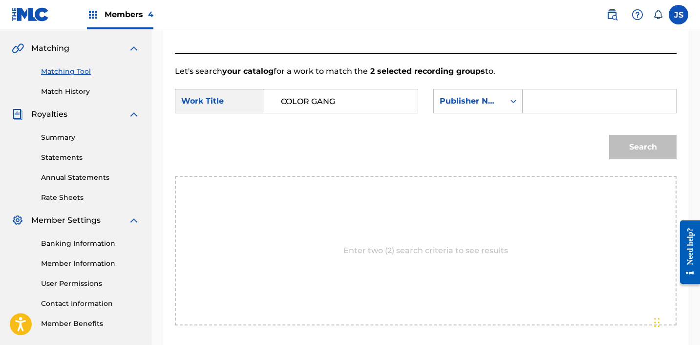
click at [589, 88] on form "SearchWithCriteria414b86d3-b7af-4cf7-b47f-407988726bfc Work Title COLOR GANG Se…" at bounding box center [426, 126] width 502 height 99
click at [603, 115] on div "SearchWithCriteria414b86d3-b7af-4cf7-b47f-407988726bfc Work Title COLOR GANG Se…" at bounding box center [426, 104] width 502 height 30
click at [605, 111] on input "Search Form" at bounding box center [599, 100] width 137 height 23
click at [630, 143] on button "Search" at bounding box center [643, 147] width 67 height 24
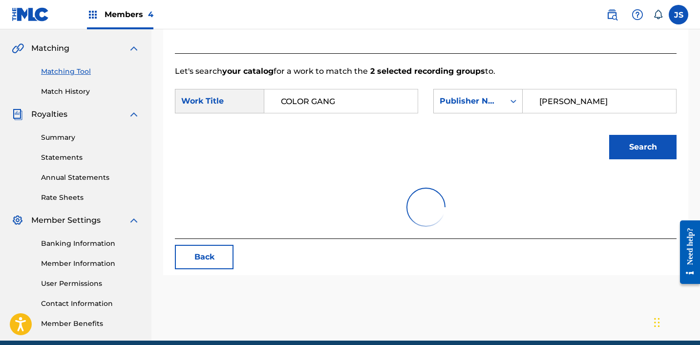
click at [630, 143] on button "Search" at bounding box center [643, 147] width 67 height 24
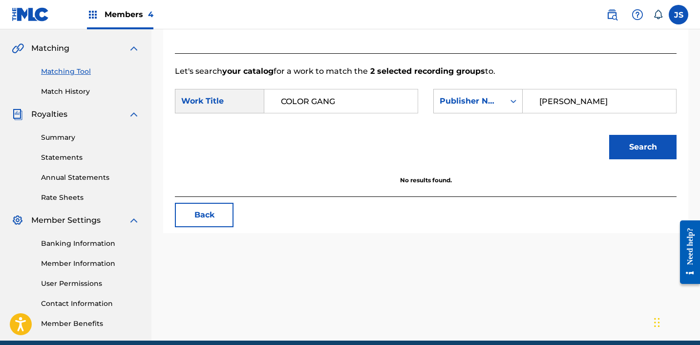
click at [581, 113] on div "SearchWithCriteria414b86d3-b7af-4cf7-b47f-407988726bfc Work Title COLOR GANG Se…" at bounding box center [426, 104] width 502 height 30
click at [581, 101] on input "[PERSON_NAME]" at bounding box center [599, 100] width 137 height 23
click at [581, 100] on input "[PERSON_NAME]" at bounding box center [599, 100] width 137 height 23
click at [610, 135] on button "Search" at bounding box center [643, 147] width 67 height 24
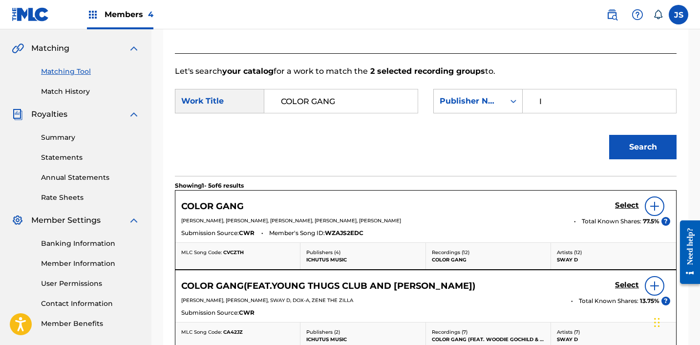
type input "ICHUTUS"
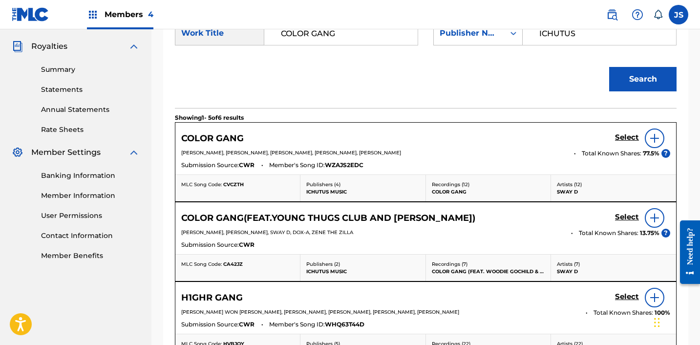
scroll to position [288, 0]
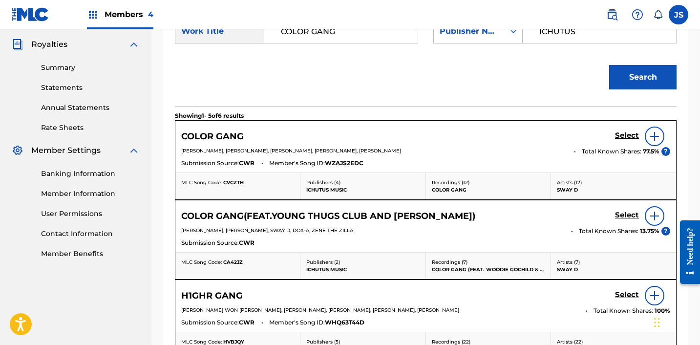
click at [620, 140] on h5 "Select" at bounding box center [627, 135] width 24 height 9
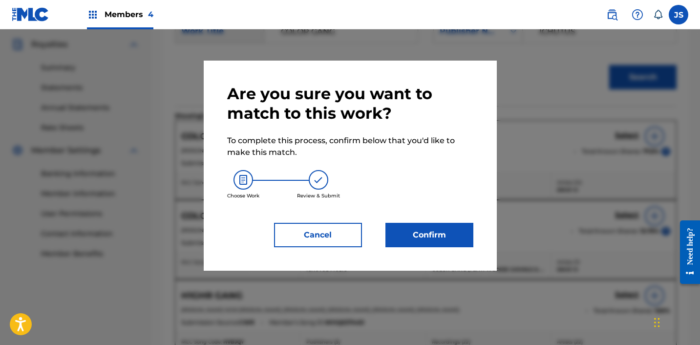
click at [443, 232] on button "Confirm" at bounding box center [430, 235] width 88 height 24
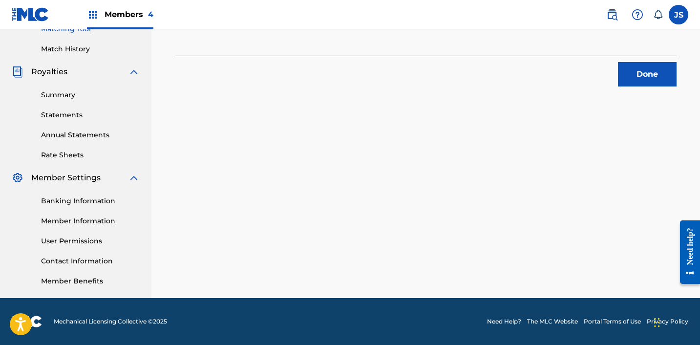
click at [656, 62] on button "Done" at bounding box center [647, 74] width 59 height 24
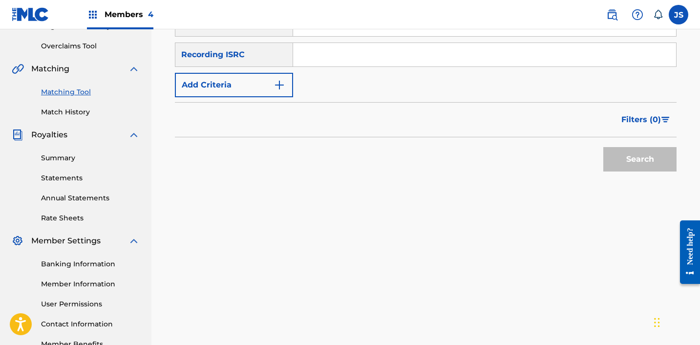
scroll to position [197, 0]
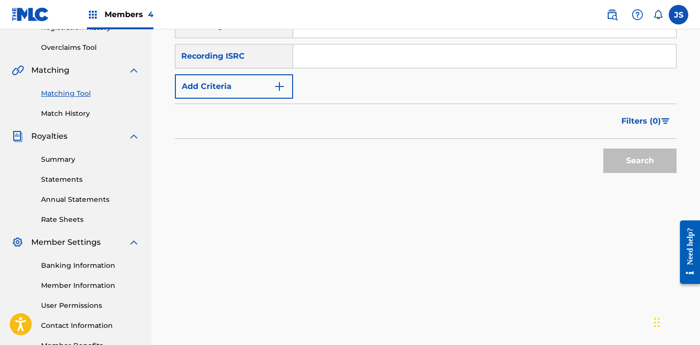
click at [419, 54] on input "Search Form" at bounding box center [484, 55] width 383 height 23
paste input "KRB472300434"
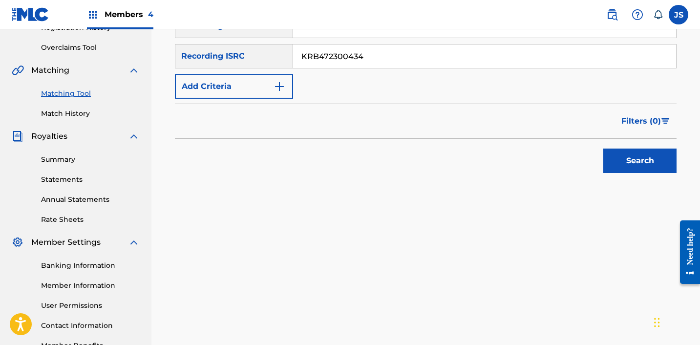
type input "KRB472300434"
click at [604, 149] on button "Search" at bounding box center [640, 161] width 73 height 24
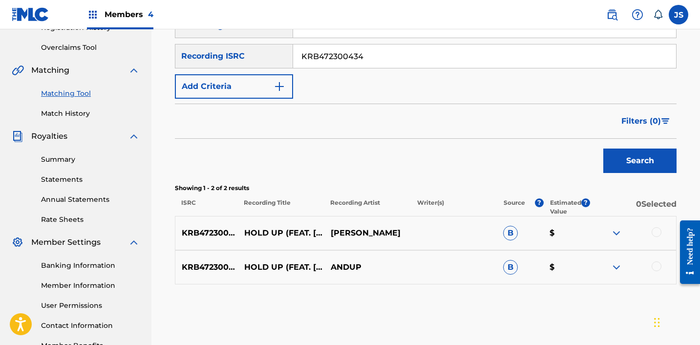
click at [657, 227] on div at bounding box center [657, 232] width 10 height 10
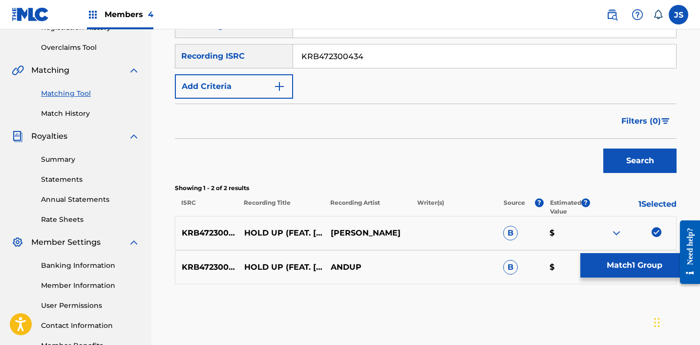
scroll to position [261, 0]
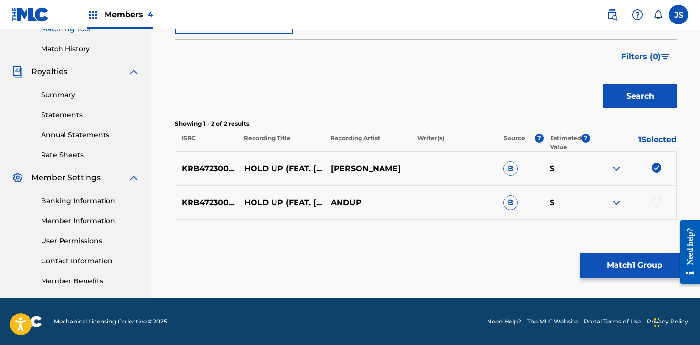
click at [659, 202] on div at bounding box center [657, 202] width 10 height 10
click at [637, 271] on button "Match 2 Groups" at bounding box center [635, 265] width 108 height 24
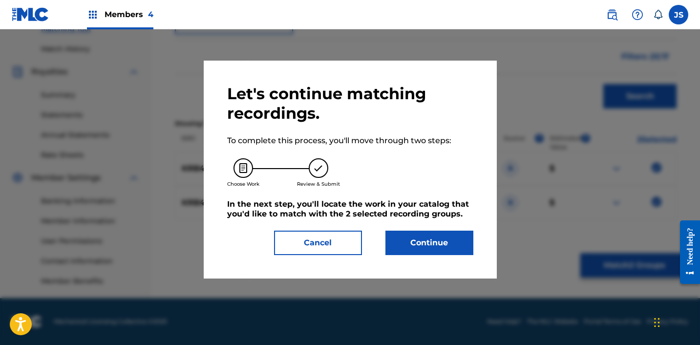
click at [413, 251] on button "Continue" at bounding box center [430, 243] width 88 height 24
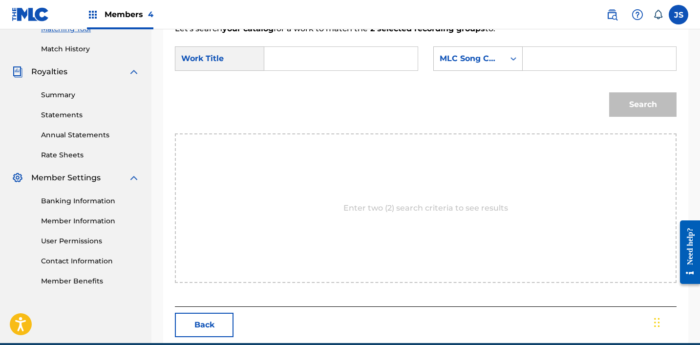
click at [354, 66] on input "Search Form" at bounding box center [341, 58] width 137 height 23
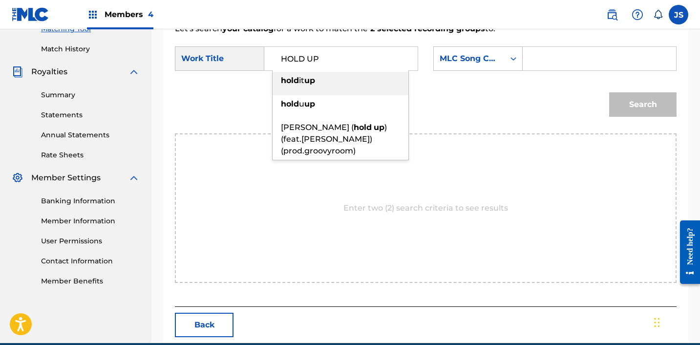
click at [356, 49] on input "HOLD UP" at bounding box center [341, 58] width 137 height 23
paste input "(FEAT.[PERSON_NAME]) (PROD.GROOVYROOM)"
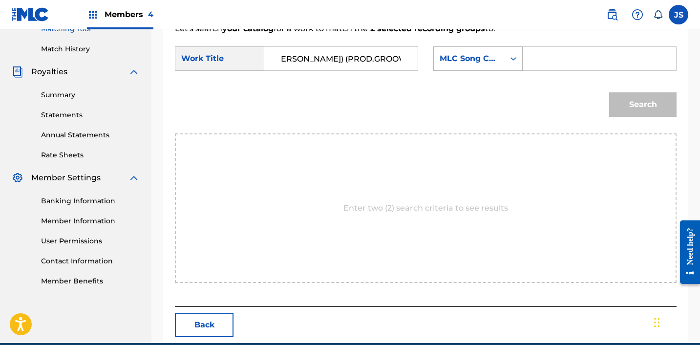
type input "HOLD UP (FEAT.[PERSON_NAME]) (PROD.GROOVYROOM)"
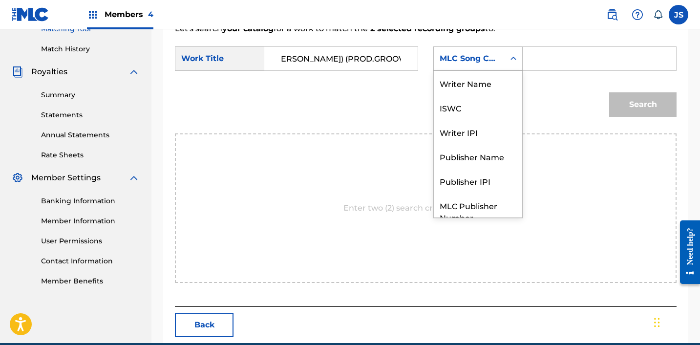
click at [471, 66] on div "MLC Song Code" at bounding box center [469, 58] width 71 height 19
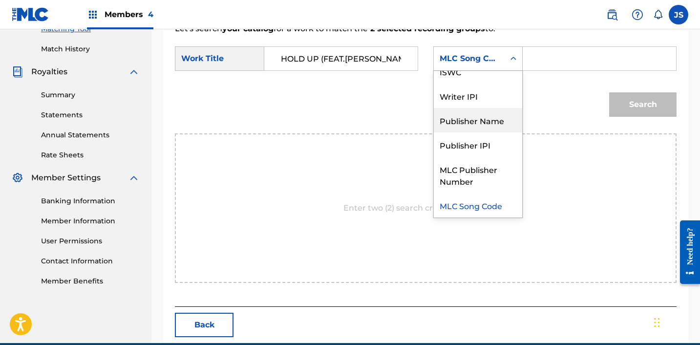
click at [474, 112] on div "Publisher Name" at bounding box center [478, 120] width 88 height 24
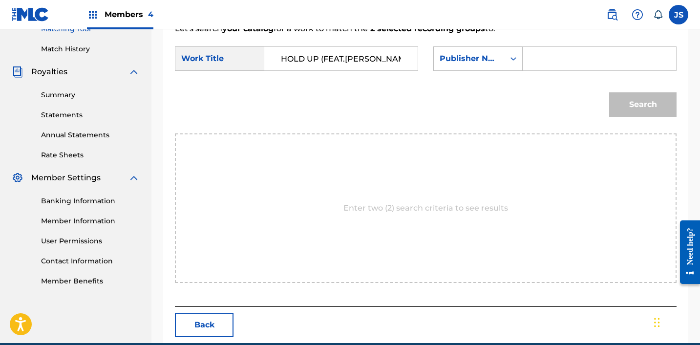
click at [542, 58] on input "Search Form" at bounding box center [599, 58] width 137 height 23
type input "ICHUTUS"
click at [619, 103] on button "Search" at bounding box center [643, 104] width 67 height 24
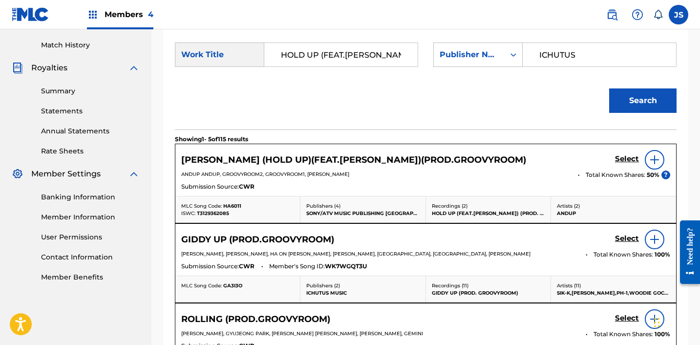
scroll to position [263, 0]
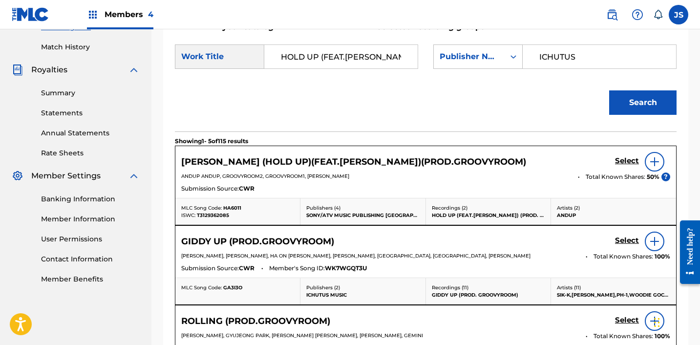
click at [334, 53] on input "HOLD UP (FEAT.[PERSON_NAME]) (PROD.GROOVYROOM)" at bounding box center [341, 56] width 137 height 23
click at [334, 55] on input "HOLD UP (FEAT.[PERSON_NAME]) (PROD.GROOVYROOM)" at bounding box center [341, 56] width 137 height 23
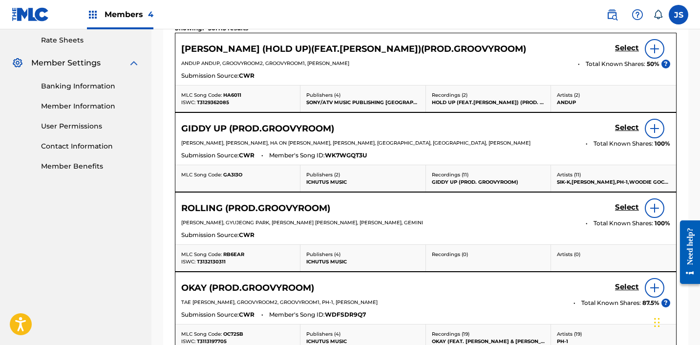
scroll to position [406, 0]
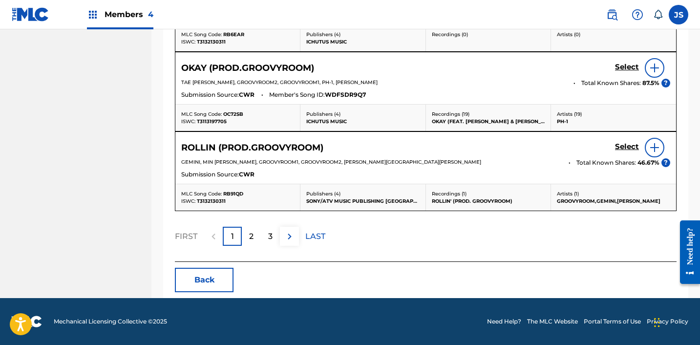
click at [226, 283] on button "Back" at bounding box center [204, 280] width 59 height 24
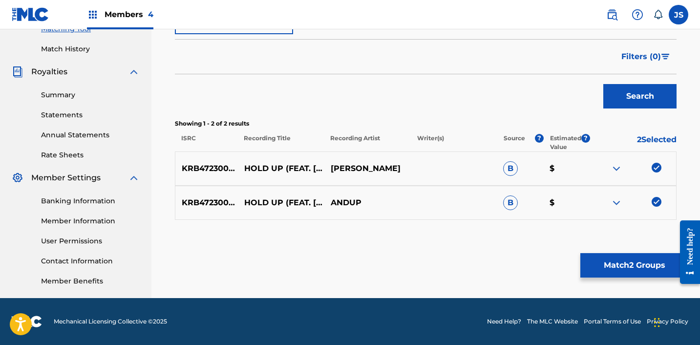
scroll to position [261, 0]
click at [654, 200] on img at bounding box center [657, 202] width 10 height 10
click at [657, 170] on img at bounding box center [657, 168] width 10 height 10
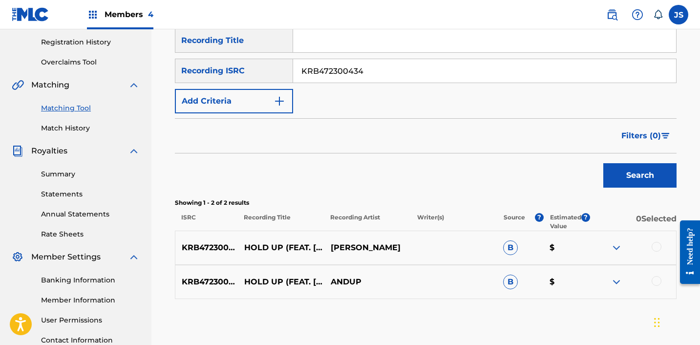
scroll to position [179, 0]
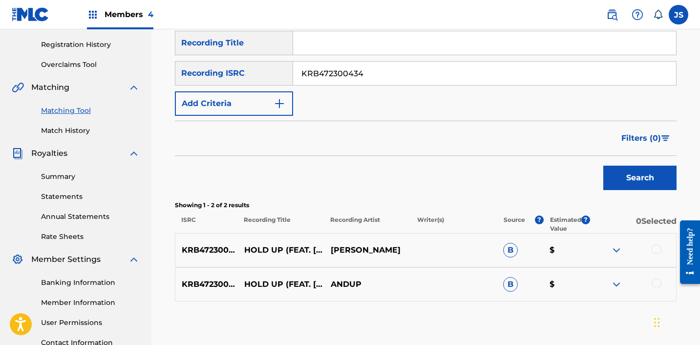
click at [420, 59] on div "SearchWithCriteria1a13cc2f-d32b-4c23-90a7-a66a3fddc11a Recording Title SearchWi…" at bounding box center [426, 73] width 502 height 85
click at [415, 73] on input "KRB472300434" at bounding box center [484, 73] width 383 height 23
paste input "20140"
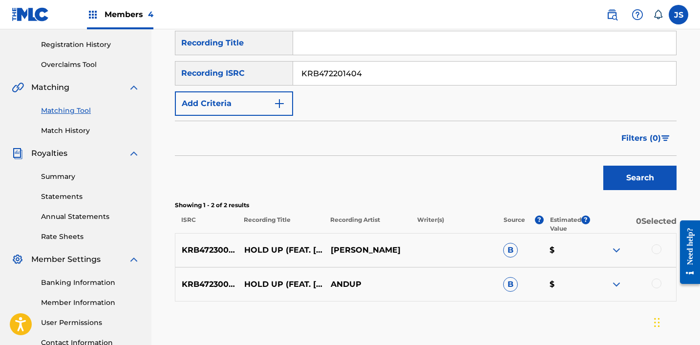
type input "KRB472201404"
click at [604, 166] on button "Search" at bounding box center [640, 178] width 73 height 24
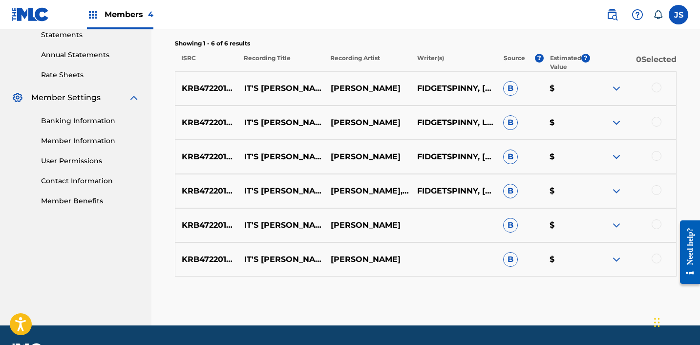
scroll to position [369, 0]
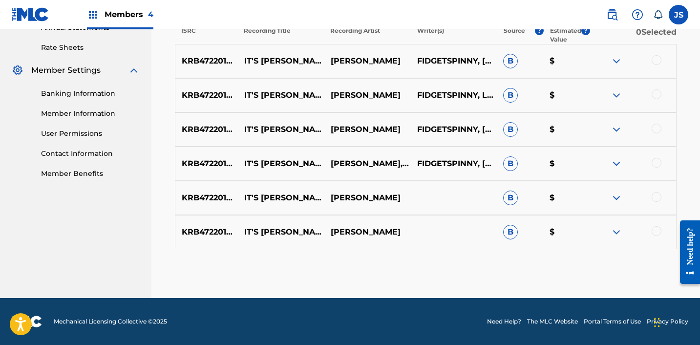
click at [658, 233] on div at bounding box center [657, 231] width 10 height 10
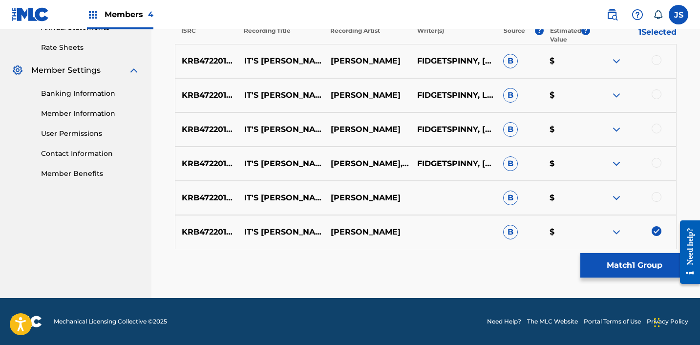
click at [658, 197] on div at bounding box center [657, 197] width 10 height 10
click at [656, 159] on div at bounding box center [657, 163] width 10 height 10
click at [656, 130] on div at bounding box center [657, 129] width 10 height 10
click at [655, 91] on div at bounding box center [657, 94] width 10 height 10
click at [654, 59] on div at bounding box center [657, 60] width 10 height 10
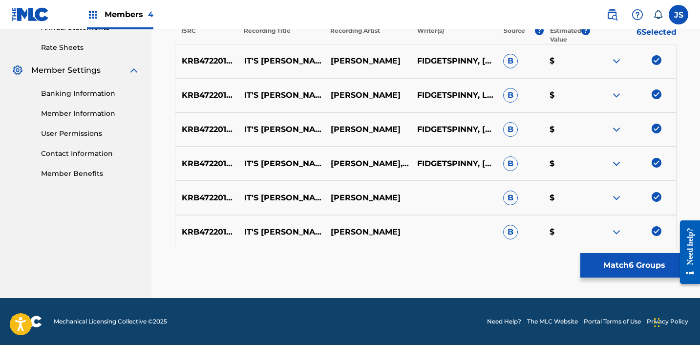
click at [630, 273] on button "Match 6 Groups" at bounding box center [635, 265] width 108 height 24
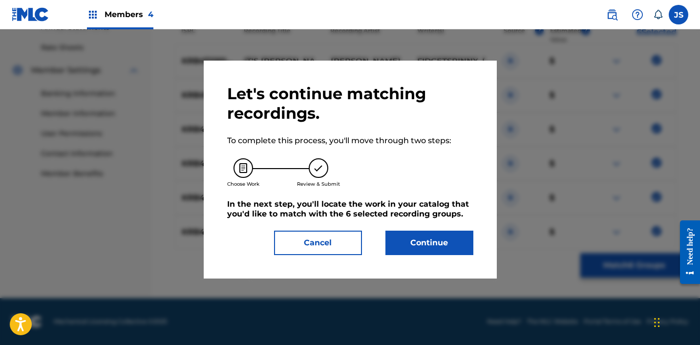
click at [435, 248] on button "Continue" at bounding box center [430, 243] width 88 height 24
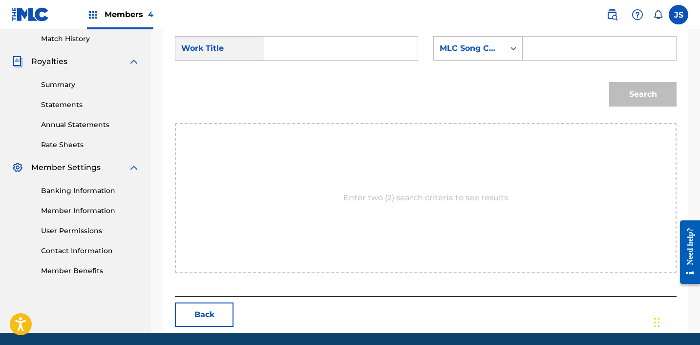
scroll to position [267, 0]
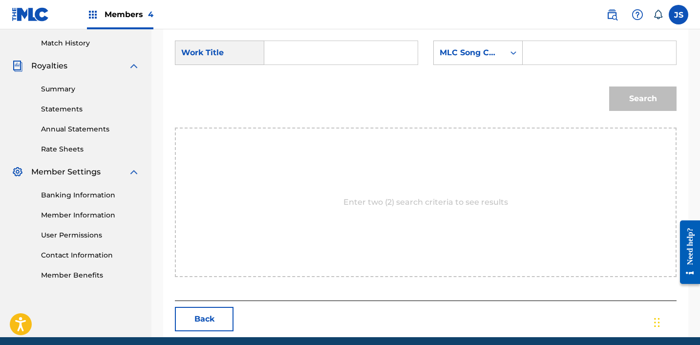
click at [353, 56] on input "Search Form" at bounding box center [341, 52] width 137 height 23
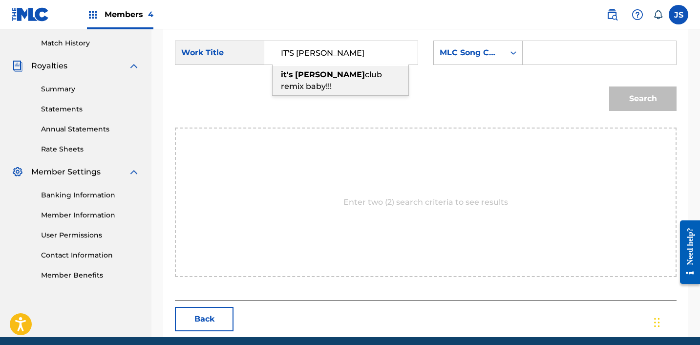
click at [372, 69] on div "it's [PERSON_NAME] club remix baby!!!" at bounding box center [341, 80] width 136 height 29
type input "it's [PERSON_NAME] club remix baby!!!"
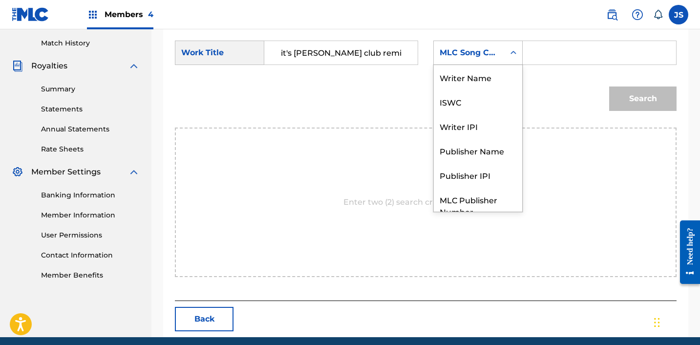
click at [452, 61] on div "MLC Song Code" at bounding box center [469, 53] width 71 height 19
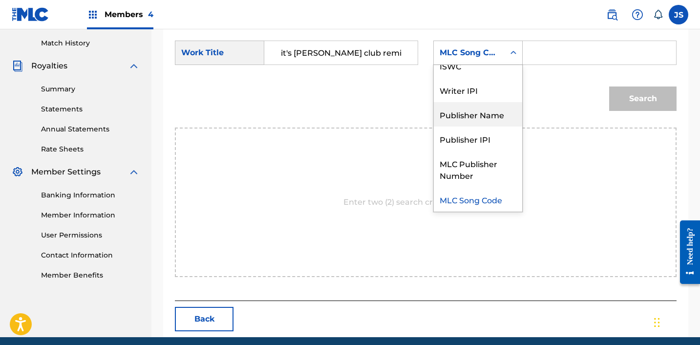
click at [462, 112] on div "Publisher Name" at bounding box center [478, 114] width 88 height 24
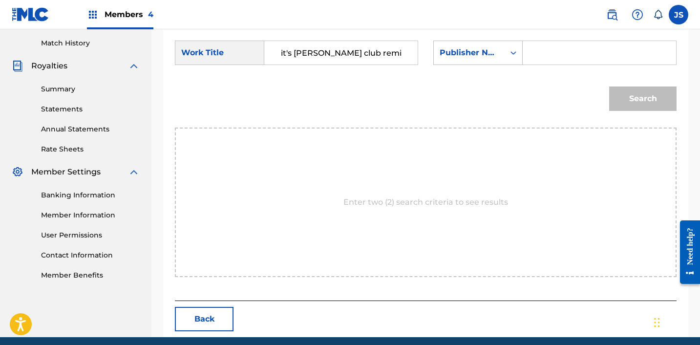
click at [536, 54] on input "Search Form" at bounding box center [599, 52] width 137 height 23
type input "ICHUTUS"
click at [623, 99] on button "Search" at bounding box center [643, 99] width 67 height 24
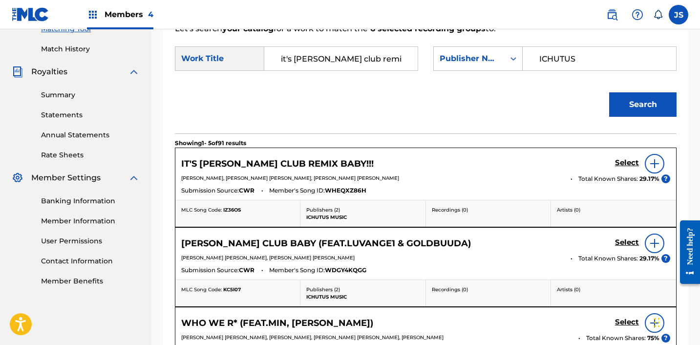
scroll to position [267, 0]
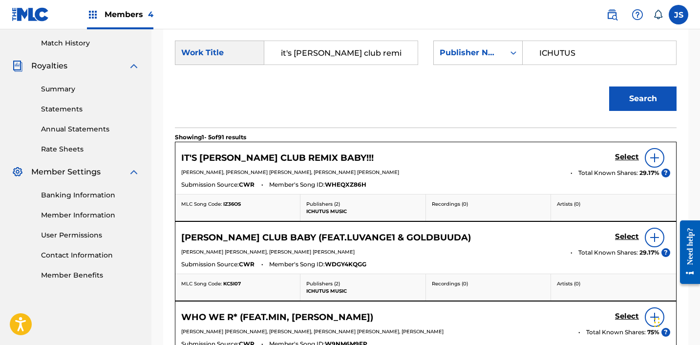
click at [619, 152] on div "Select" at bounding box center [642, 158] width 55 height 20
click at [620, 155] on h5 "Select" at bounding box center [627, 157] width 24 height 9
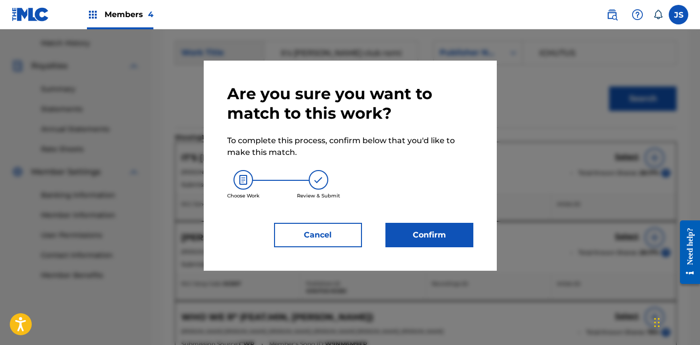
click at [457, 252] on div "Are you sure you want to match to this work? To complete this process, confirm …" at bounding box center [350, 166] width 293 height 210
click at [457, 232] on button "Confirm" at bounding box center [430, 235] width 88 height 24
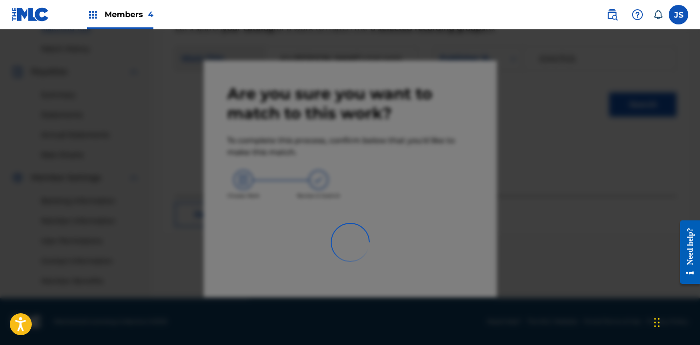
scroll to position [261, 0]
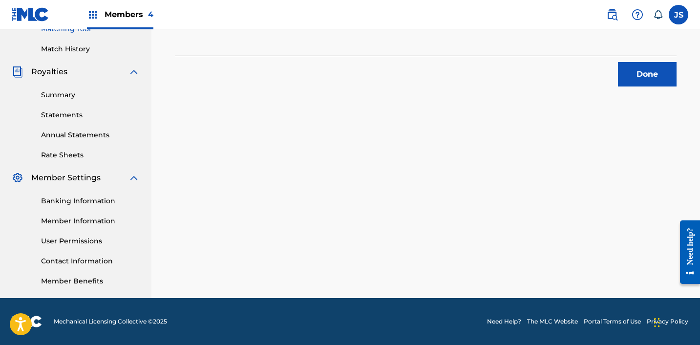
click at [629, 81] on button "Done" at bounding box center [647, 74] width 59 height 24
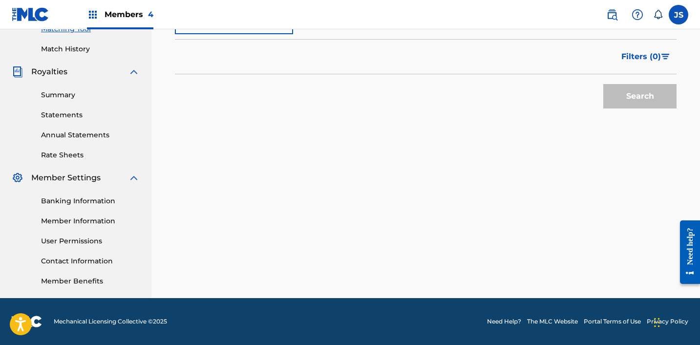
scroll to position [207, 0]
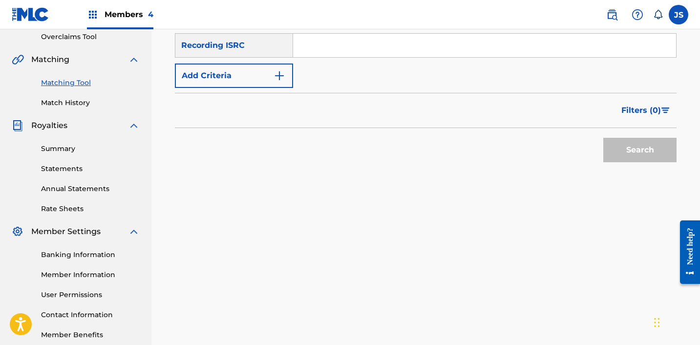
click at [363, 45] on input "Search Form" at bounding box center [484, 45] width 383 height 23
paste input "KRB472200305"
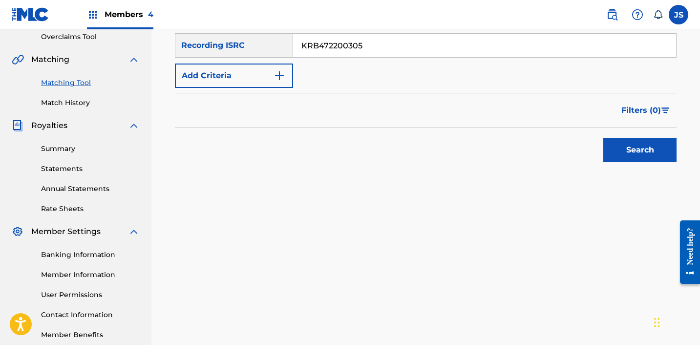
type input "KRB472200305"
click at [604, 138] on button "Search" at bounding box center [640, 150] width 73 height 24
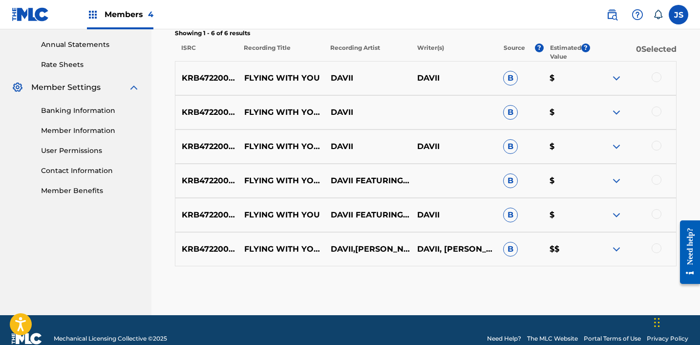
scroll to position [369, 0]
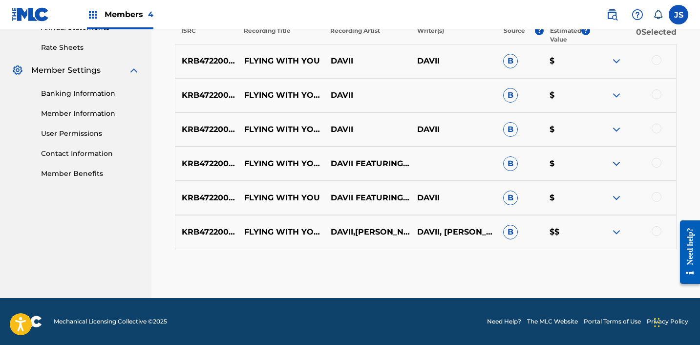
click at [654, 232] on div at bounding box center [657, 231] width 10 height 10
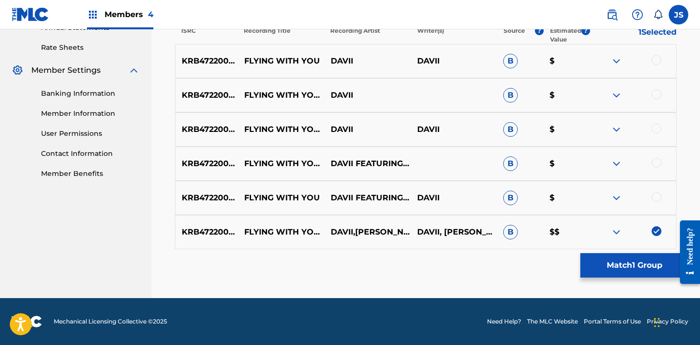
click at [654, 193] on div at bounding box center [657, 197] width 10 height 10
click at [659, 166] on div at bounding box center [657, 163] width 10 height 10
click at [657, 130] on div at bounding box center [657, 129] width 10 height 10
click at [657, 96] on div at bounding box center [657, 94] width 10 height 10
click at [656, 58] on div at bounding box center [657, 60] width 10 height 10
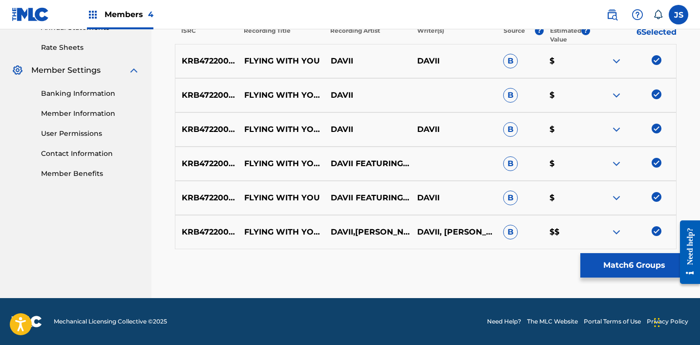
click at [263, 160] on p "FLYING WITH YOU (FEAT. YOUHA)" at bounding box center [281, 164] width 87 height 12
copy p "FLYING WITH YOU (FEAT. YOUHA)"
click at [638, 272] on button "Match 6 Groups" at bounding box center [635, 265] width 108 height 24
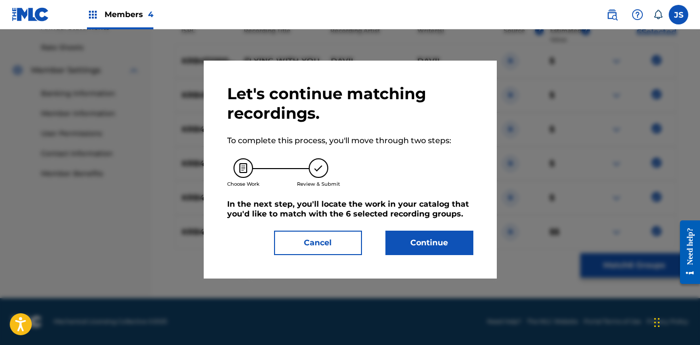
click at [403, 246] on button "Continue" at bounding box center [430, 243] width 88 height 24
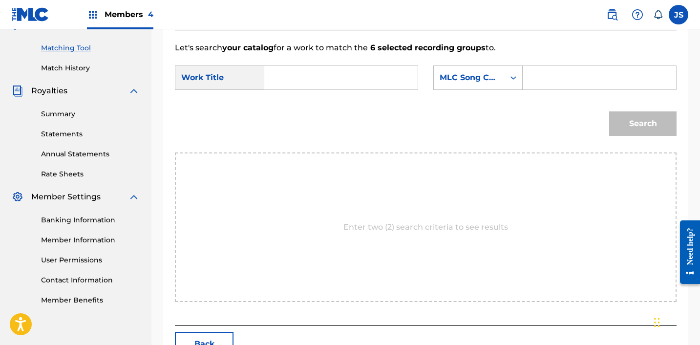
scroll to position [241, 0]
click at [353, 80] on input "Search Form" at bounding box center [341, 78] width 137 height 23
paste input "FLYING WITH YOU (FEAT. YOUHA)"
type input "FLYING WITH YOU (FEAT. YOUHA)"
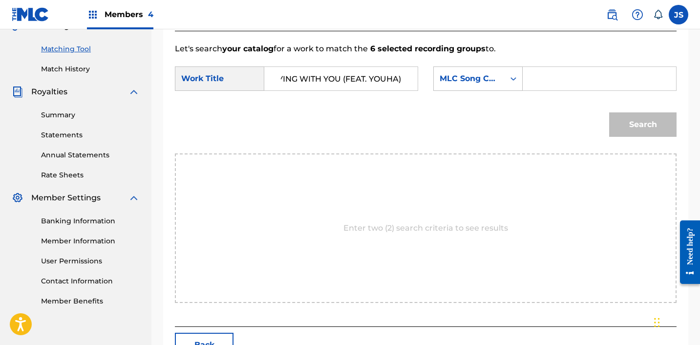
scroll to position [0, 0]
click at [473, 92] on div "SearchWithCriteria414b86d3-b7af-4cf7-b47f-407988726bfc Work Title FLYING WITH Y…" at bounding box center [426, 81] width 502 height 30
click at [473, 82] on div "MLC Song Code" at bounding box center [469, 79] width 59 height 12
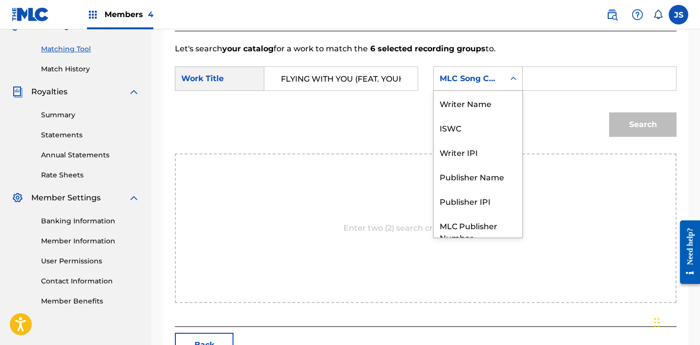
scroll to position [36, 0]
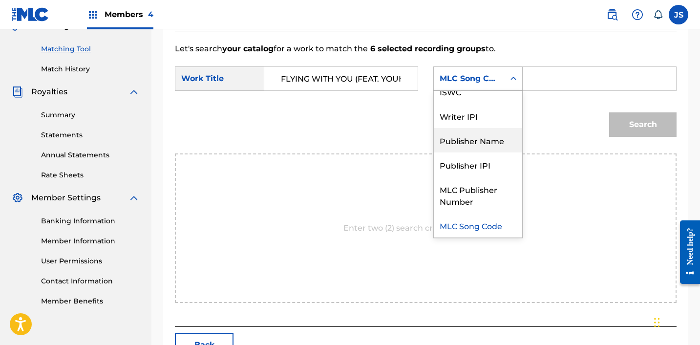
click at [499, 147] on div "Publisher Name" at bounding box center [478, 140] width 88 height 24
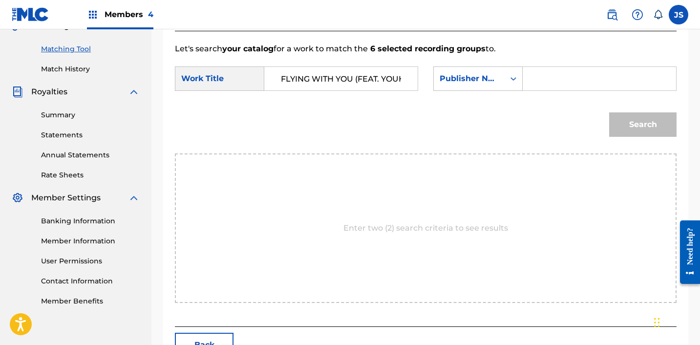
click at [559, 84] on input "Search Form" at bounding box center [599, 78] width 137 height 23
type input "ICHUTUS"
click at [618, 117] on button "Search" at bounding box center [643, 124] width 67 height 24
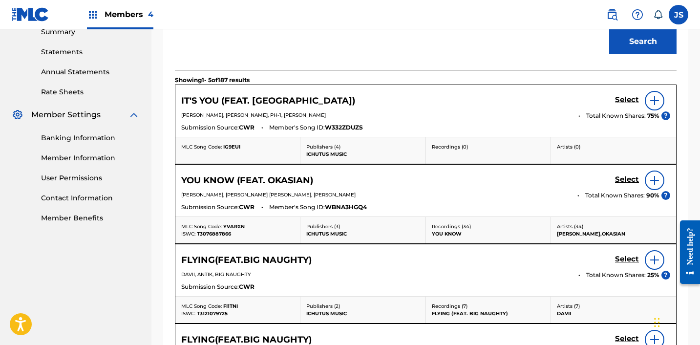
scroll to position [596, 0]
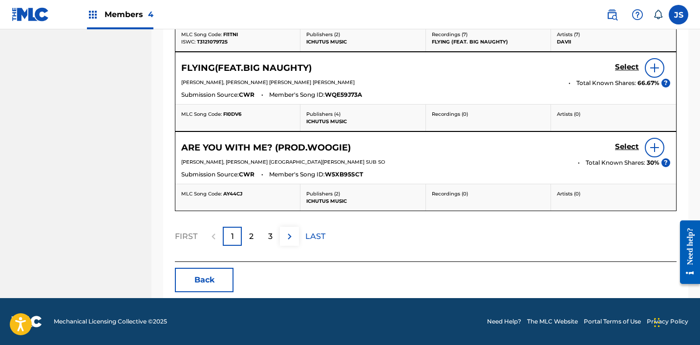
click at [199, 279] on button "Back" at bounding box center [204, 280] width 59 height 24
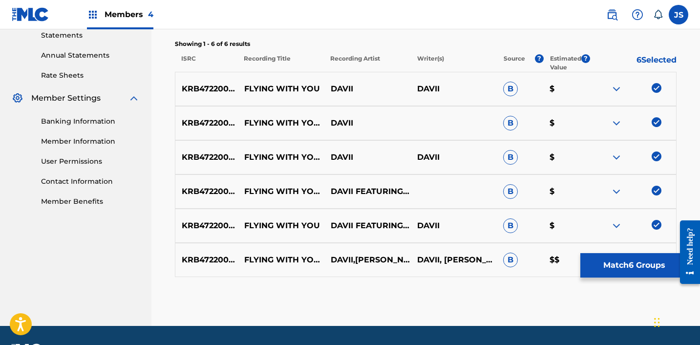
scroll to position [338, 0]
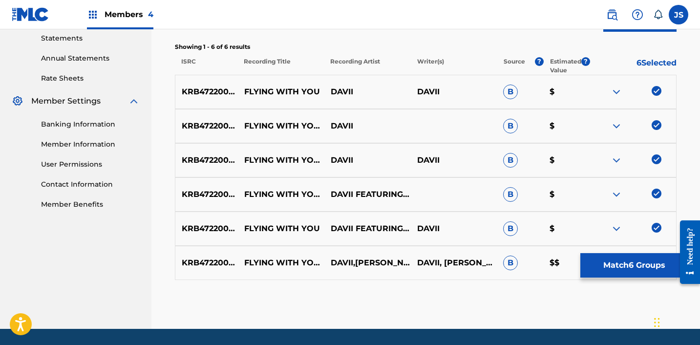
click at [656, 92] on img at bounding box center [657, 91] width 10 height 10
click at [659, 123] on img at bounding box center [657, 125] width 10 height 10
click at [658, 161] on img at bounding box center [657, 159] width 10 height 10
click at [658, 189] on img at bounding box center [657, 194] width 10 height 10
click at [658, 230] on img at bounding box center [657, 228] width 10 height 10
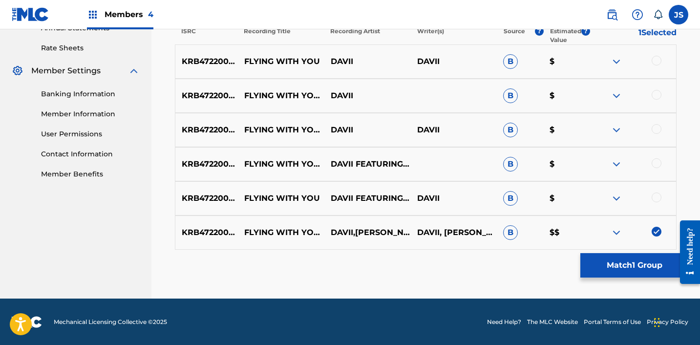
scroll to position [369, 0]
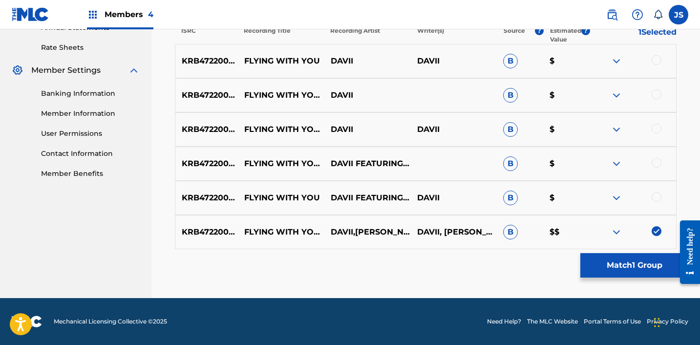
click at [658, 230] on img at bounding box center [657, 231] width 10 height 10
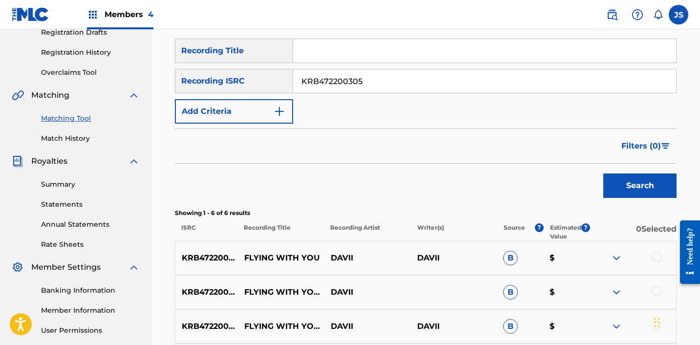
scroll to position [171, 0]
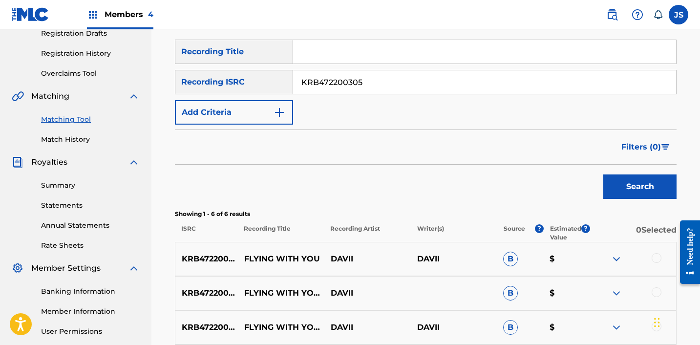
click at [500, 78] on input "KRB472200305" at bounding box center [484, 81] width 383 height 23
paste input "A382006783"
type input "KRA382006783"
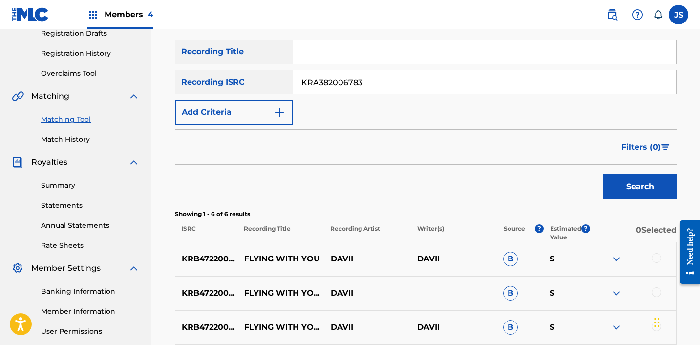
click at [604, 175] on button "Search" at bounding box center [640, 187] width 73 height 24
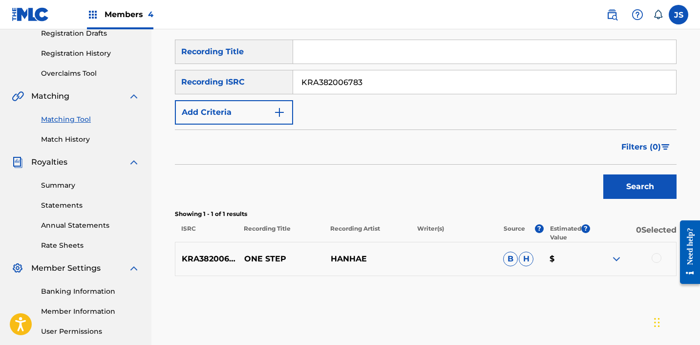
click at [656, 257] on div at bounding box center [657, 258] width 10 height 10
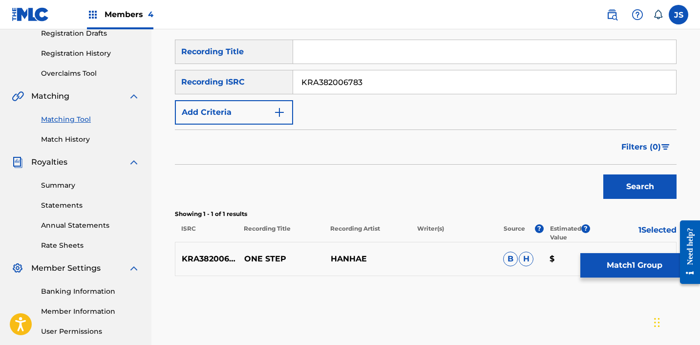
click at [613, 262] on button "Match 1 Group" at bounding box center [635, 265] width 108 height 24
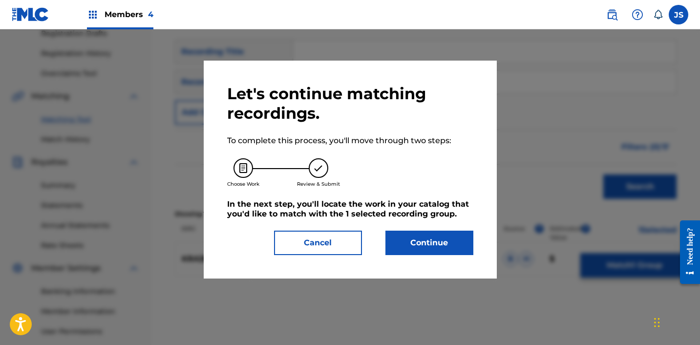
click at [419, 252] on button "Continue" at bounding box center [430, 243] width 88 height 24
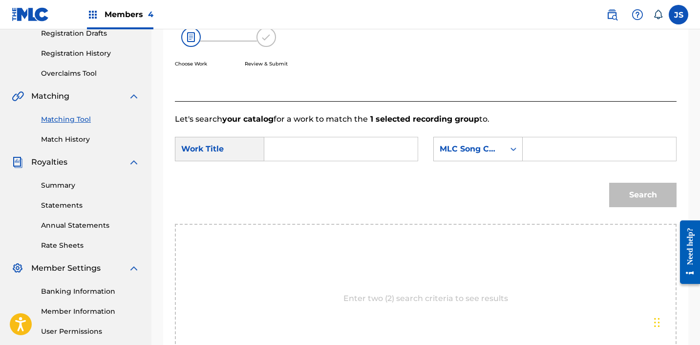
click at [303, 139] on input "Search Form" at bounding box center [341, 148] width 137 height 23
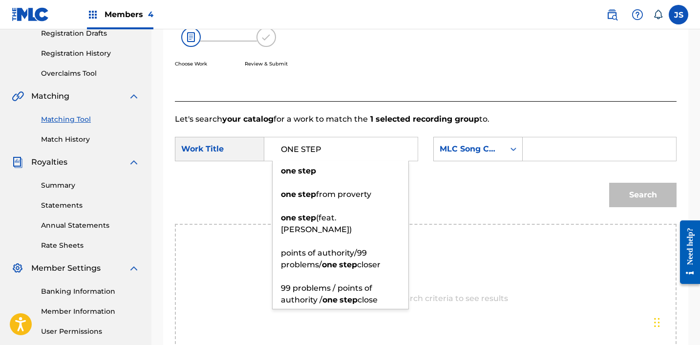
type input "ONE STEP"
click at [491, 135] on form "SearchWithCriteria414b86d3-b7af-4cf7-b47f-407988726bfc Work Title ONE STEP one …" at bounding box center [426, 174] width 502 height 99
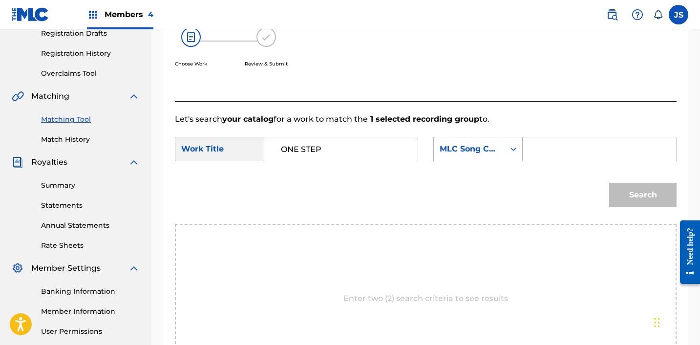
click at [486, 149] on div "MLC Song Code" at bounding box center [469, 149] width 59 height 12
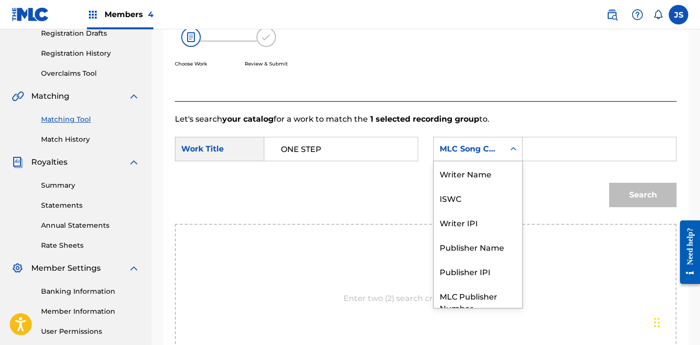
scroll to position [36, 0]
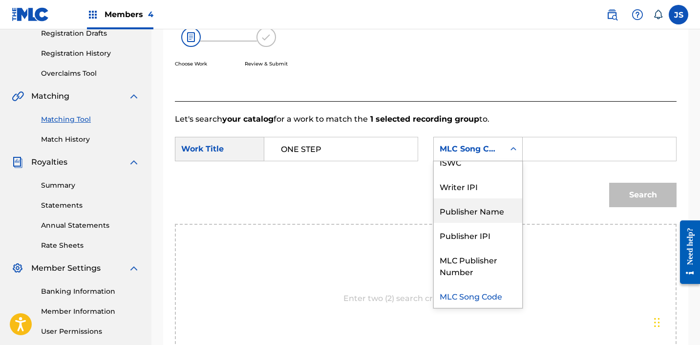
click at [489, 214] on div "Publisher Name" at bounding box center [478, 210] width 88 height 24
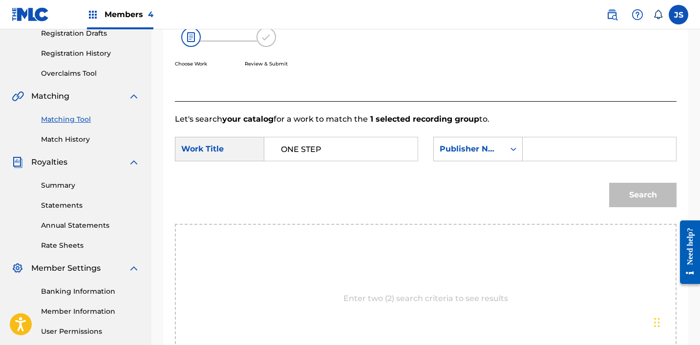
click at [608, 150] on input "Search Form" at bounding box center [599, 148] width 137 height 23
type input "ICHUTUS"
click at [660, 191] on button "Search" at bounding box center [643, 195] width 67 height 24
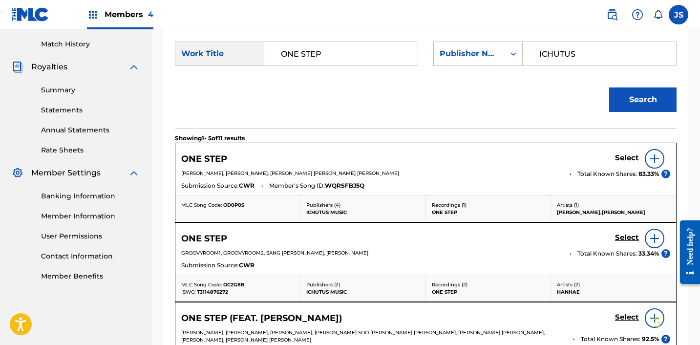
scroll to position [267, 0]
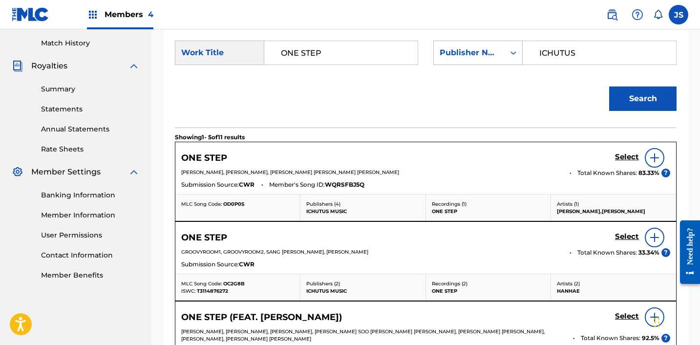
click at [632, 162] on h5 "Select" at bounding box center [627, 157] width 24 height 9
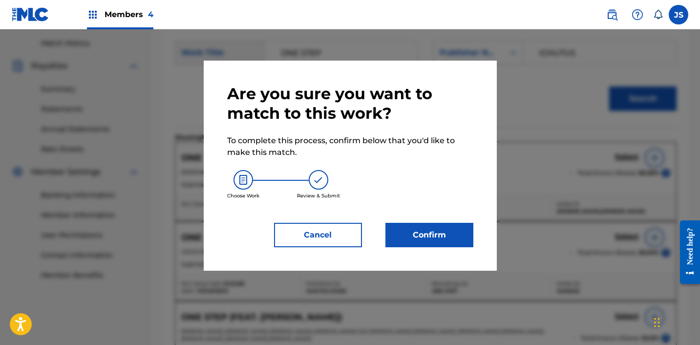
click at [459, 233] on button "Confirm" at bounding box center [430, 235] width 88 height 24
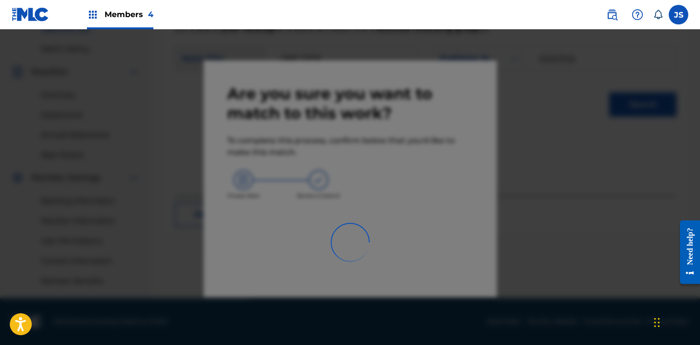
scroll to position [261, 0]
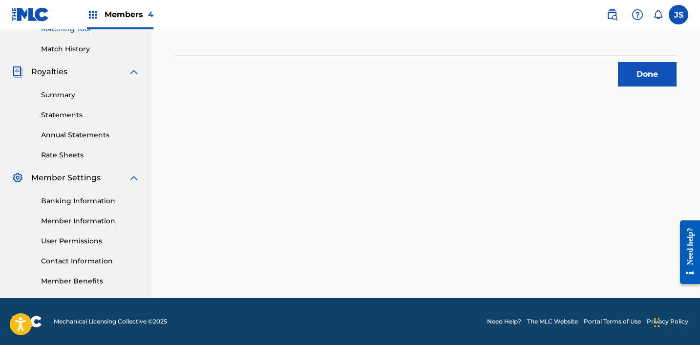
click at [626, 75] on button "Done" at bounding box center [647, 74] width 59 height 24
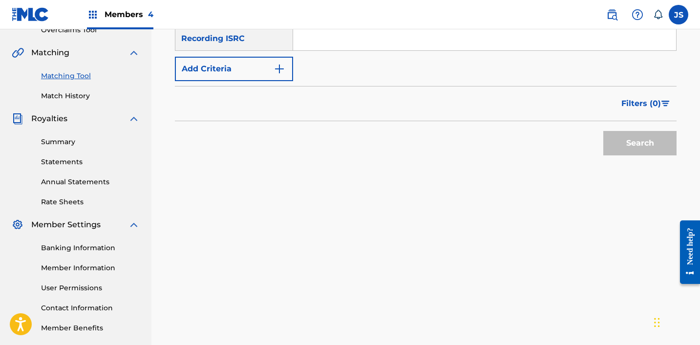
scroll to position [208, 0]
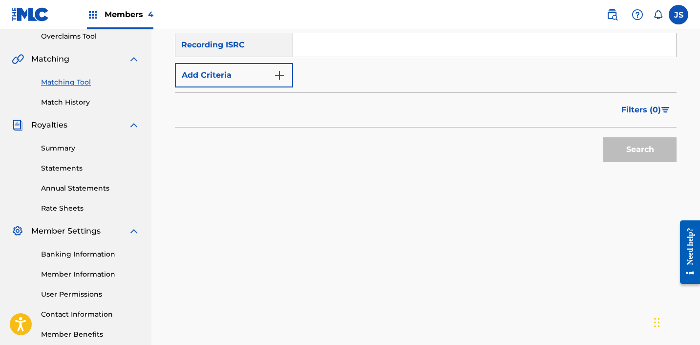
click at [512, 41] on input "Search Form" at bounding box center [484, 44] width 383 height 23
paste input "KRA382000685"
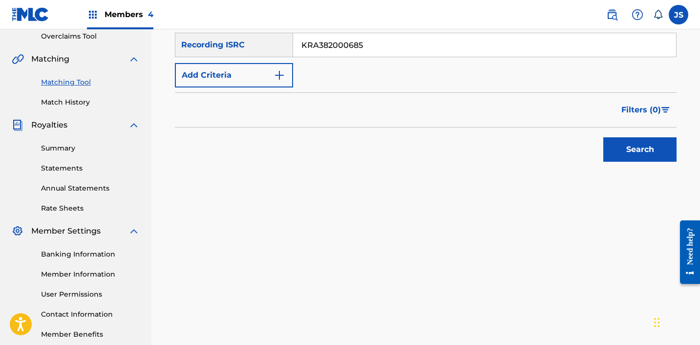
click at [604, 137] on button "Search" at bounding box center [640, 149] width 73 height 24
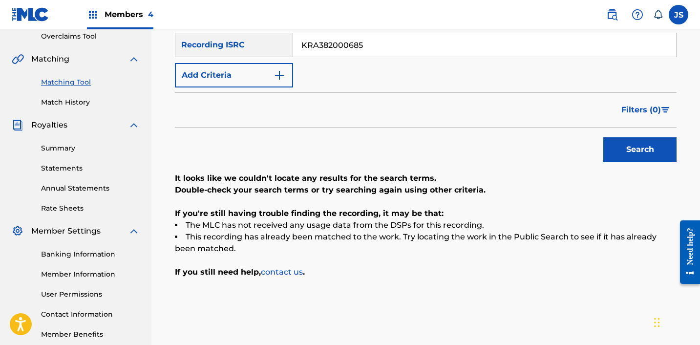
click at [360, 31] on div "SearchWithCriteria1a13cc2f-d32b-4c23-90a7-a66a3fddc11a Recording Title SearchWi…" at bounding box center [426, 44] width 502 height 85
click at [350, 46] on input "KRA382000685" at bounding box center [484, 44] width 383 height 23
paste input "1900116"
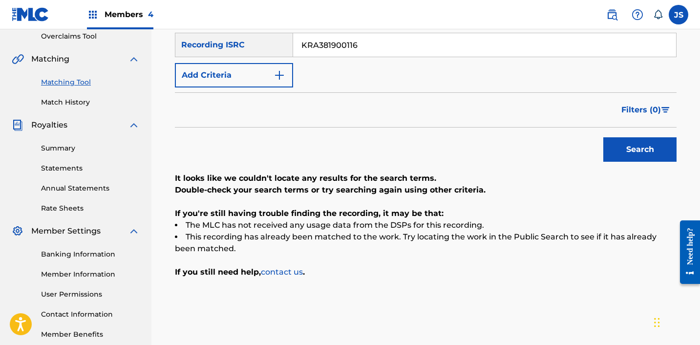
type input "KRA381900116"
click at [604, 137] on button "Search" at bounding box center [640, 149] width 73 height 24
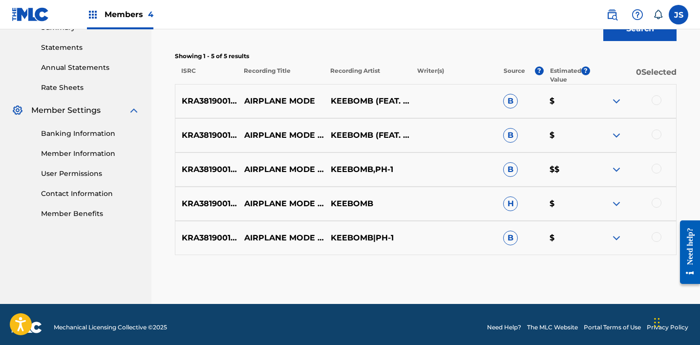
scroll to position [334, 0]
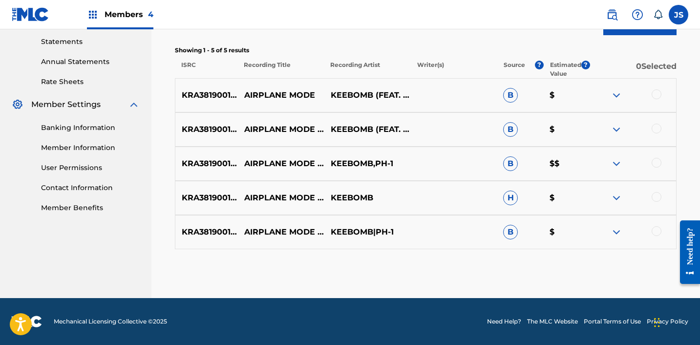
click at [655, 100] on div at bounding box center [633, 95] width 87 height 12
click at [655, 96] on div at bounding box center [657, 94] width 10 height 10
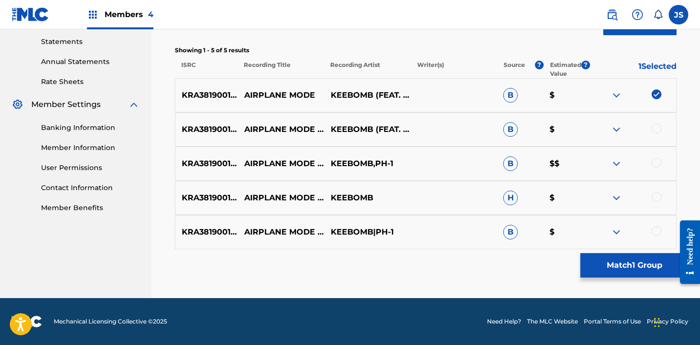
click at [656, 125] on div at bounding box center [657, 129] width 10 height 10
click at [658, 161] on div at bounding box center [657, 163] width 10 height 10
click at [657, 201] on div at bounding box center [657, 197] width 10 height 10
click at [657, 233] on div at bounding box center [657, 231] width 10 height 10
click at [620, 263] on button "Match 5 Groups" at bounding box center [635, 265] width 108 height 24
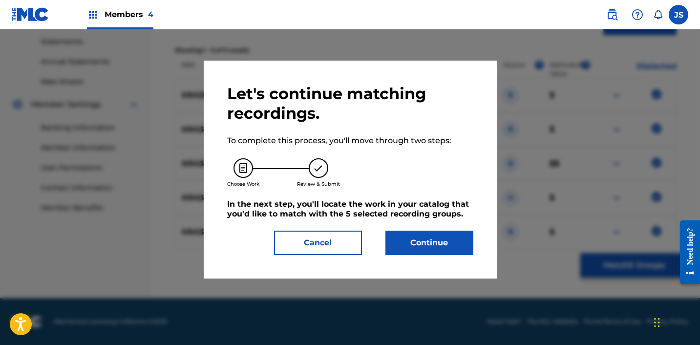
click at [407, 242] on button "Continue" at bounding box center [430, 243] width 88 height 24
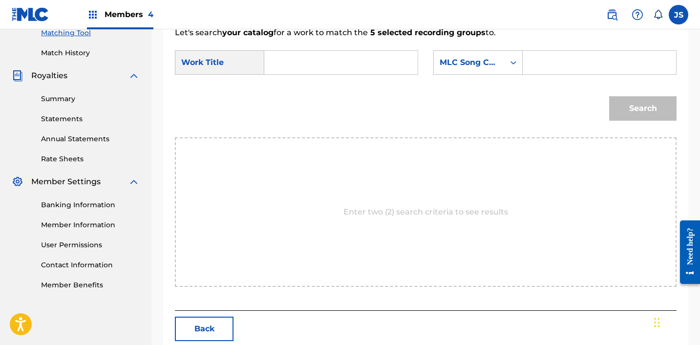
scroll to position [247, 0]
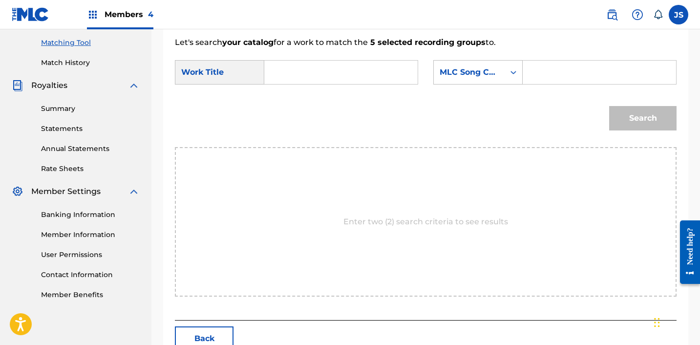
click at [367, 83] on input "Search Form" at bounding box center [341, 72] width 137 height 23
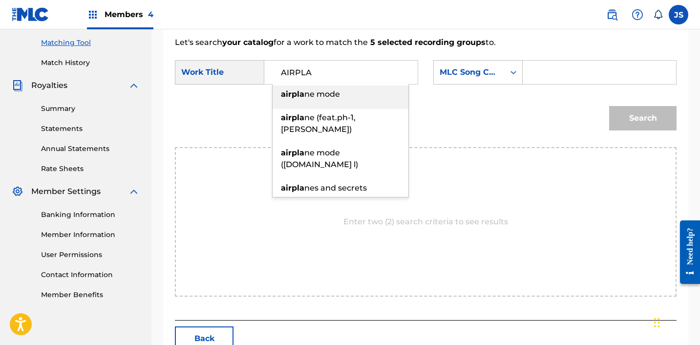
click at [363, 97] on div "airpla ne mode" at bounding box center [341, 95] width 136 height 18
type input "airplane mode"
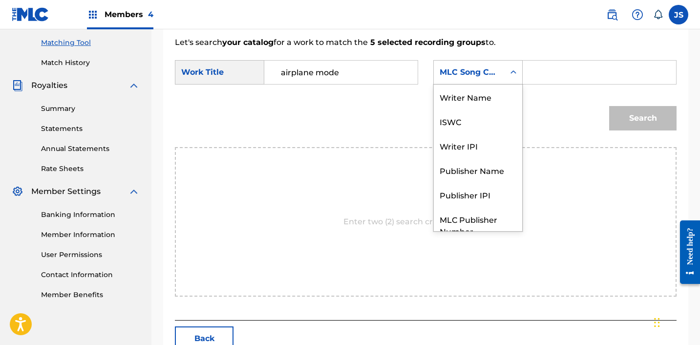
click at [492, 76] on div "MLC Song Code" at bounding box center [469, 72] width 59 height 12
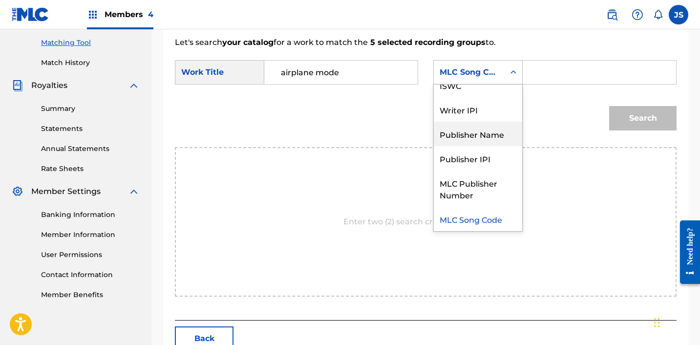
click at [492, 133] on div "Publisher Name" at bounding box center [478, 134] width 88 height 24
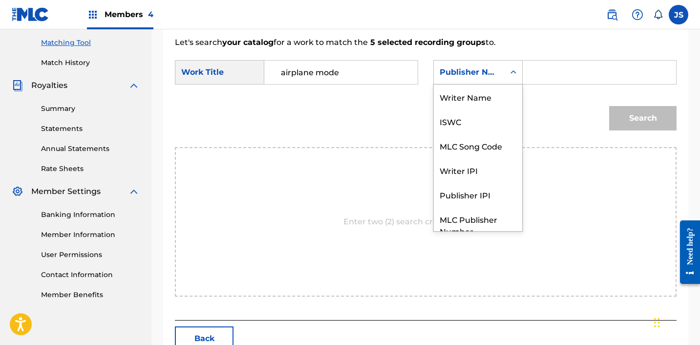
click at [510, 78] on div "Search Form" at bounding box center [514, 73] width 18 height 18
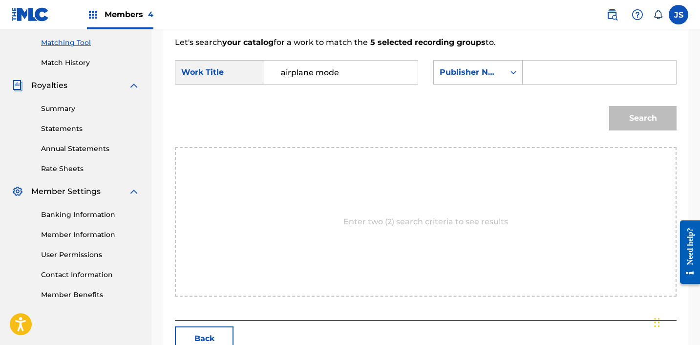
click at [560, 67] on input "Search Form" at bounding box center [599, 72] width 137 height 23
type input "ICHUTUS"
click at [661, 120] on button "Search" at bounding box center [643, 118] width 67 height 24
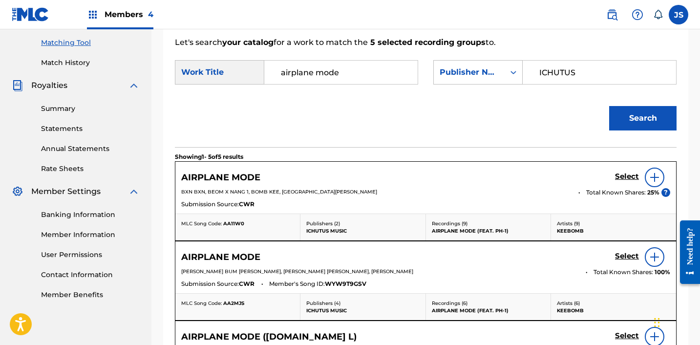
click at [632, 181] on h5 "Select" at bounding box center [627, 176] width 24 height 9
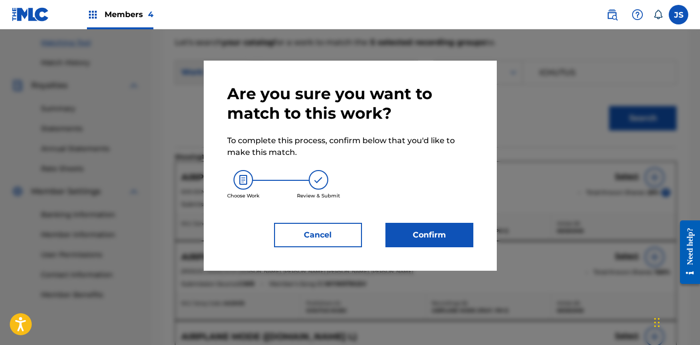
click at [460, 230] on button "Confirm" at bounding box center [430, 235] width 88 height 24
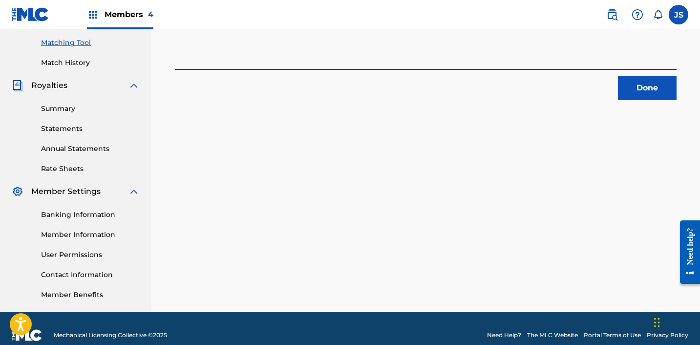
click at [664, 93] on button "Done" at bounding box center [647, 88] width 59 height 24
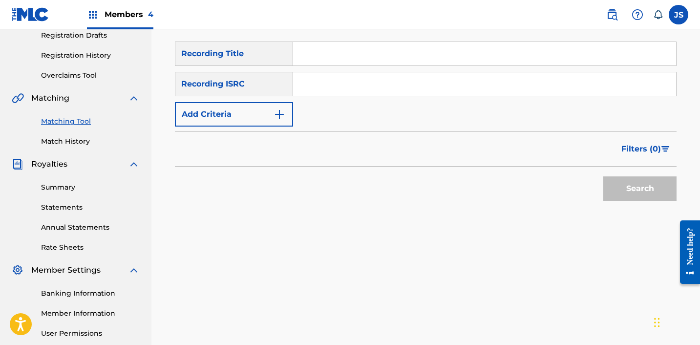
scroll to position [171, 0]
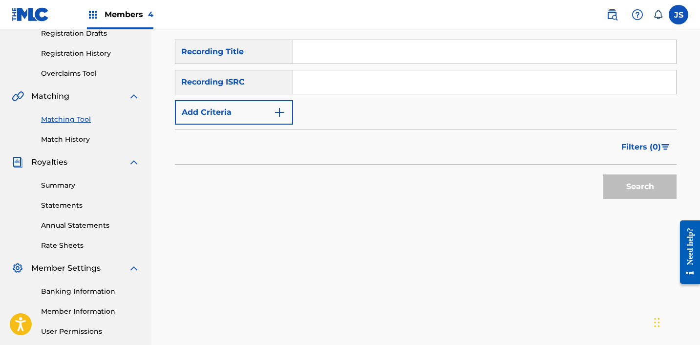
click at [340, 88] on input "Search Form" at bounding box center [484, 81] width 383 height 23
paste input "KRA381801632"
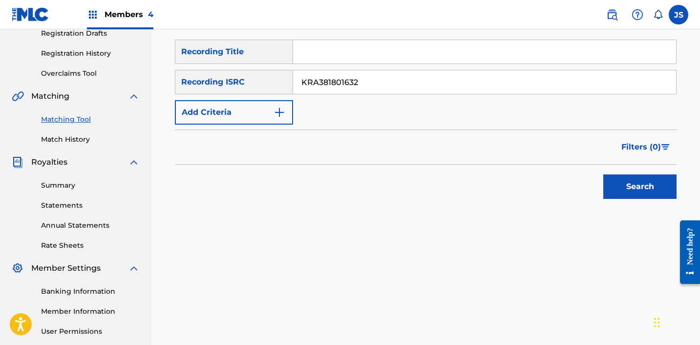
type input "KRA381801632"
click at [604, 175] on button "Search" at bounding box center [640, 187] width 73 height 24
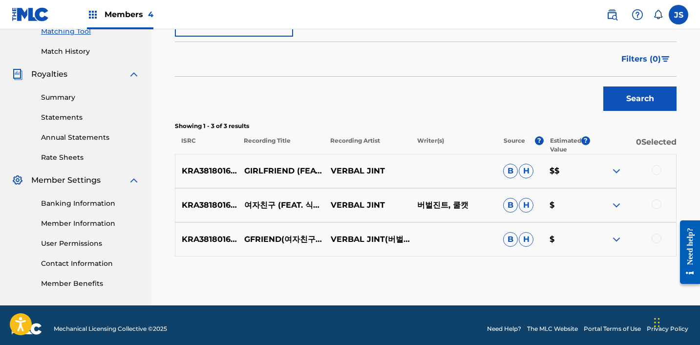
scroll to position [266, 0]
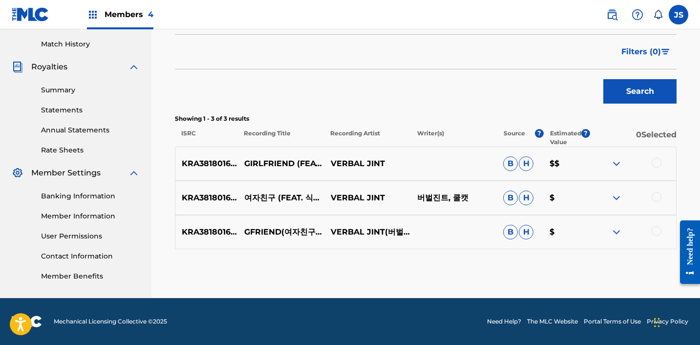
click at [656, 164] on div at bounding box center [657, 163] width 10 height 10
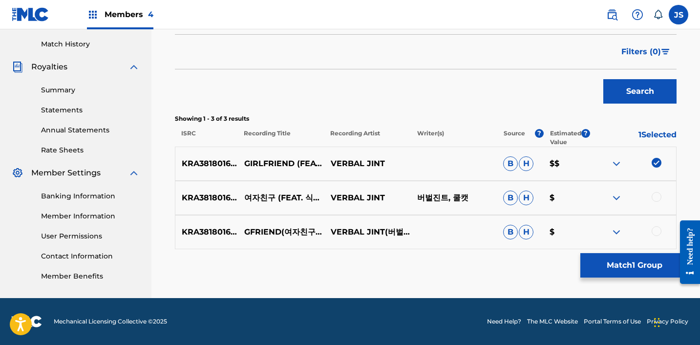
click at [654, 196] on div at bounding box center [657, 197] width 10 height 10
click at [654, 239] on div "KRA381801632 GFRIEND(여자친구) (FEAT. SIK-K) VERBAL JINT(버벌진트) B H $" at bounding box center [426, 232] width 502 height 34
click at [654, 238] on div at bounding box center [633, 232] width 87 height 12
click at [654, 234] on div at bounding box center [657, 231] width 10 height 10
click at [628, 262] on button "Match 3 Groups" at bounding box center [635, 265] width 108 height 24
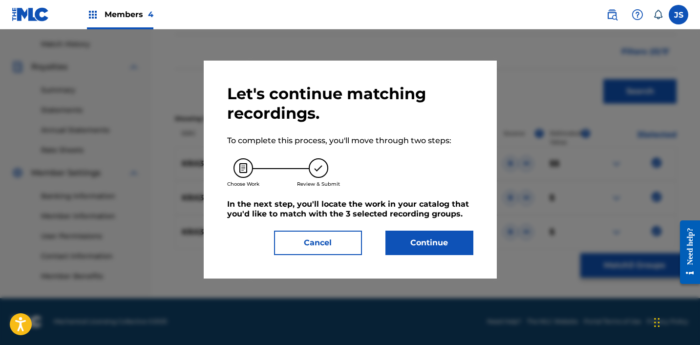
click at [411, 240] on button "Continue" at bounding box center [430, 243] width 88 height 24
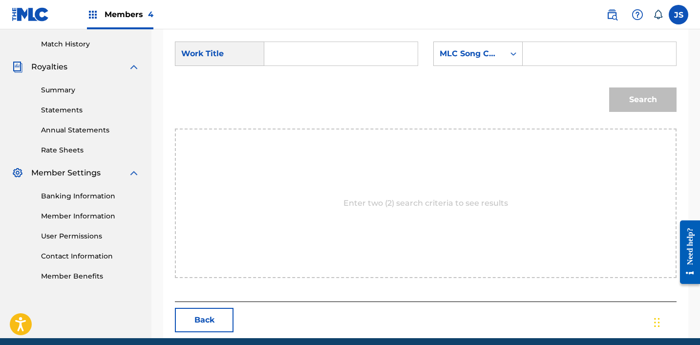
click at [306, 49] on input "Search Form" at bounding box center [341, 53] width 137 height 23
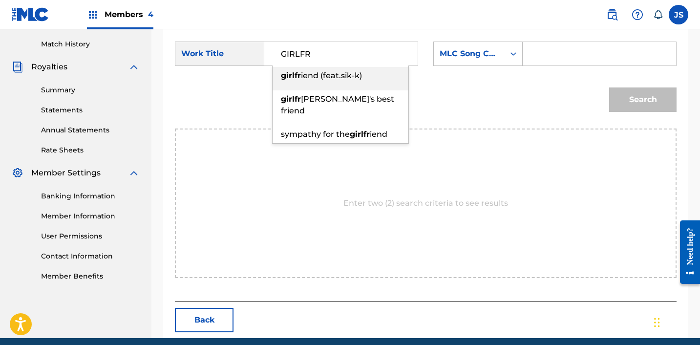
click at [311, 83] on div "girlfr iend (feat.sik-k)" at bounding box center [341, 76] width 136 height 18
type input "girlfriend (feat.sik-k)"
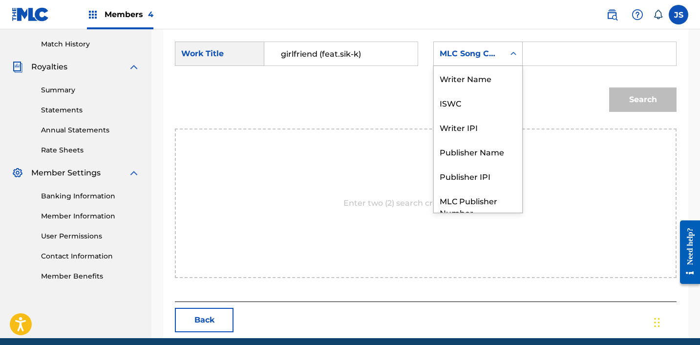
click at [477, 49] on div "MLC Song Code" at bounding box center [469, 54] width 59 height 12
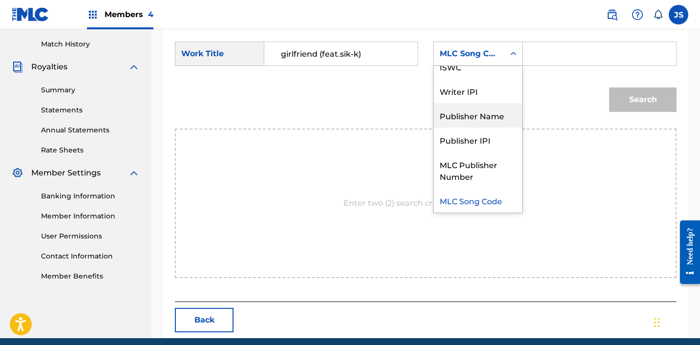
click at [481, 120] on div "Publisher Name" at bounding box center [478, 115] width 88 height 24
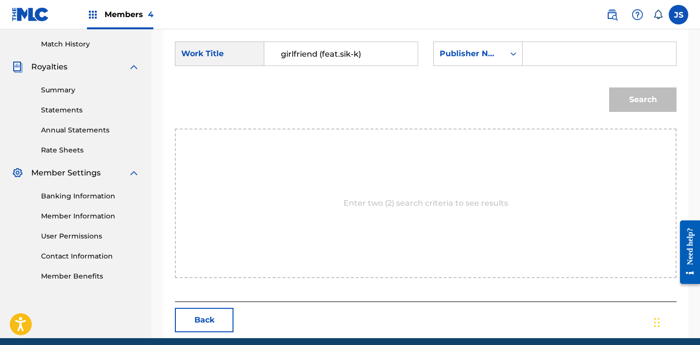
click at [569, 57] on input "Search Form" at bounding box center [599, 53] width 137 height 23
type input "ICHUTUS"
click at [626, 82] on div "Search" at bounding box center [641, 97] width 72 height 39
click at [626, 92] on button "Search" at bounding box center [643, 100] width 67 height 24
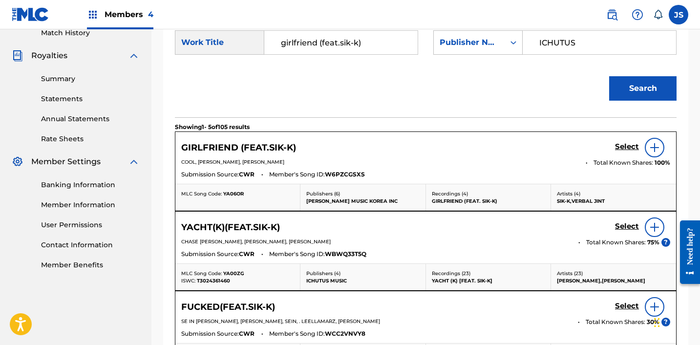
scroll to position [280, 0]
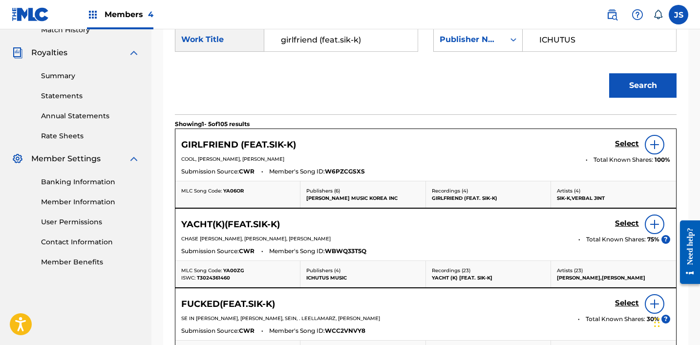
click at [634, 142] on h5 "Select" at bounding box center [627, 143] width 24 height 9
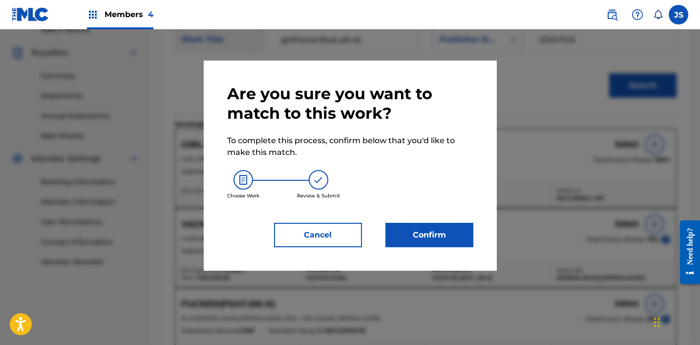
click at [457, 216] on div "Are you sure you want to match to this work? To complete this process, confirm …" at bounding box center [350, 165] width 246 height 163
click at [455, 226] on button "Confirm" at bounding box center [430, 235] width 88 height 24
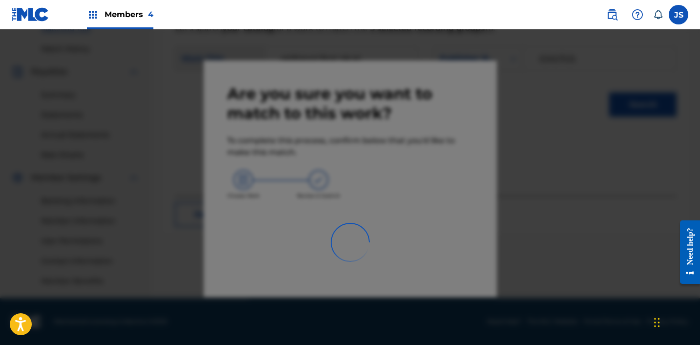
scroll to position [261, 0]
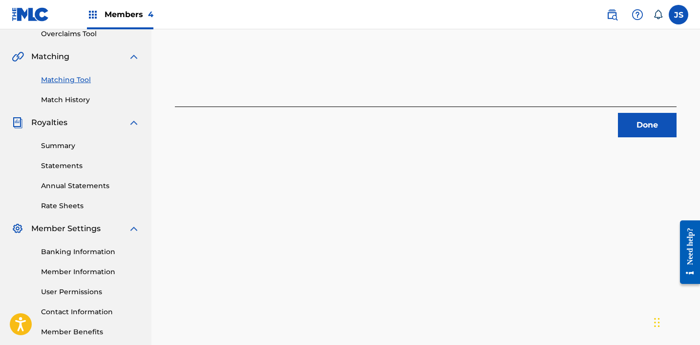
click at [656, 128] on button "Done" at bounding box center [647, 125] width 59 height 24
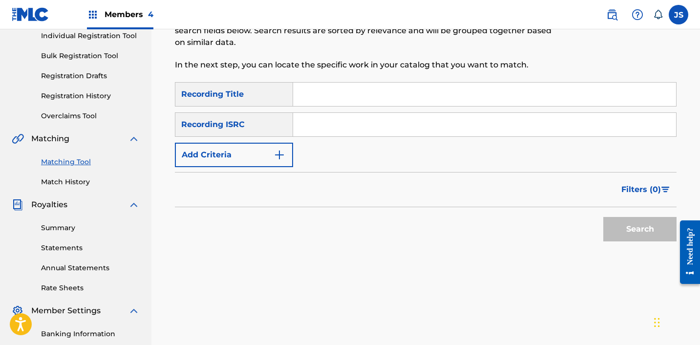
scroll to position [106, 0]
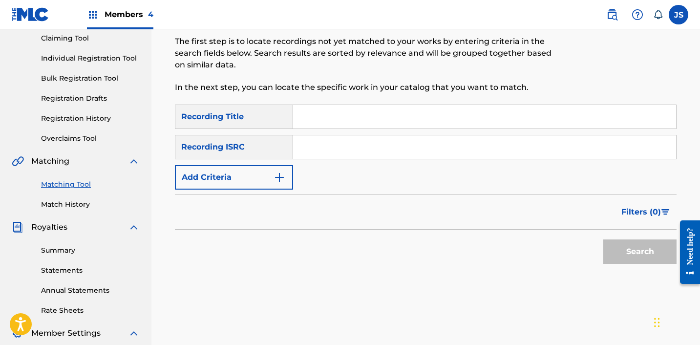
click at [452, 144] on input "Search Form" at bounding box center [484, 146] width 383 height 23
paste input "QMJMT1801824"
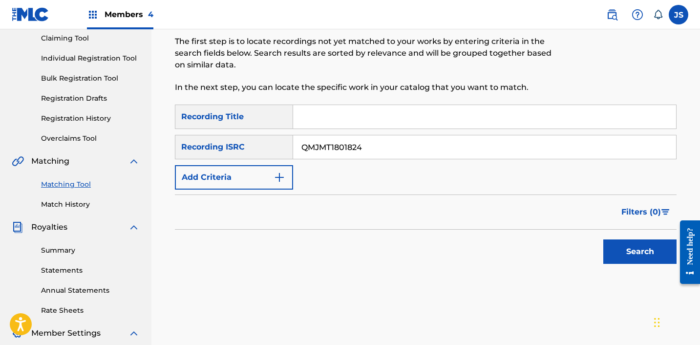
type input "QMJMT1801824"
click at [604, 240] on button "Search" at bounding box center [640, 252] width 73 height 24
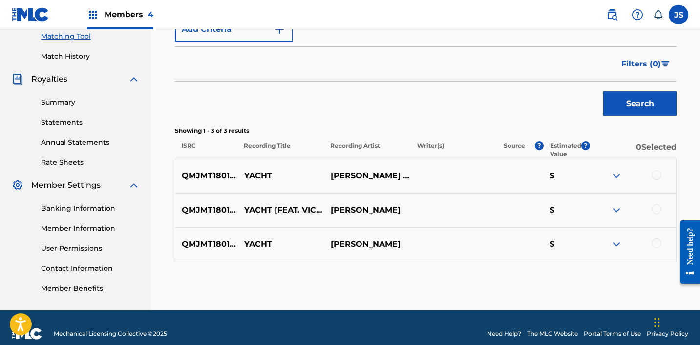
scroll to position [258, 0]
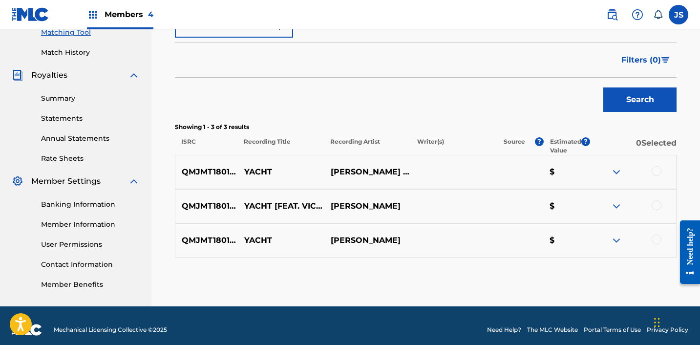
click at [659, 251] on div "QMJMT1801824 YACHT [PERSON_NAME] $" at bounding box center [426, 240] width 502 height 34
click at [659, 236] on div at bounding box center [657, 240] width 10 height 10
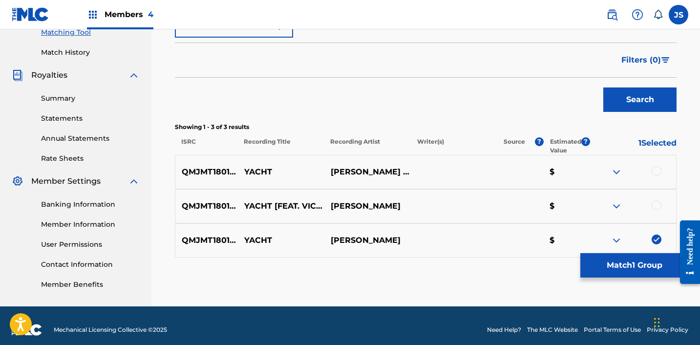
click at [657, 208] on div at bounding box center [657, 205] width 10 height 10
click at [656, 167] on div at bounding box center [657, 171] width 10 height 10
click at [601, 266] on button "Match 3 Groups" at bounding box center [635, 265] width 108 height 24
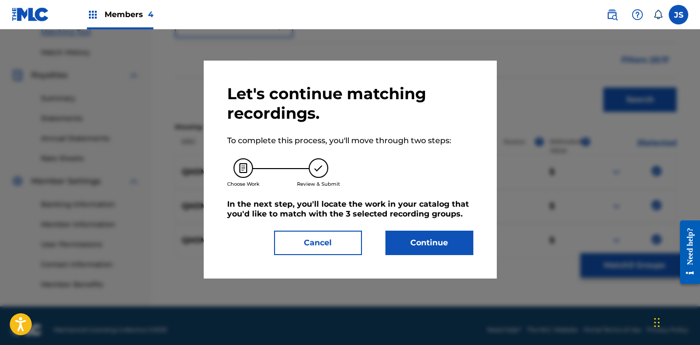
click at [420, 237] on button "Continue" at bounding box center [430, 243] width 88 height 24
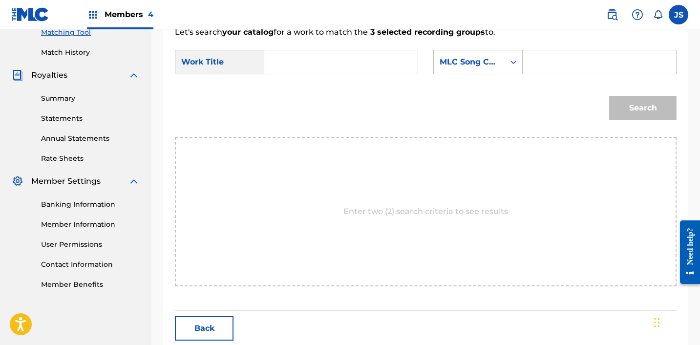
click at [305, 64] on input "Search Form" at bounding box center [341, 61] width 137 height 23
type input "YACHT"
click at [442, 71] on div "MLC Song Code" at bounding box center [478, 62] width 89 height 24
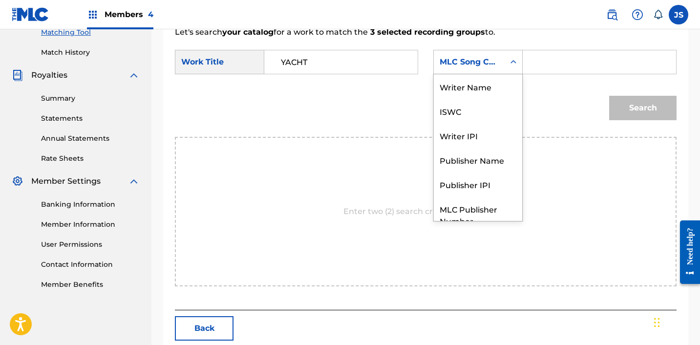
scroll to position [36, 0]
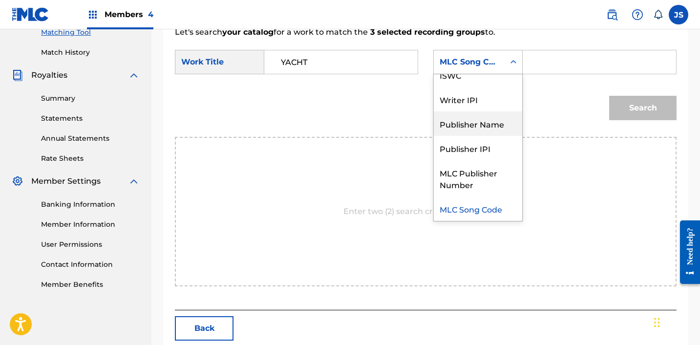
click at [472, 120] on div "Publisher Name" at bounding box center [478, 123] width 88 height 24
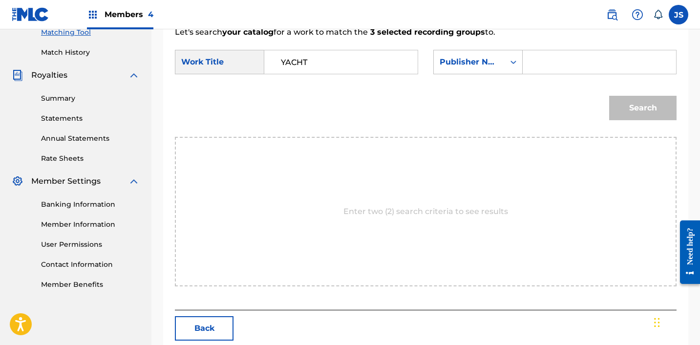
click at [563, 66] on input "Search Form" at bounding box center [599, 61] width 137 height 23
type input "ICHUTUS"
click at [614, 104] on button "Search" at bounding box center [643, 108] width 67 height 24
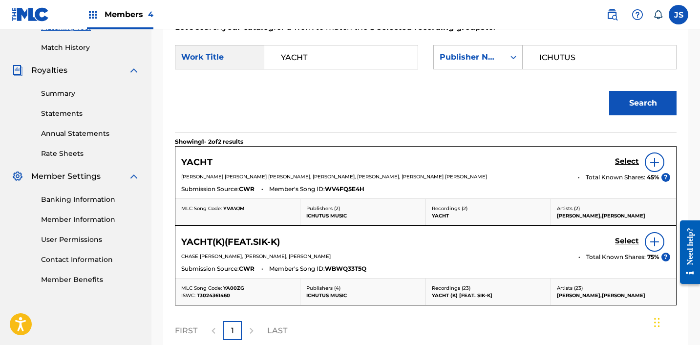
scroll to position [263, 0]
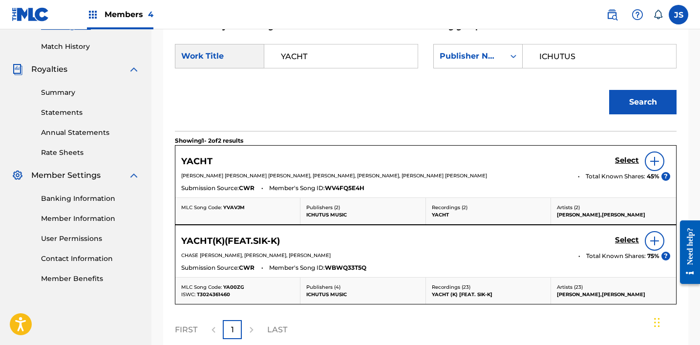
click at [638, 162] on h5 "Select" at bounding box center [627, 160] width 24 height 9
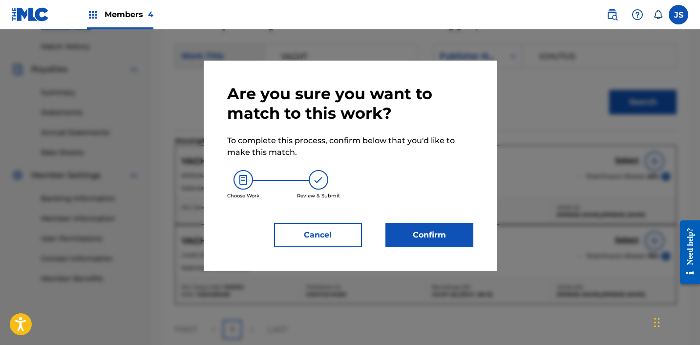
click at [421, 241] on button "Confirm" at bounding box center [430, 235] width 88 height 24
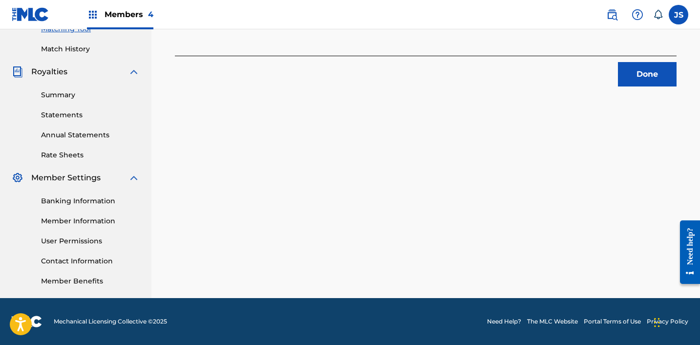
click at [656, 64] on button "Done" at bounding box center [647, 74] width 59 height 24
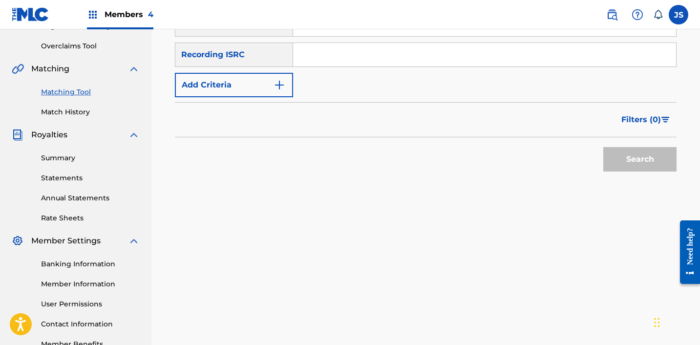
scroll to position [197, 0]
click at [416, 55] on input "Search Form" at bounding box center [484, 55] width 383 height 23
paste input "KRMIM2163378"
click at [604, 148] on button "Search" at bounding box center [640, 160] width 73 height 24
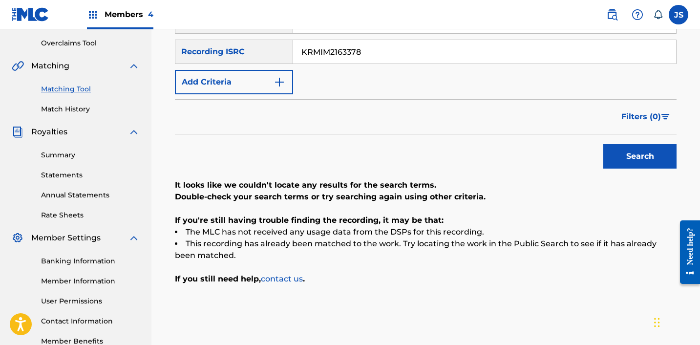
scroll to position [200, 0]
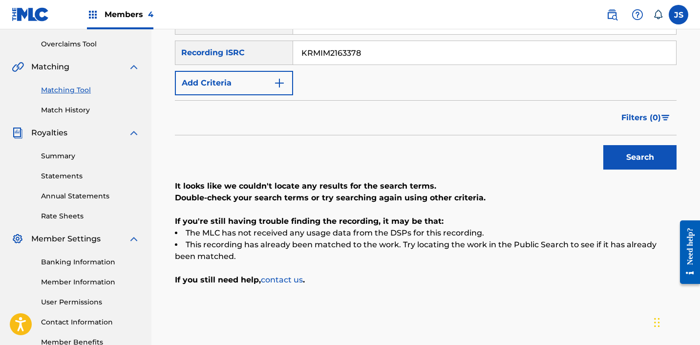
click at [475, 55] on input "KRMIM2163378" at bounding box center [484, 52] width 383 height 23
paste input "04299"
click at [604, 145] on button "Search" at bounding box center [640, 157] width 73 height 24
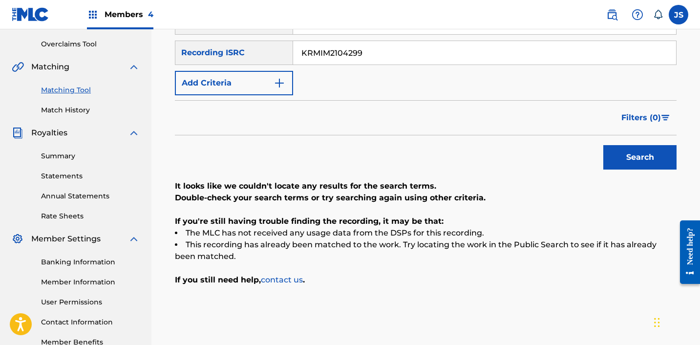
click at [463, 55] on input "KRMIM2104299" at bounding box center [484, 52] width 383 height 23
paste input "F63210206"
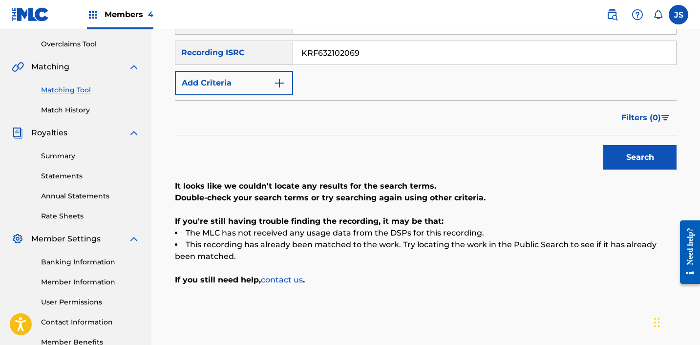
type input "KRF632102069"
click at [604, 145] on button "Search" at bounding box center [640, 157] width 73 height 24
